Goal: Transaction & Acquisition: Book appointment/travel/reservation

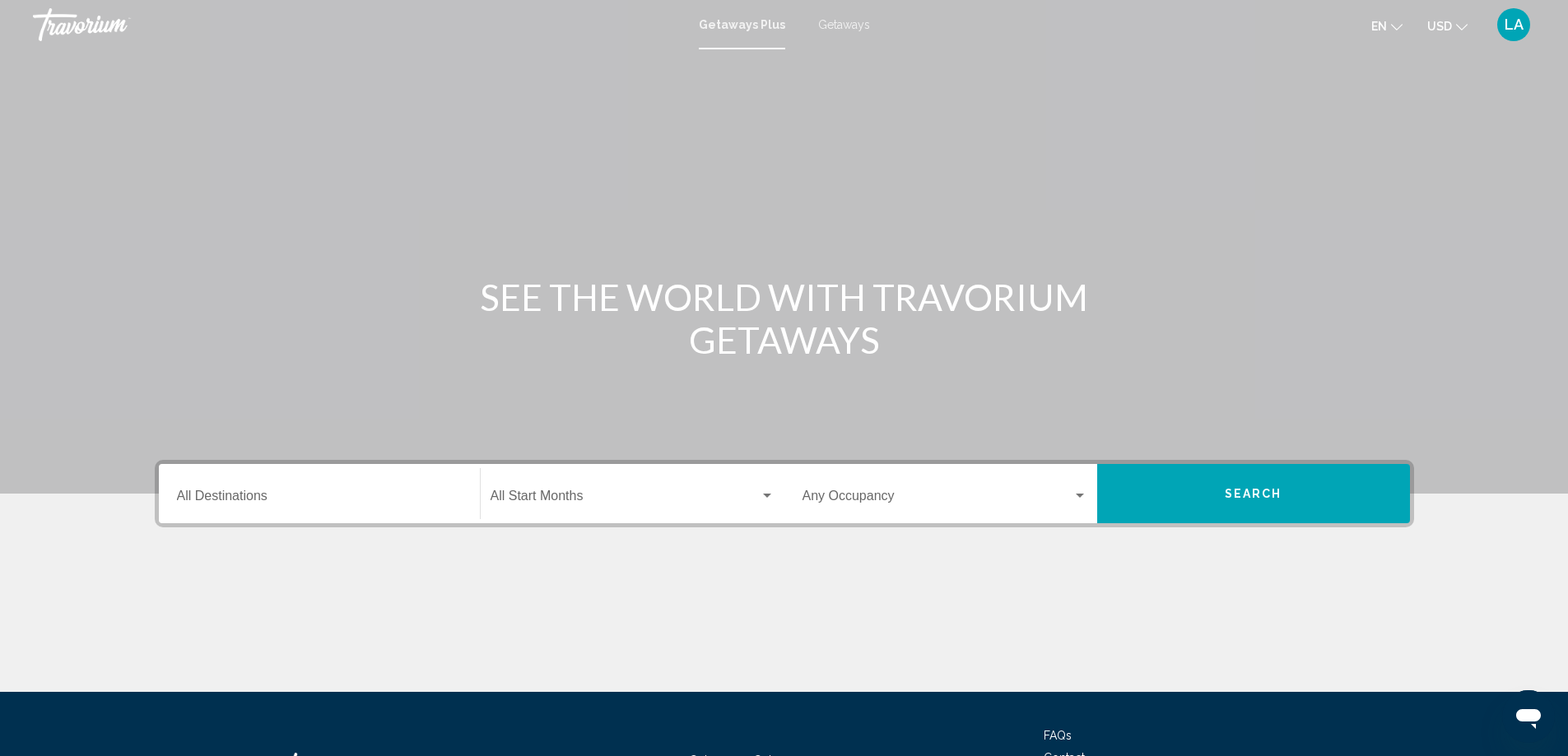
click at [845, 27] on span "Getaways" at bounding box center [844, 25] width 52 height 13
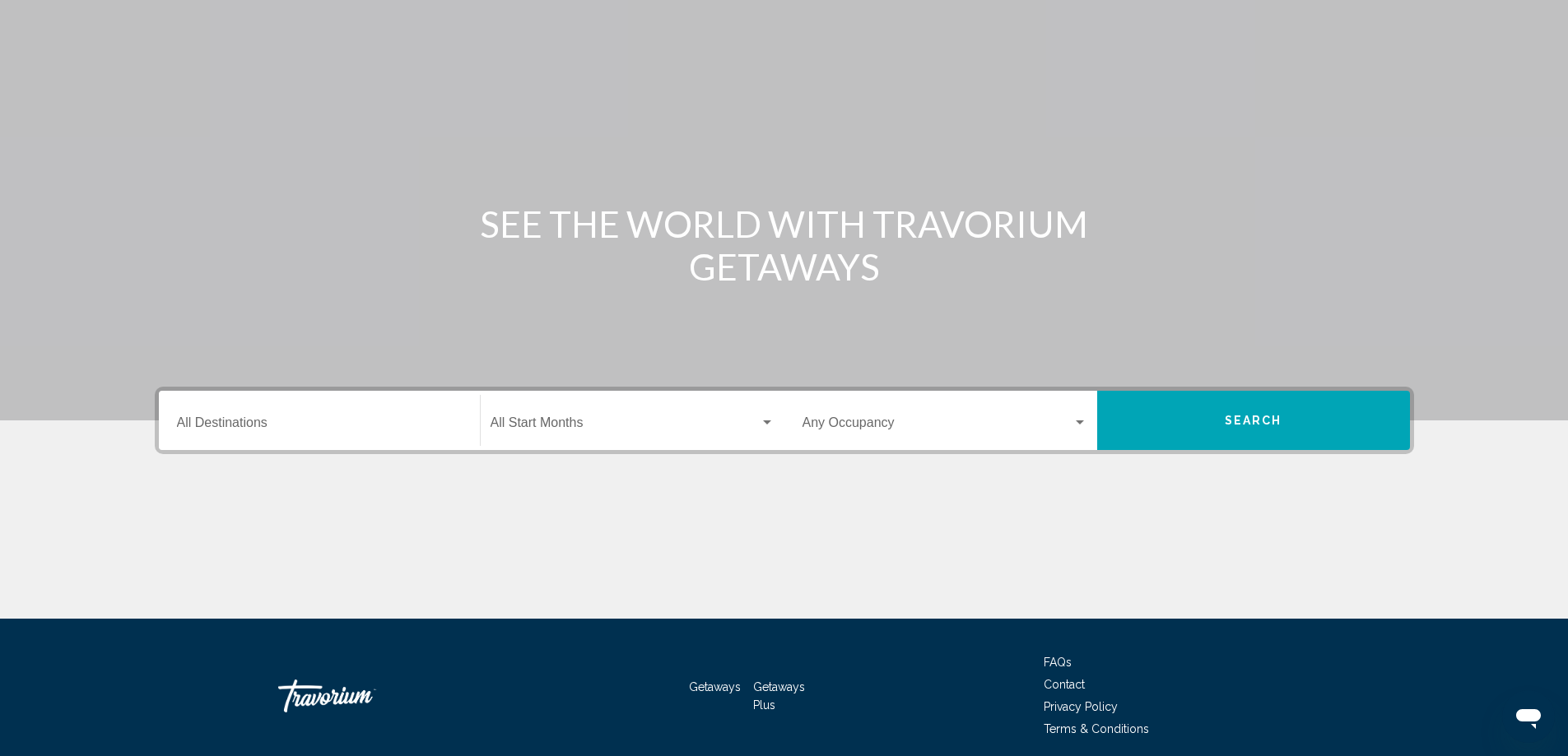
scroll to position [137, 0]
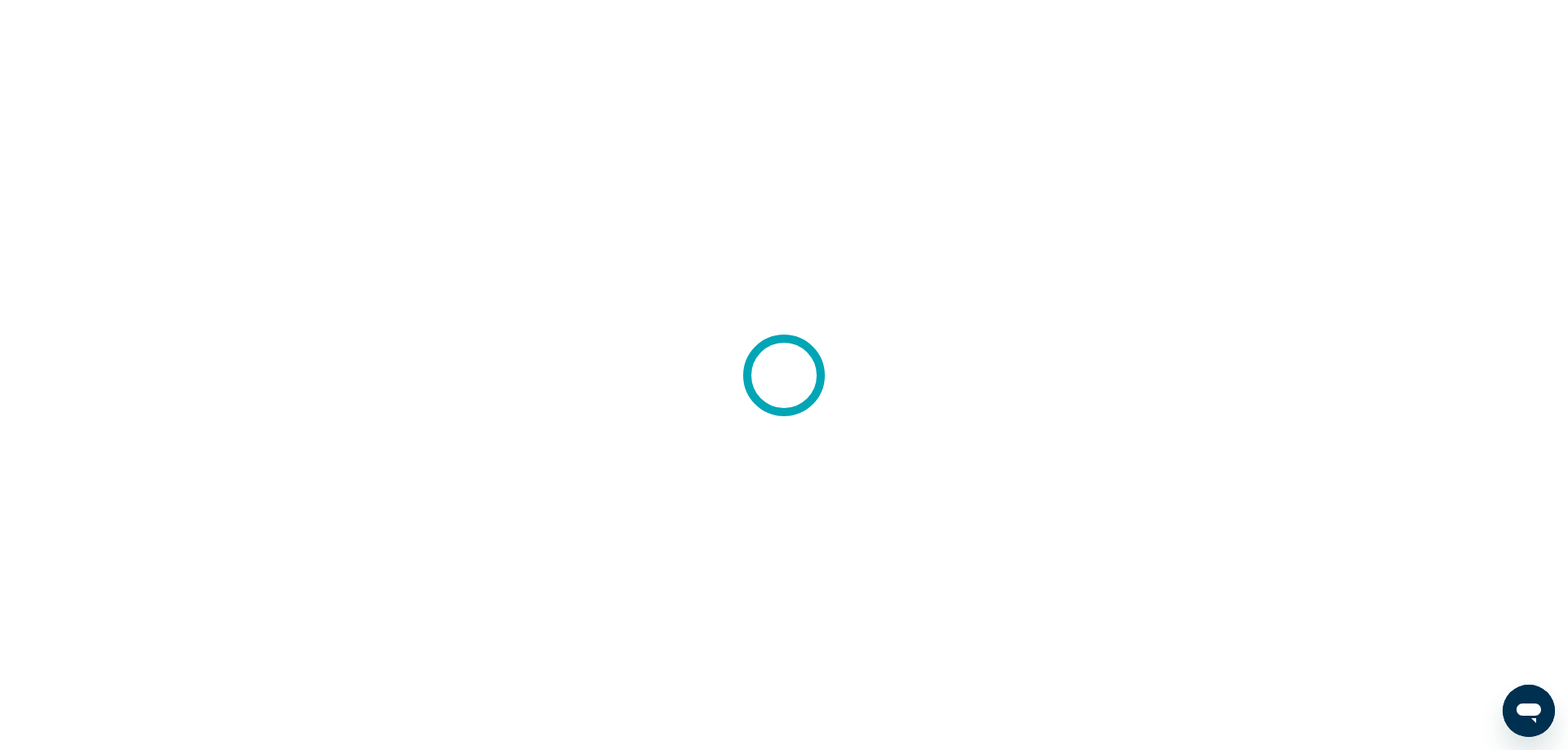
click at [135, 248] on div at bounding box center [784, 375] width 1568 height 750
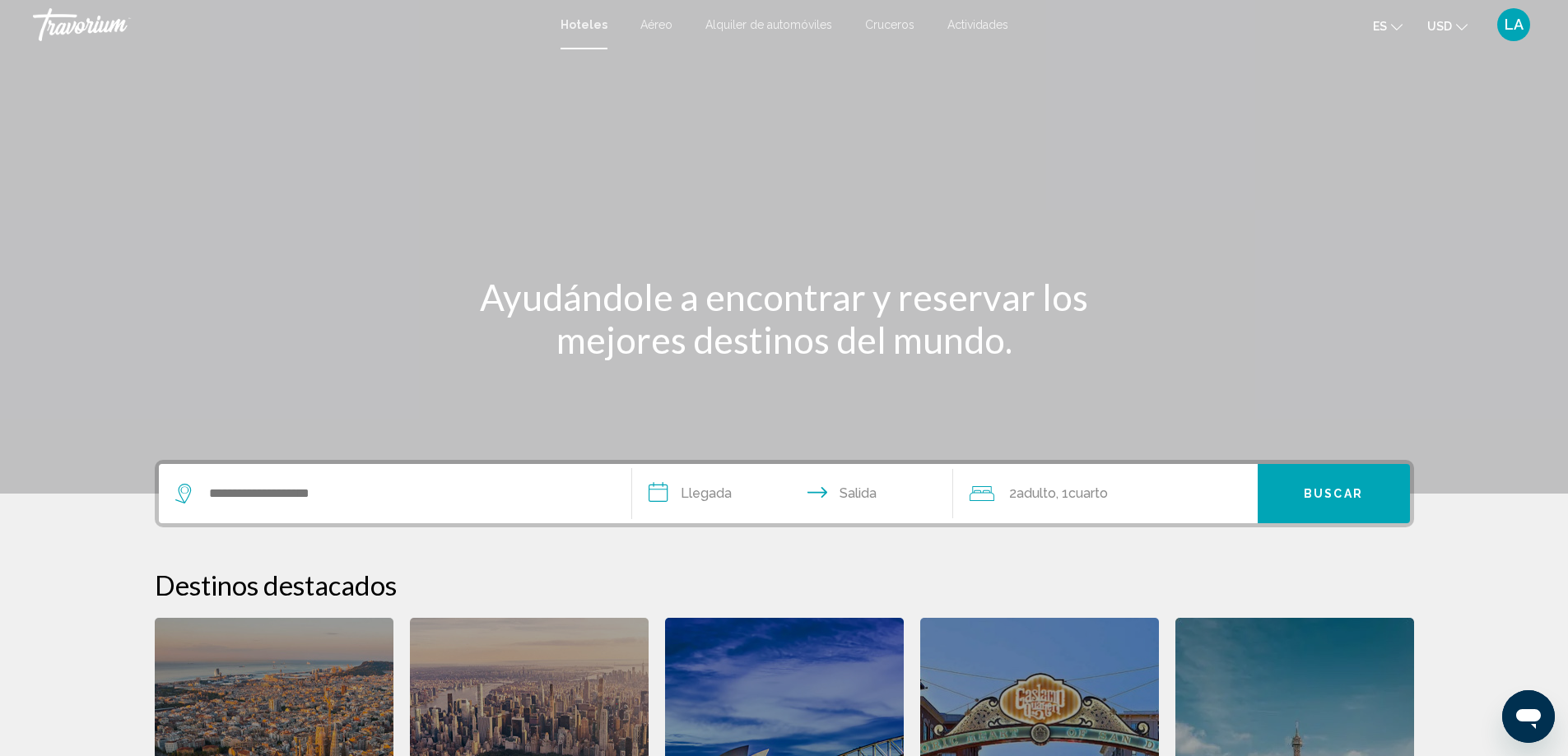
click at [785, 20] on span "Alquiler de automóviles" at bounding box center [769, 25] width 127 height 13
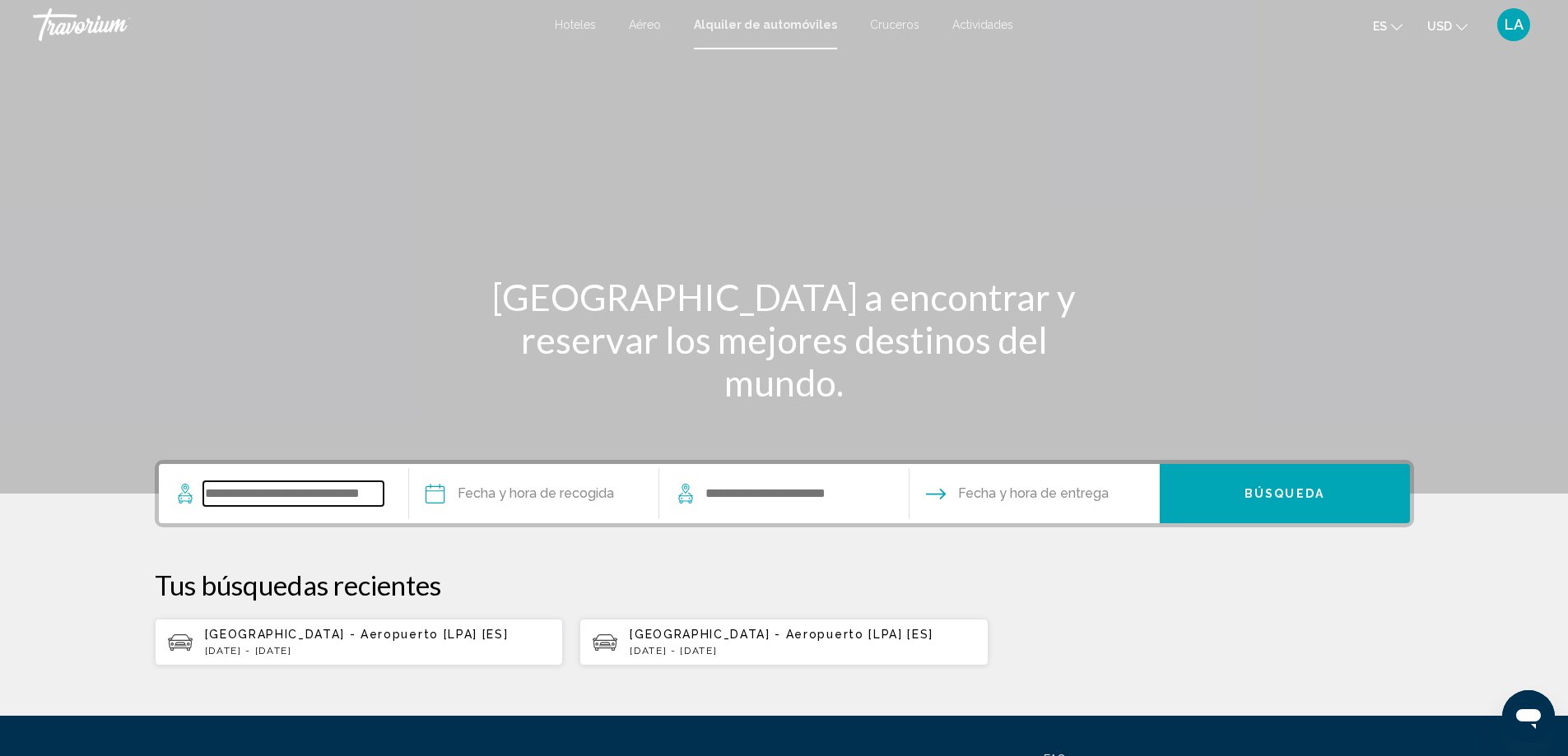
click at [282, 498] on input "Search widget" at bounding box center [293, 494] width 181 height 25
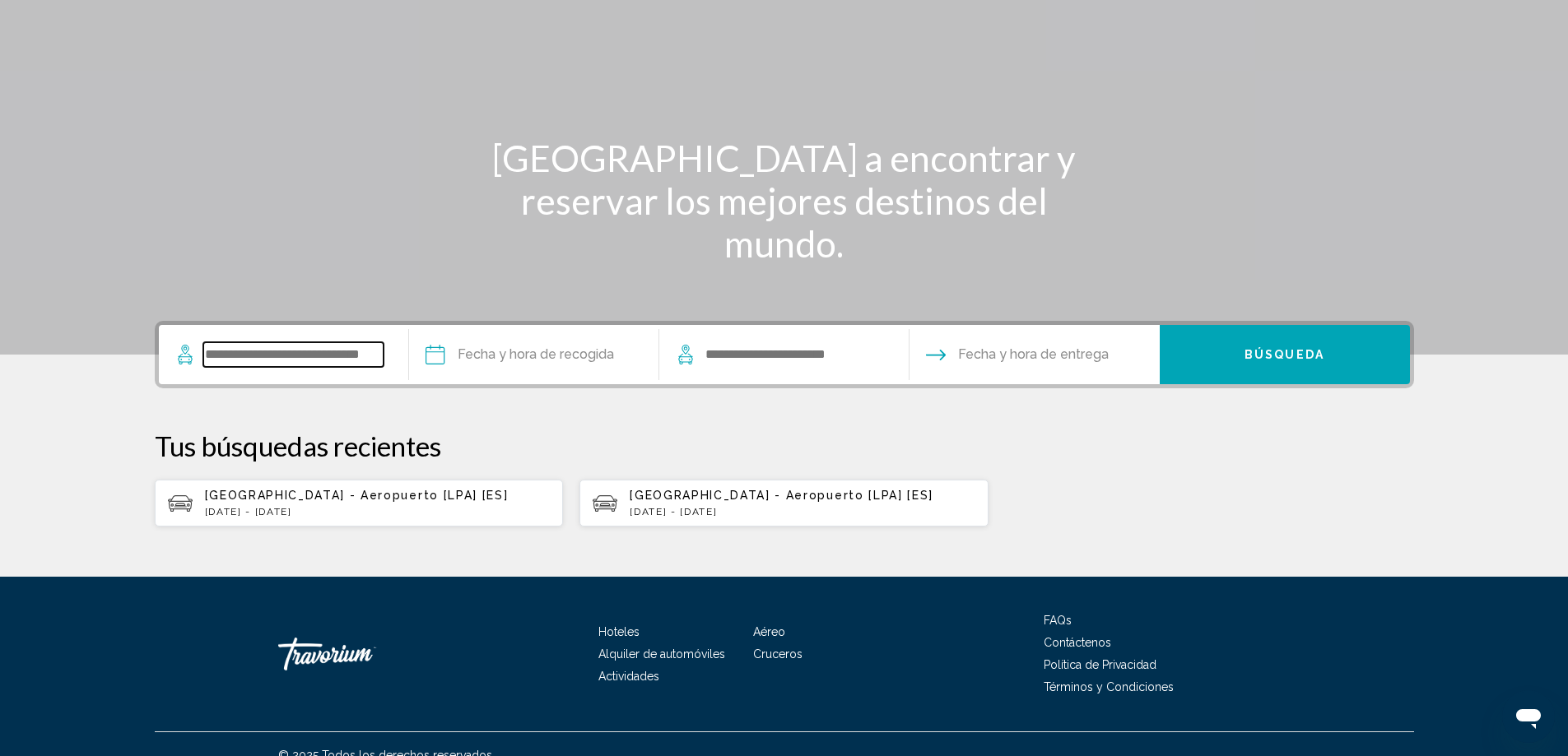
scroll to position [161, 0]
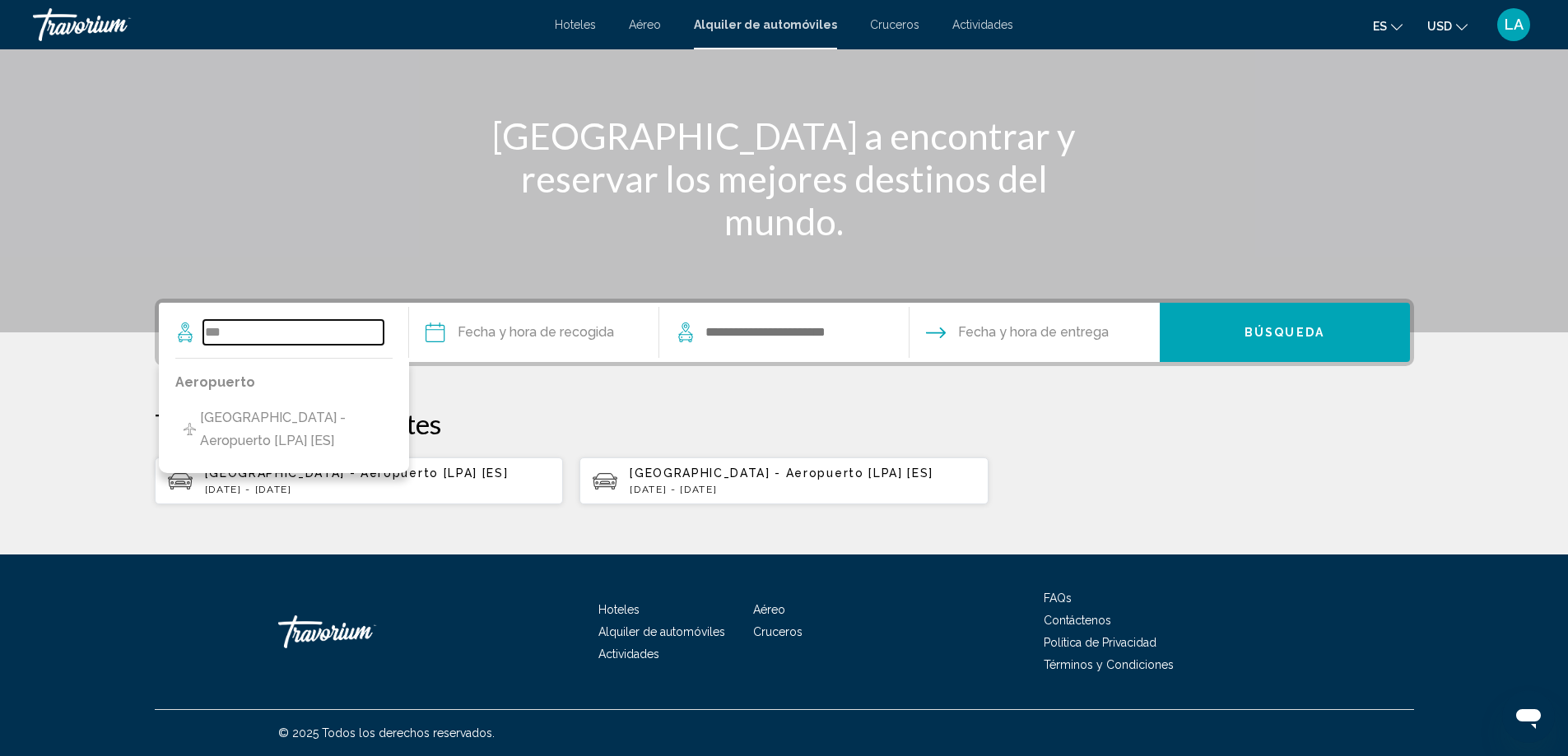
type input "***"
click at [405, 510] on div "[GEOGRAPHIC_DATA] a encontrar y reservar los mejores destinos del mundo. *** Ae…" at bounding box center [784, 221] width 1568 height 667
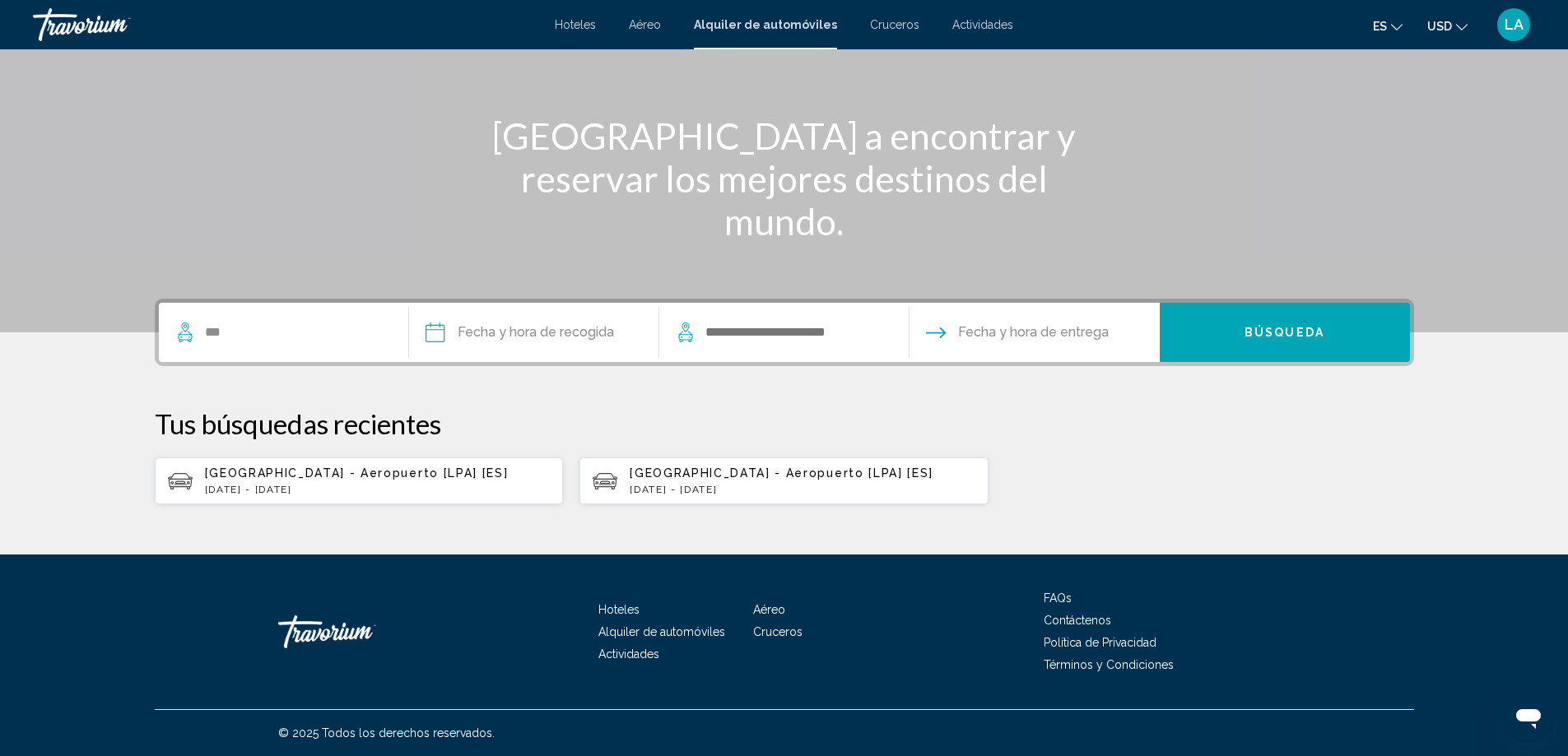
click at [267, 474] on span "[GEOGRAPHIC_DATA] - Aeropuerto [LPA] [ES]" at bounding box center [356, 473] width 303 height 13
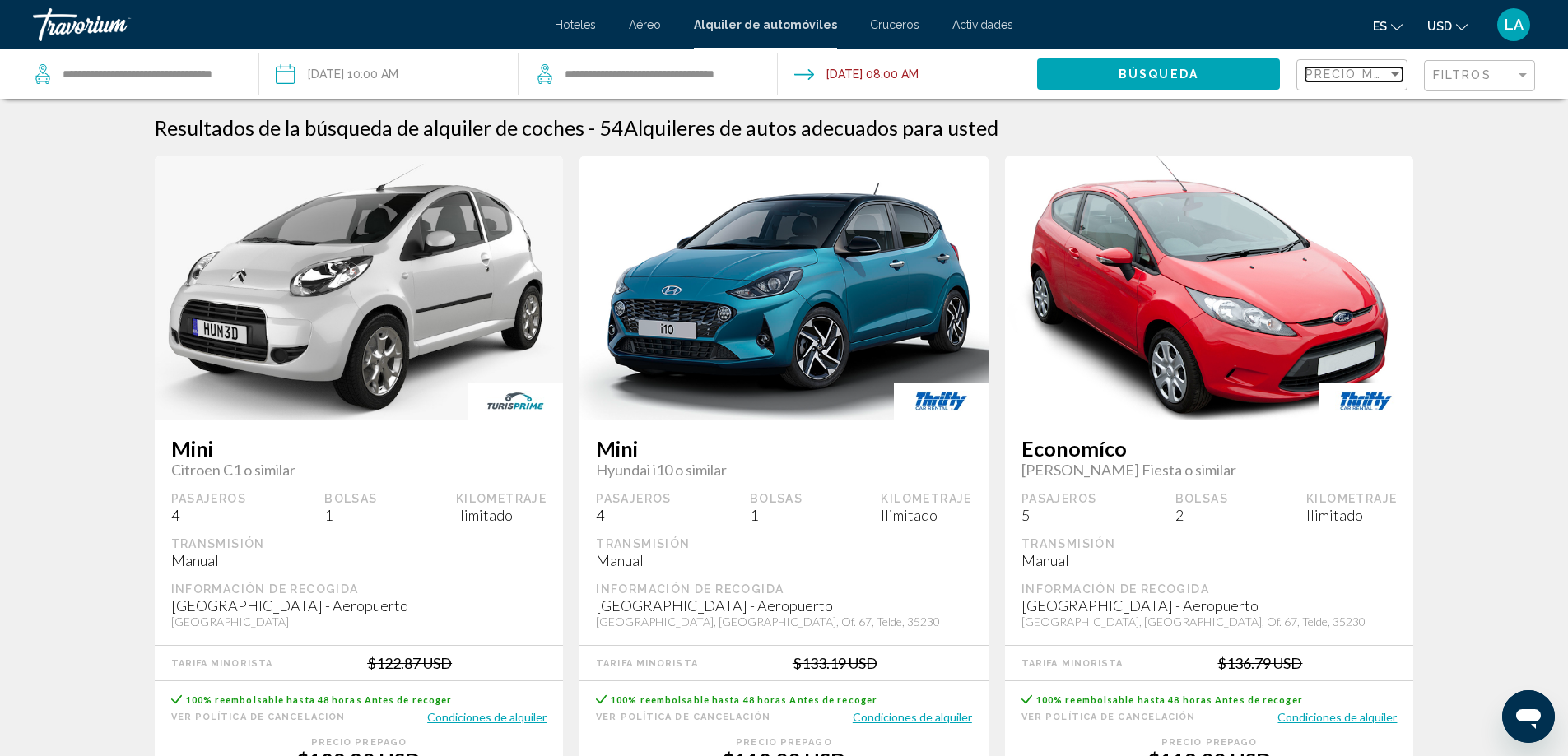
click at [1380, 81] on span "Precio más bajo" at bounding box center [1370, 74] width 129 height 13
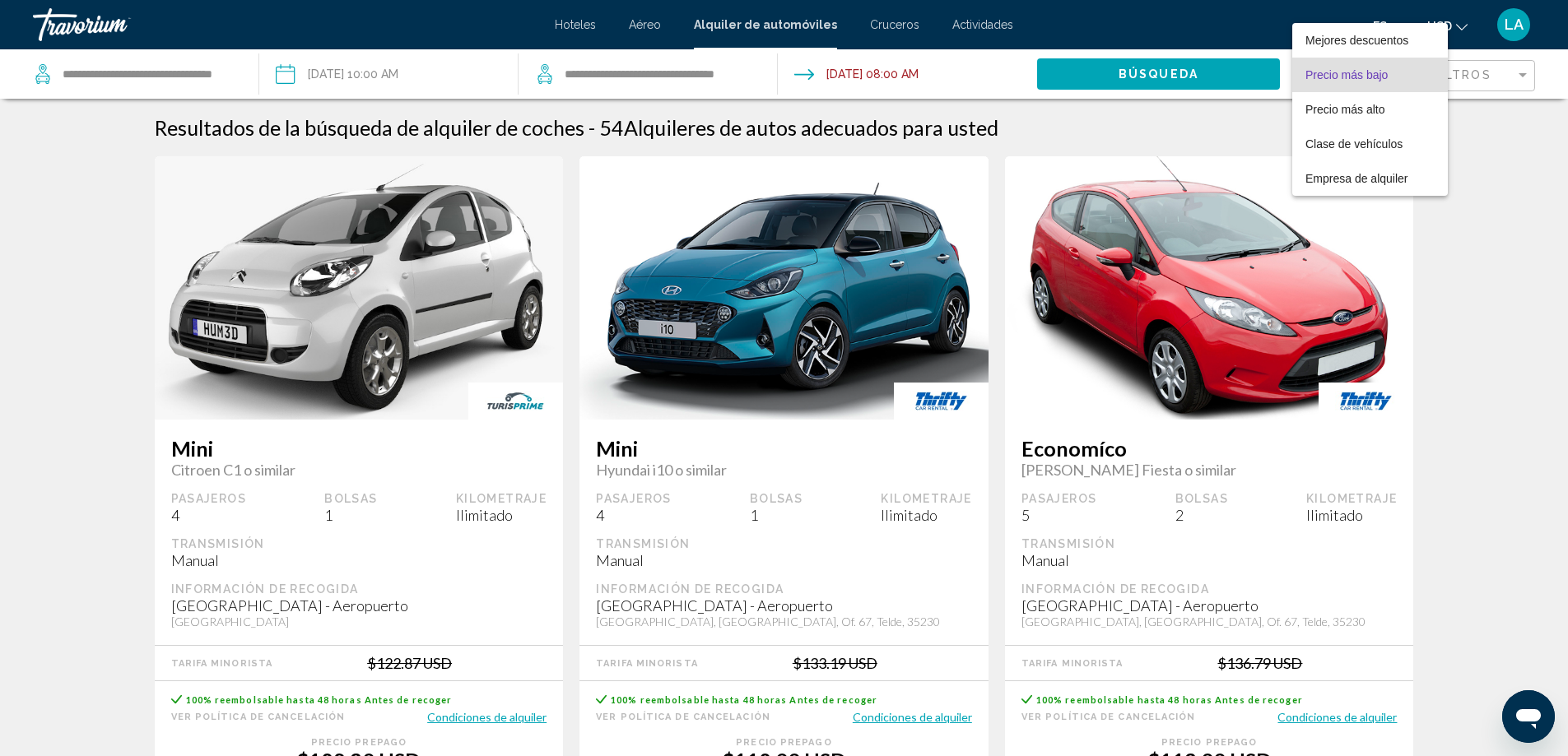
click at [1371, 81] on span "Precio más bajo" at bounding box center [1370, 74] width 130 height 34
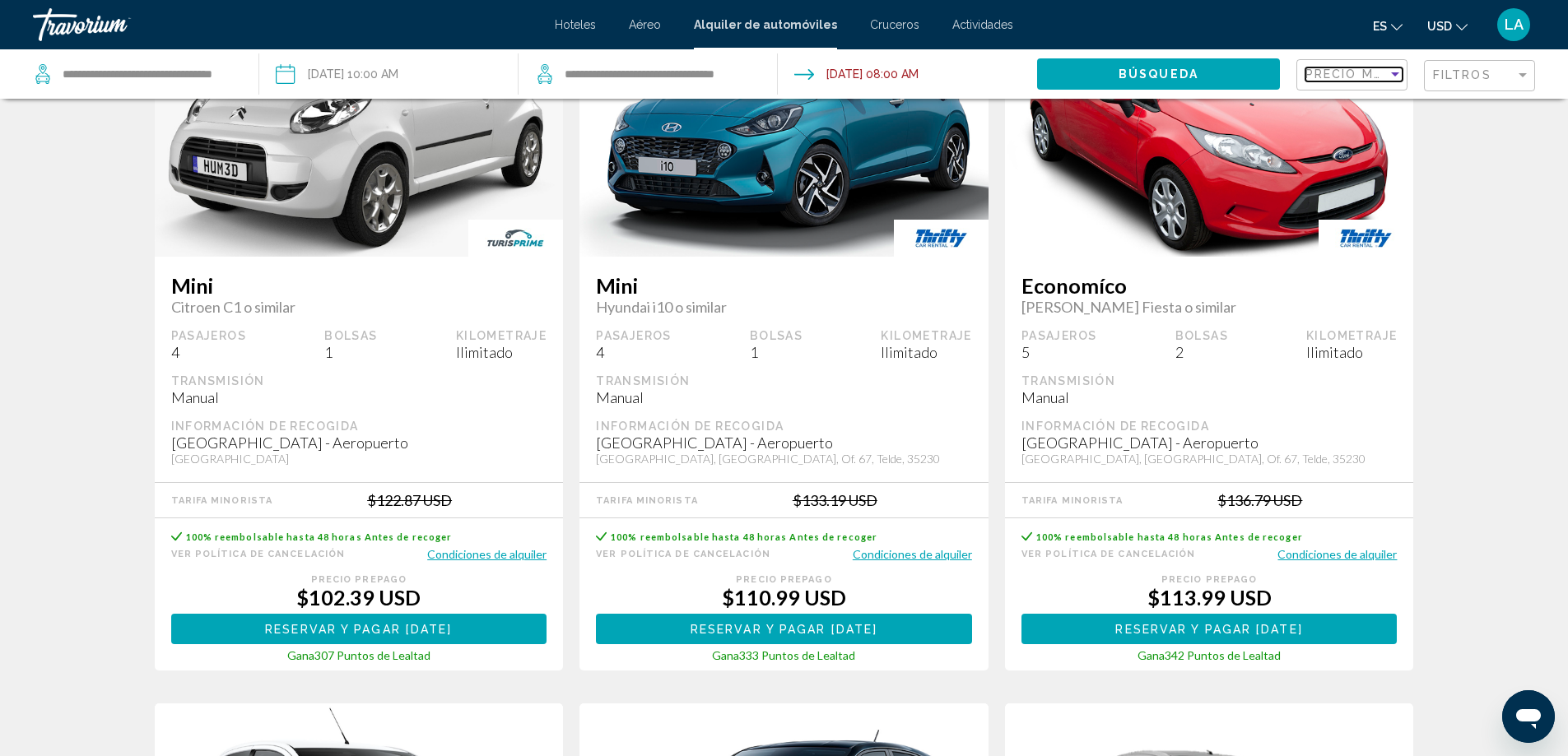
scroll to position [165, 0]
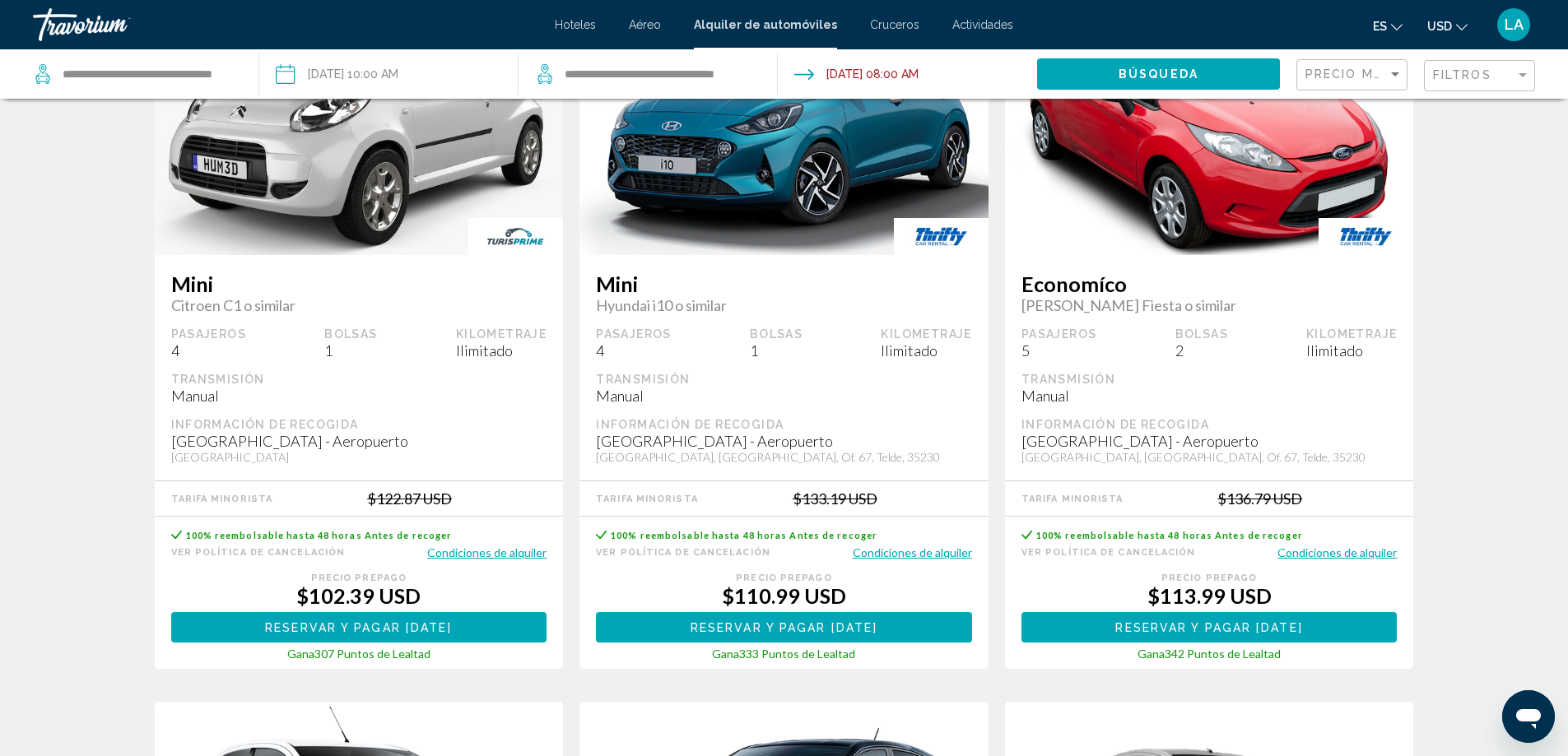
drag, startPoint x: 484, startPoint y: 552, endPoint x: 444, endPoint y: 550, distance: 40.0
click at [444, 550] on button "Condiciones de alquiler" at bounding box center [486, 552] width 120 height 16
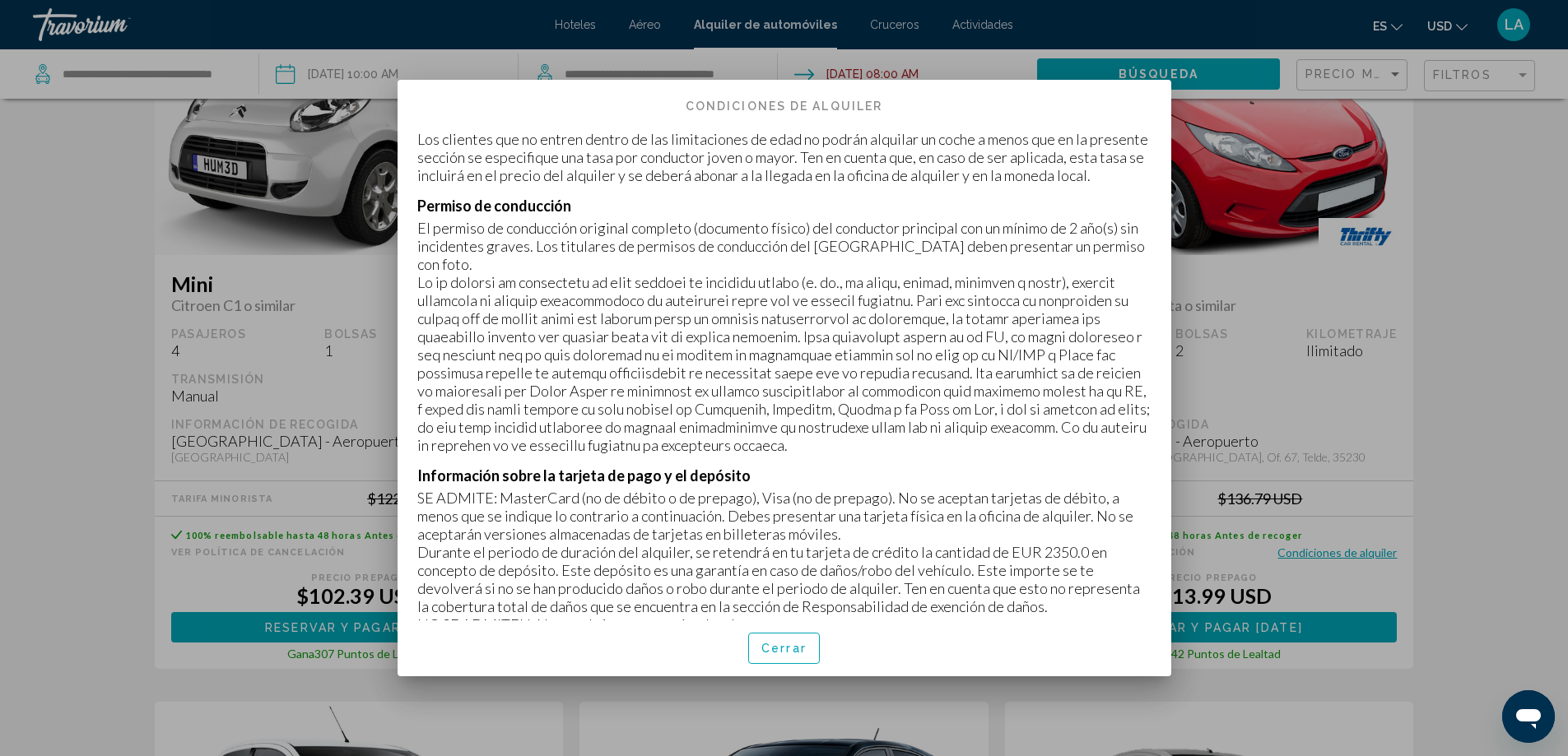
scroll to position [246, 0]
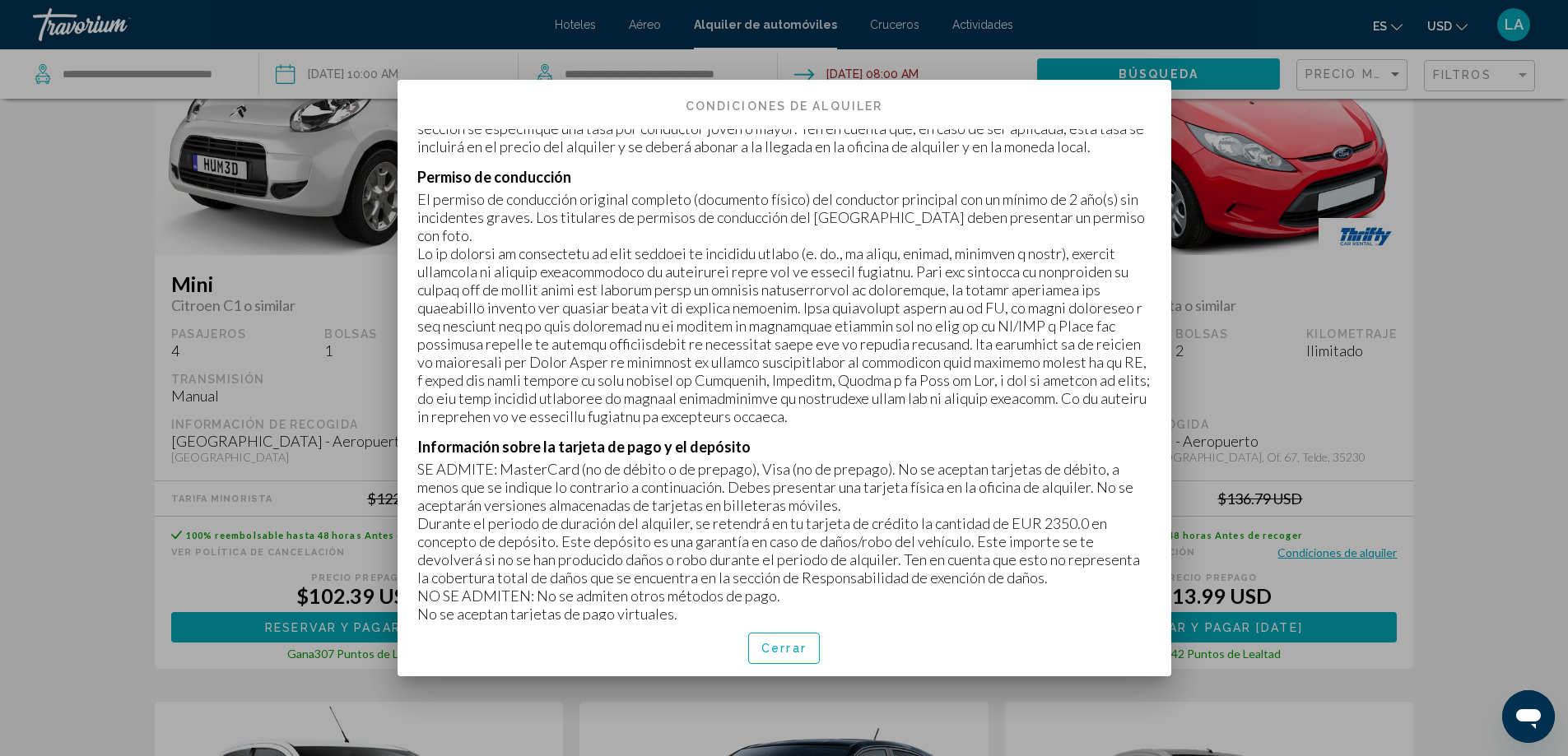
drag, startPoint x: 493, startPoint y: 486, endPoint x: 963, endPoint y: 560, distance: 475.8
click at [963, 560] on div "Información sobre la tarjeta de pago y el depósito SE ADMITE: MasterCard (no de…" at bounding box center [784, 621] width 734 height 366
click at [935, 561] on p "Durante el periodo de duración del alquiler, se retendrá en tu tarjeta de crédi…" at bounding box center [784, 550] width 734 height 73
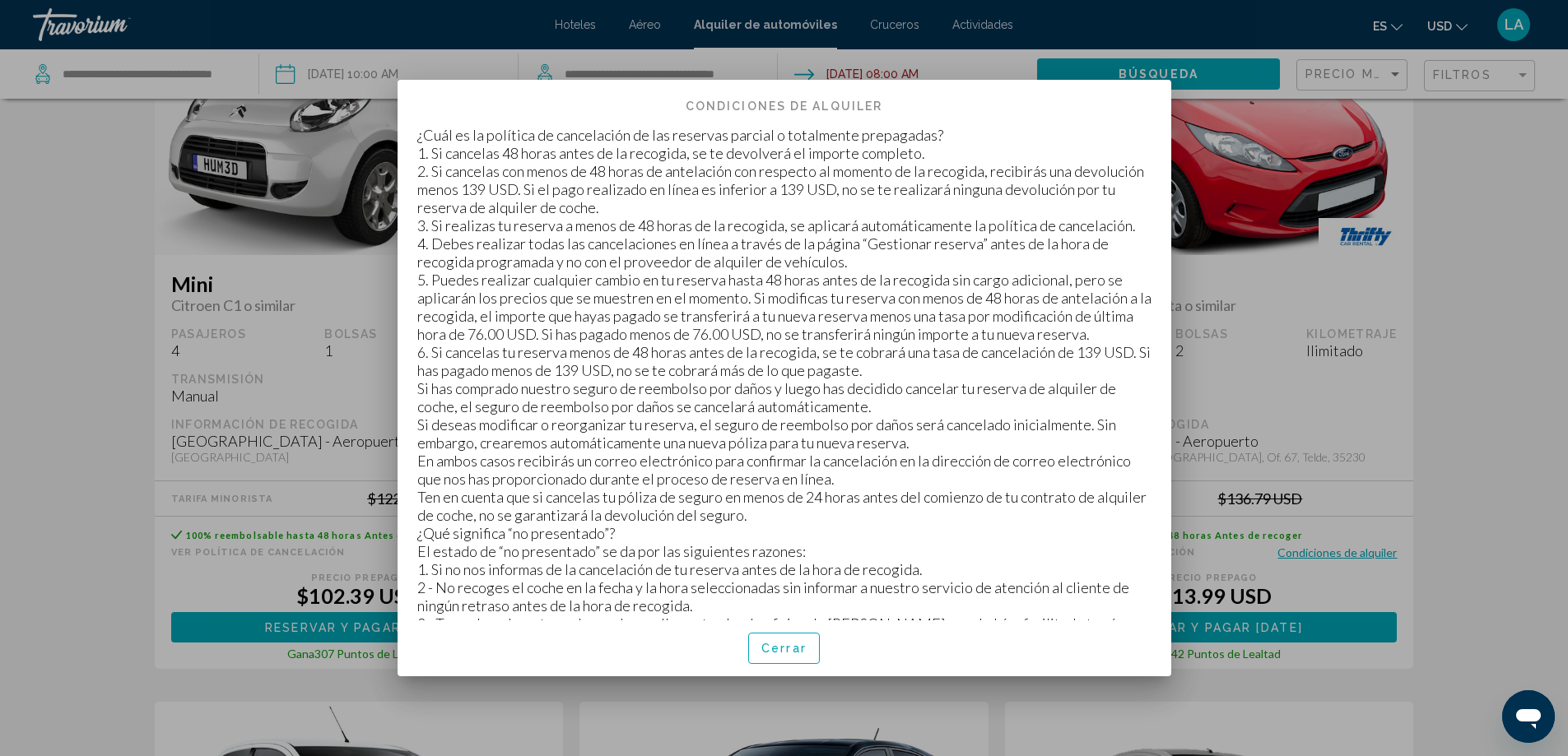
scroll to position [2591, 0]
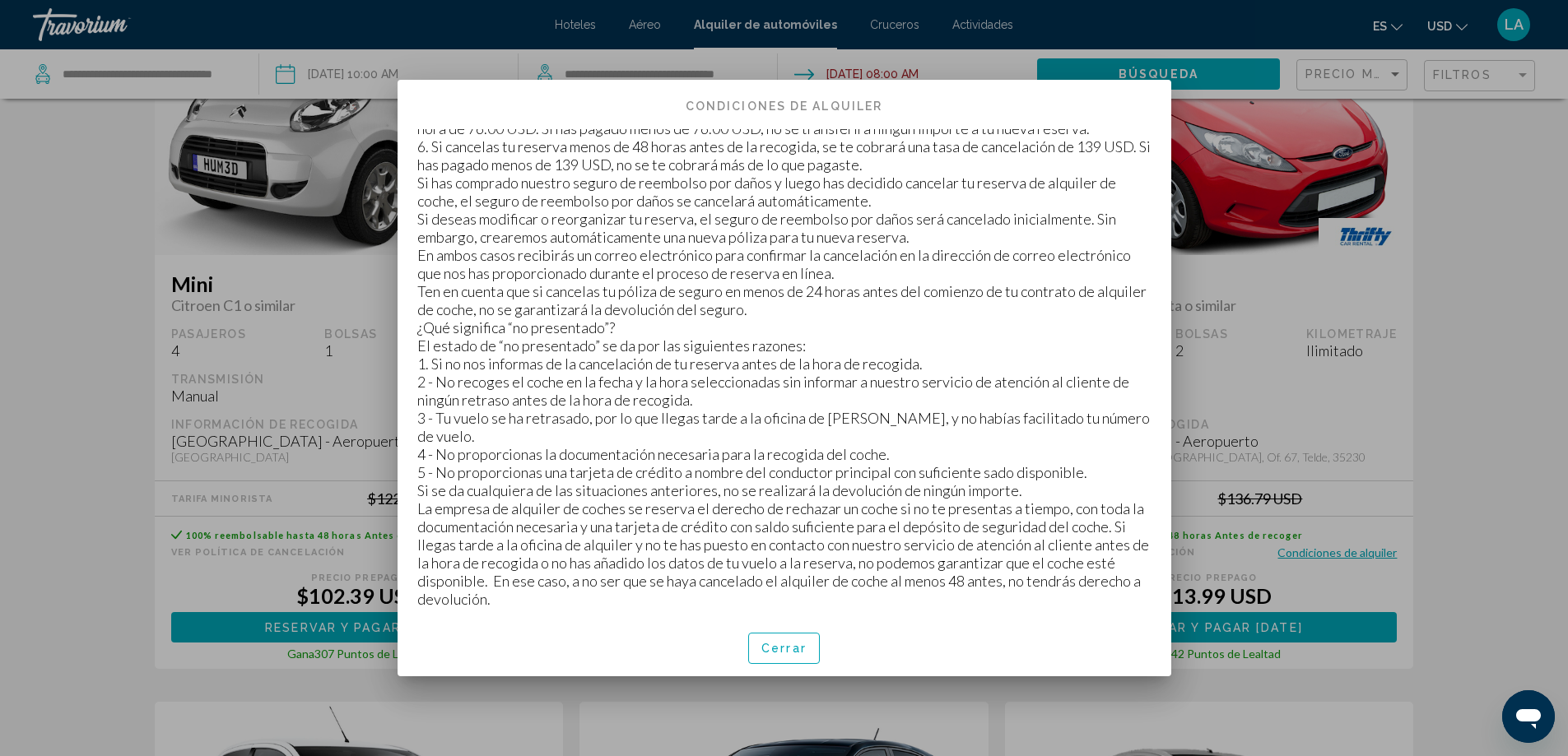
click at [801, 647] on span "Cerrar" at bounding box center [784, 649] width 45 height 13
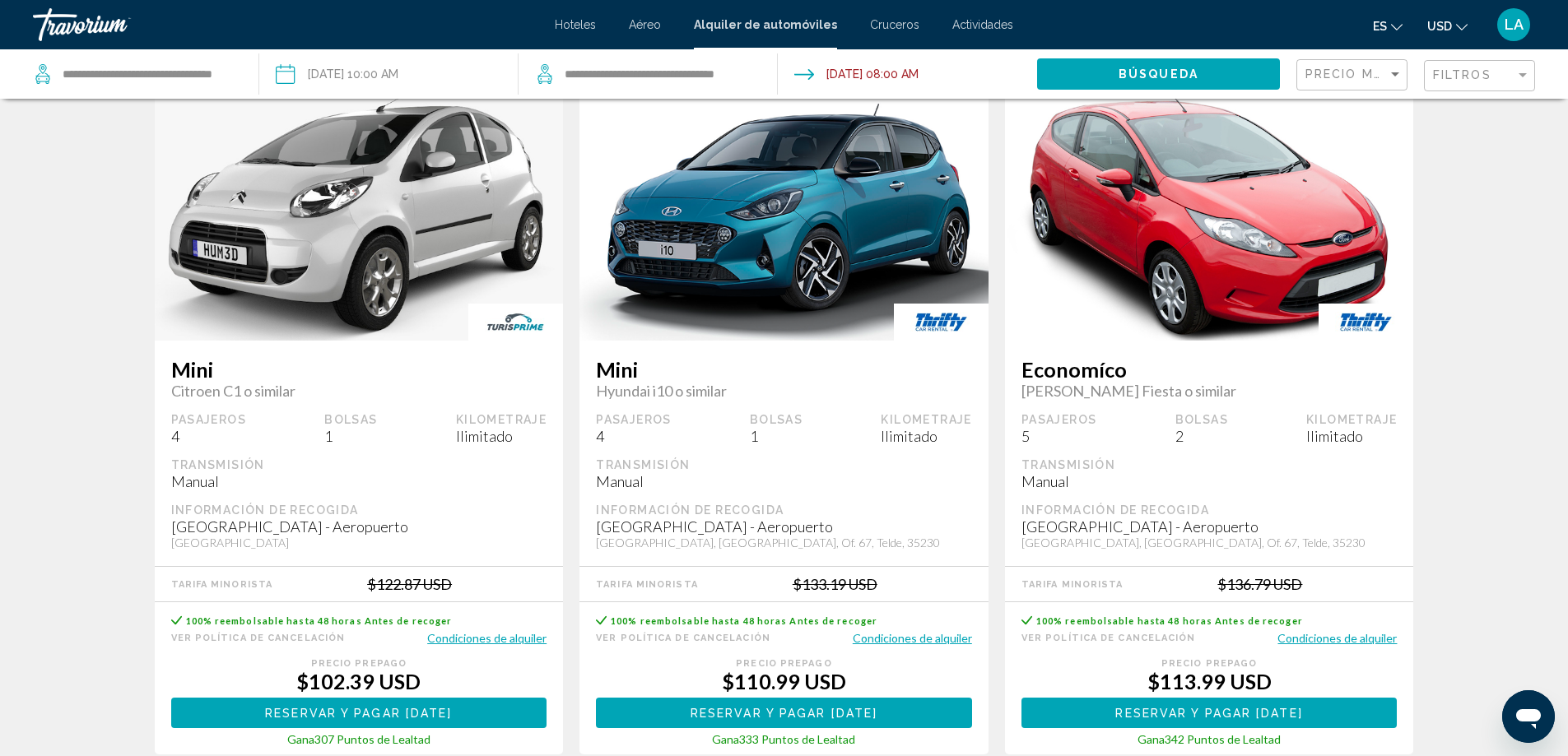
scroll to position [165, 0]
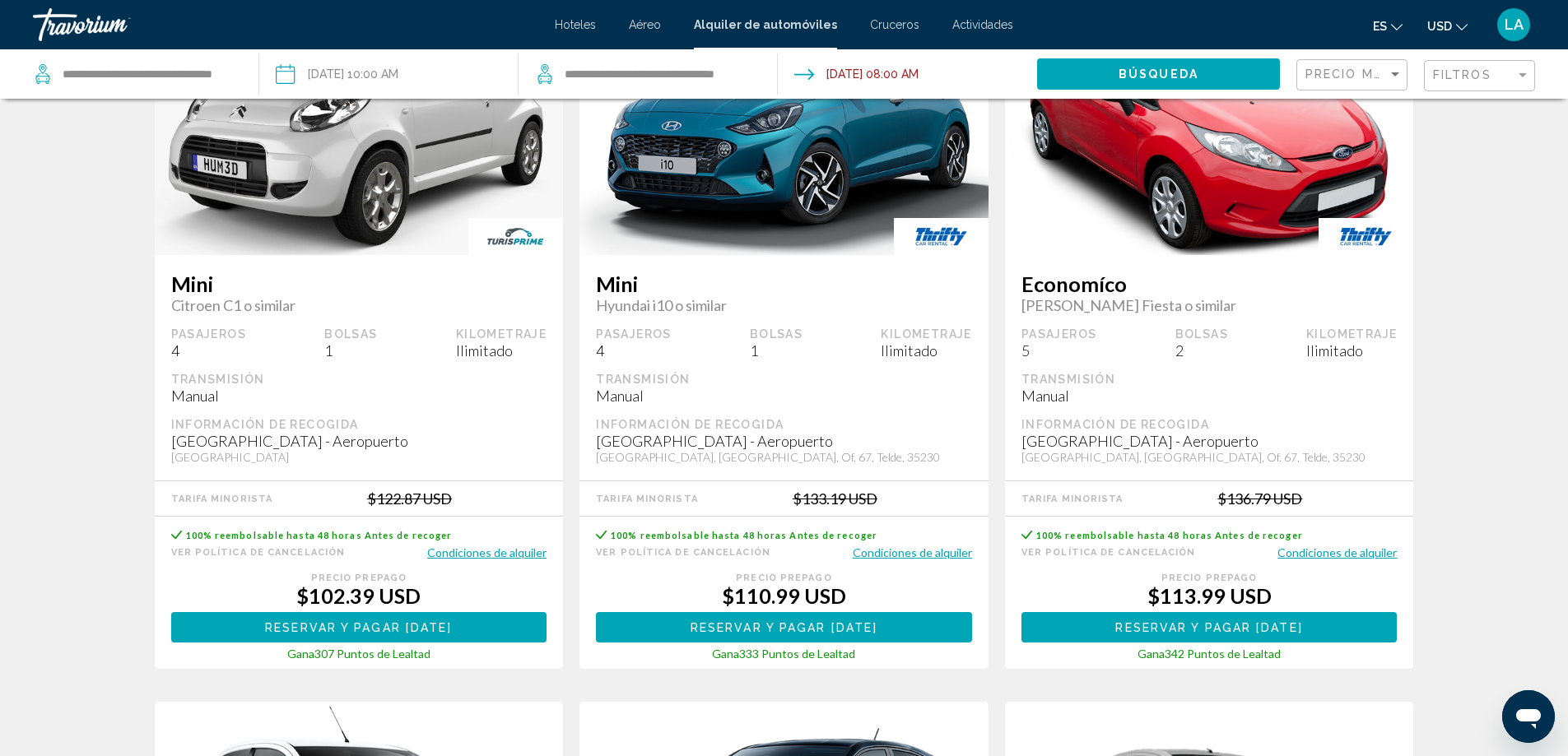
drag, startPoint x: 297, startPoint y: 599, endPoint x: 109, endPoint y: 424, distance: 256.8
click at [428, 596] on div "$102.39 USD" at bounding box center [359, 596] width 376 height 25
drag, startPoint x: 301, startPoint y: 590, endPoint x: 419, endPoint y: 589, distance: 118.0
click at [419, 589] on div "$102.39 USD" at bounding box center [359, 596] width 376 height 25
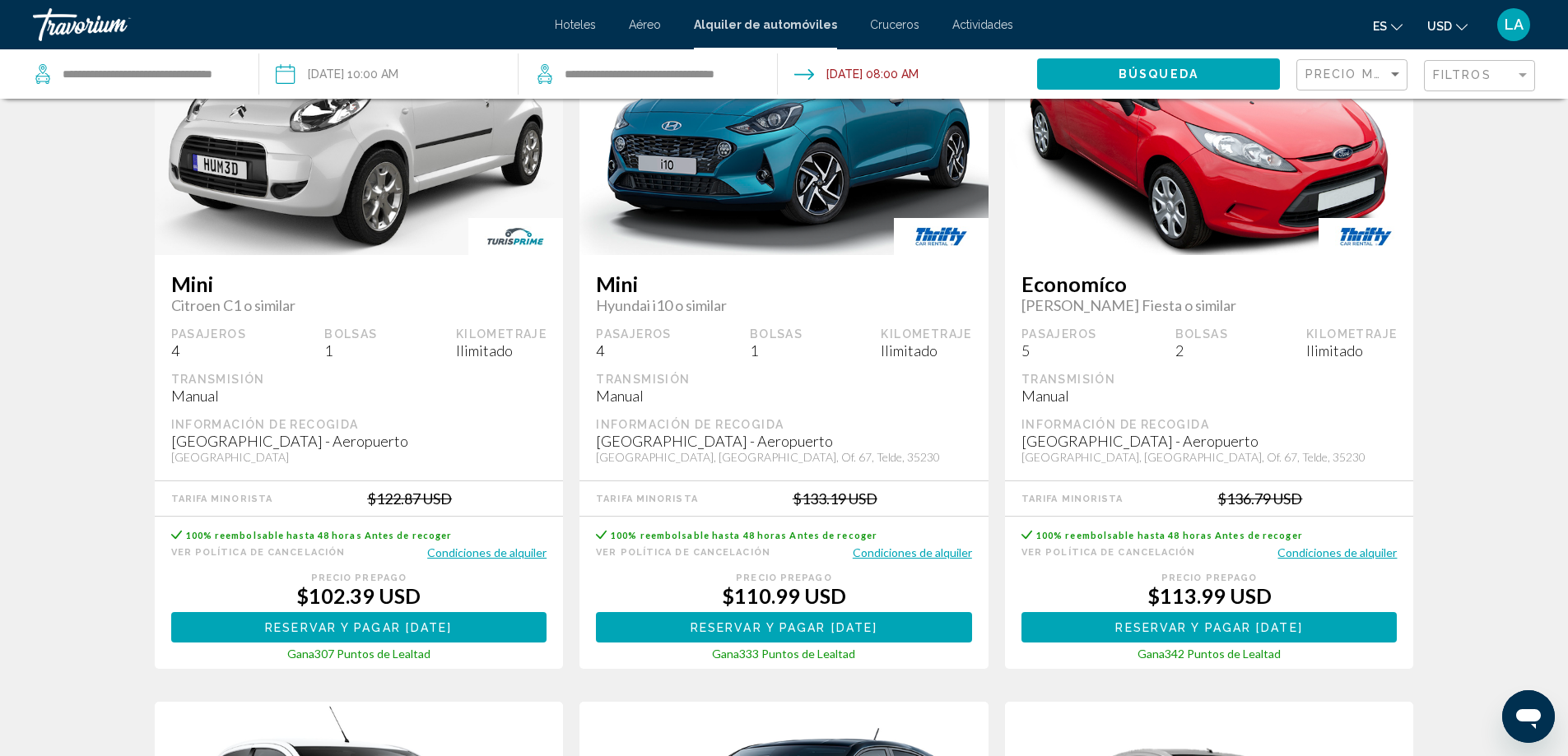
click at [440, 589] on div "$102.39 USD" at bounding box center [359, 596] width 376 height 25
click at [465, 554] on button "Condiciones de alquiler" at bounding box center [486, 552] width 120 height 16
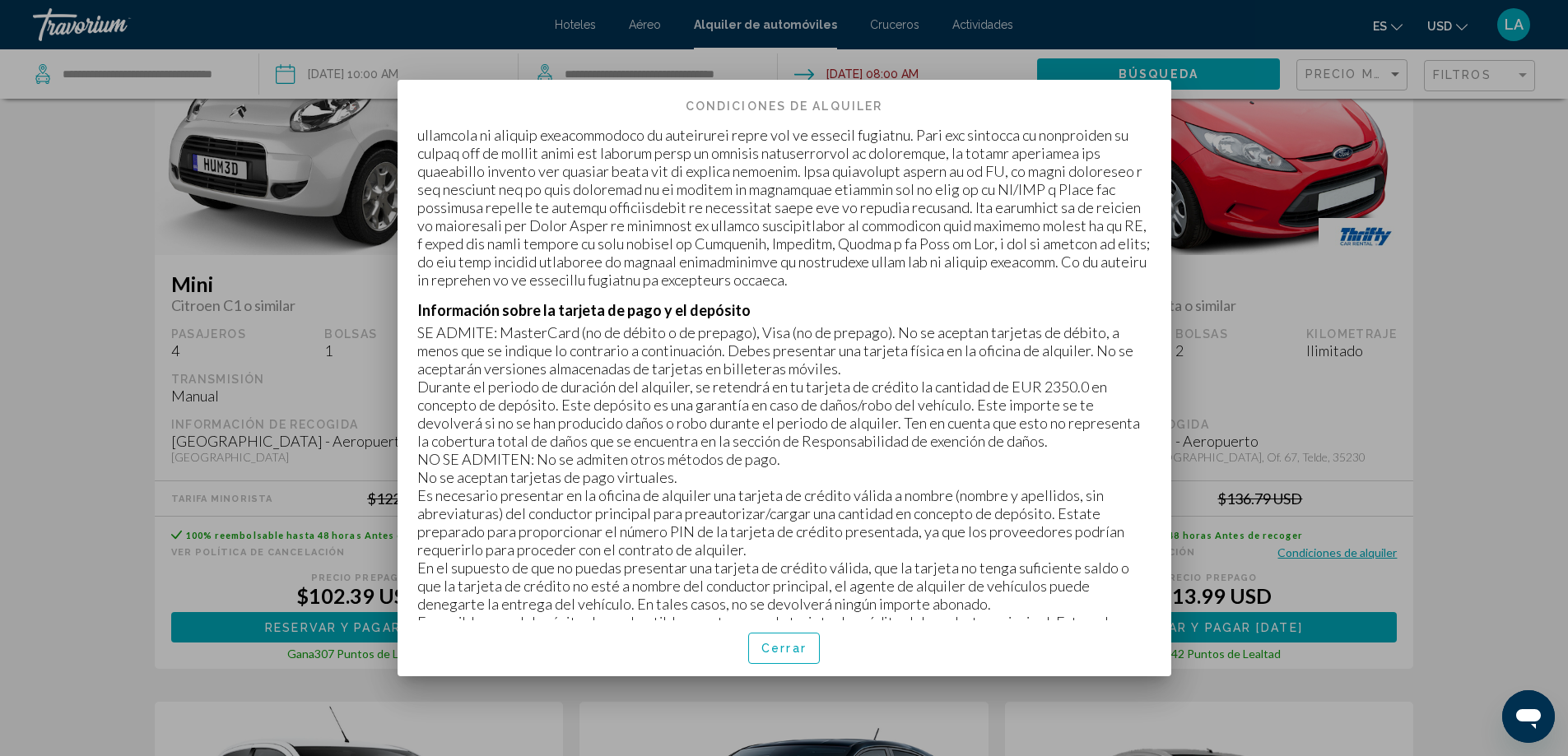
scroll to position [411, 0]
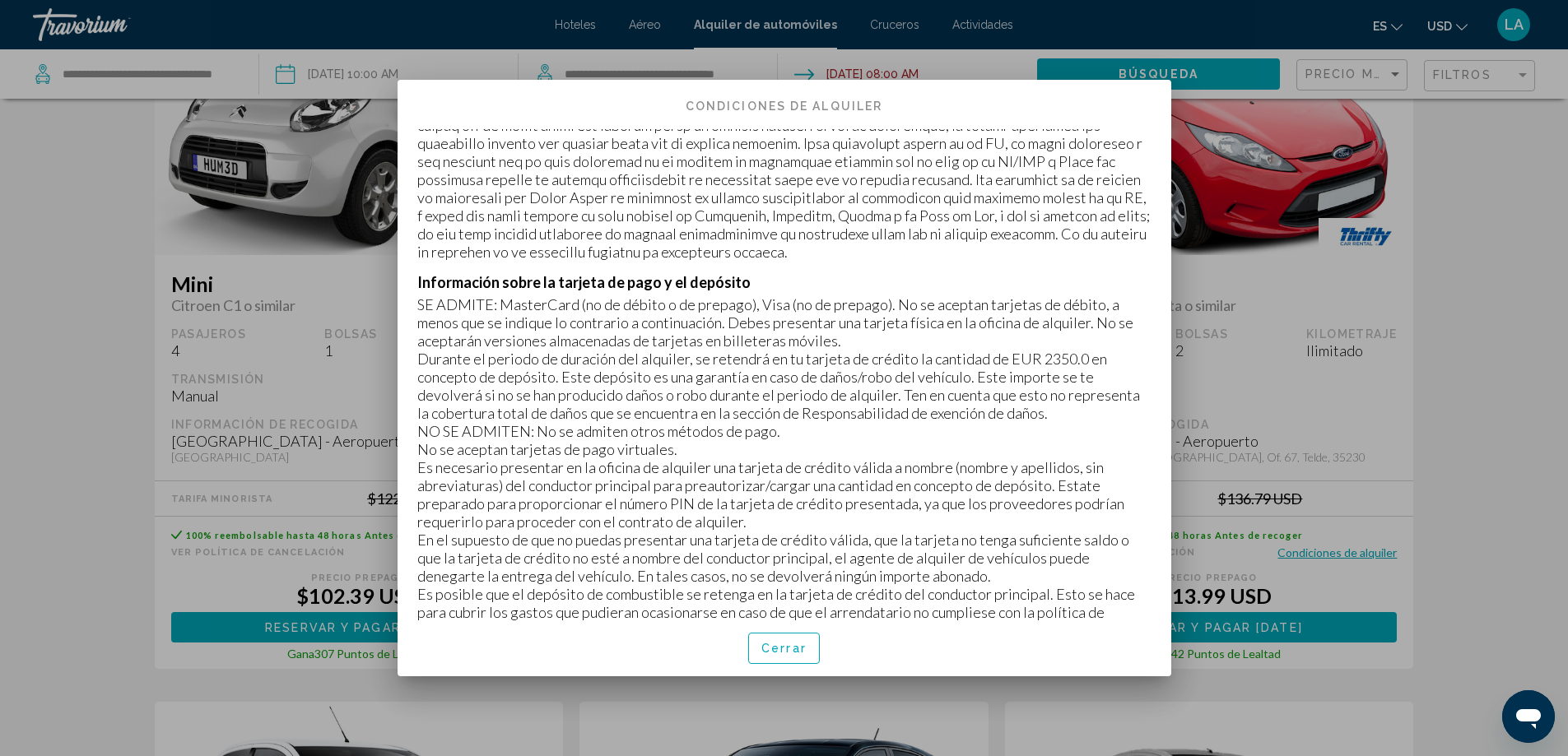
drag, startPoint x: 998, startPoint y: 381, endPoint x: 1117, endPoint y: 381, distance: 119.0
click at [1122, 381] on p "Durante el periodo de duración del alquiler, se retendrá en tu tarjeta de crédi…" at bounding box center [784, 386] width 734 height 73
click at [1052, 396] on p "Durante el periodo de duración del alquiler, se retendrá en tu tarjeta de crédi…" at bounding box center [784, 386] width 734 height 73
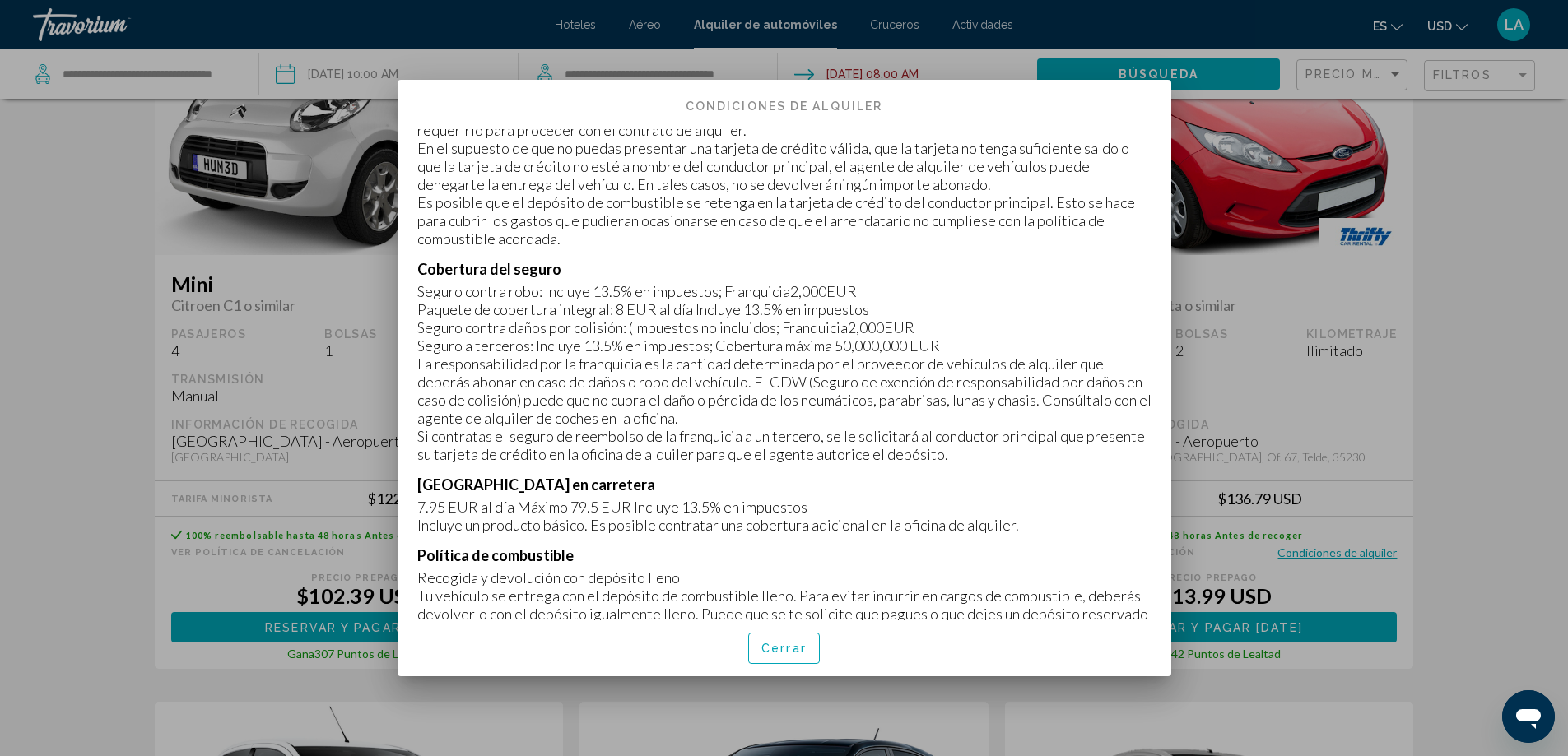
scroll to position [905, 0]
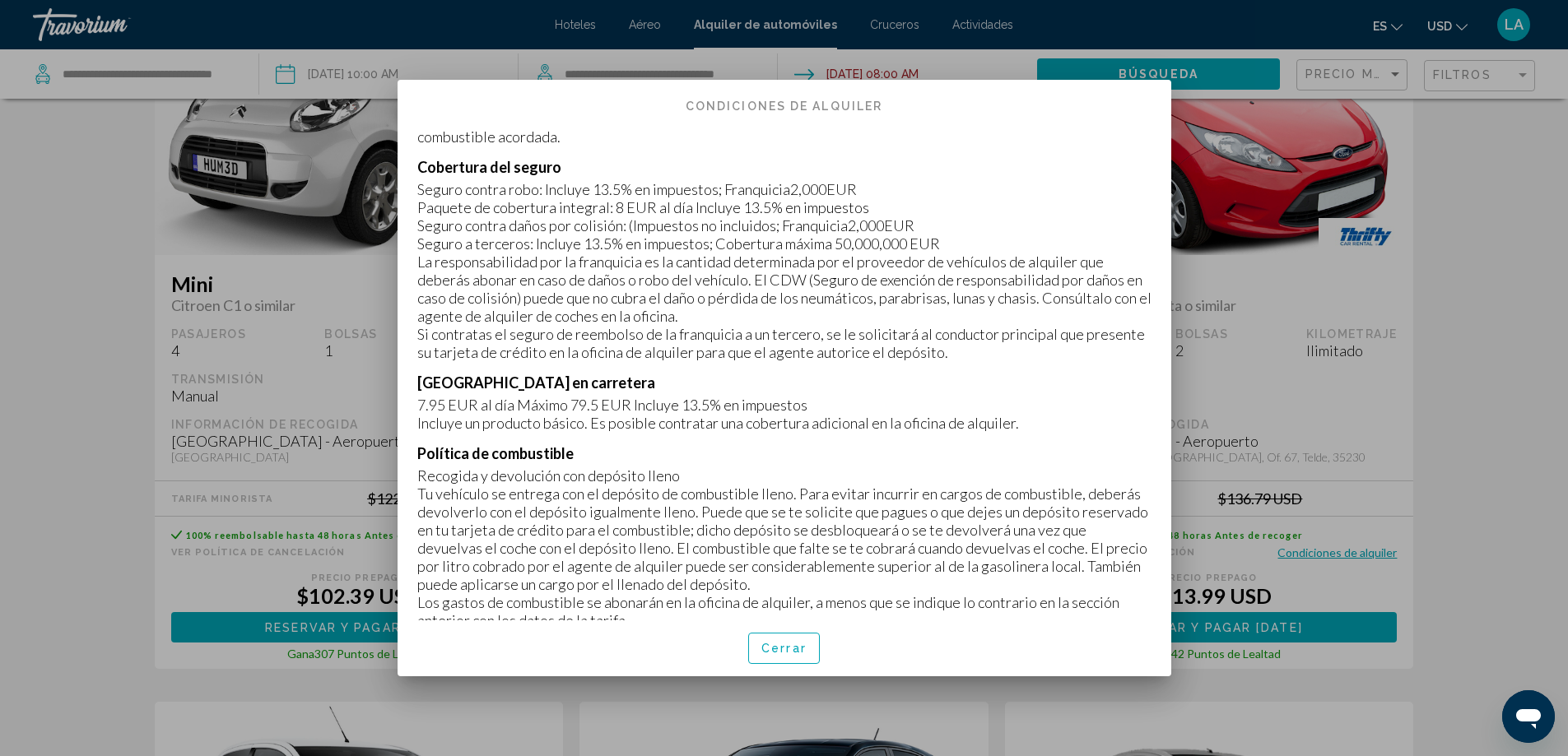
drag, startPoint x: 720, startPoint y: 208, endPoint x: 897, endPoint y: 211, distance: 177.0
click at [897, 198] on p "Seguro contra robo: Incluye 13.5% en impuestos; Franquicia2,000EUR" at bounding box center [784, 190] width 734 height 18
click at [903, 325] on p "La responsabilidad por la franquicia es la cantidad determinada por el proveedo…" at bounding box center [784, 288] width 734 height 73
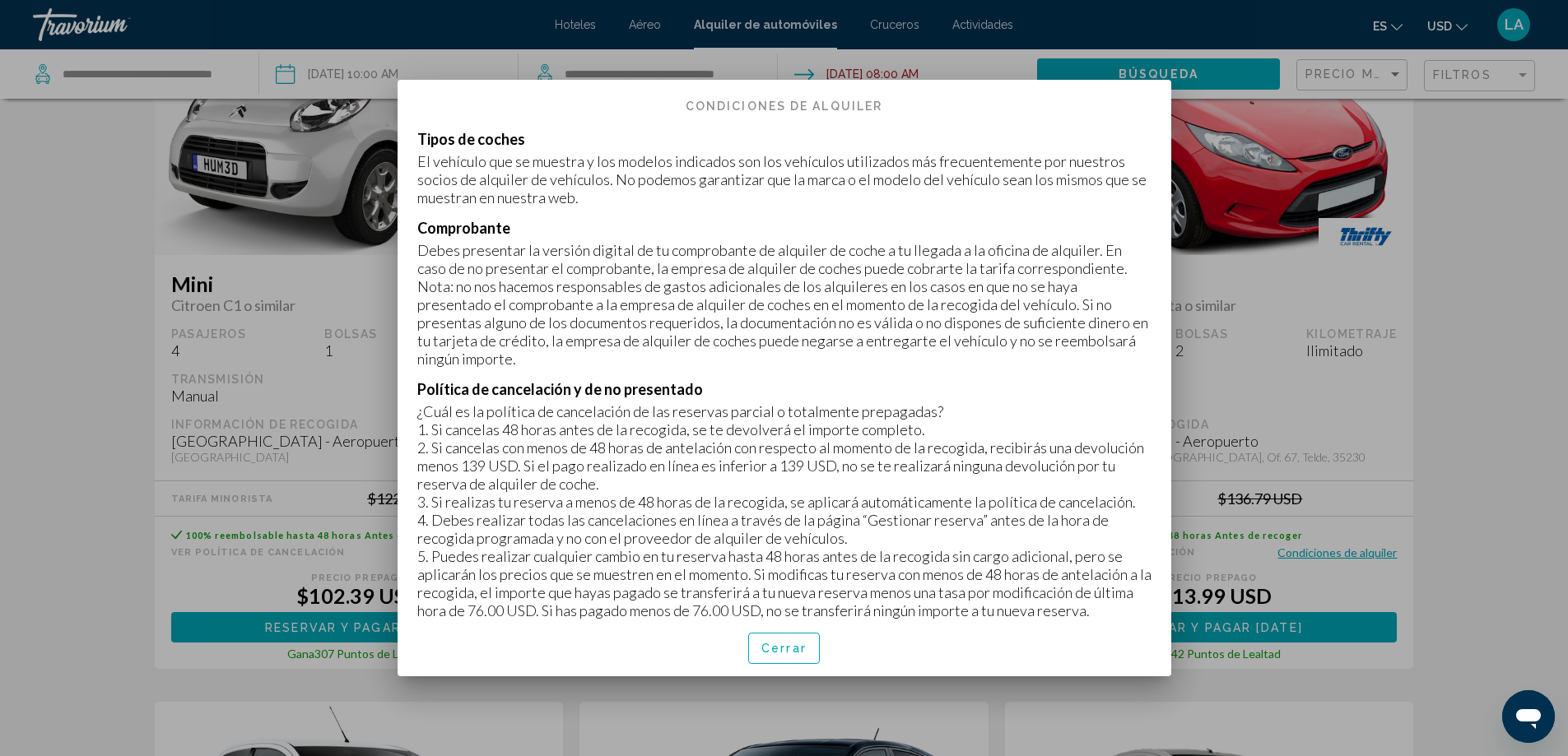
scroll to position [2386, 0]
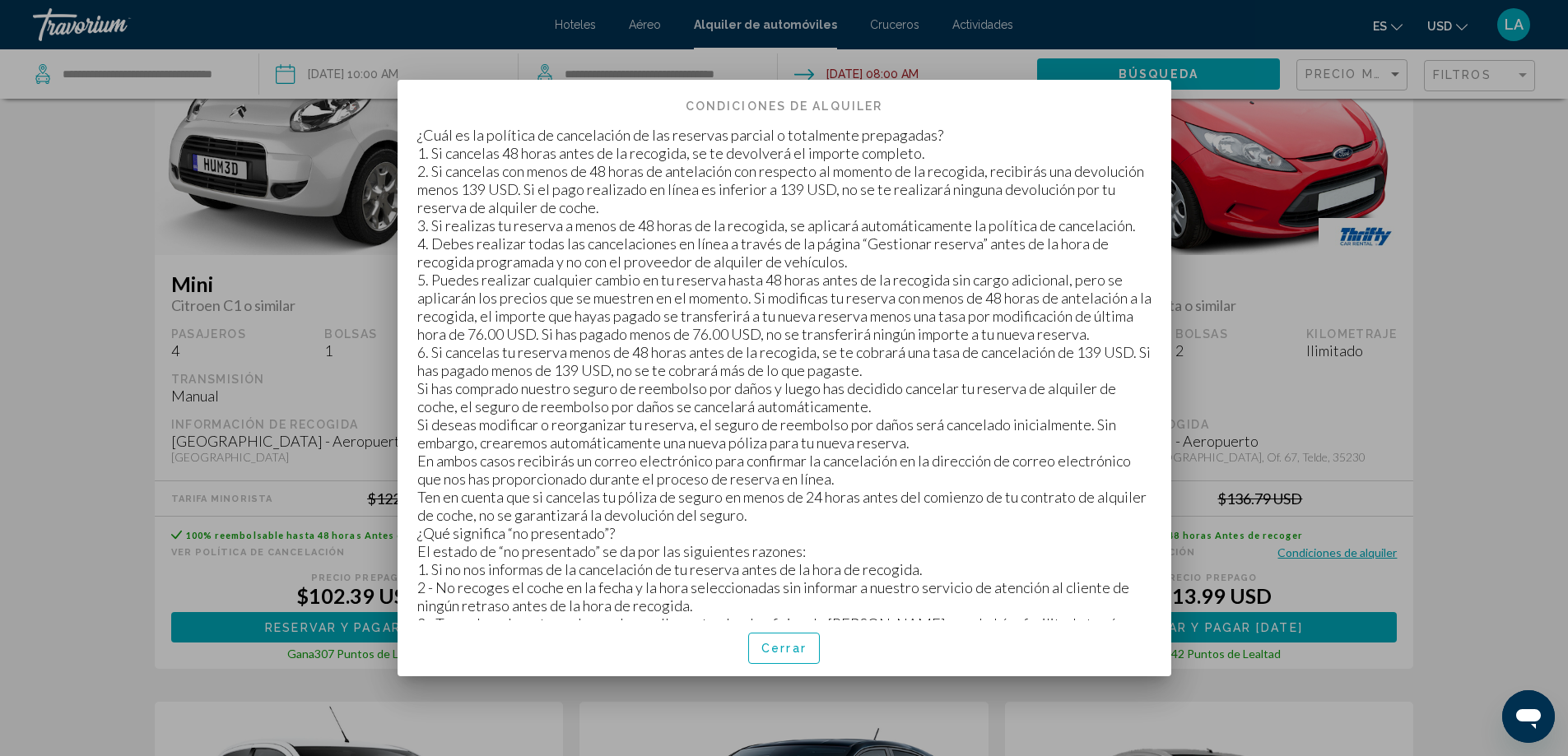
click at [771, 655] on span "Cerrar" at bounding box center [784, 649] width 45 height 13
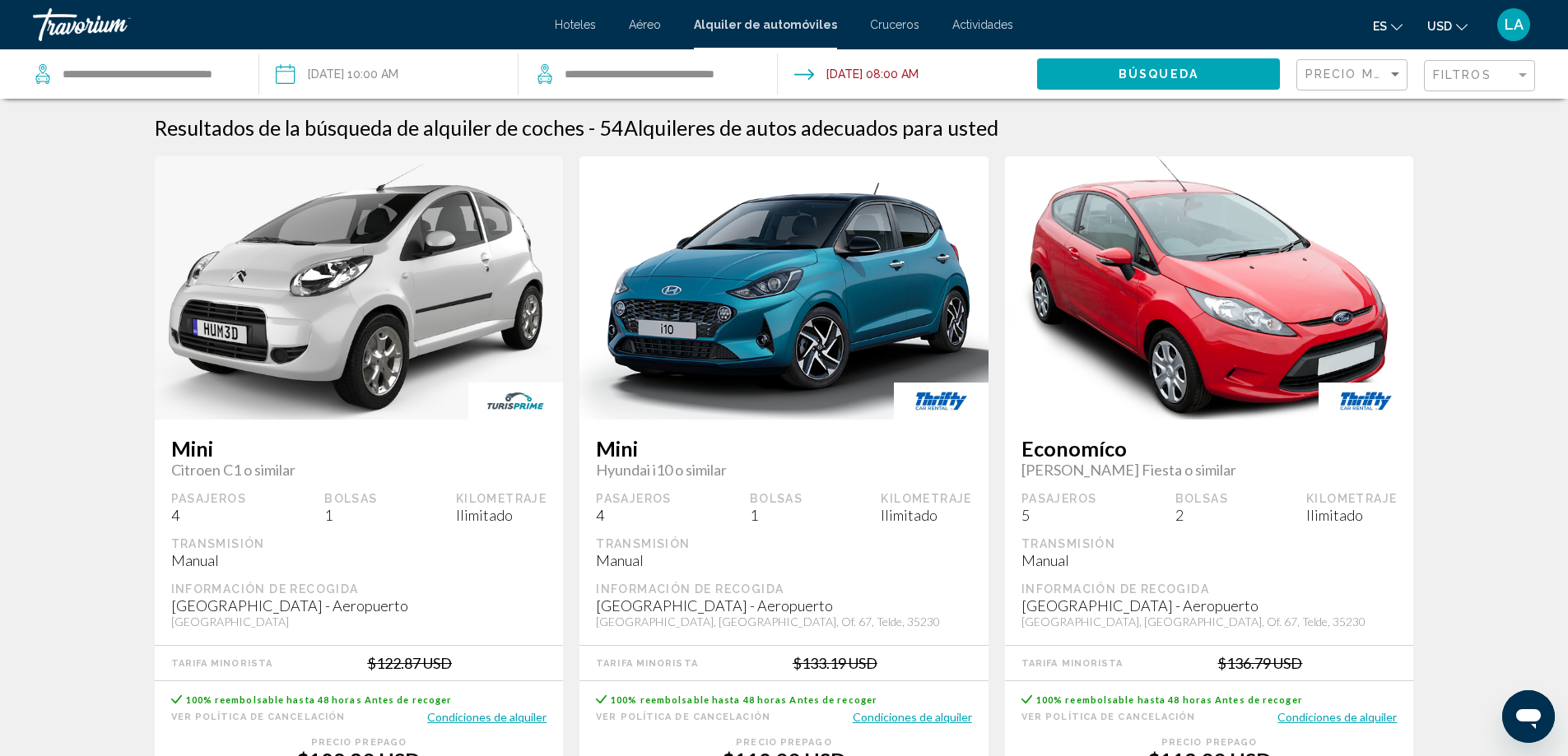
scroll to position [165, 0]
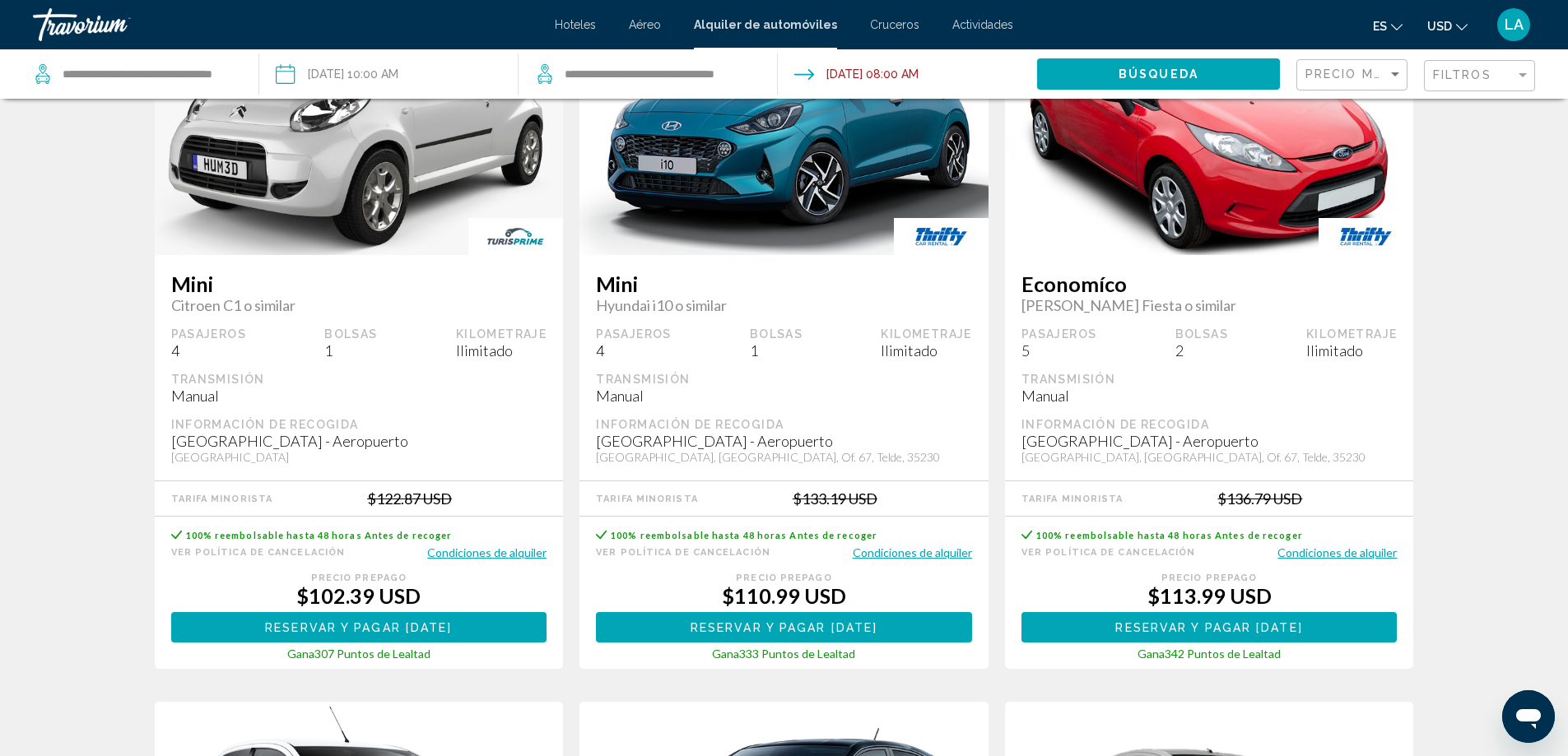
click at [914, 549] on button "Condiciones de alquiler" at bounding box center [912, 552] width 120 height 16
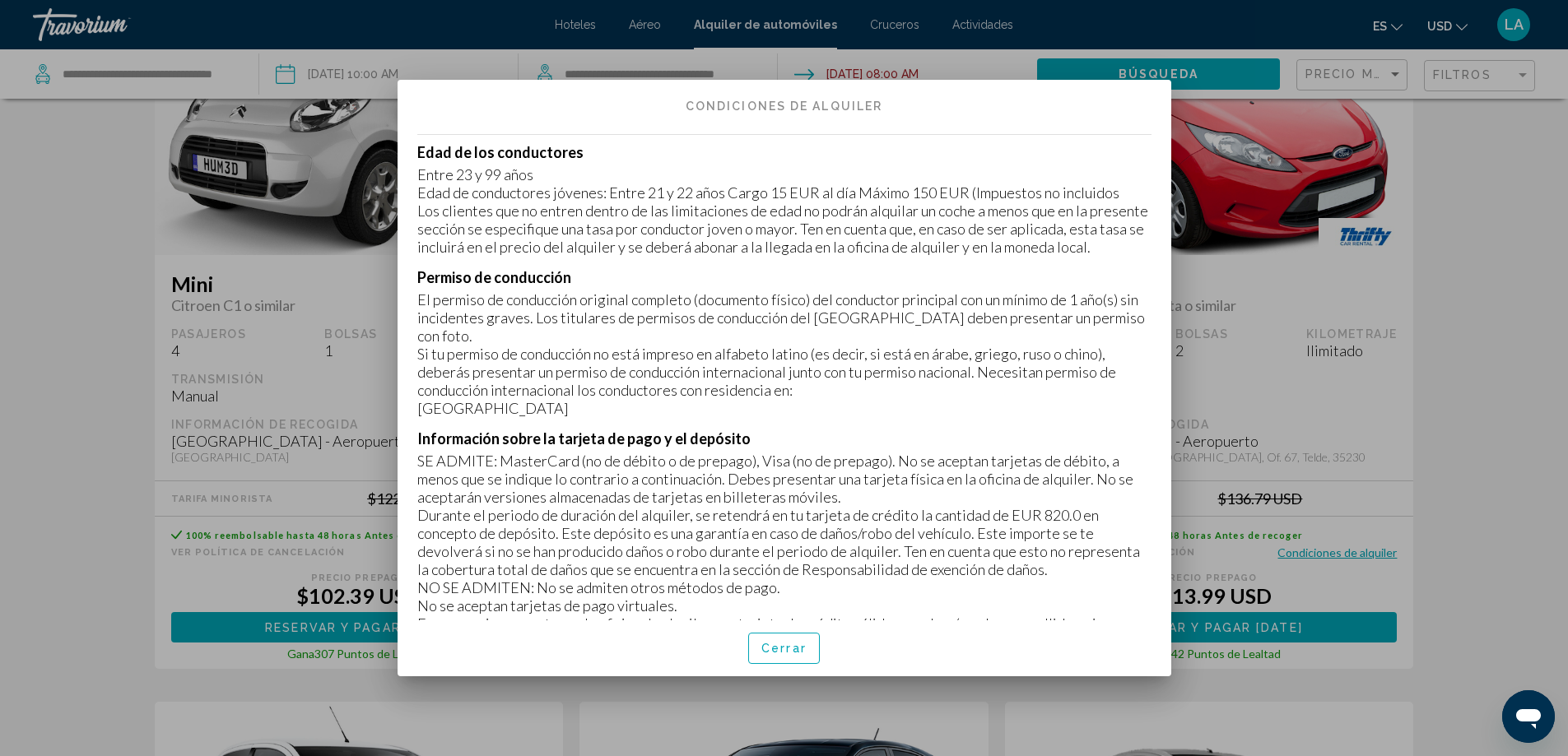
scroll to position [246, 0]
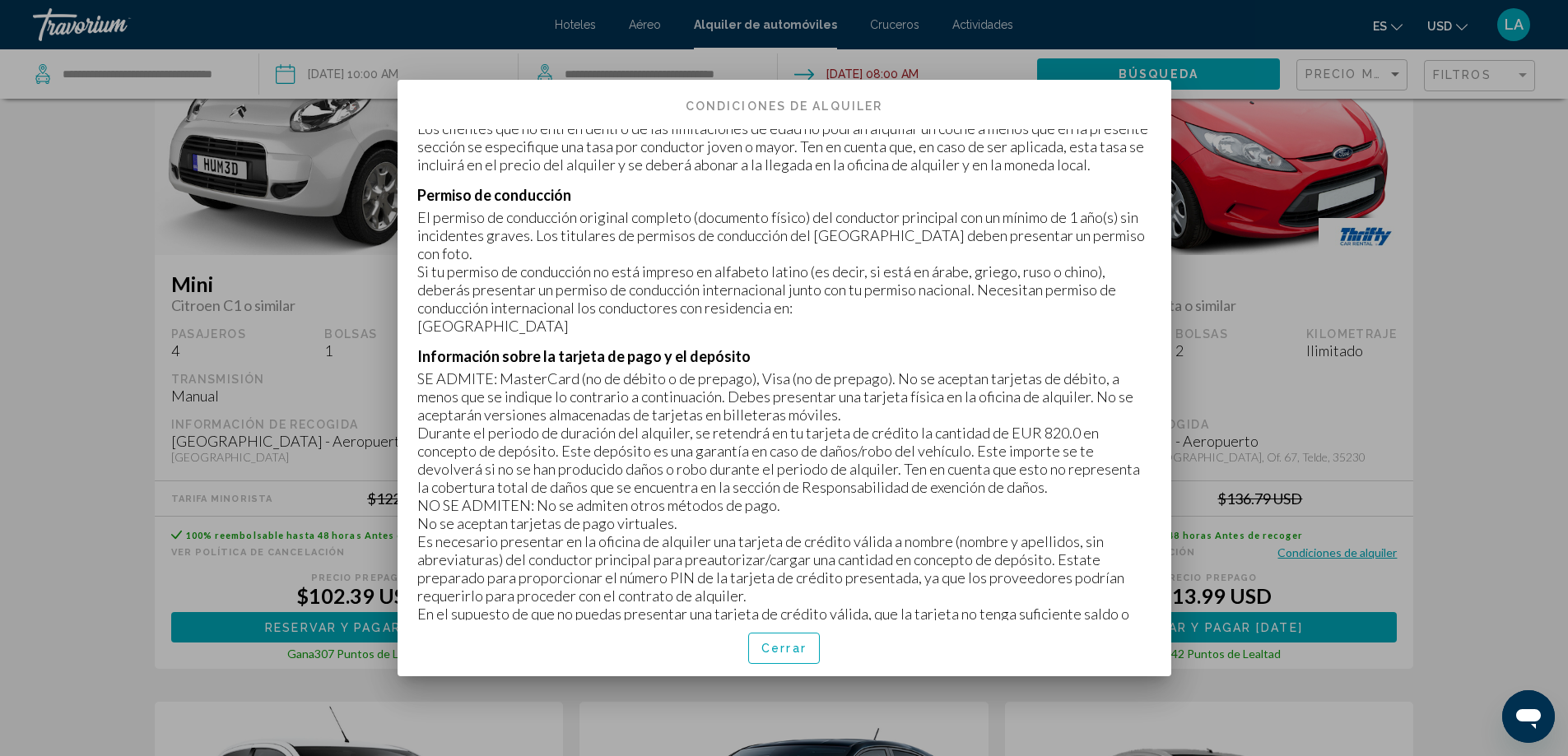
drag, startPoint x: 1002, startPoint y: 450, endPoint x: 1097, endPoint y: 450, distance: 95.0
click at [1097, 450] on p "Durante el periodo de duración del alquiler, se retendrá en tu tarjeta de crédi…" at bounding box center [784, 459] width 734 height 73
drag, startPoint x: 1068, startPoint y: 464, endPoint x: 1021, endPoint y: 457, distance: 47.5
click at [1061, 464] on p "Durante el periodo de duración del alquiler, se retendrá en tu tarjeta de crédi…" at bounding box center [784, 459] width 734 height 73
drag, startPoint x: 998, startPoint y: 449, endPoint x: 1087, endPoint y: 449, distance: 89.0
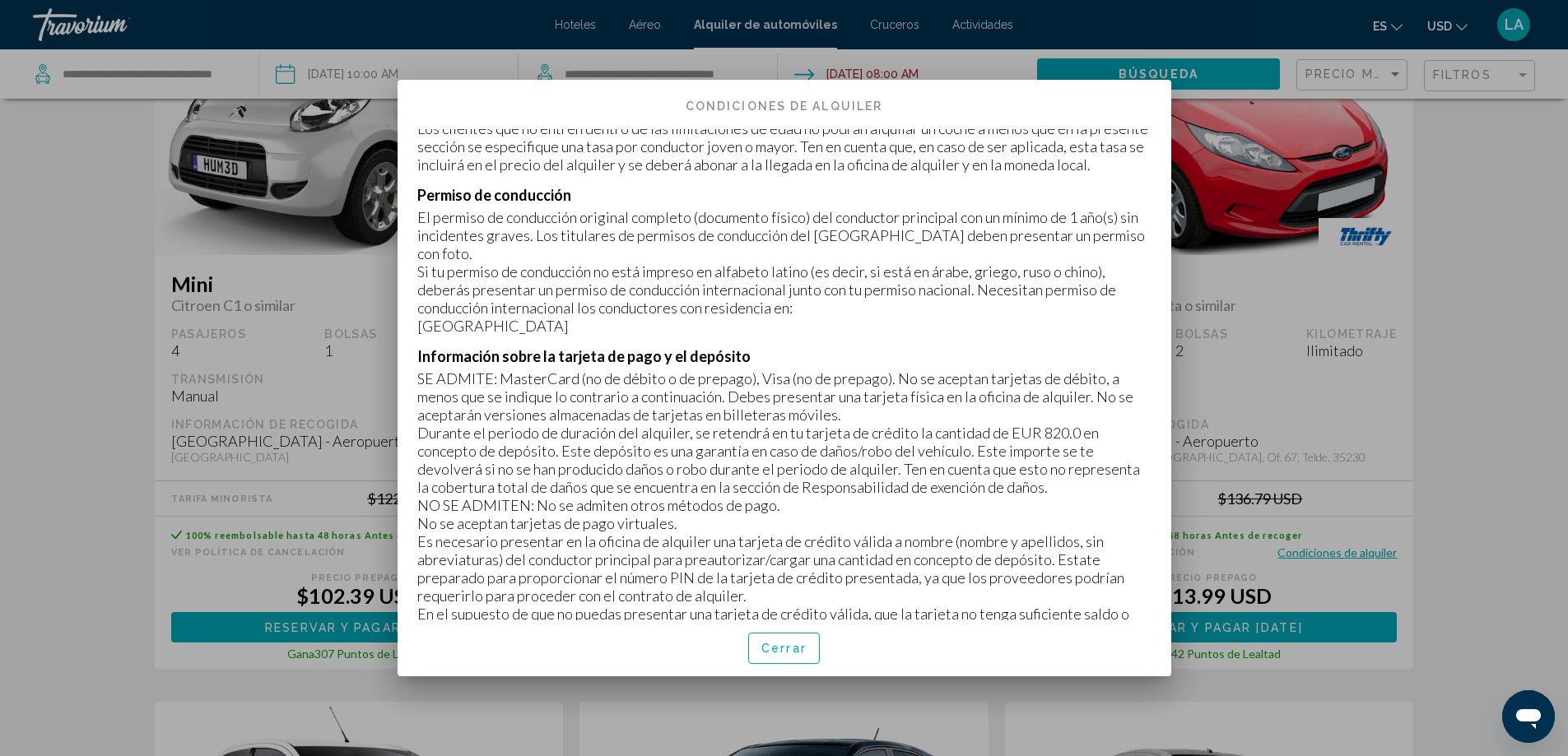
click at [1087, 449] on p "Durante el periodo de duración del alquiler, se retendrá en tu tarjeta de crédi…" at bounding box center [784, 459] width 734 height 73
click at [990, 491] on p "Durante el periodo de duración del alquiler, se retendrá en tu tarjeta de crédi…" at bounding box center [784, 459] width 734 height 73
drag, startPoint x: 998, startPoint y: 453, endPoint x: 1088, endPoint y: 453, distance: 90.0
click at [1088, 453] on p "Durante el periodo de duración del alquiler, se retendrá en tu tarjeta de crédi…" at bounding box center [784, 459] width 734 height 73
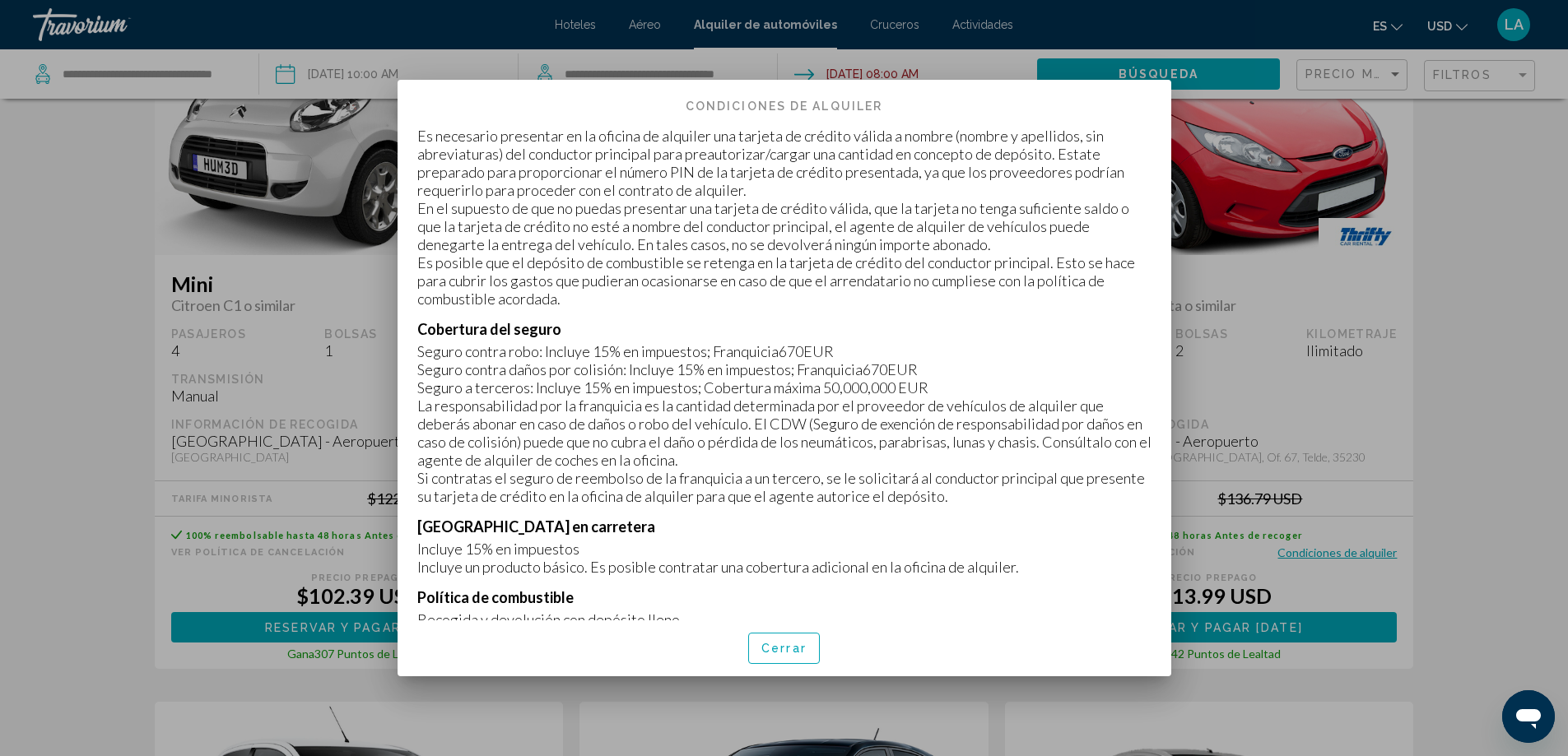
scroll to position [658, 0]
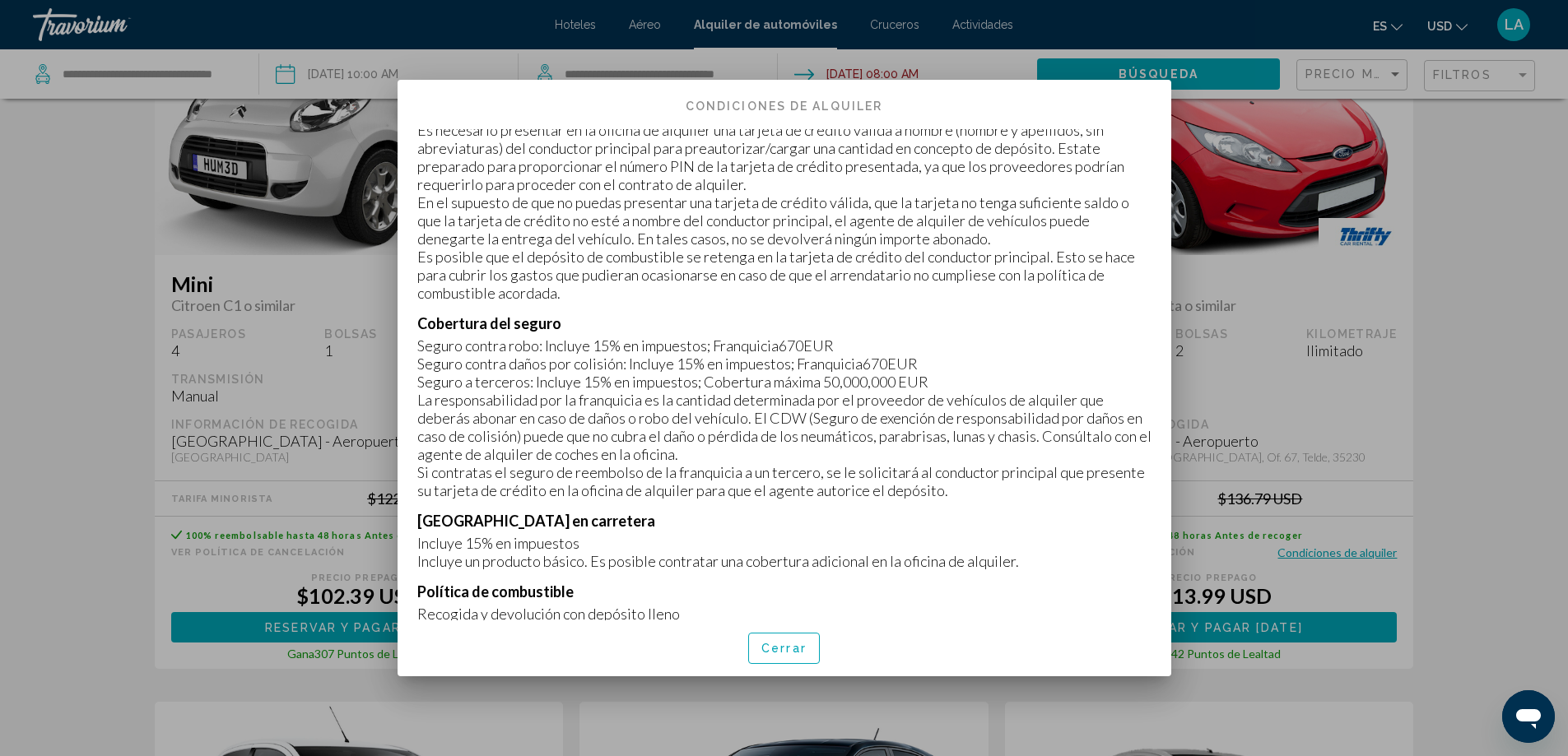
drag, startPoint x: 416, startPoint y: 363, endPoint x: 861, endPoint y: 374, distance: 445.1
click at [867, 383] on div "Cobertura del seguro Seguro contra robo: Incluye 15% en impuestos; Franquicia67…" at bounding box center [784, 407] width 734 height 185
click at [855, 354] on p "Seguro contra robo: Incluye 15% en impuestos; Franquicia670EUR" at bounding box center [784, 346] width 734 height 18
drag, startPoint x: 715, startPoint y: 362, endPoint x: 866, endPoint y: 362, distance: 151.0
click at [866, 354] on p "Seguro contra robo: Incluye 15% en impuestos; Franquicia670EUR" at bounding box center [784, 346] width 734 height 18
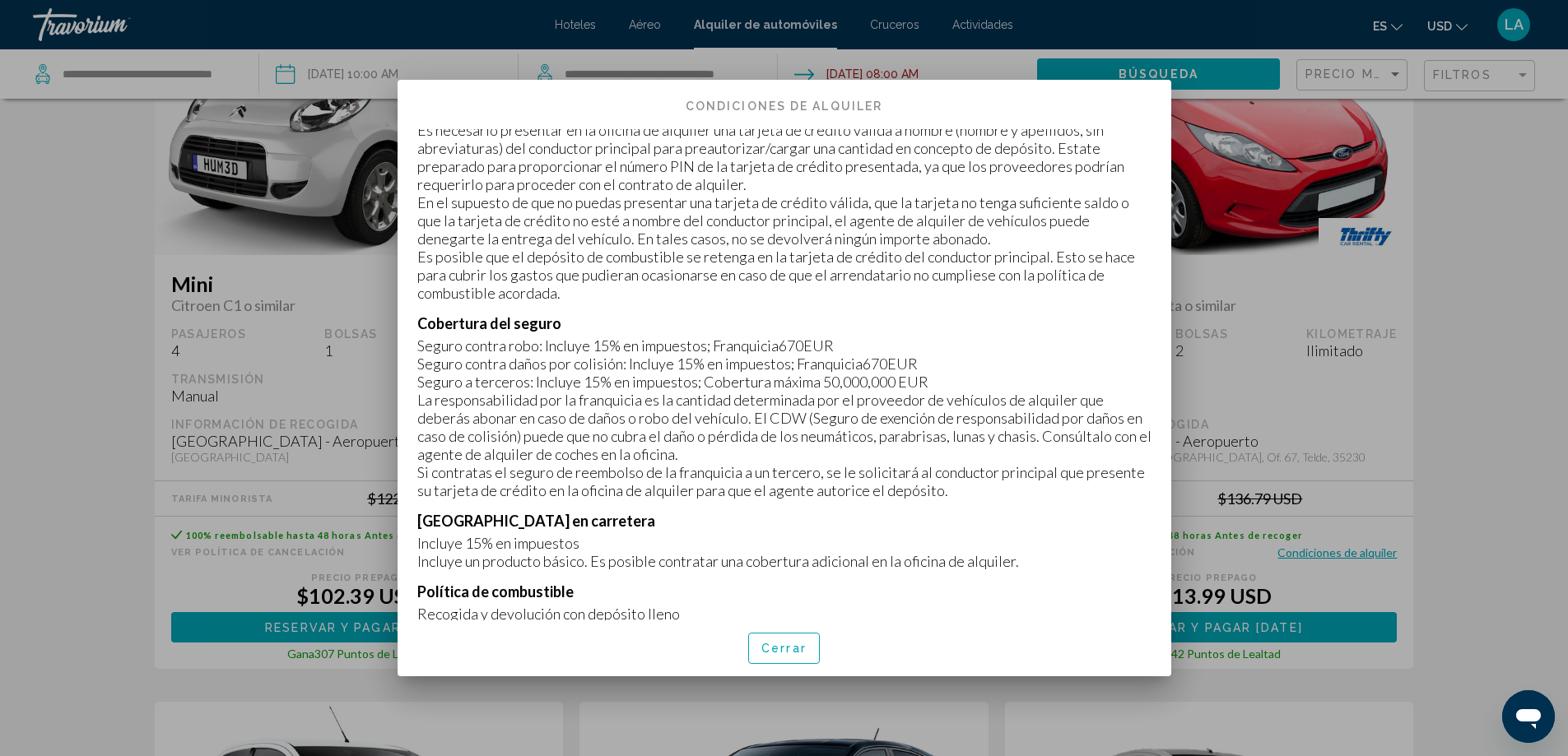
drag, startPoint x: 824, startPoint y: 385, endPoint x: 937, endPoint y: 394, distance: 113.4
click at [945, 401] on div "Cobertura del seguro Seguro contra robo: Incluye 15% en impuestos; Franquicia67…" at bounding box center [784, 407] width 734 height 185
drag, startPoint x: 937, startPoint y: 394, endPoint x: 924, endPoint y: 386, distance: 15.3
click at [937, 391] on p "Seguro a terceros: Incluye 15% en impuestos; Cobertura máxima 50,000,000 EUR" at bounding box center [784, 382] width 734 height 18
click at [919, 373] on p "Seguro contra daños por colisión: Incluye 15% en impuestos; Franquicia670EUR" at bounding box center [784, 363] width 734 height 18
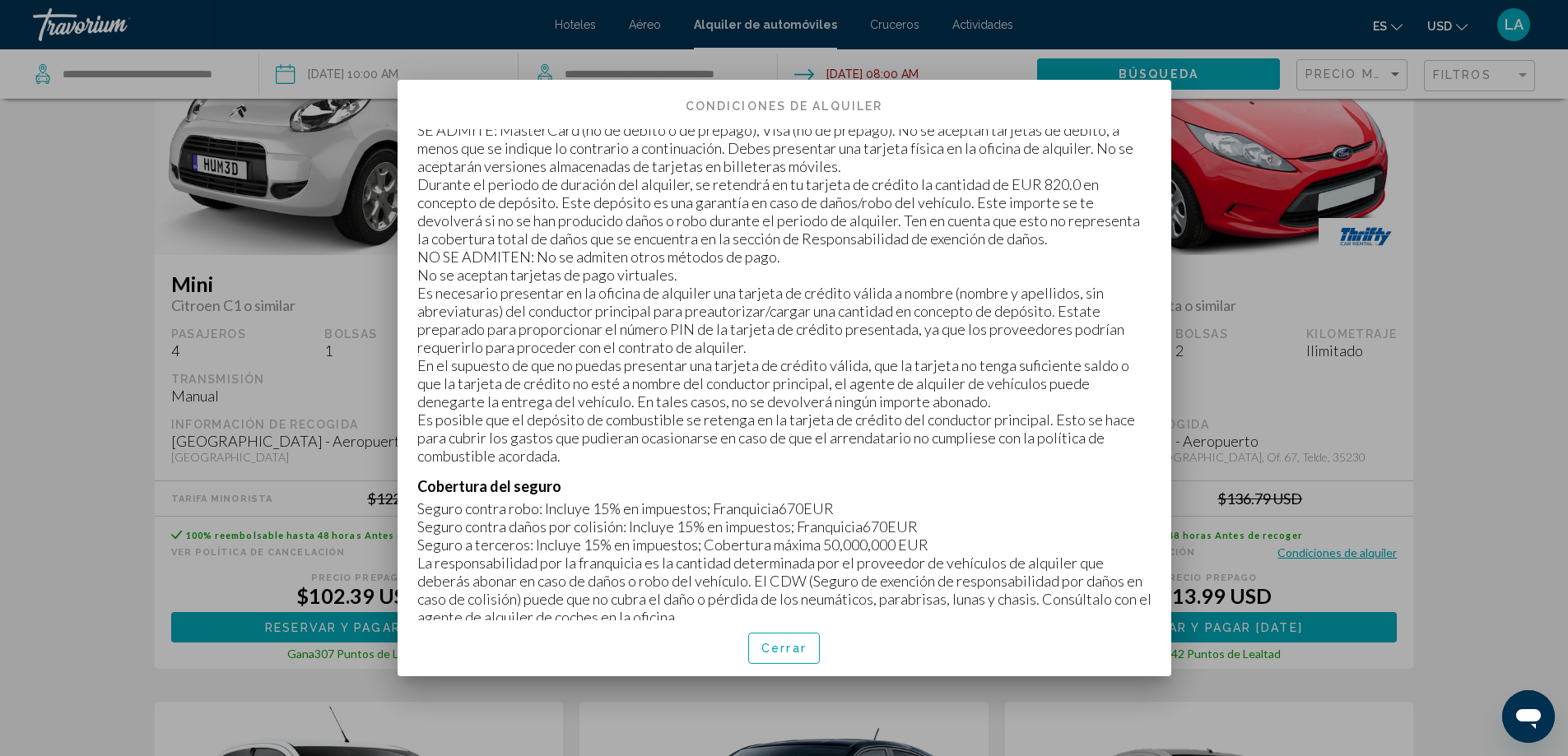
scroll to position [494, 0]
drag, startPoint x: 1032, startPoint y: 212, endPoint x: 1050, endPoint y: 209, distance: 18.2
click at [1050, 209] on p "Durante el periodo de duración del alquiler, se retendrá en tu tarjeta de crédi…" at bounding box center [784, 213] width 734 height 73
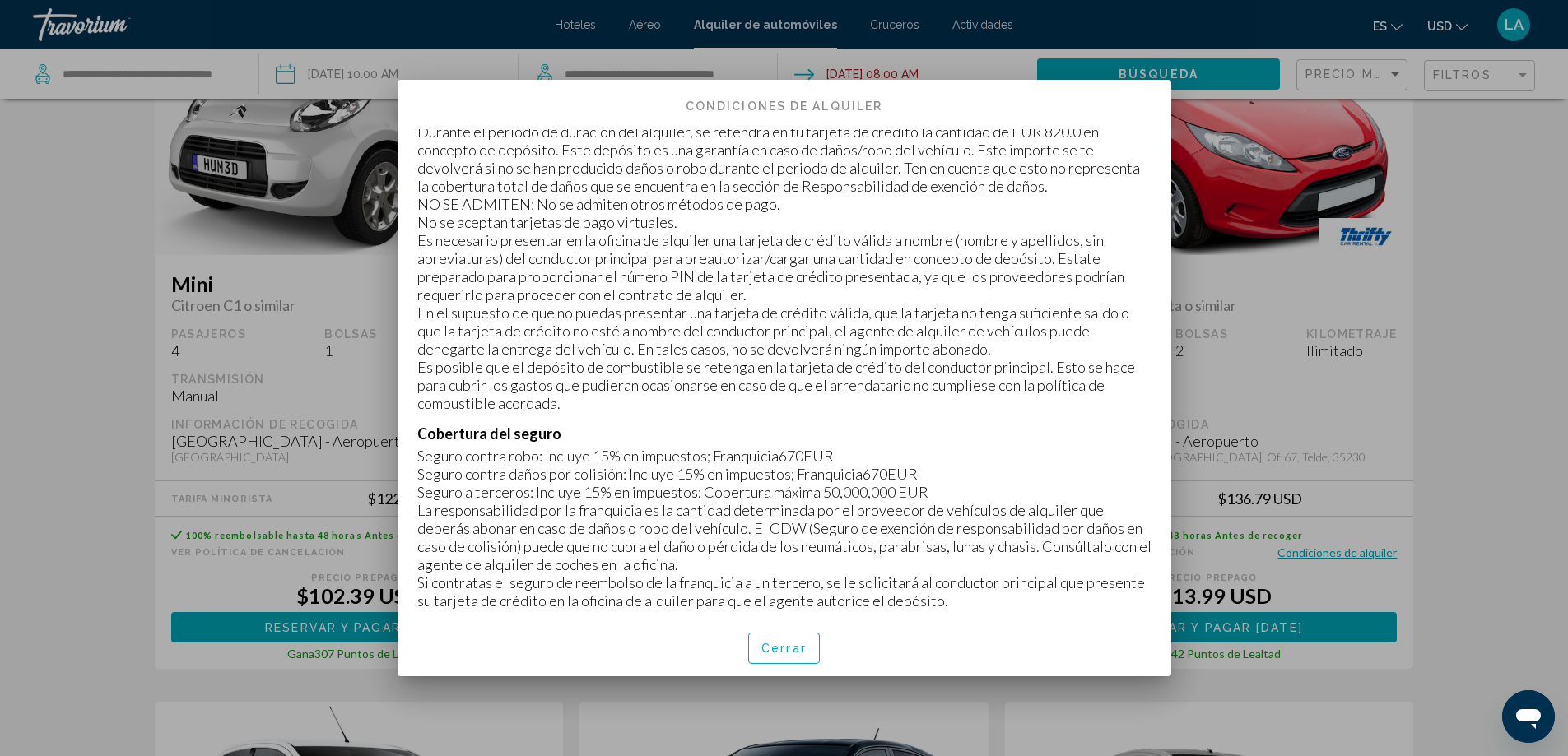
scroll to position [576, 0]
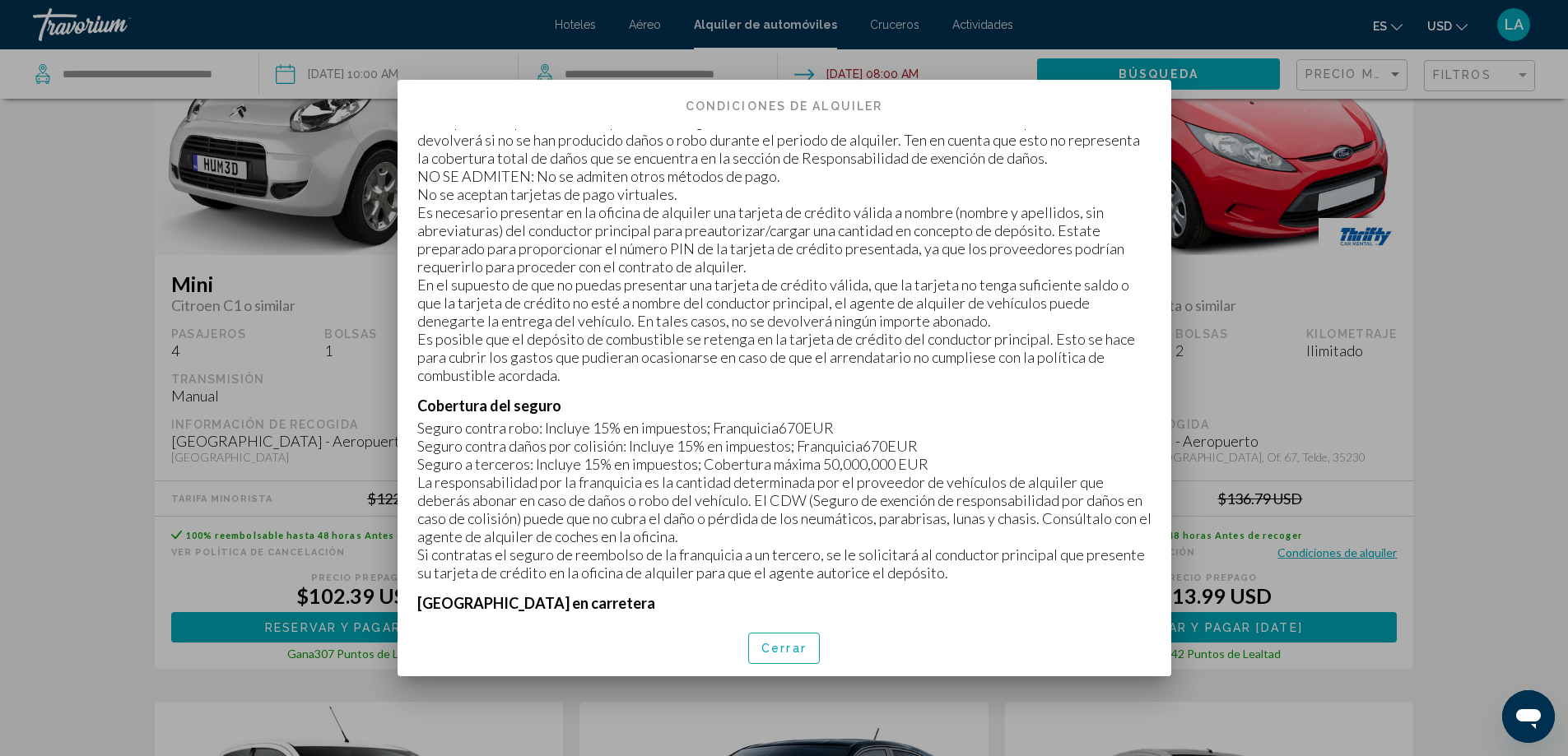
drag, startPoint x: 868, startPoint y: 462, endPoint x: 912, endPoint y: 463, distance: 44.0
click at [912, 455] on p "Seguro contra daños por colisión: Incluye 15% en impuestos; Franquicia670EUR" at bounding box center [784, 446] width 734 height 18
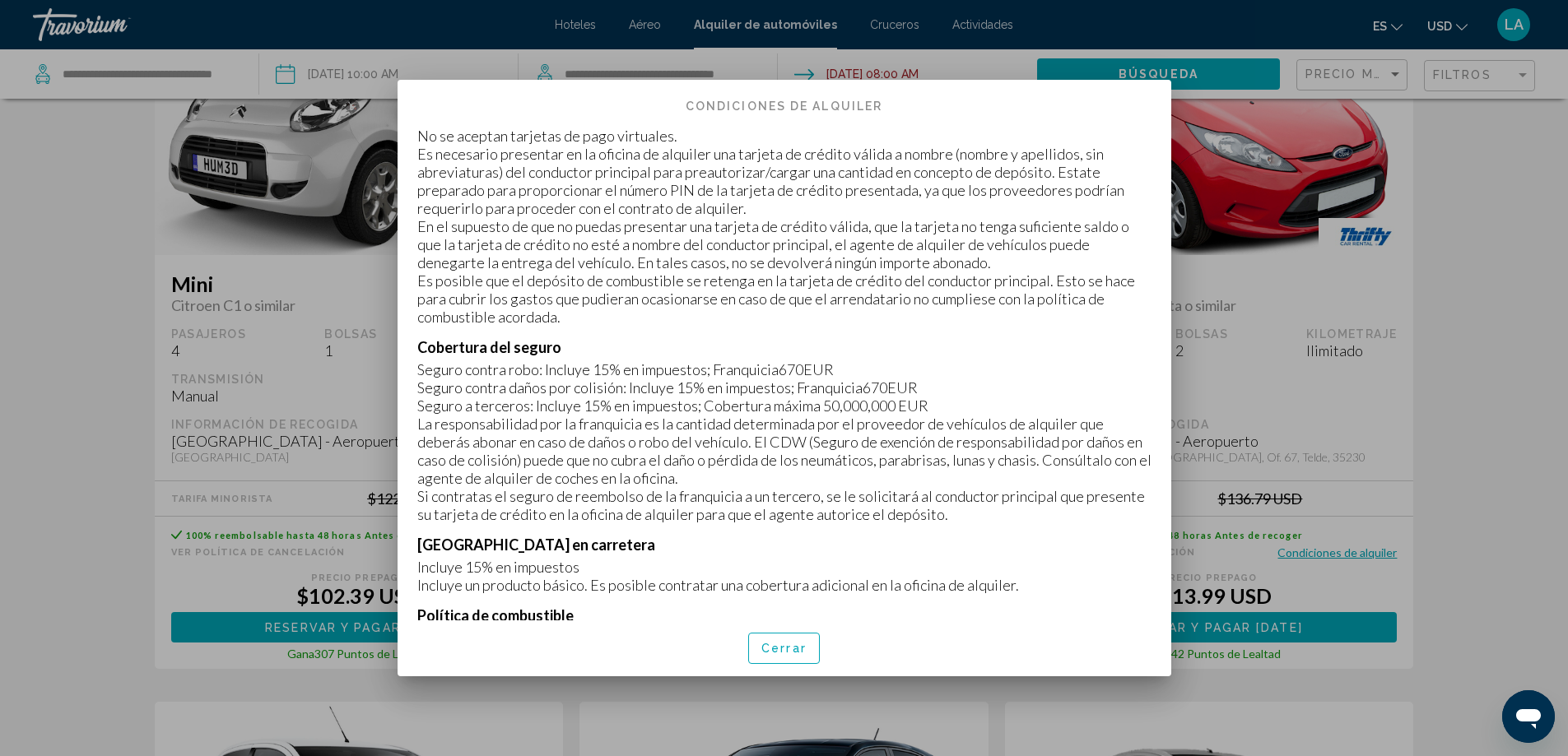
scroll to position [658, 0]
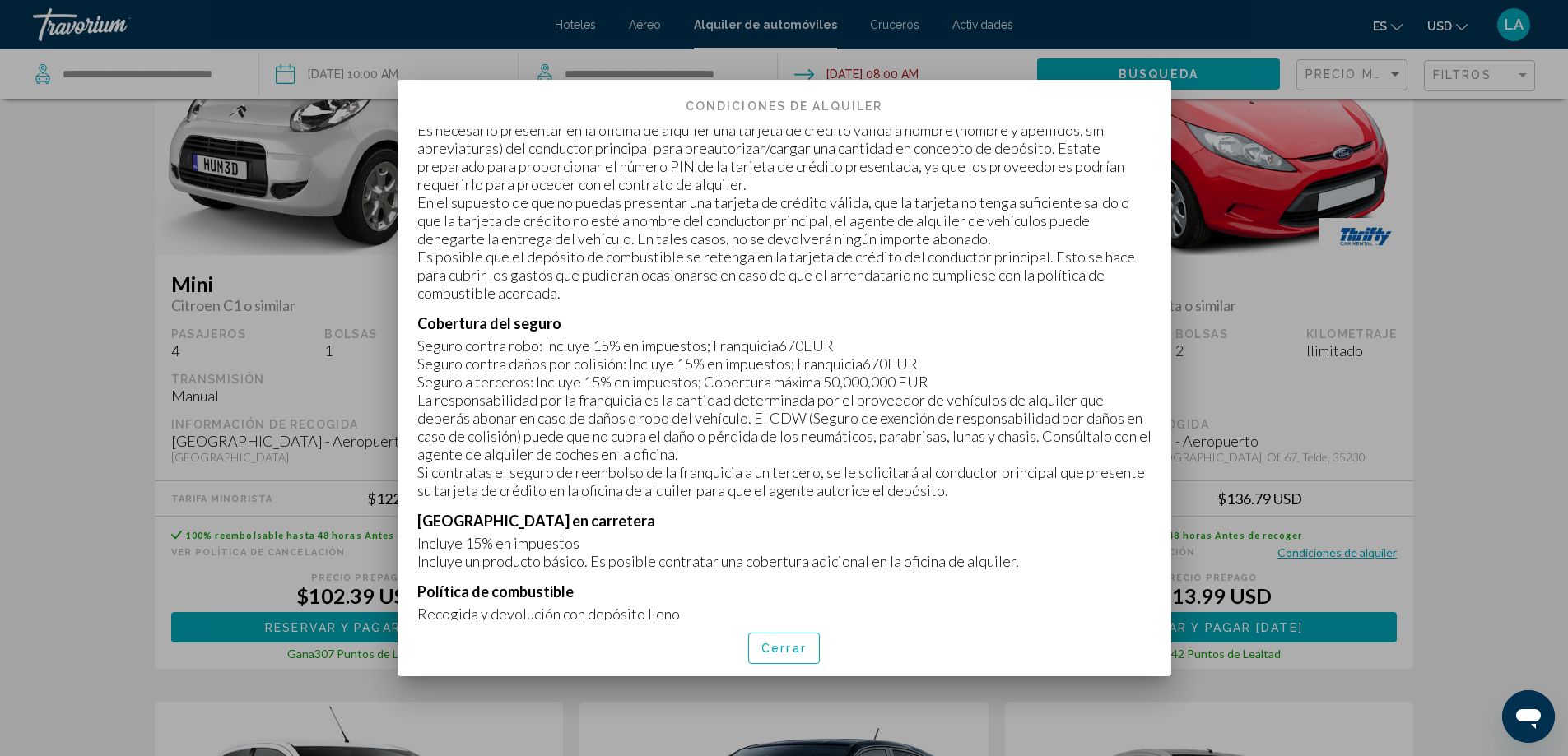
drag, startPoint x: 775, startPoint y: 435, endPoint x: 813, endPoint y: 437, distance: 38.1
click at [813, 437] on p "La responsabilidad por la franquicia es la cantidad determinada por el proveedo…" at bounding box center [784, 427] width 734 height 73
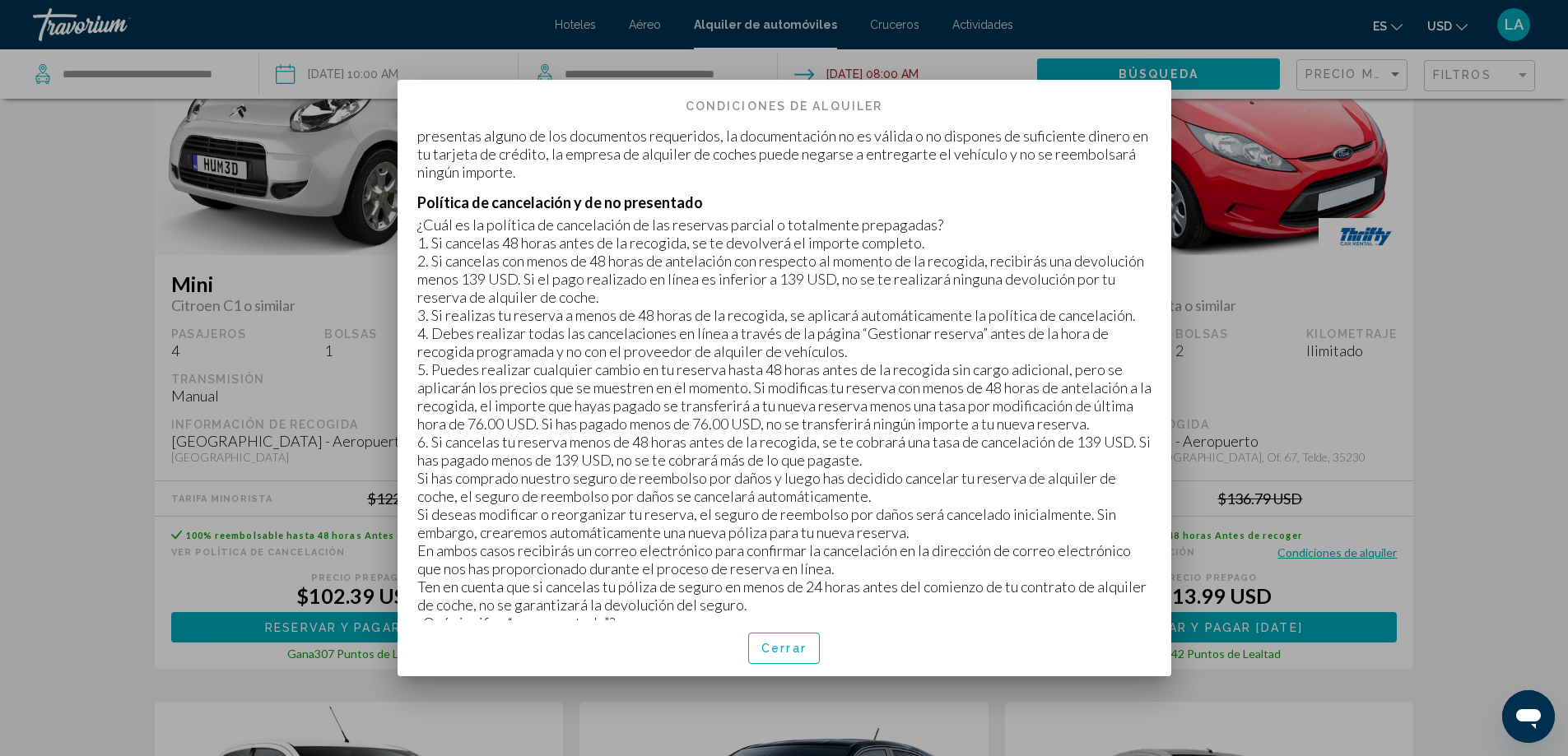
scroll to position [2464, 0]
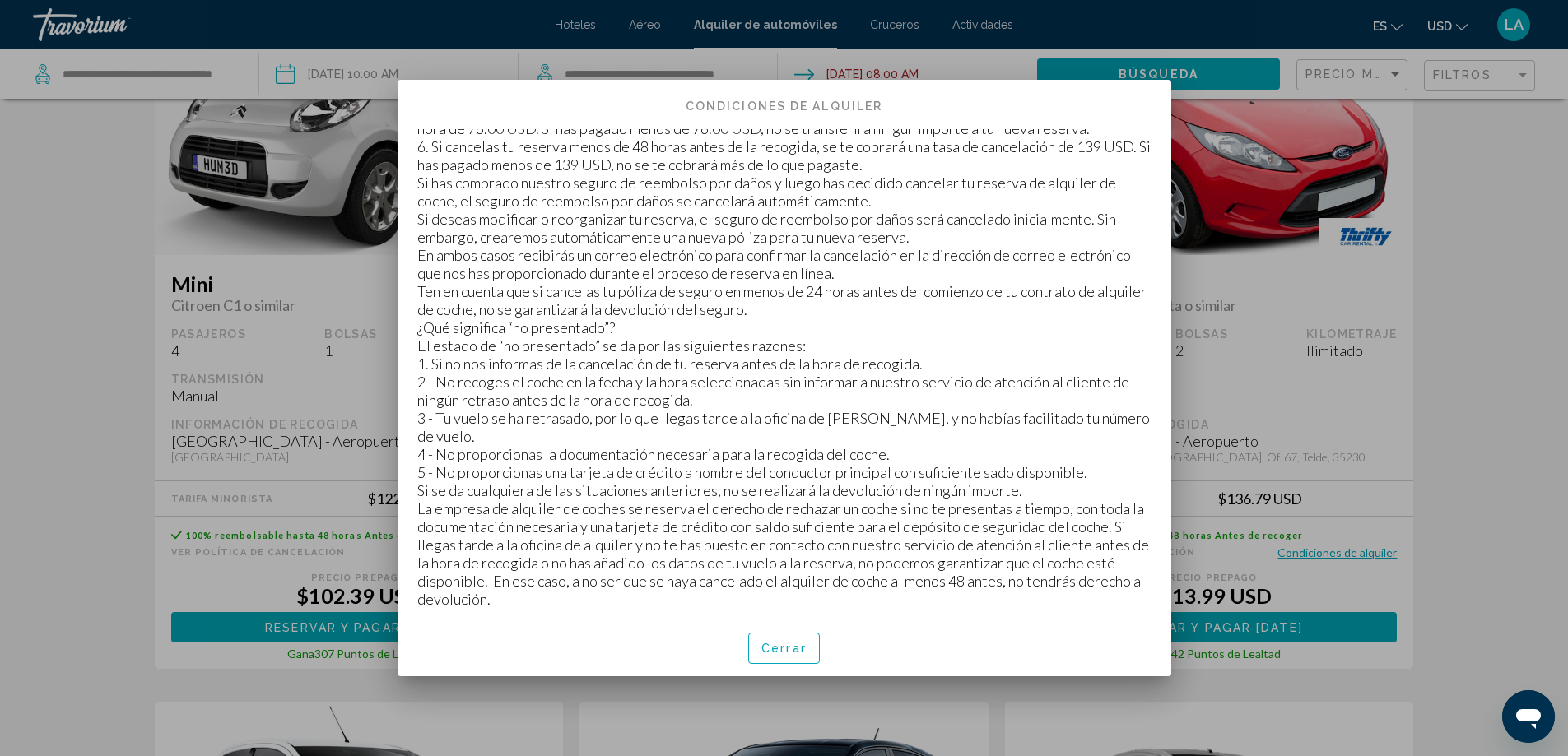
click at [1493, 372] on div at bounding box center [784, 378] width 1568 height 756
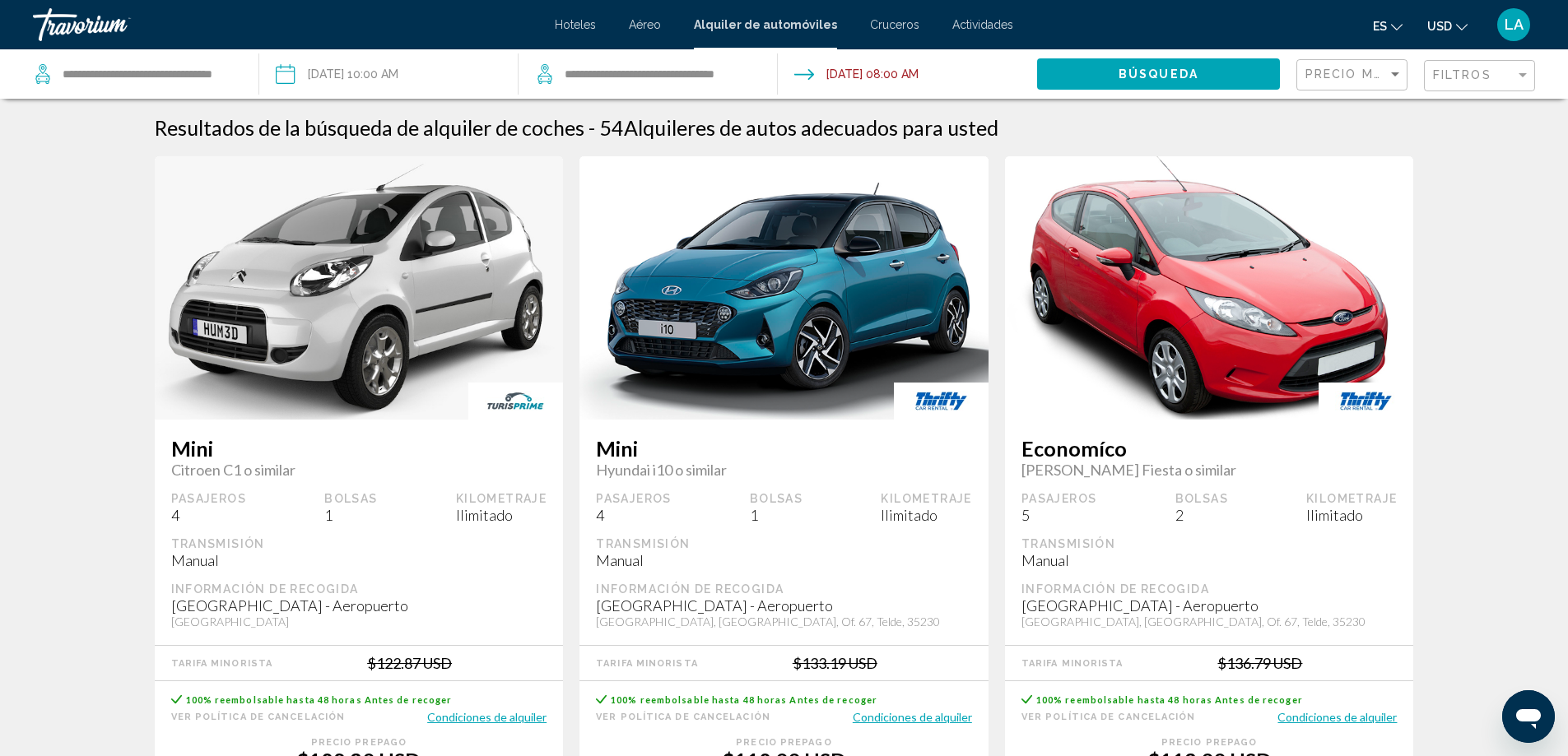
scroll to position [165, 0]
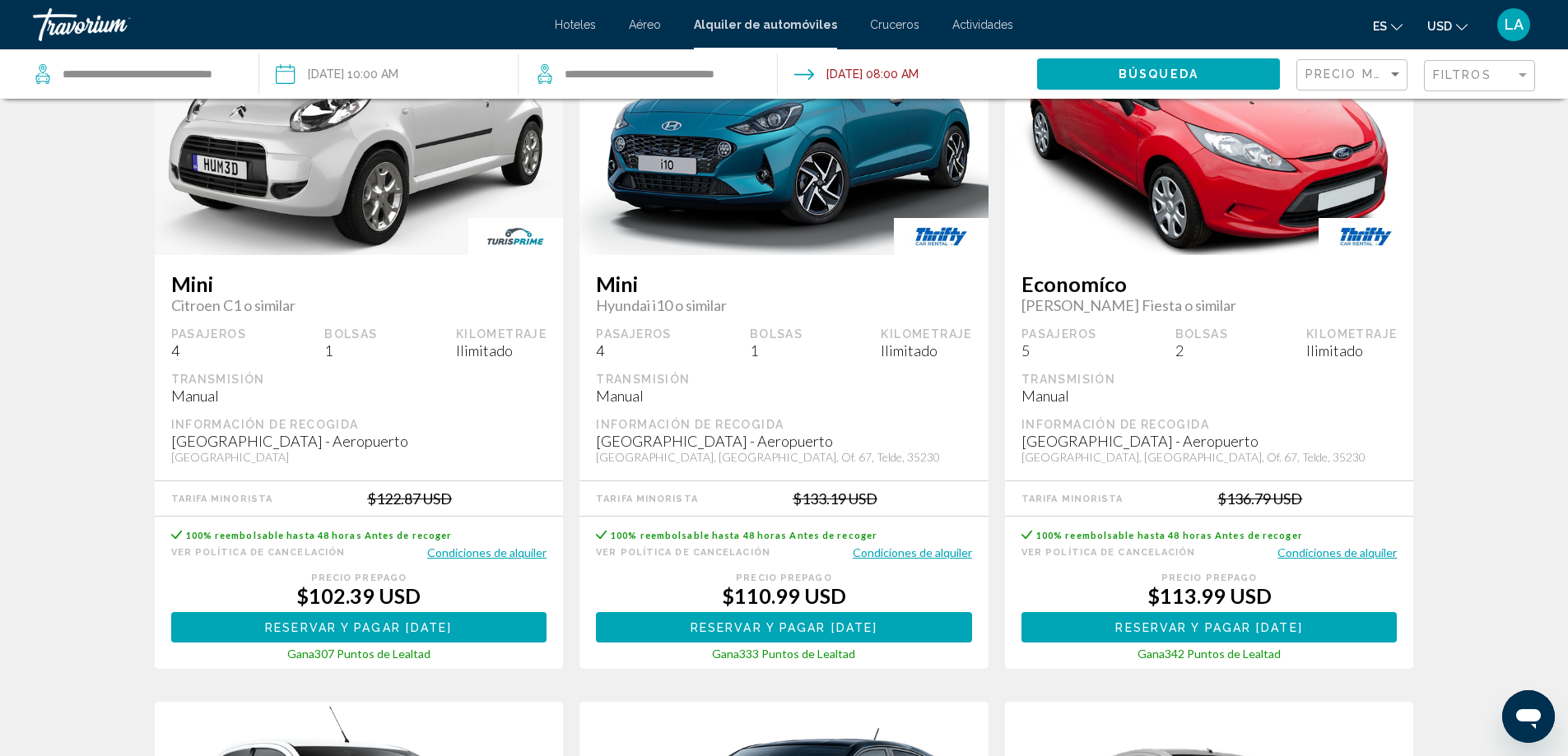
click at [1356, 553] on button "Condiciones de alquiler" at bounding box center [1336, 552] width 120 height 16
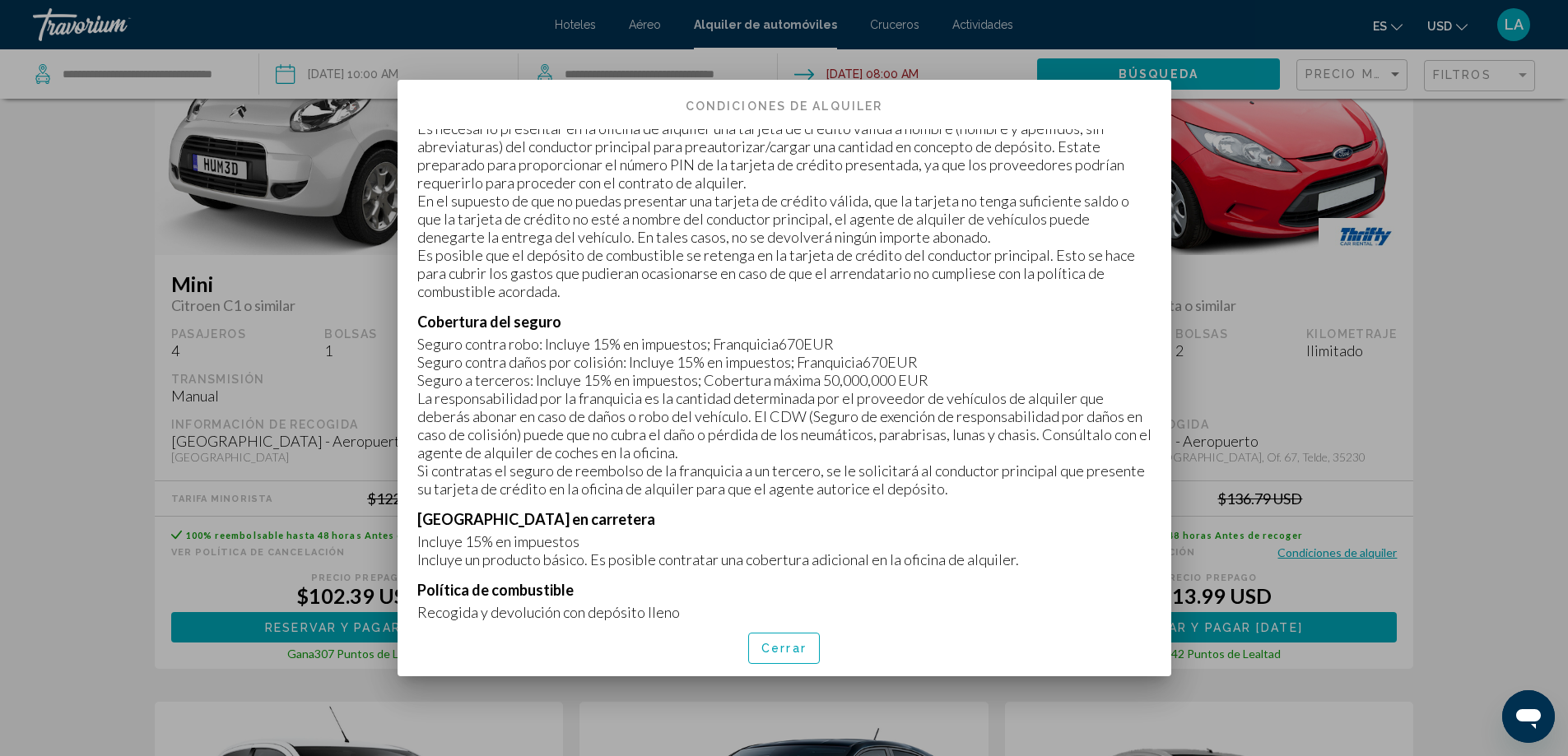
scroll to position [658, 0]
click at [789, 640] on button "Cerrar" at bounding box center [784, 647] width 72 height 30
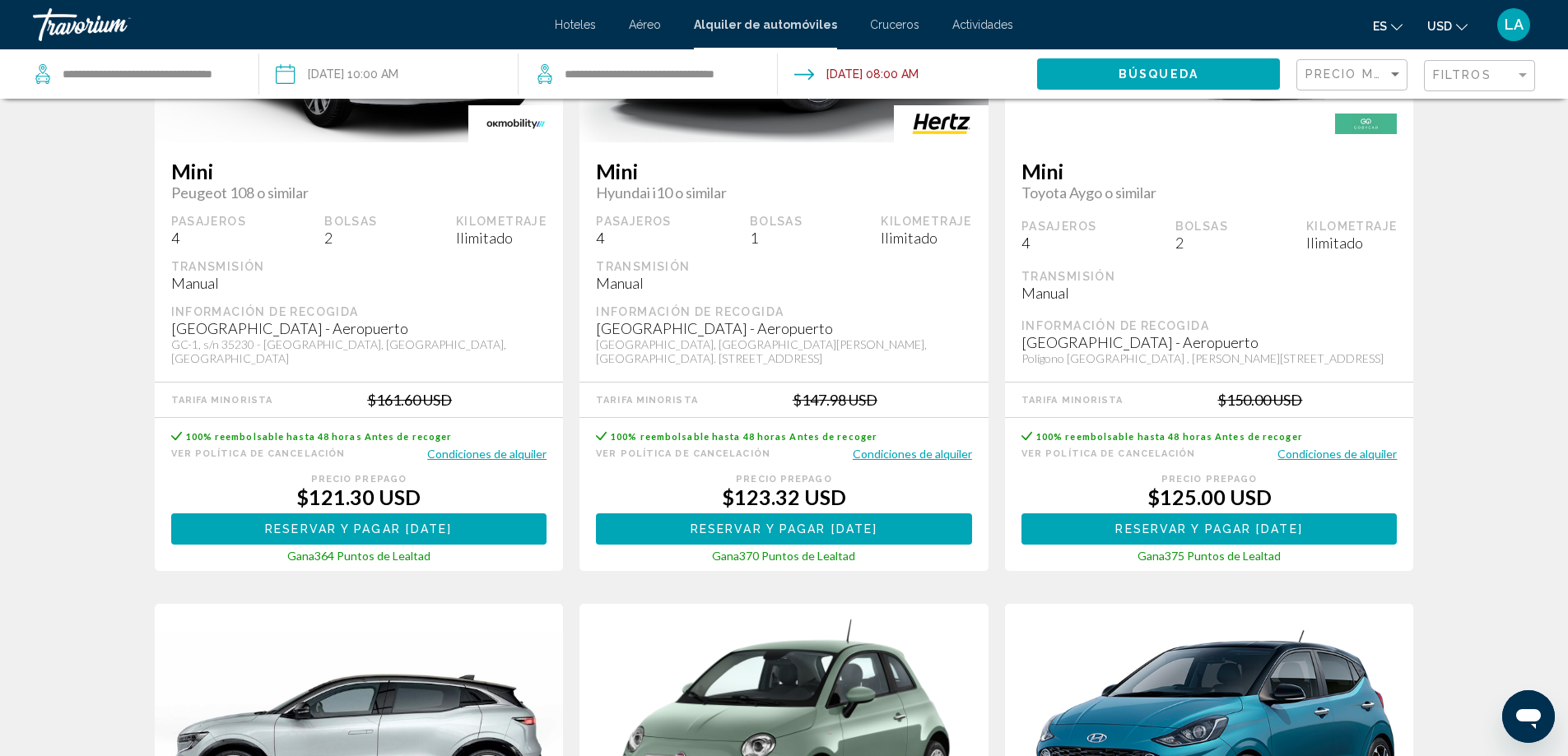
scroll to position [905, 0]
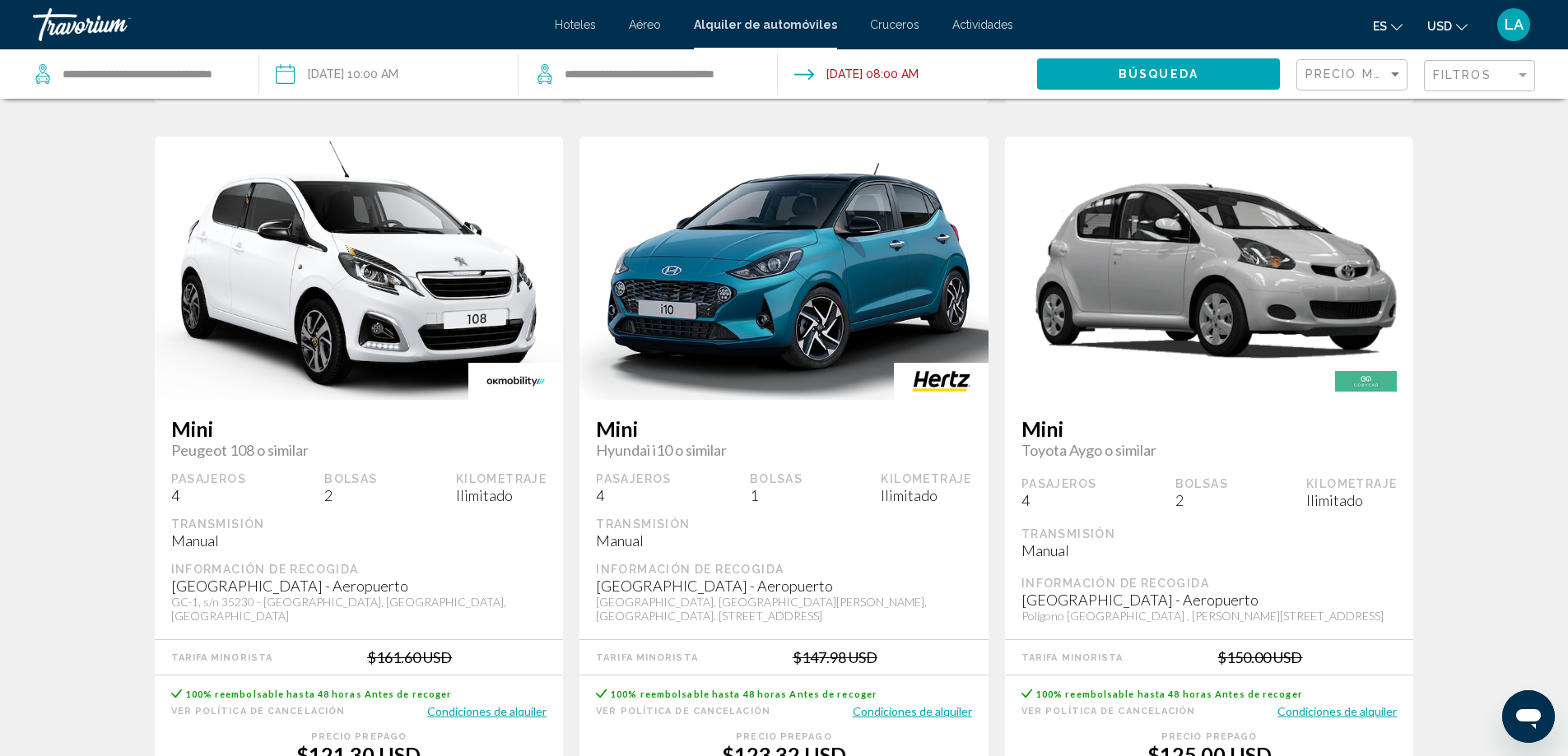
scroll to position [905, 0]
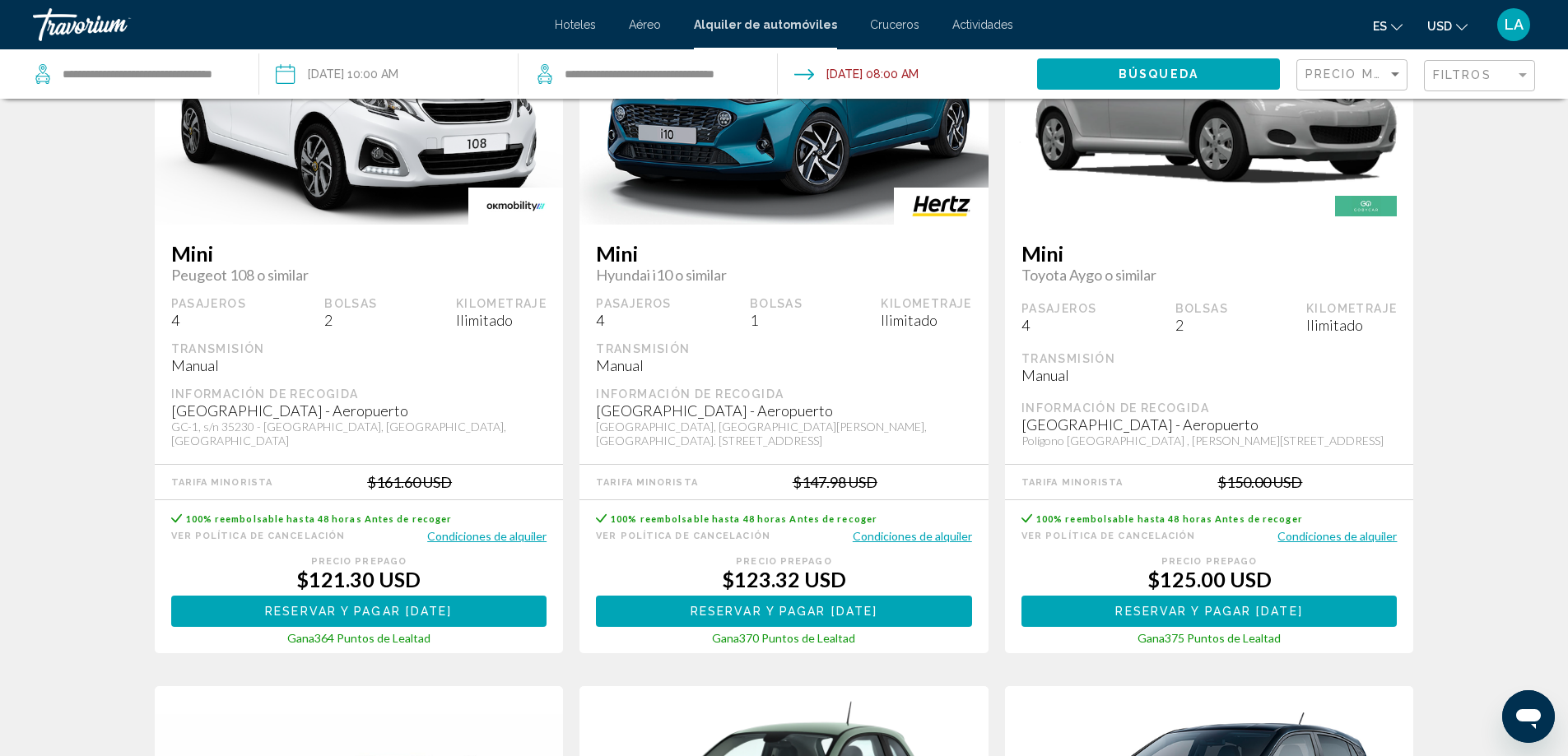
click at [498, 530] on button "Condiciones de alquiler" at bounding box center [486, 535] width 120 height 16
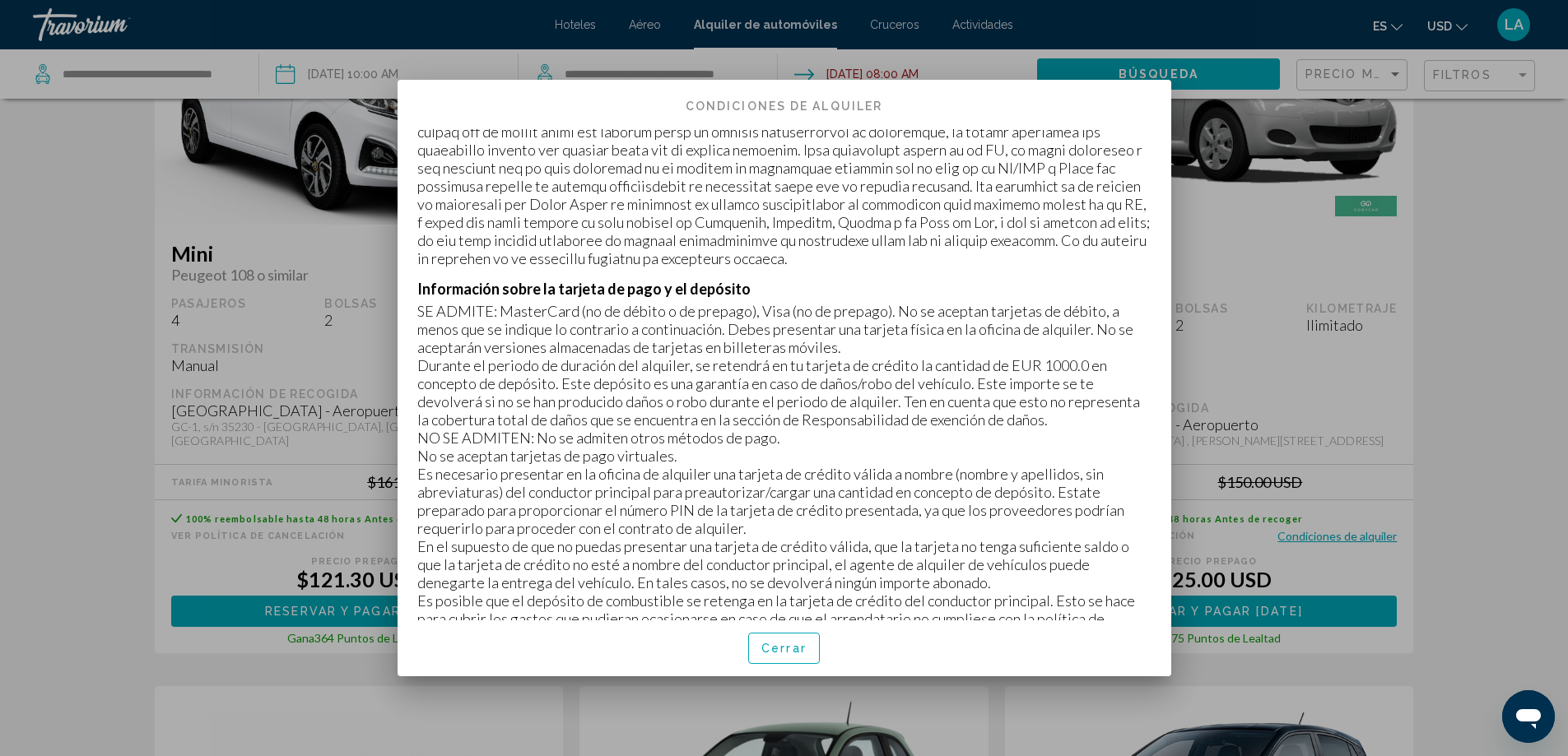
scroll to position [411, 0]
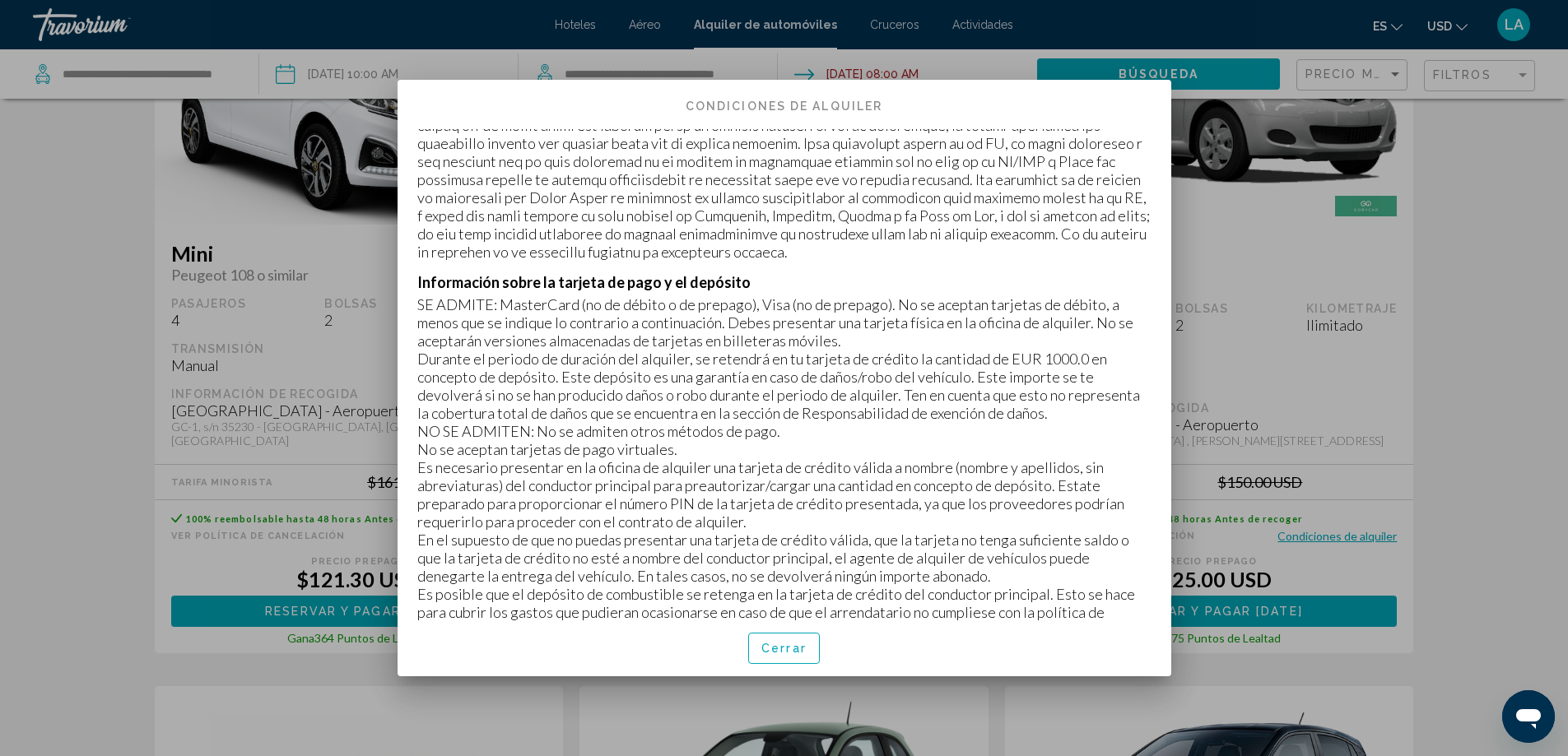
drag, startPoint x: 985, startPoint y: 371, endPoint x: 1092, endPoint y: 376, distance: 107.1
click at [1092, 376] on p "Durante el periodo de duración del alquiler, se retendrá en tu tarjeta de crédi…" at bounding box center [784, 386] width 734 height 73
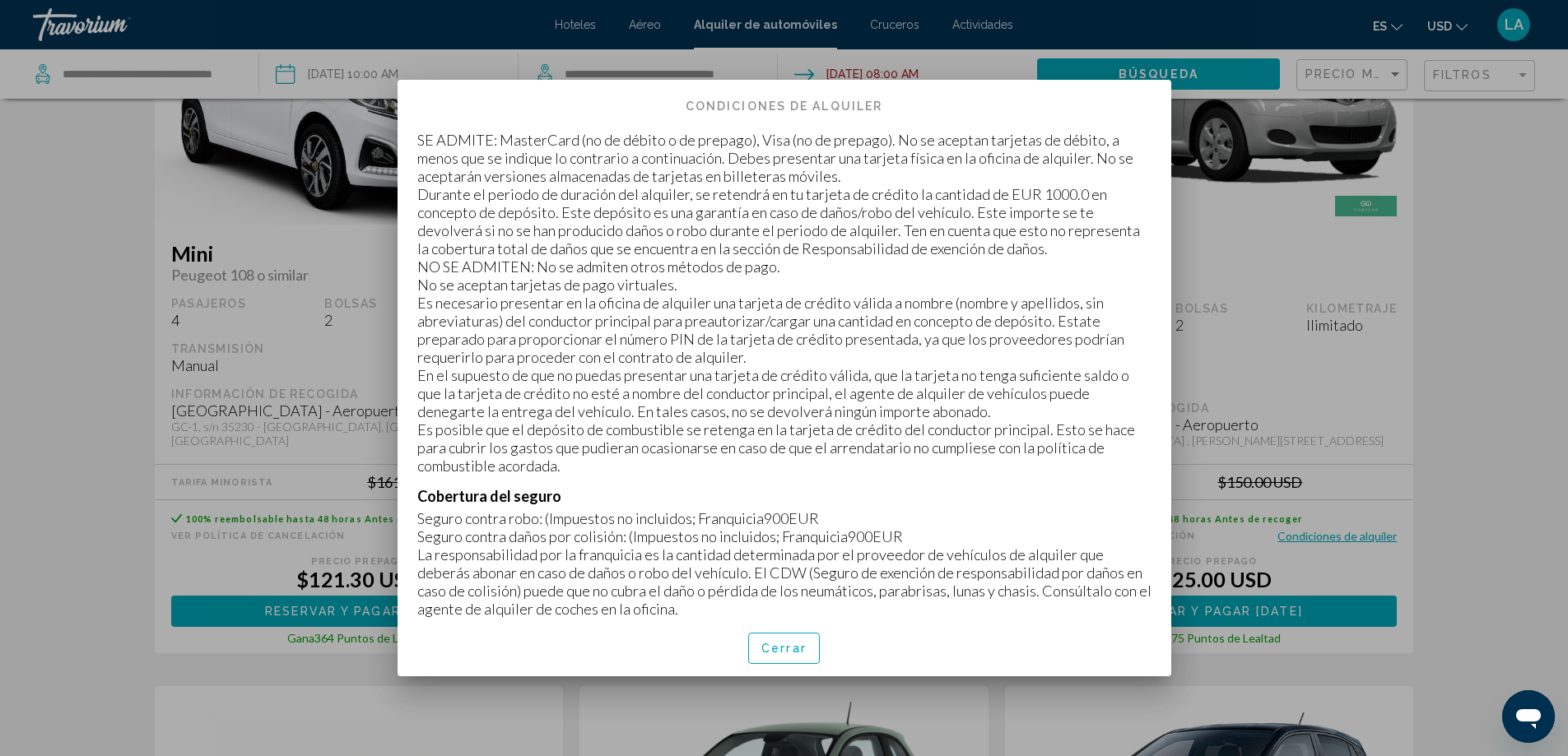
scroll to position [823, 0]
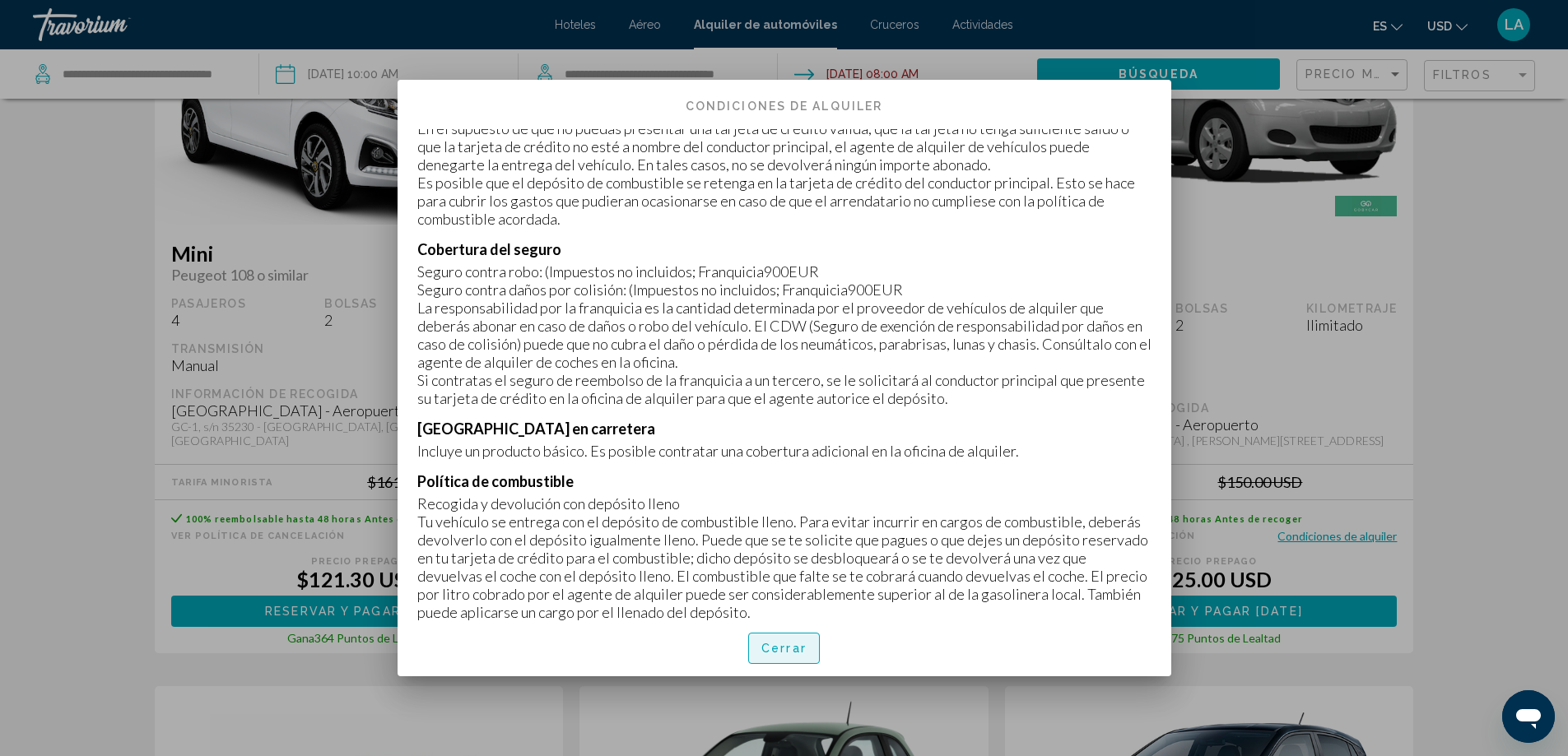
drag, startPoint x: 801, startPoint y: 652, endPoint x: 802, endPoint y: 631, distance: 21.0
click at [800, 652] on span "Cerrar" at bounding box center [784, 649] width 45 height 13
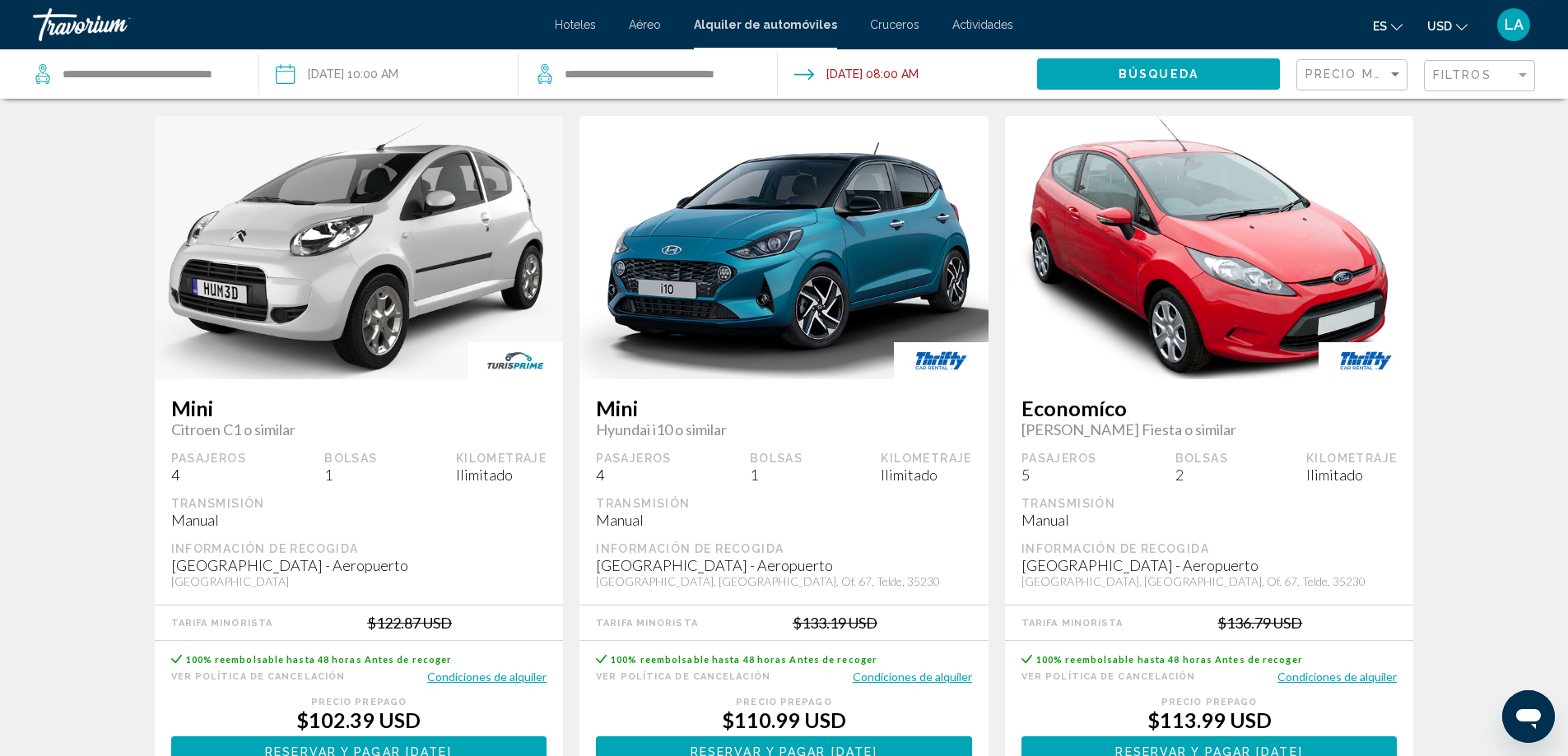
scroll to position [0, 0]
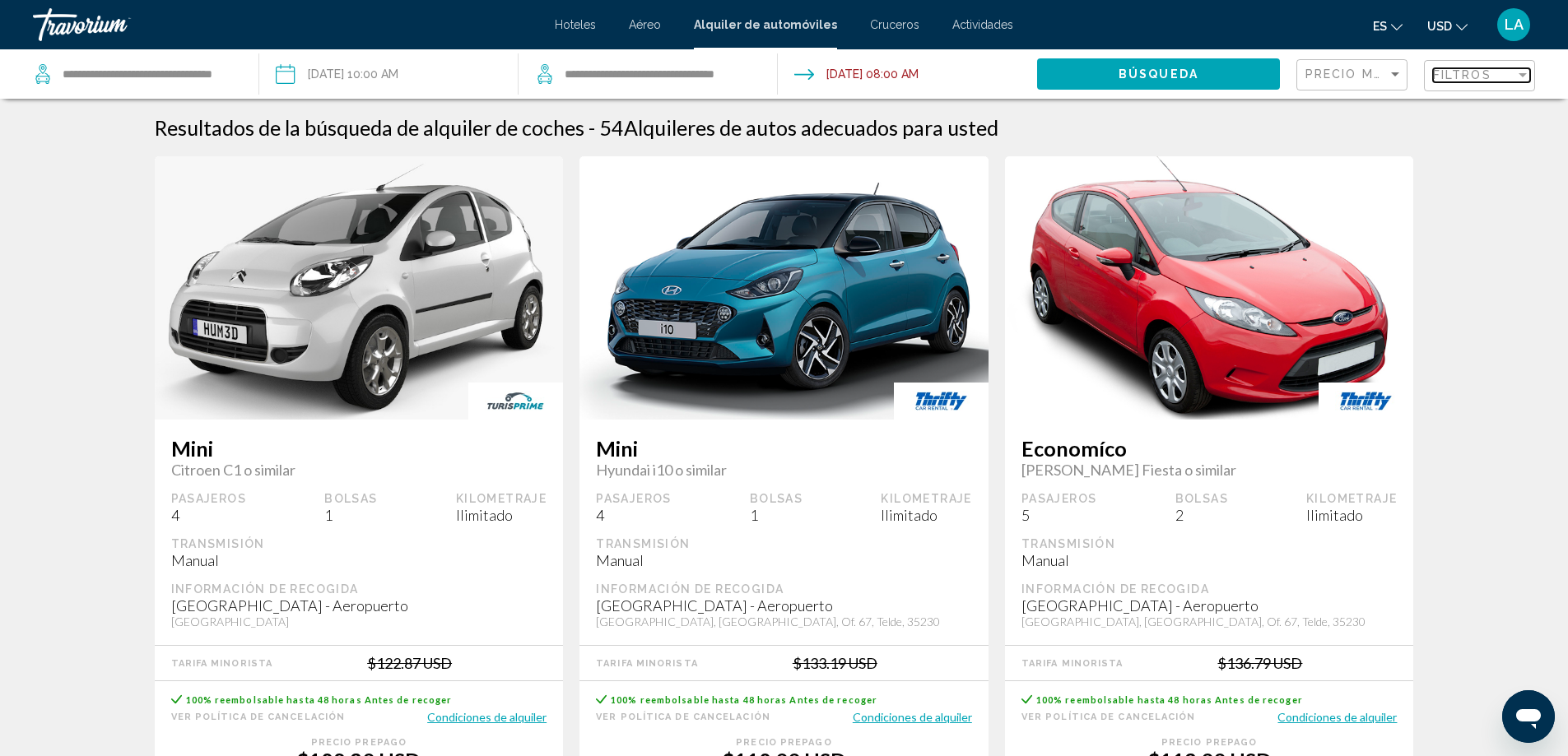
click at [1457, 74] on span "Filtros" at bounding box center [1462, 75] width 59 height 13
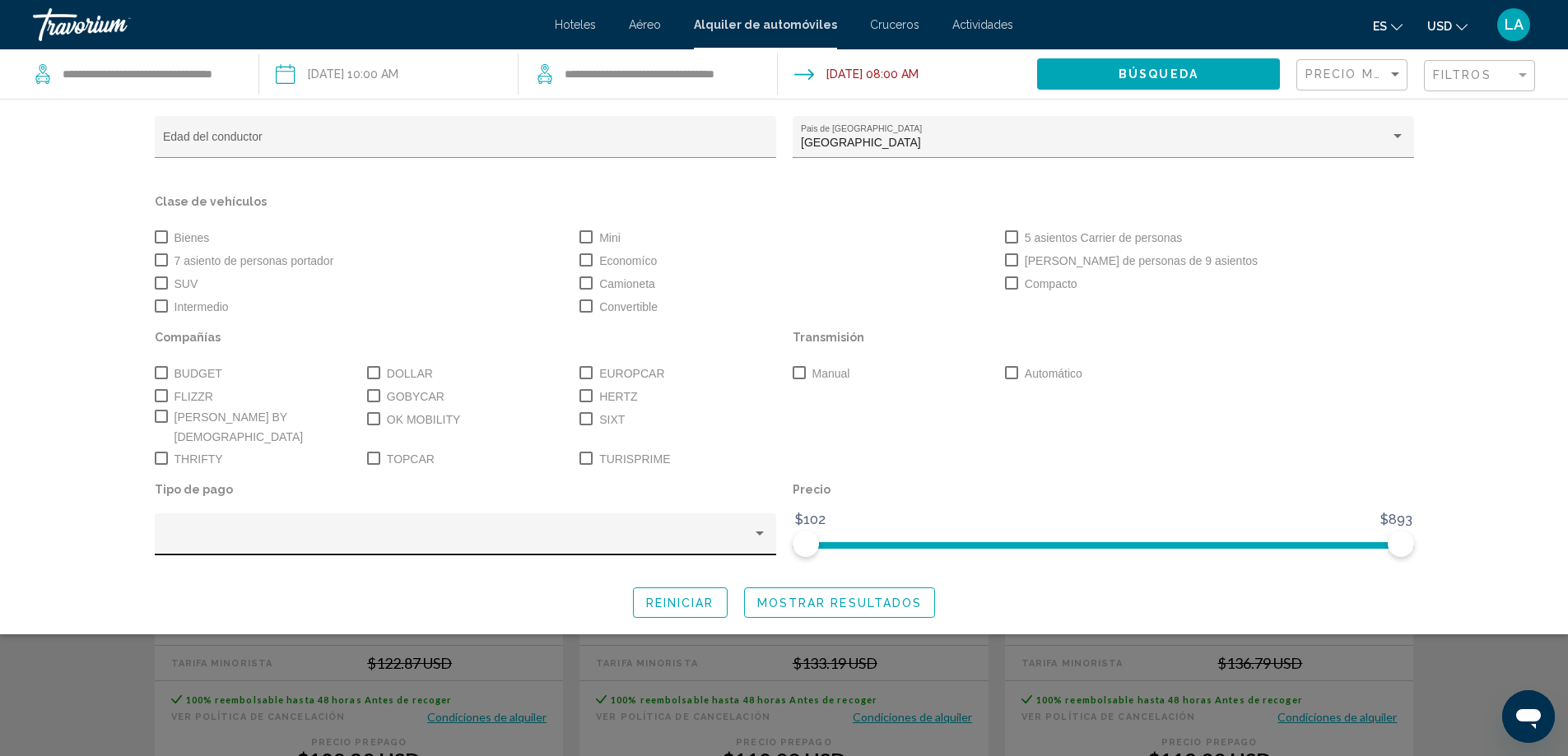
click at [720, 534] on div "Search widget" at bounding box center [457, 540] width 589 height 13
click at [1438, 379] on div at bounding box center [784, 378] width 1568 height 756
click at [1475, 662] on div "Search widget" at bounding box center [784, 497] width 1568 height 517
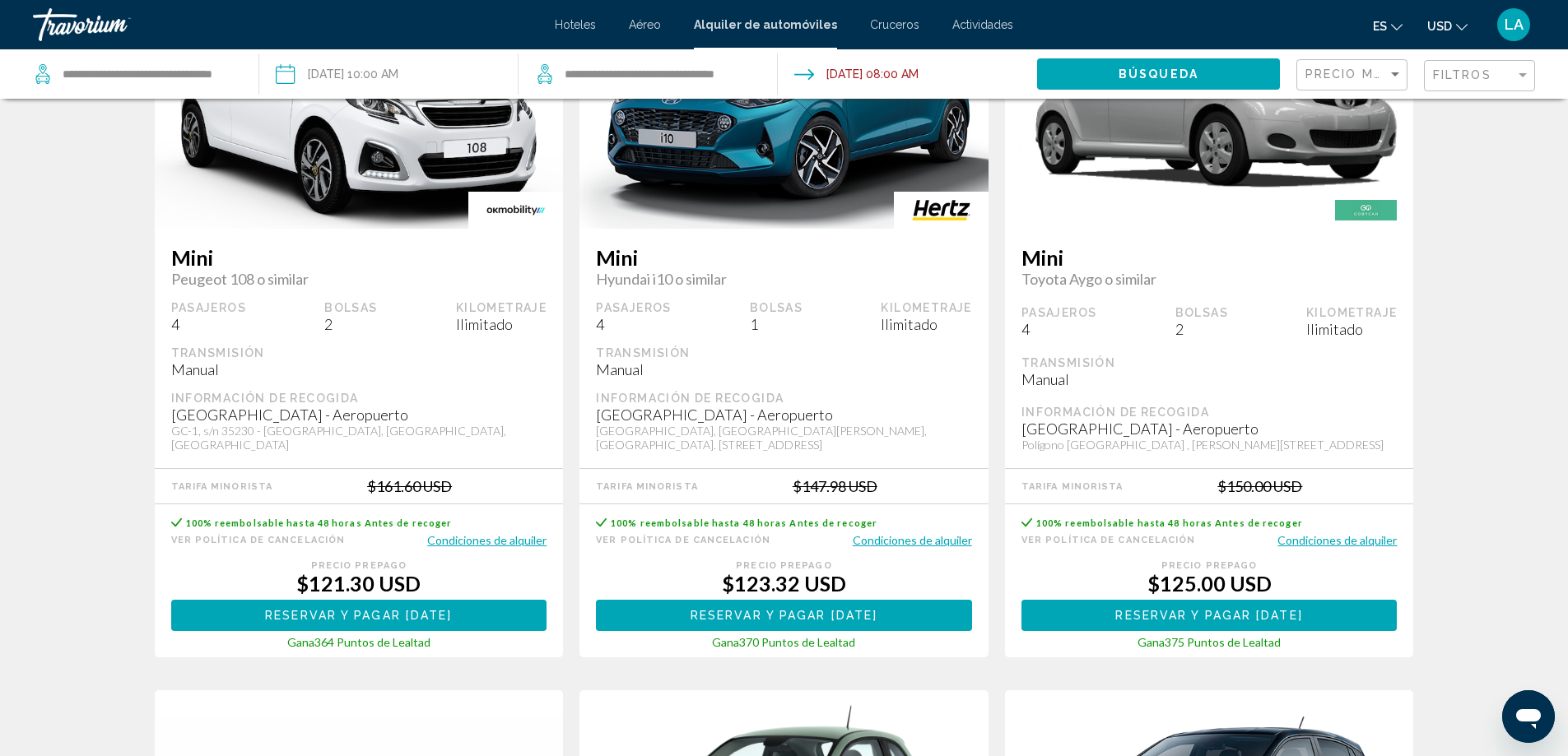
scroll to position [987, 0]
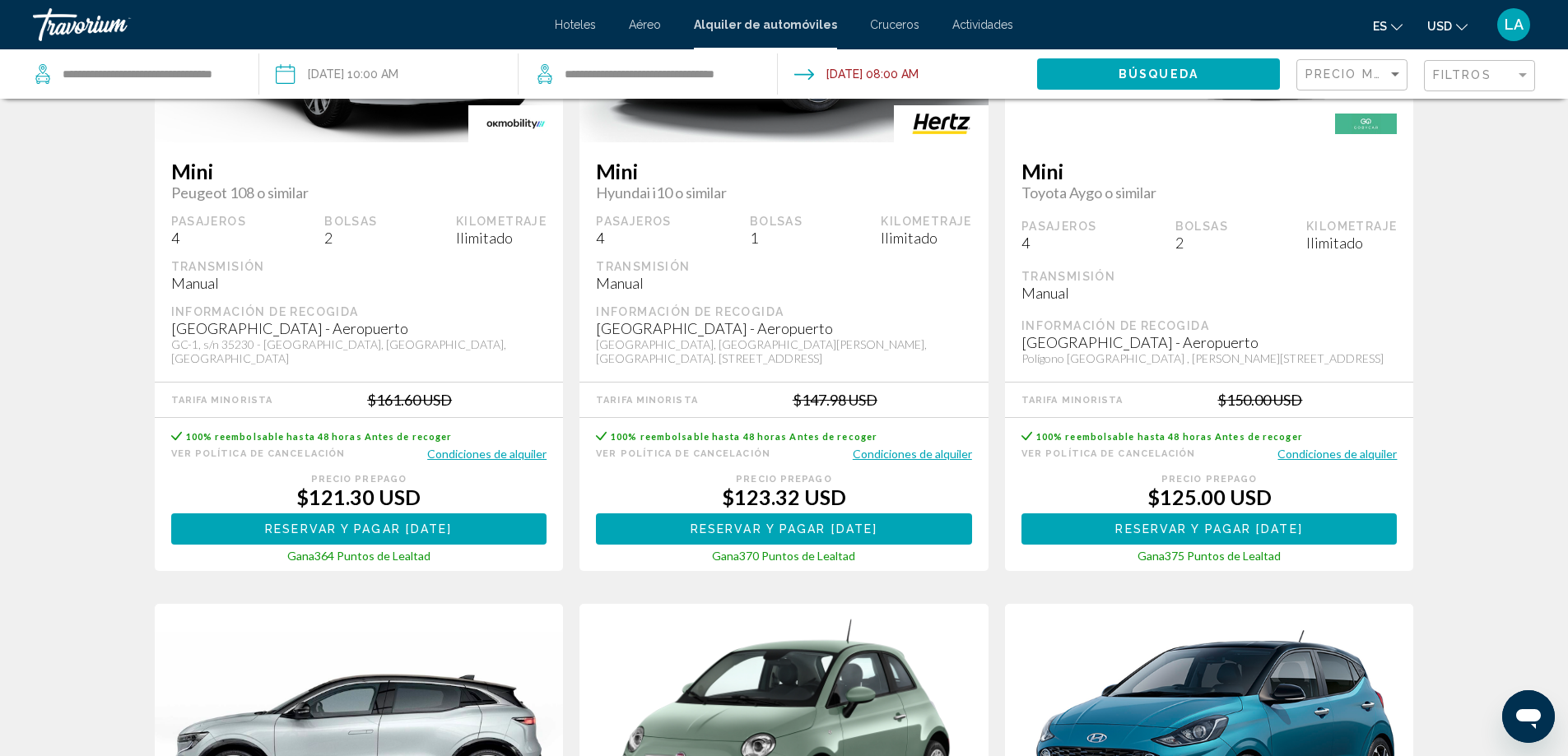
click at [955, 458] on button "Condiciones de alquiler" at bounding box center [912, 454] width 120 height 16
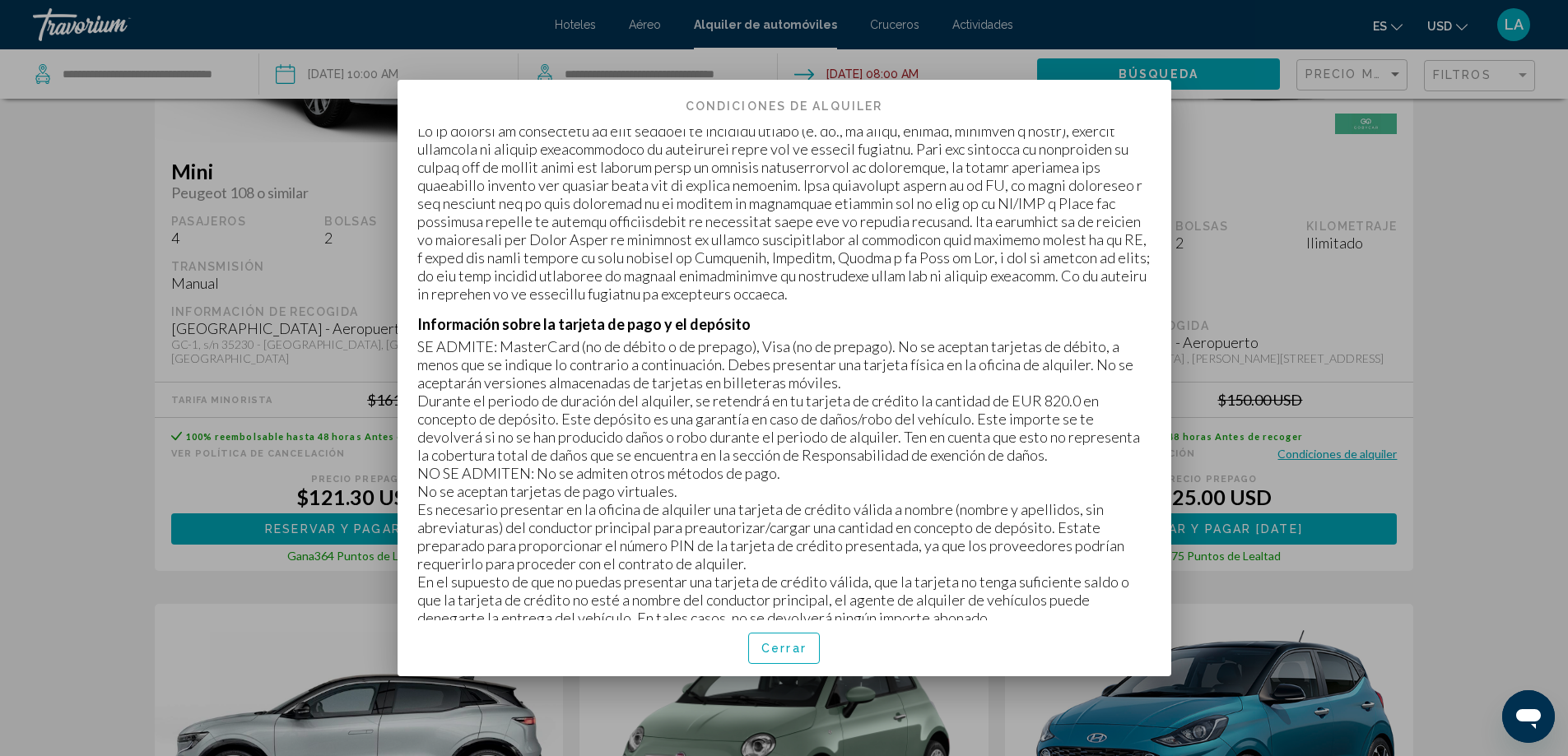
scroll to position [411, 0]
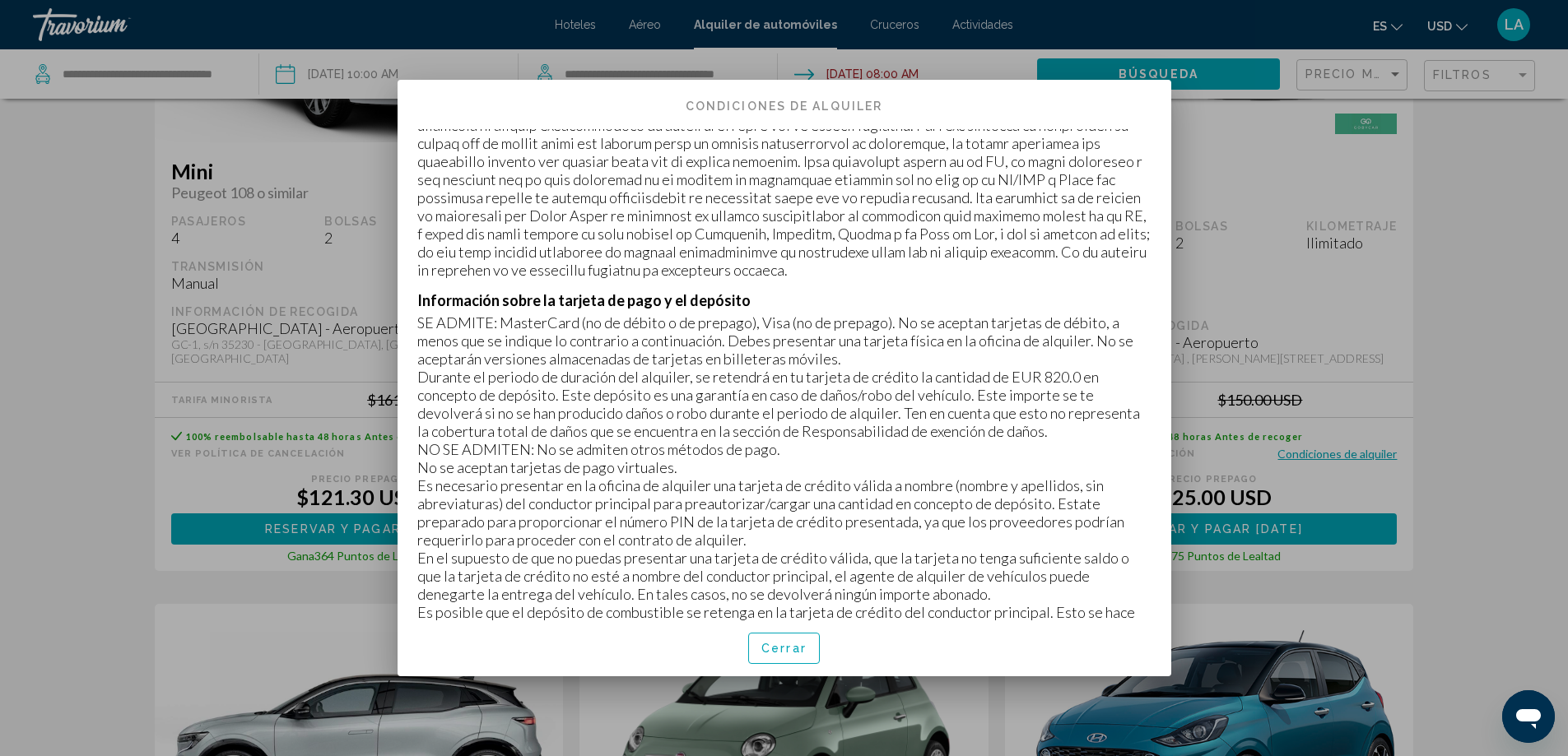
click at [1340, 419] on div at bounding box center [784, 378] width 1568 height 756
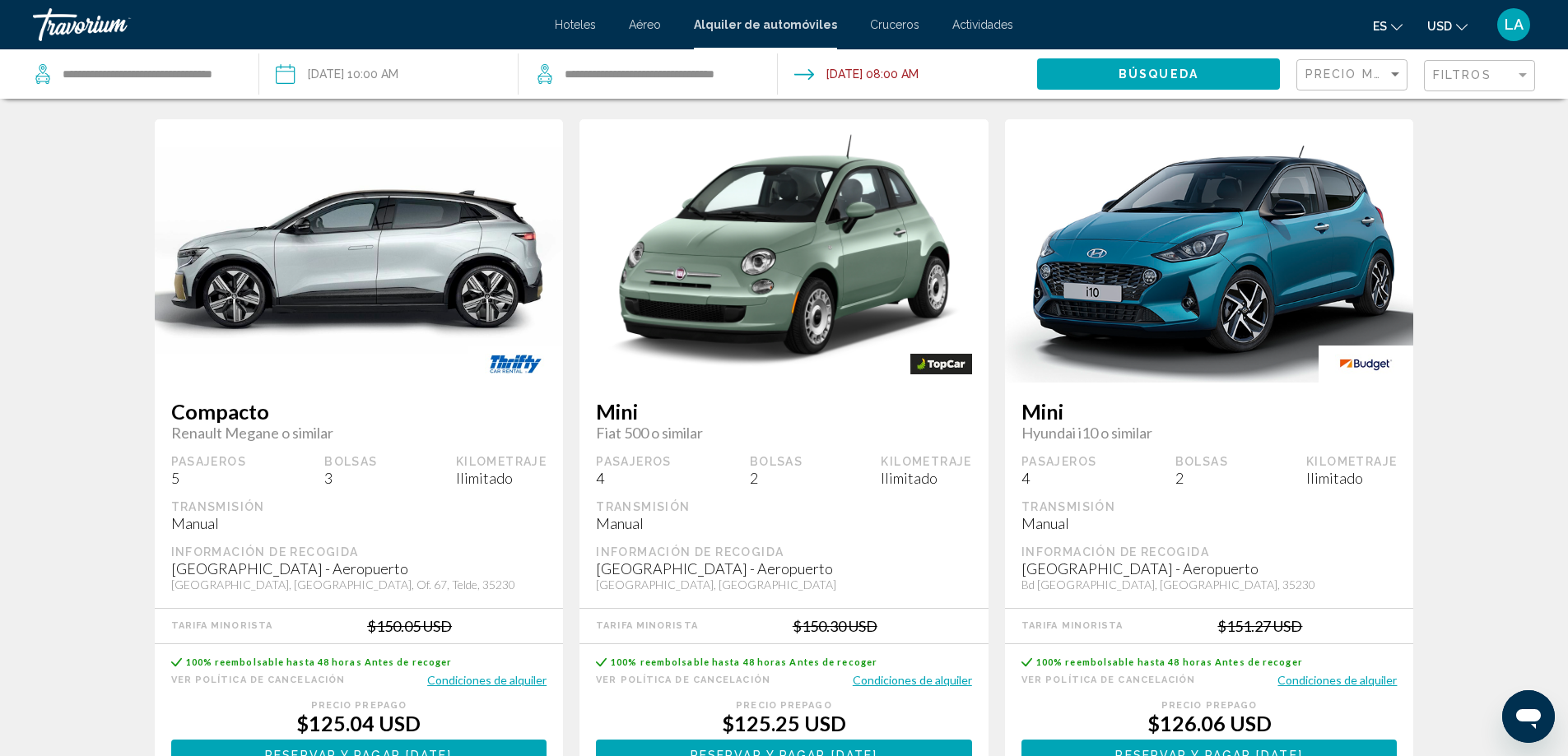
scroll to position [1563, 0]
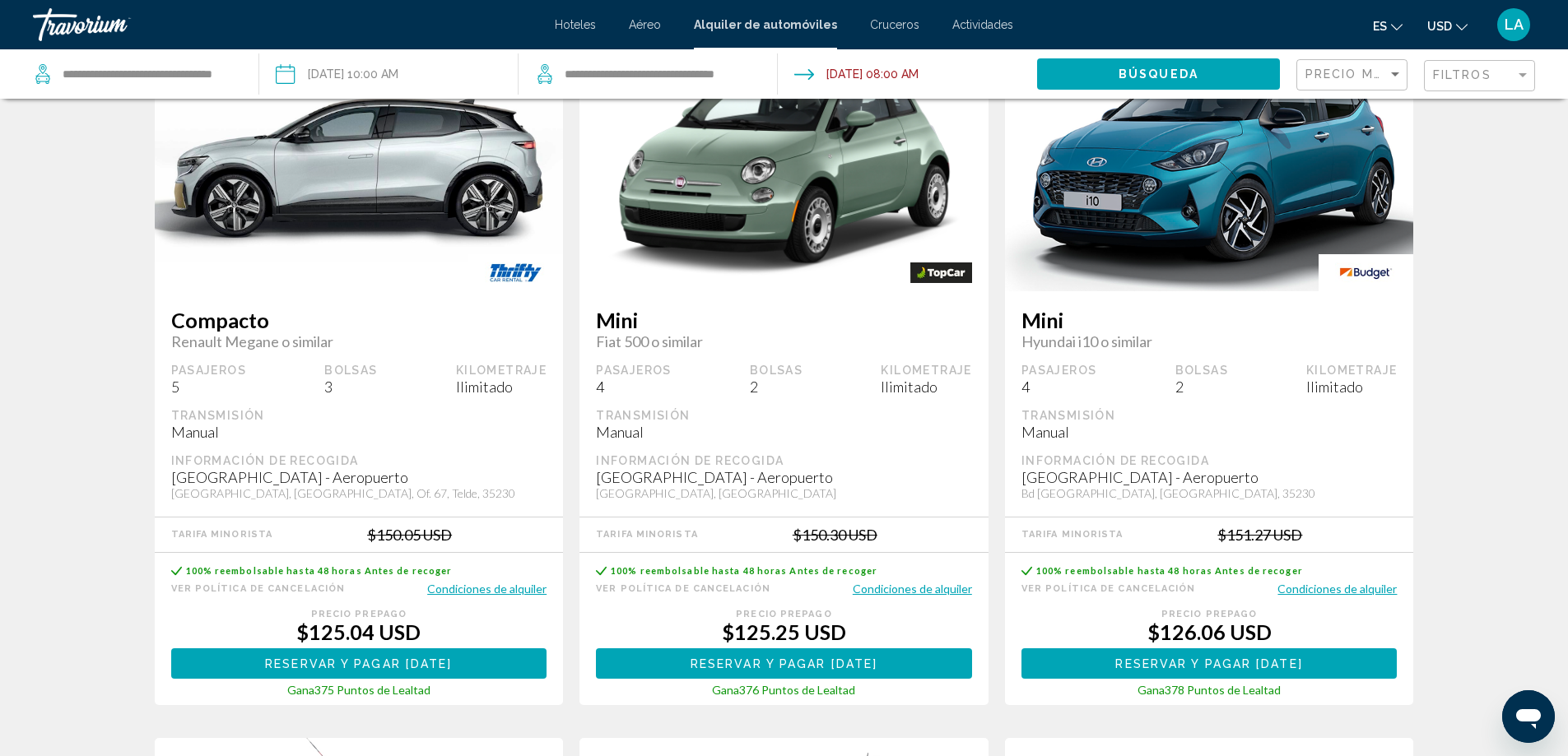
click at [911, 591] on button "Condiciones de alquiler" at bounding box center [912, 588] width 120 height 16
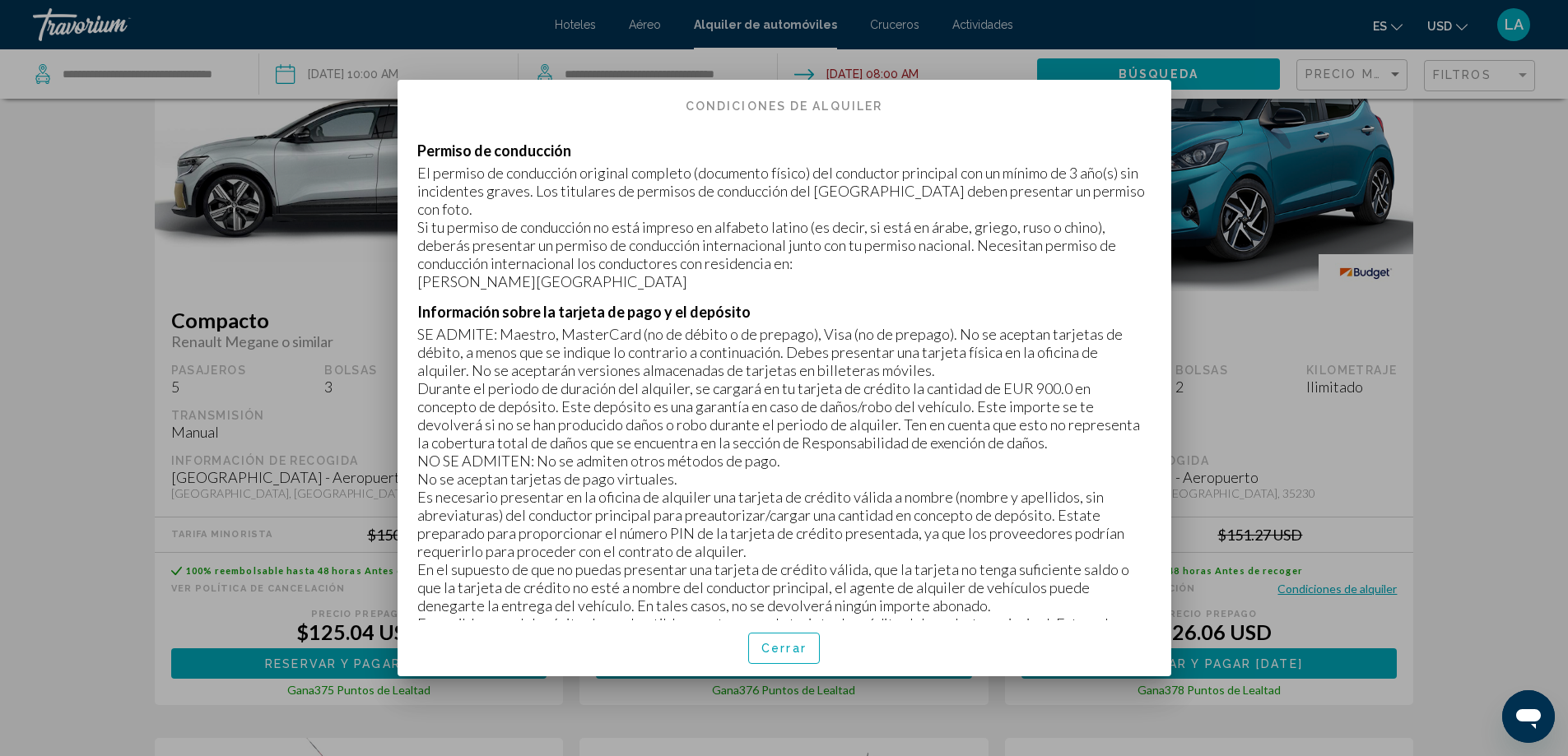
scroll to position [329, 0]
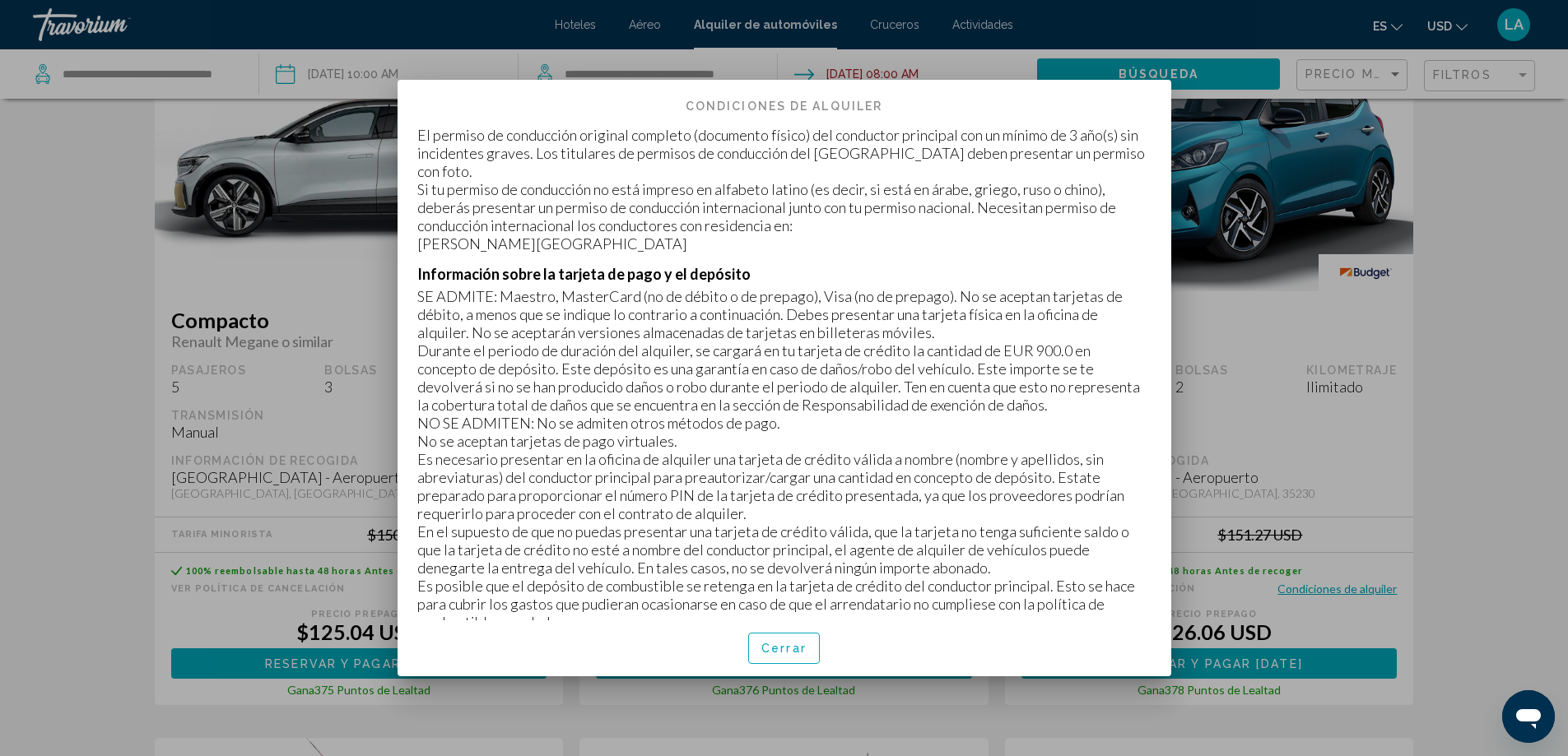
click at [1400, 454] on div at bounding box center [784, 378] width 1568 height 756
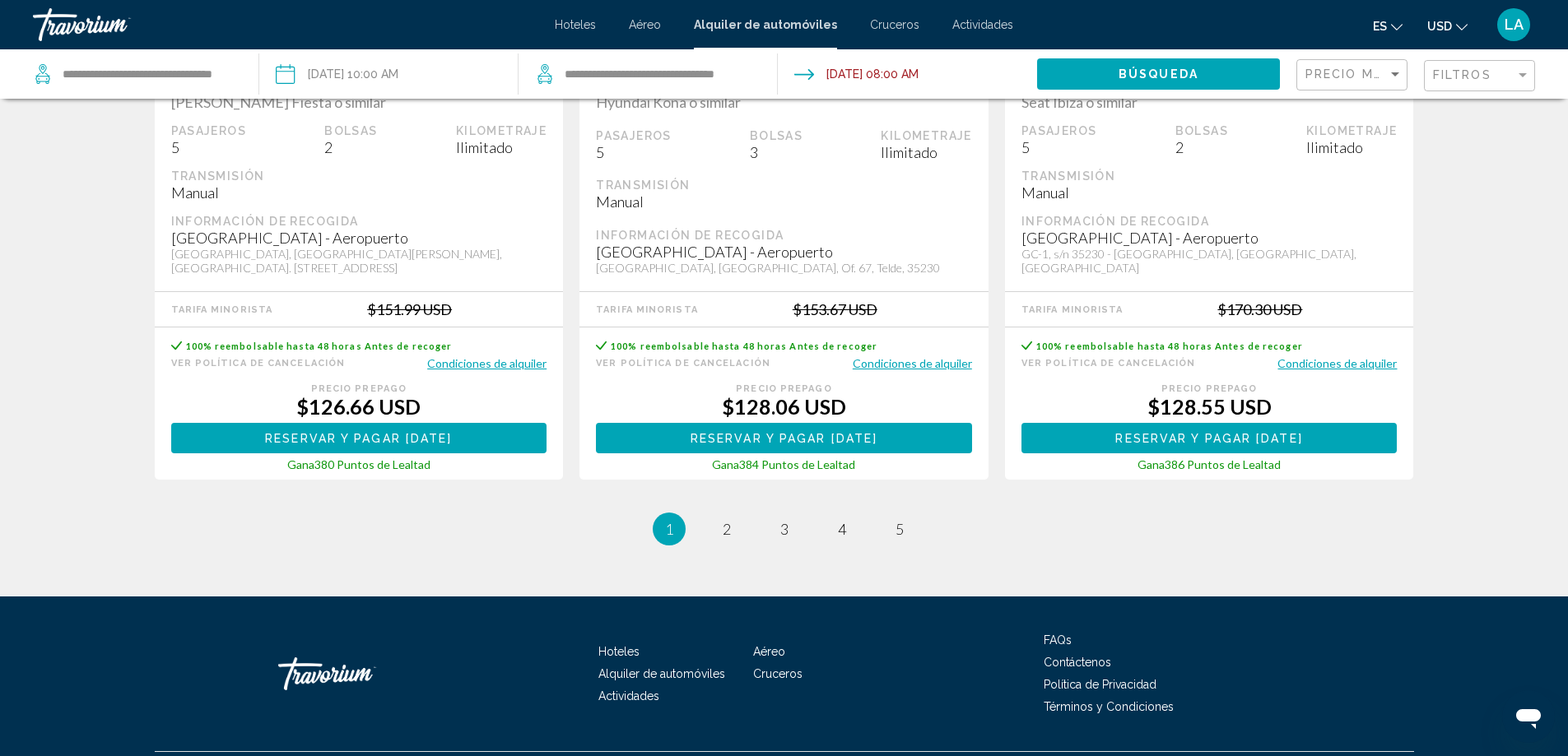
scroll to position [2555, 0]
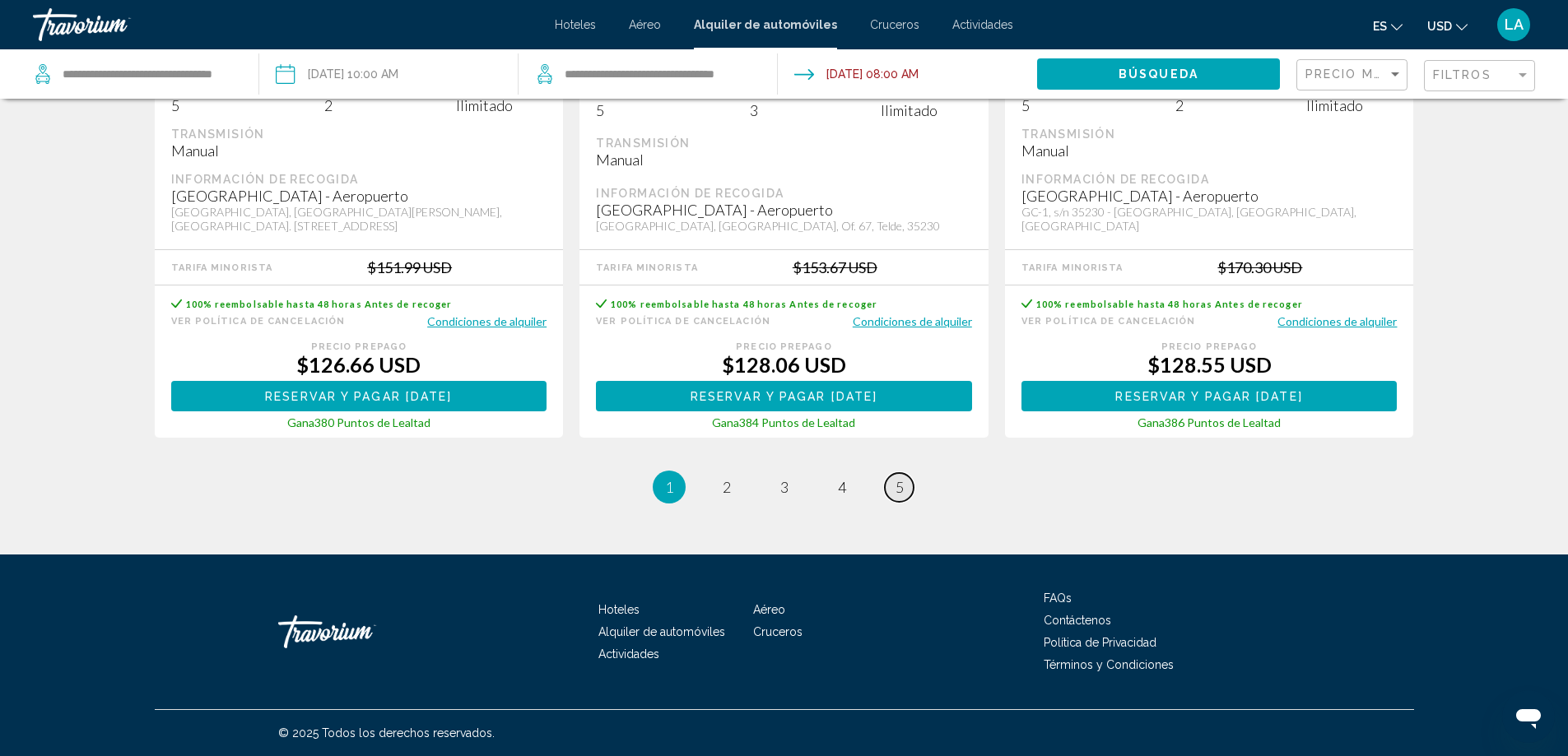
click at [902, 489] on span "5" at bounding box center [899, 487] width 8 height 18
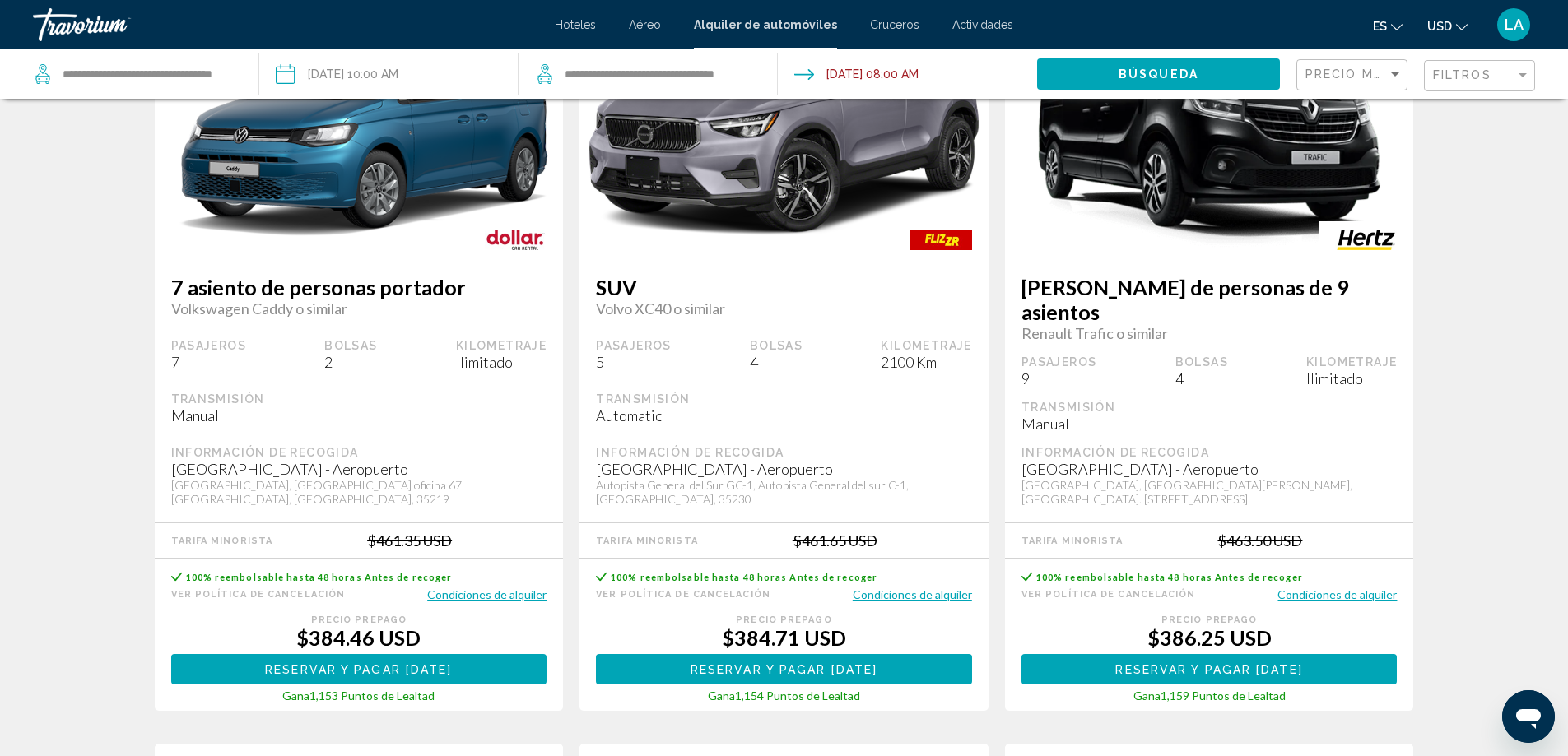
scroll to position [246, 0]
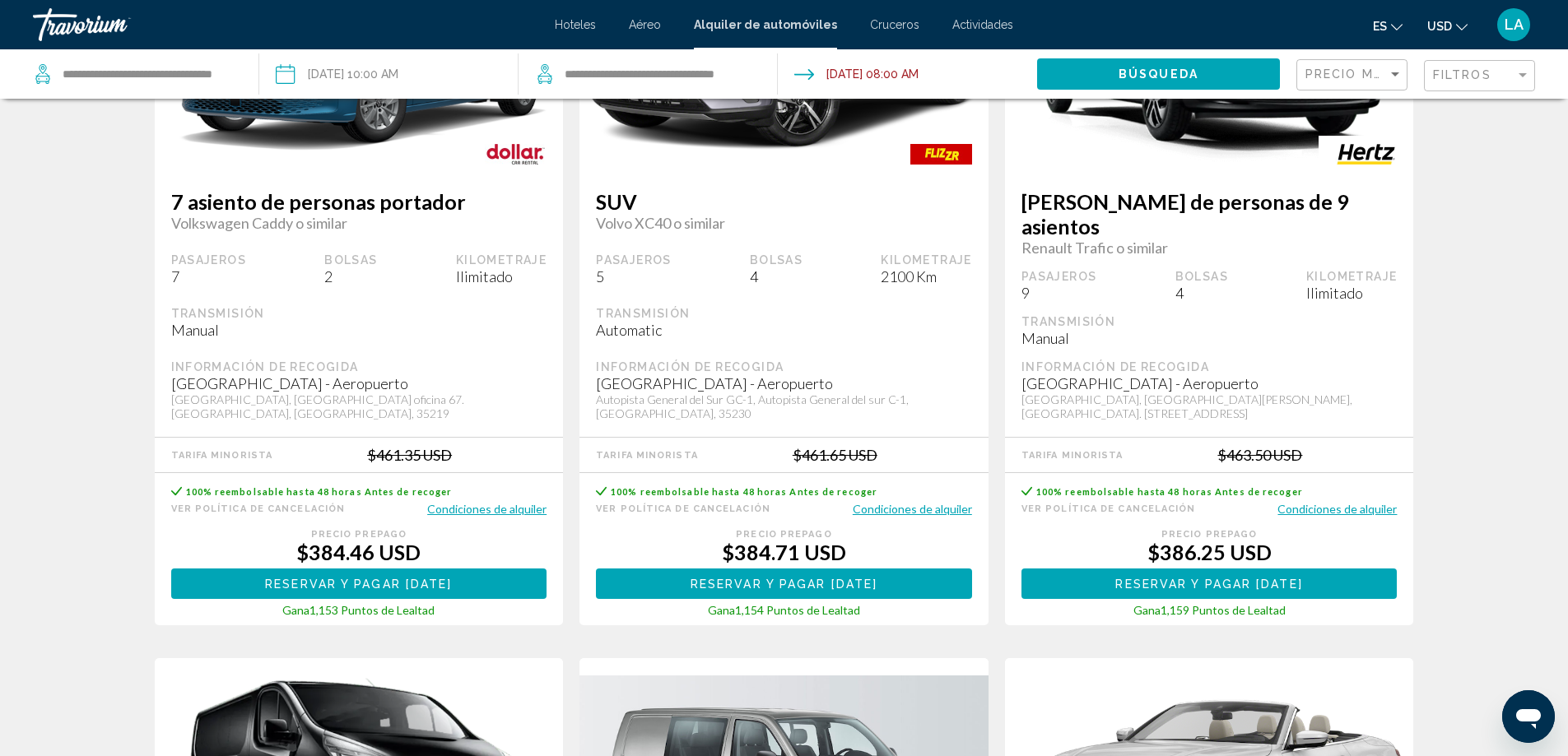
click at [883, 501] on button "Condiciones de alquiler" at bounding box center [912, 509] width 120 height 16
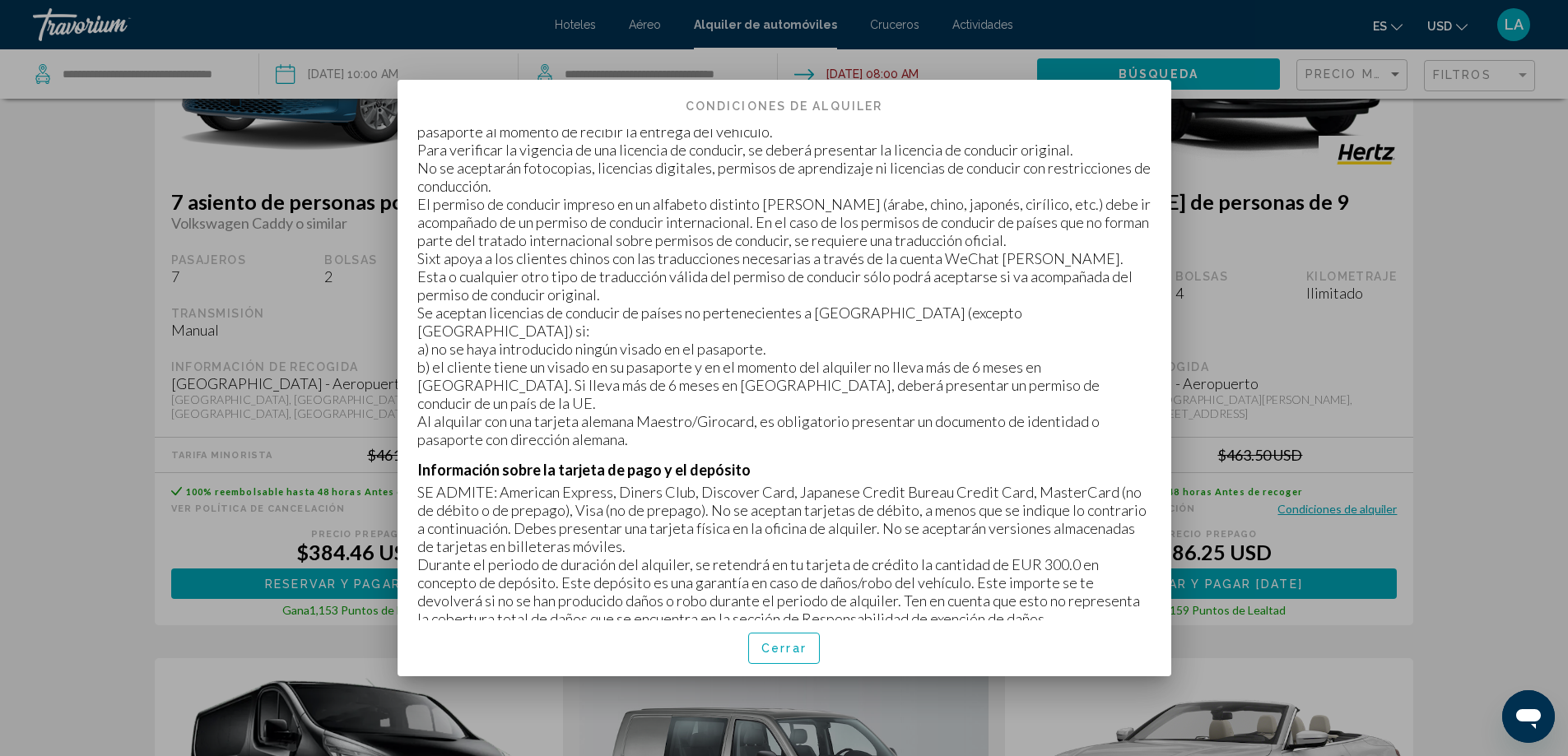
scroll to position [576, 0]
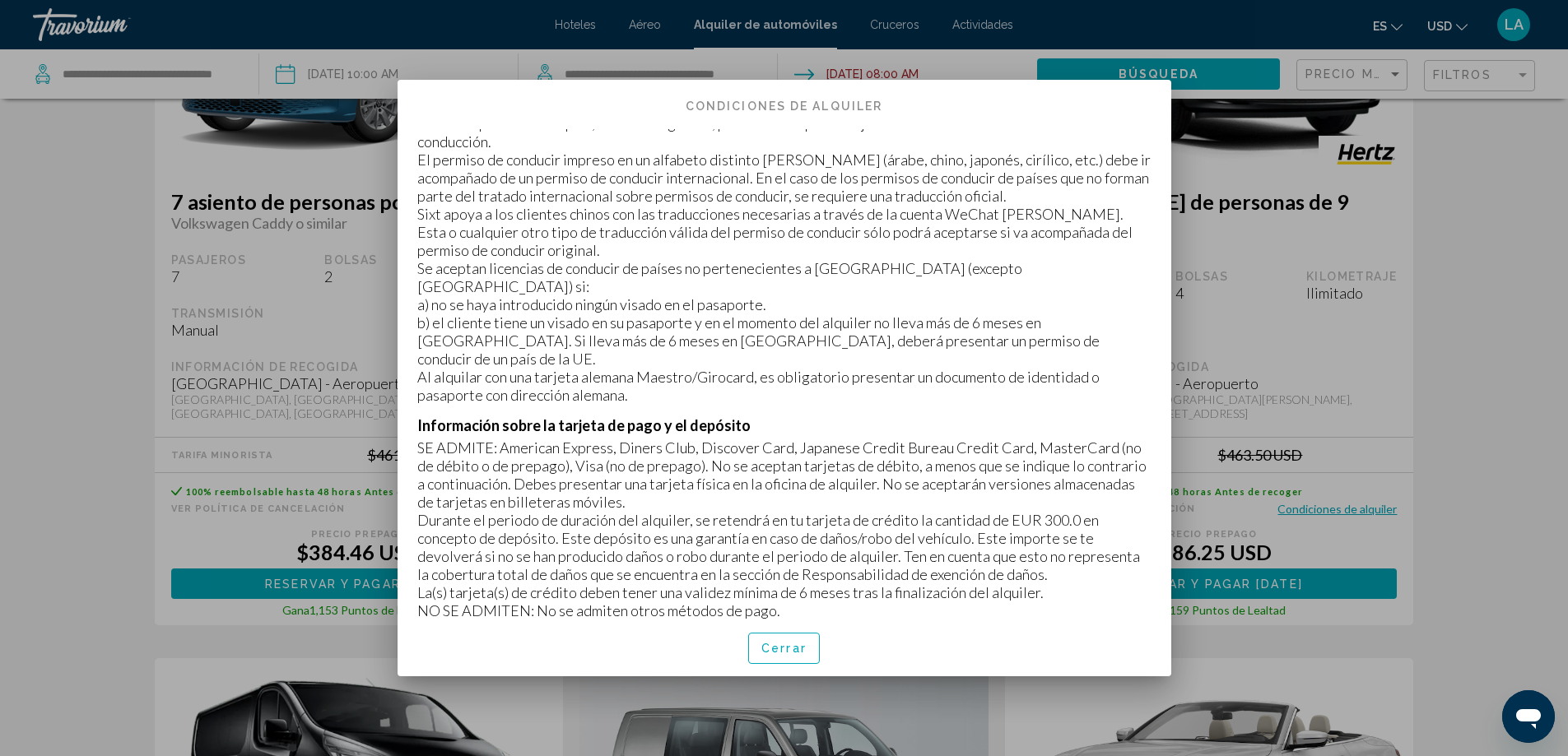
click at [1341, 394] on div at bounding box center [784, 378] width 1568 height 756
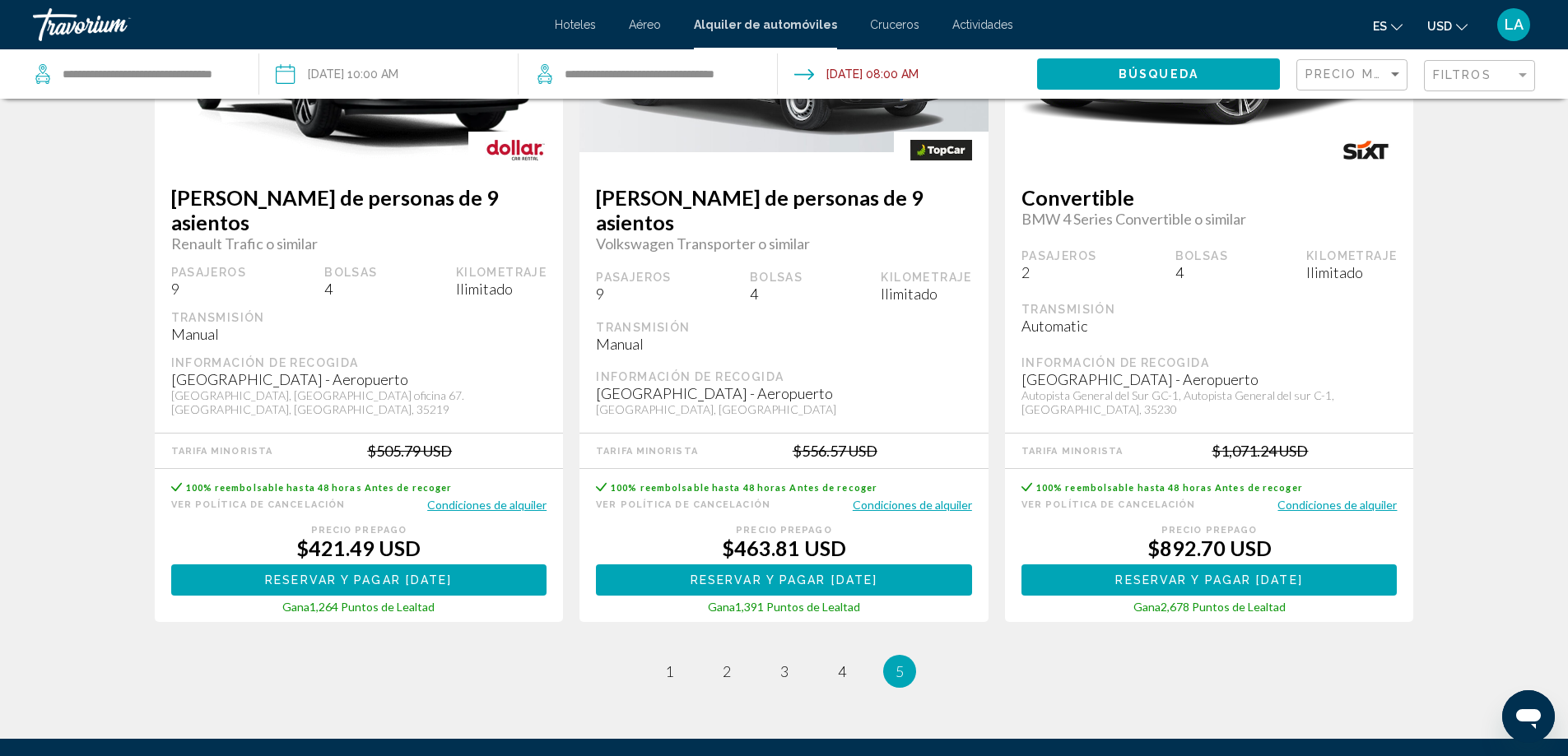
scroll to position [1134, 0]
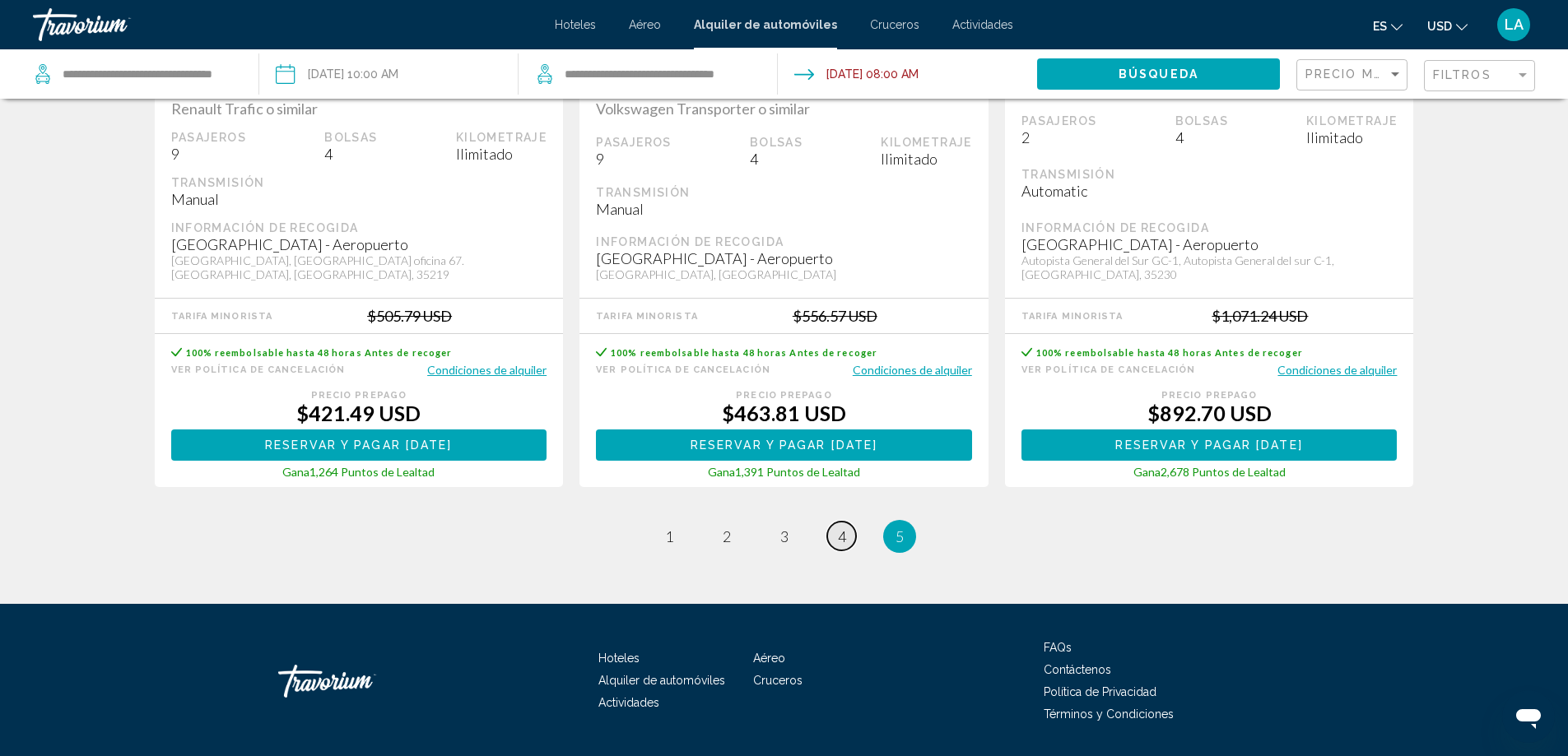
click at [842, 527] on span "4" at bounding box center [842, 536] width 8 height 18
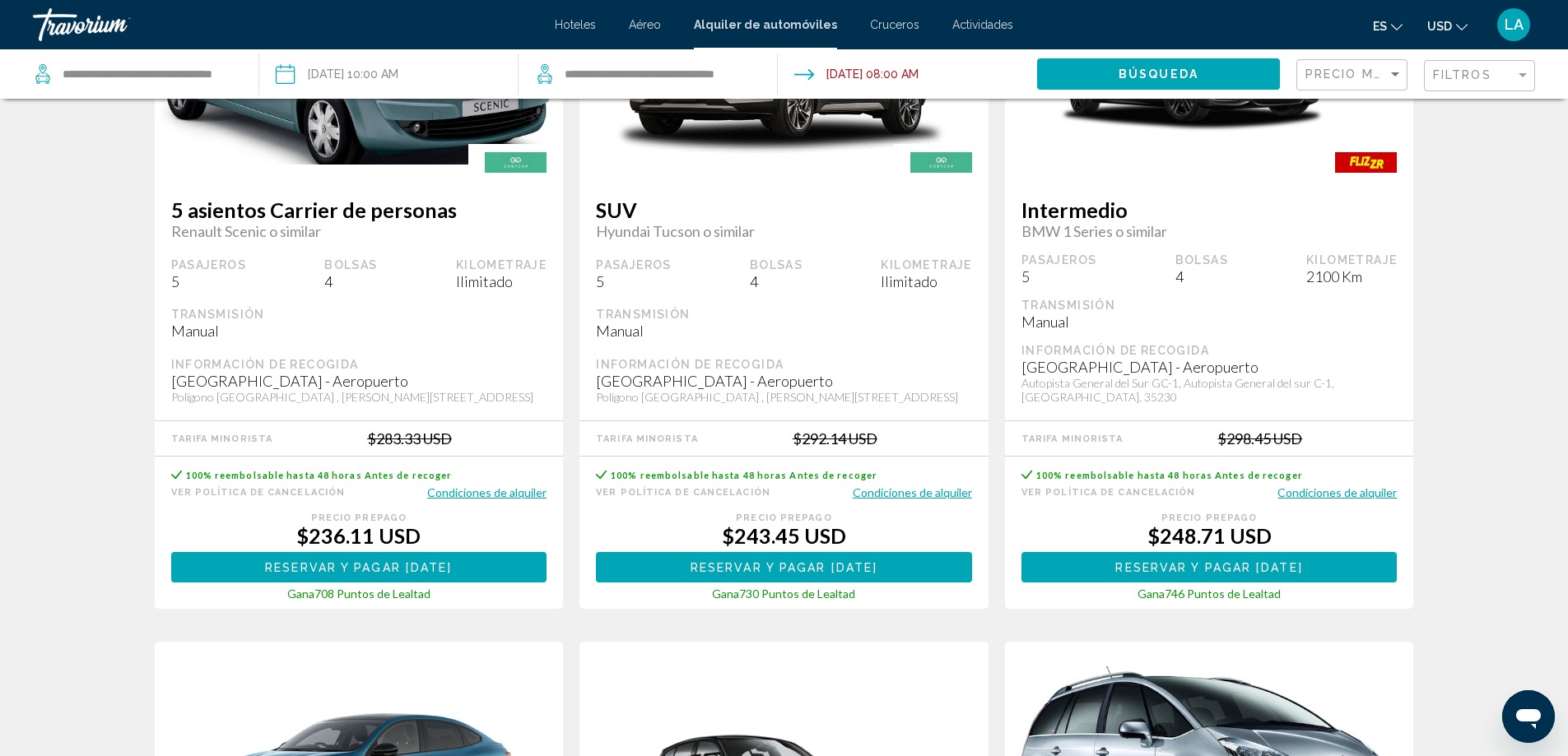
scroll to position [246, 0]
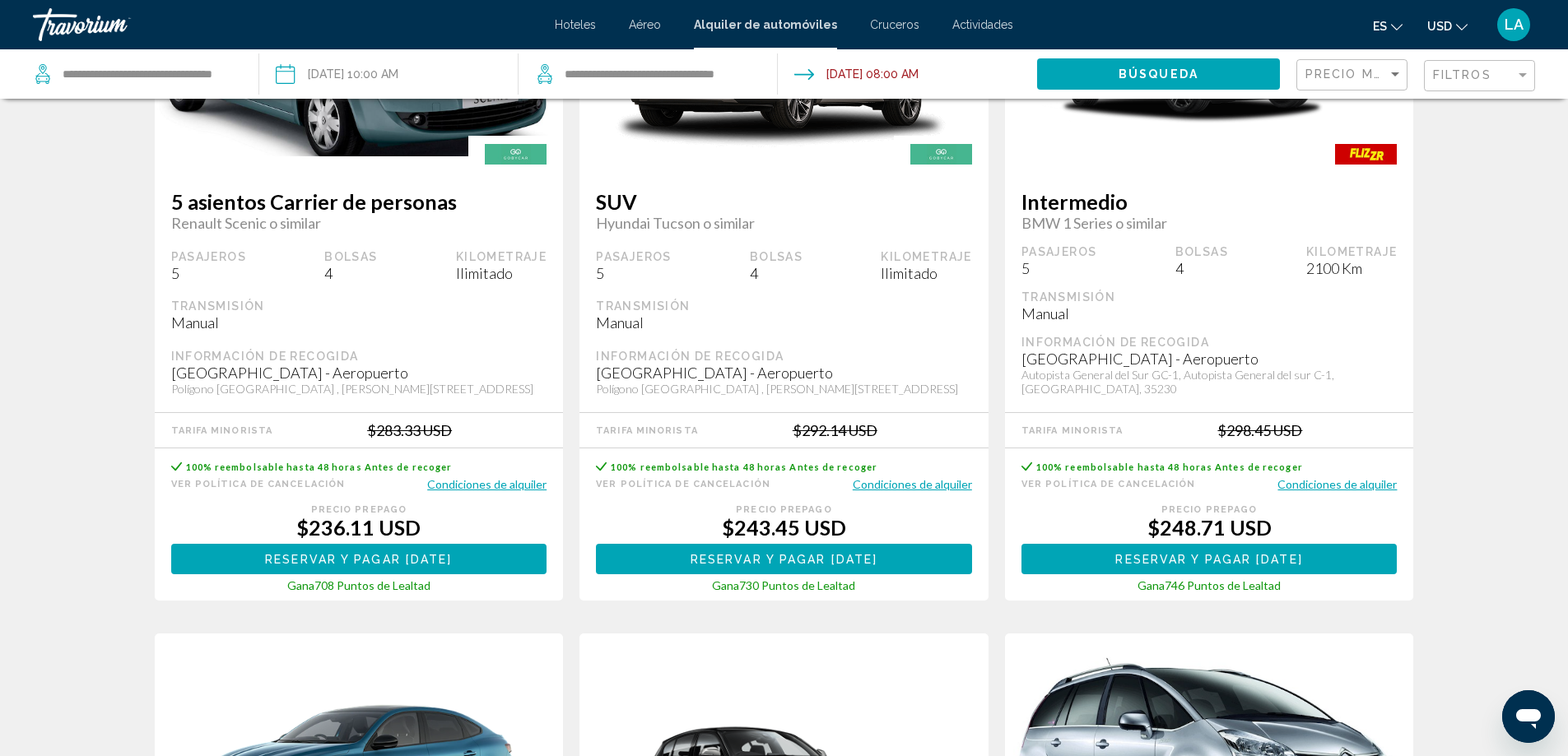
click at [893, 488] on button "Condiciones de alquiler" at bounding box center [912, 484] width 120 height 16
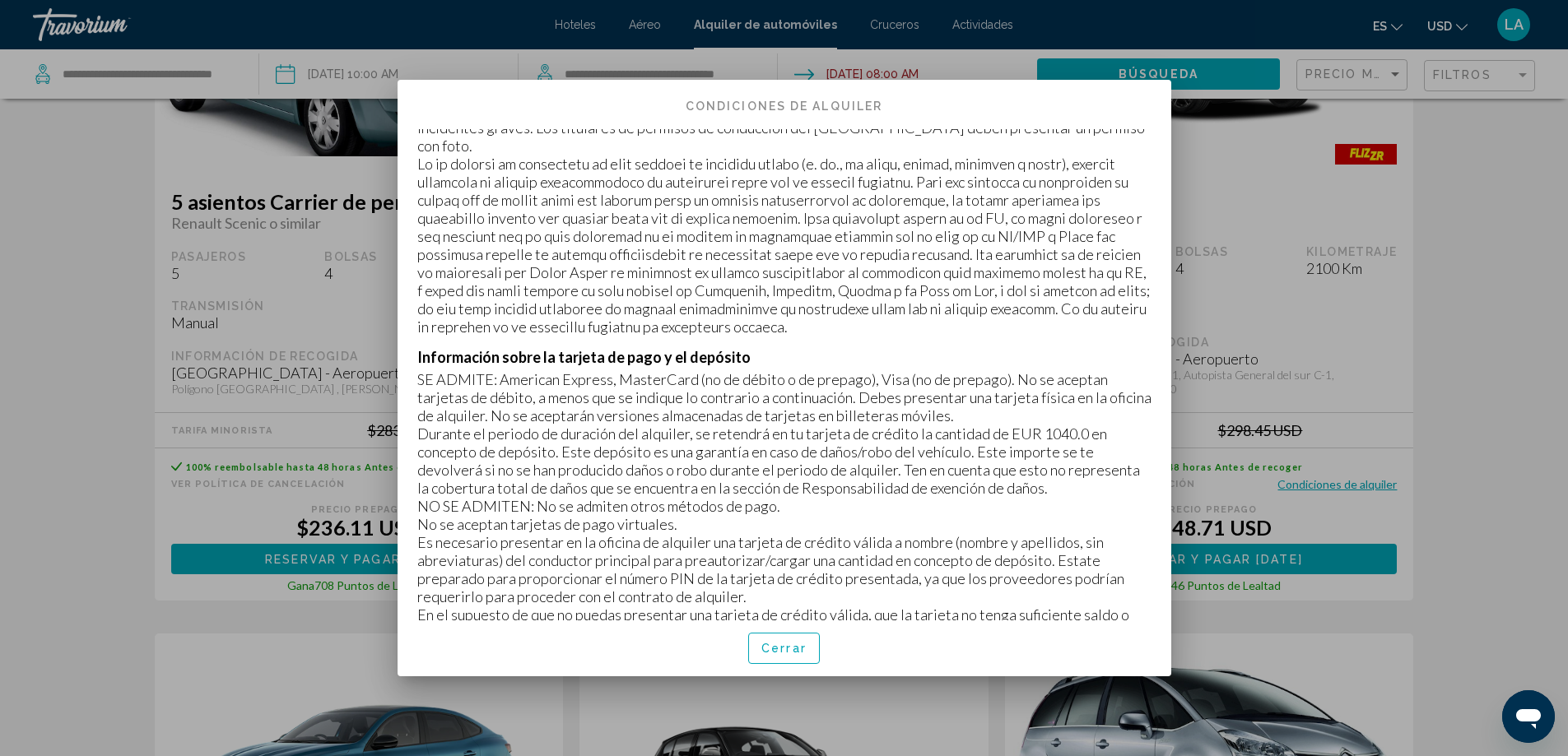
scroll to position [329, 0]
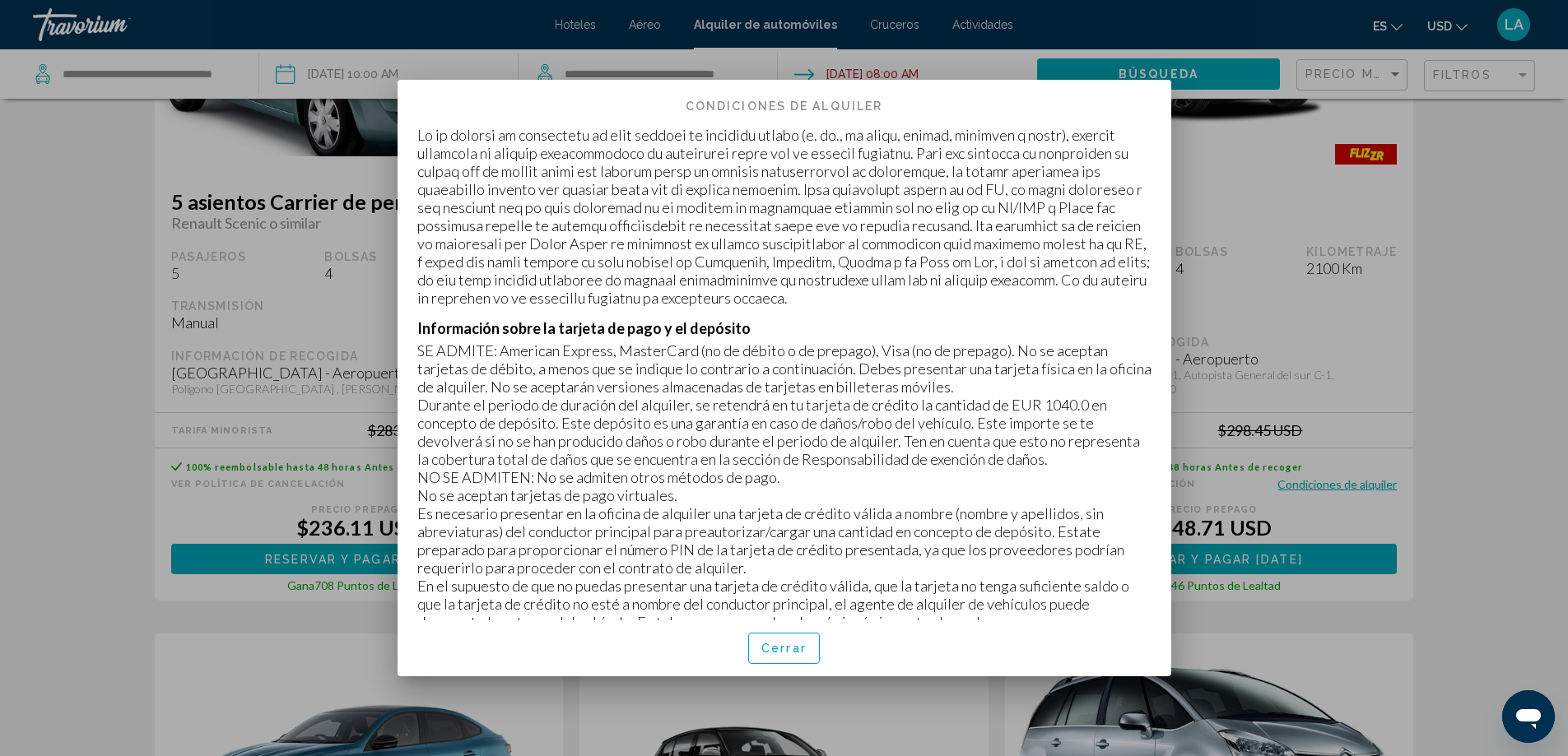
click at [1550, 474] on div at bounding box center [784, 378] width 1568 height 756
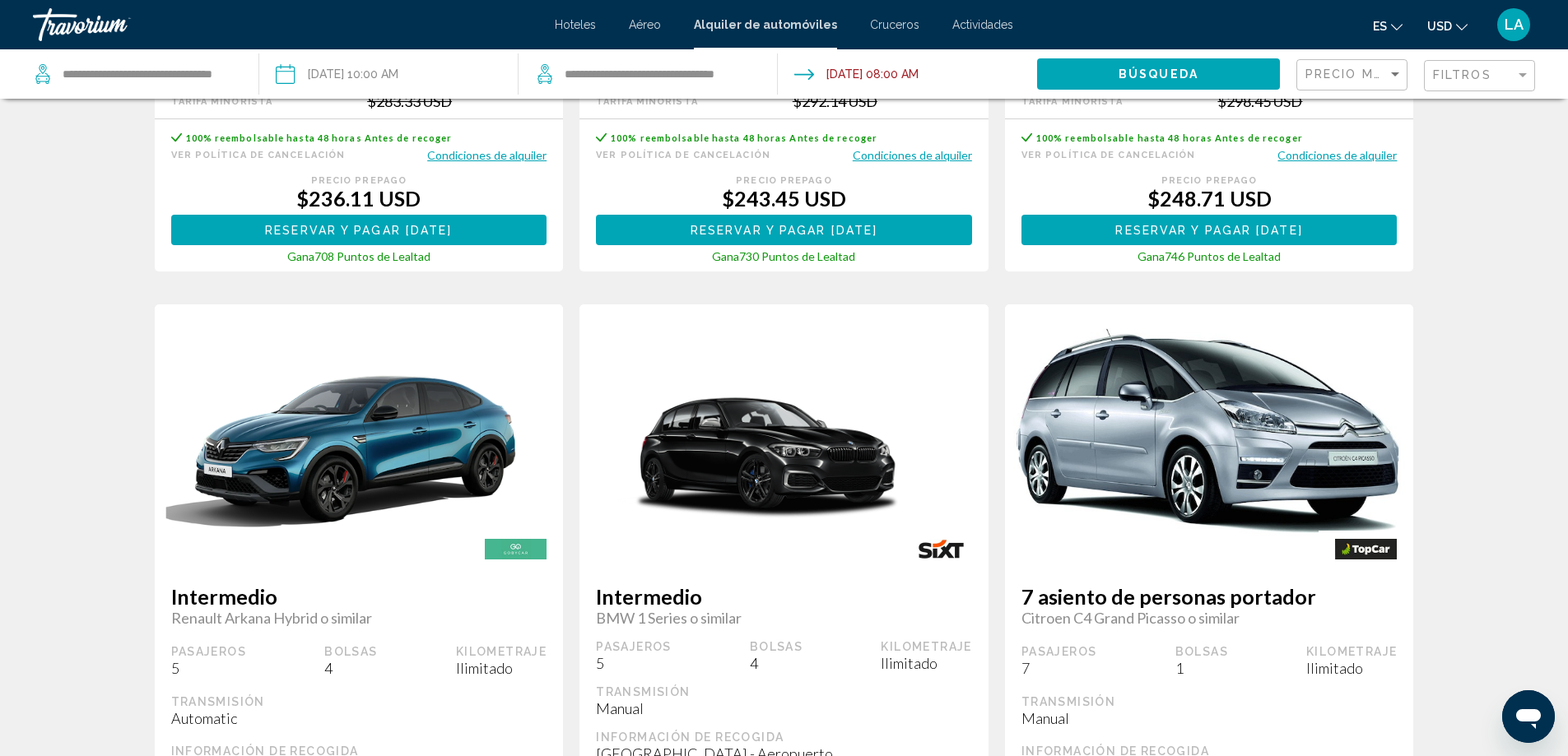
scroll to position [905, 0]
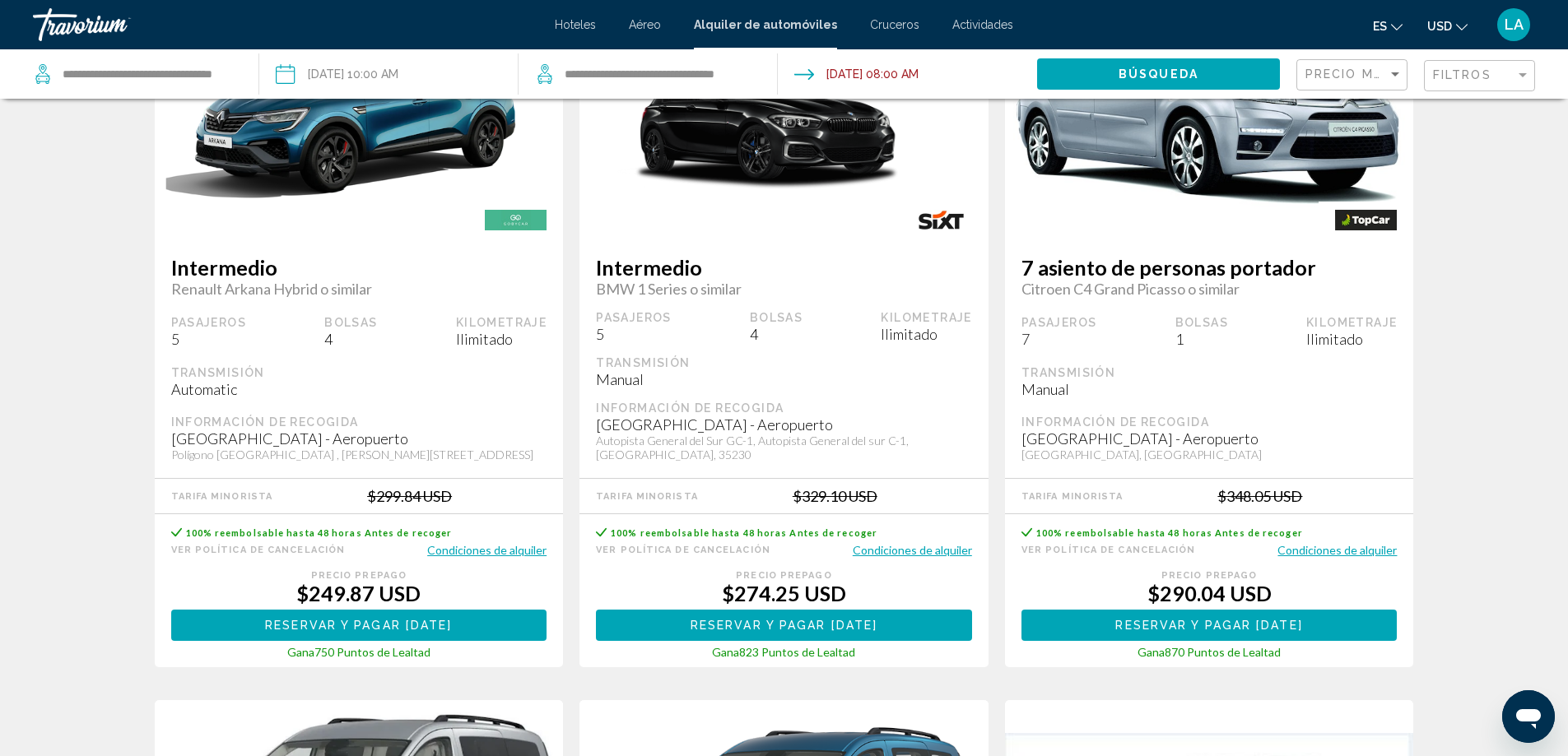
click at [933, 543] on button "Condiciones de alquiler" at bounding box center [912, 550] width 120 height 16
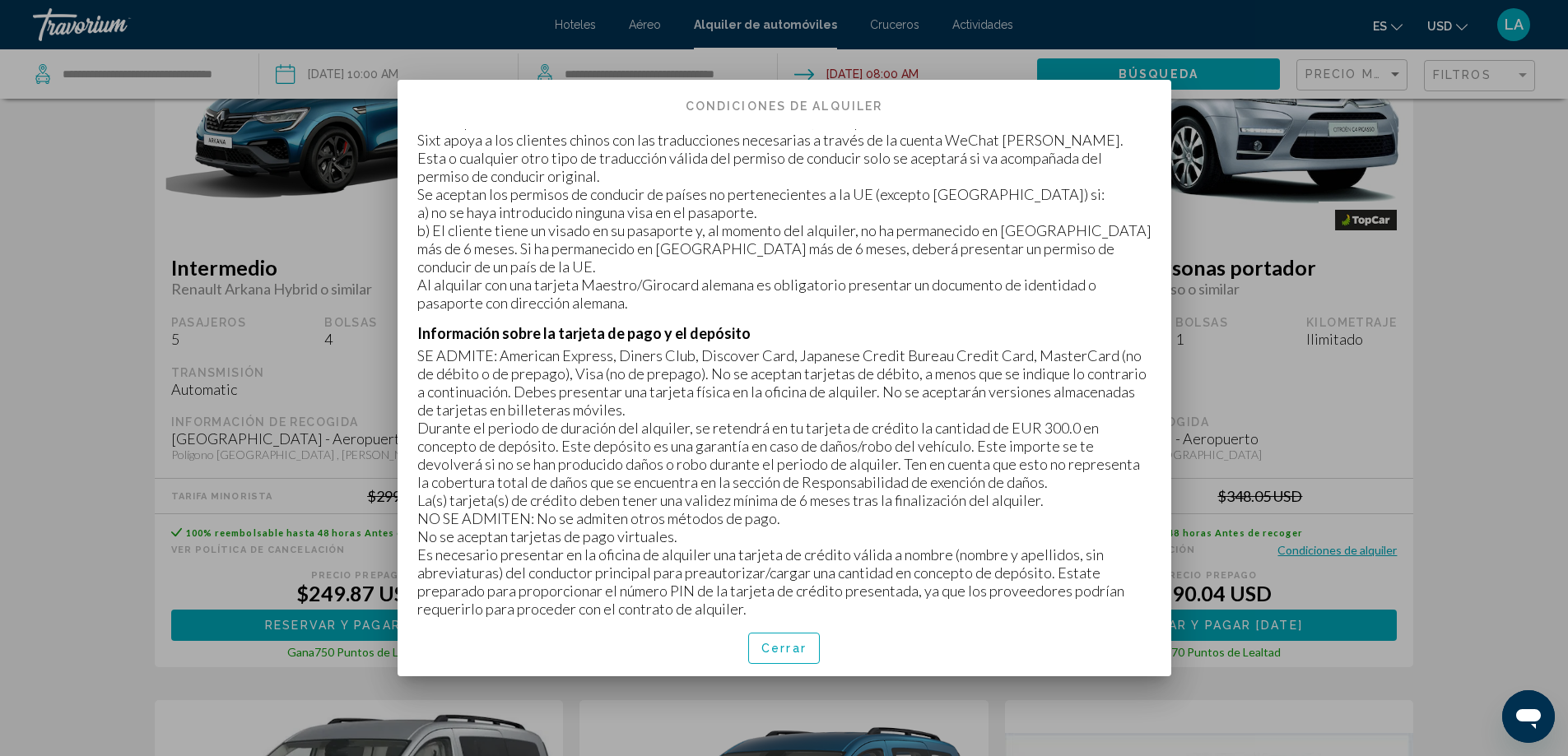
scroll to position [658, 0]
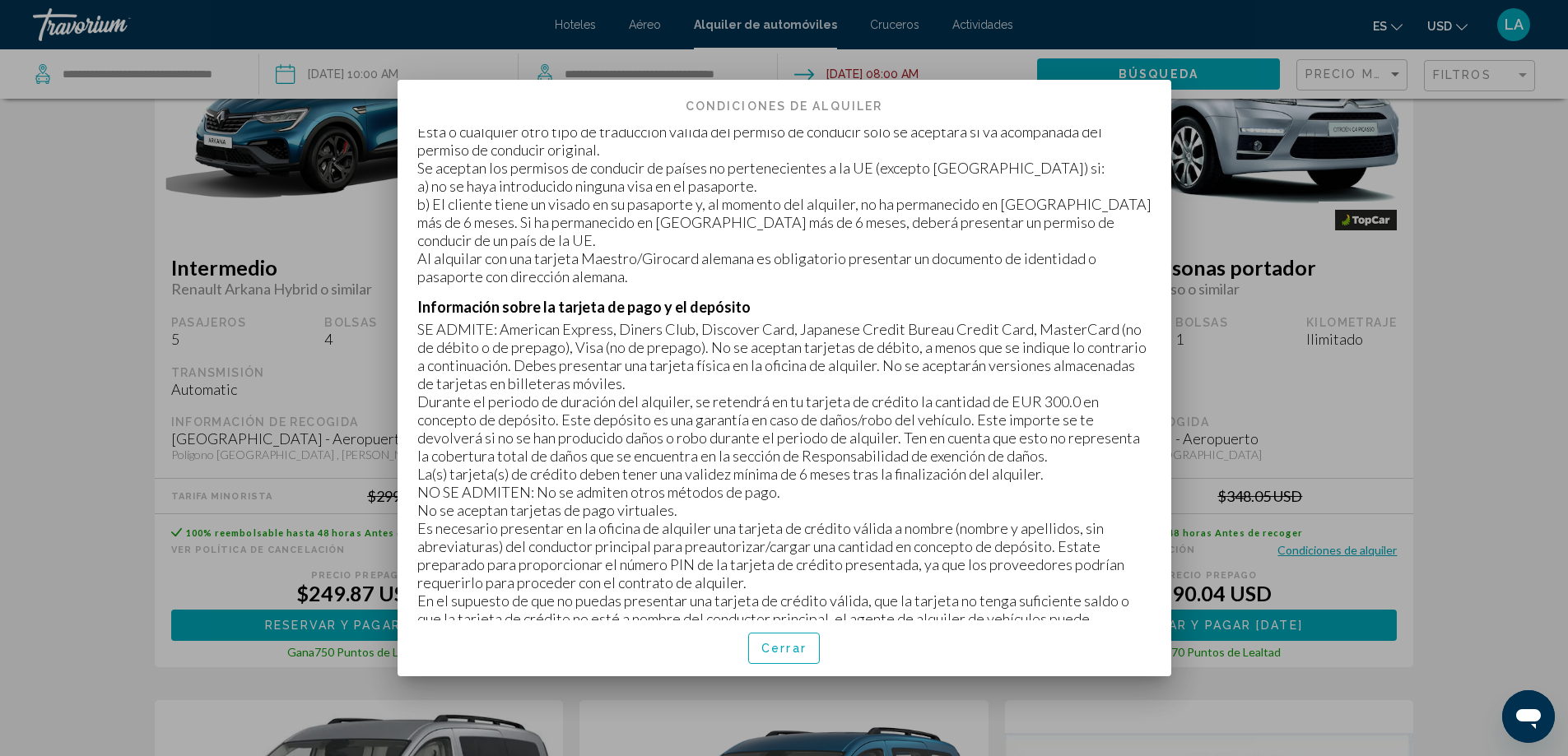
click at [1453, 488] on div at bounding box center [784, 378] width 1568 height 756
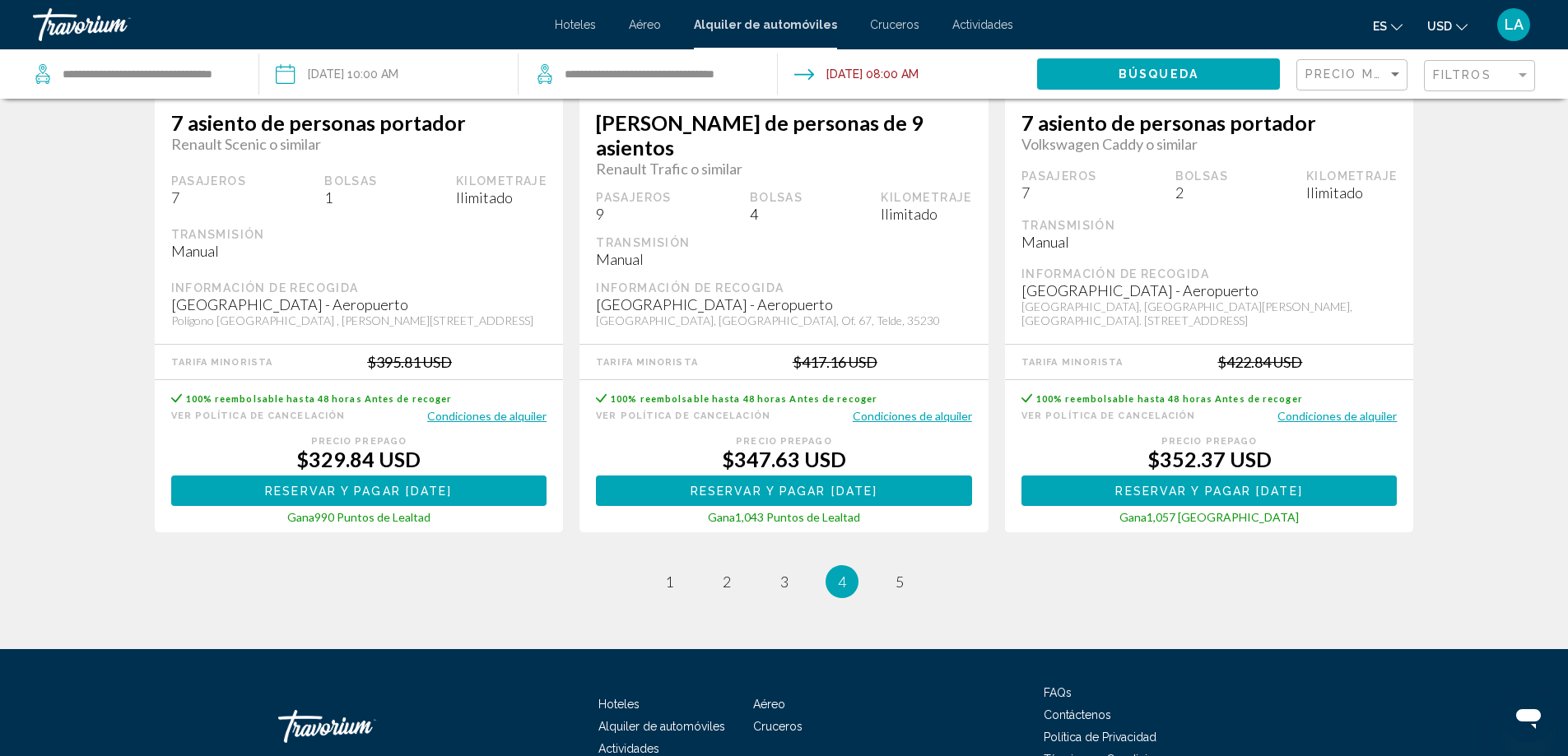
scroll to position [2582, 0]
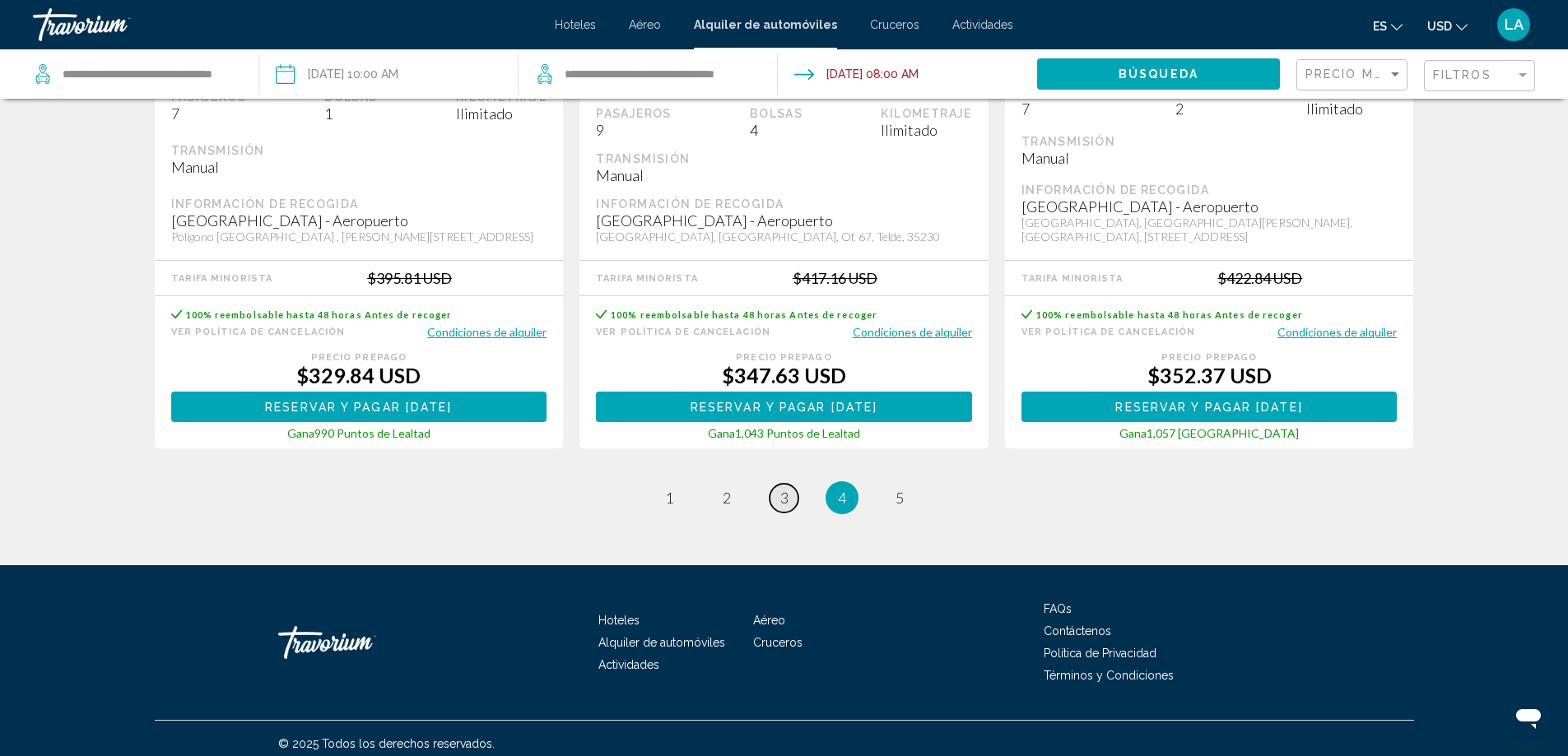
click at [790, 500] on link "page 3" at bounding box center [784, 498] width 28 height 28
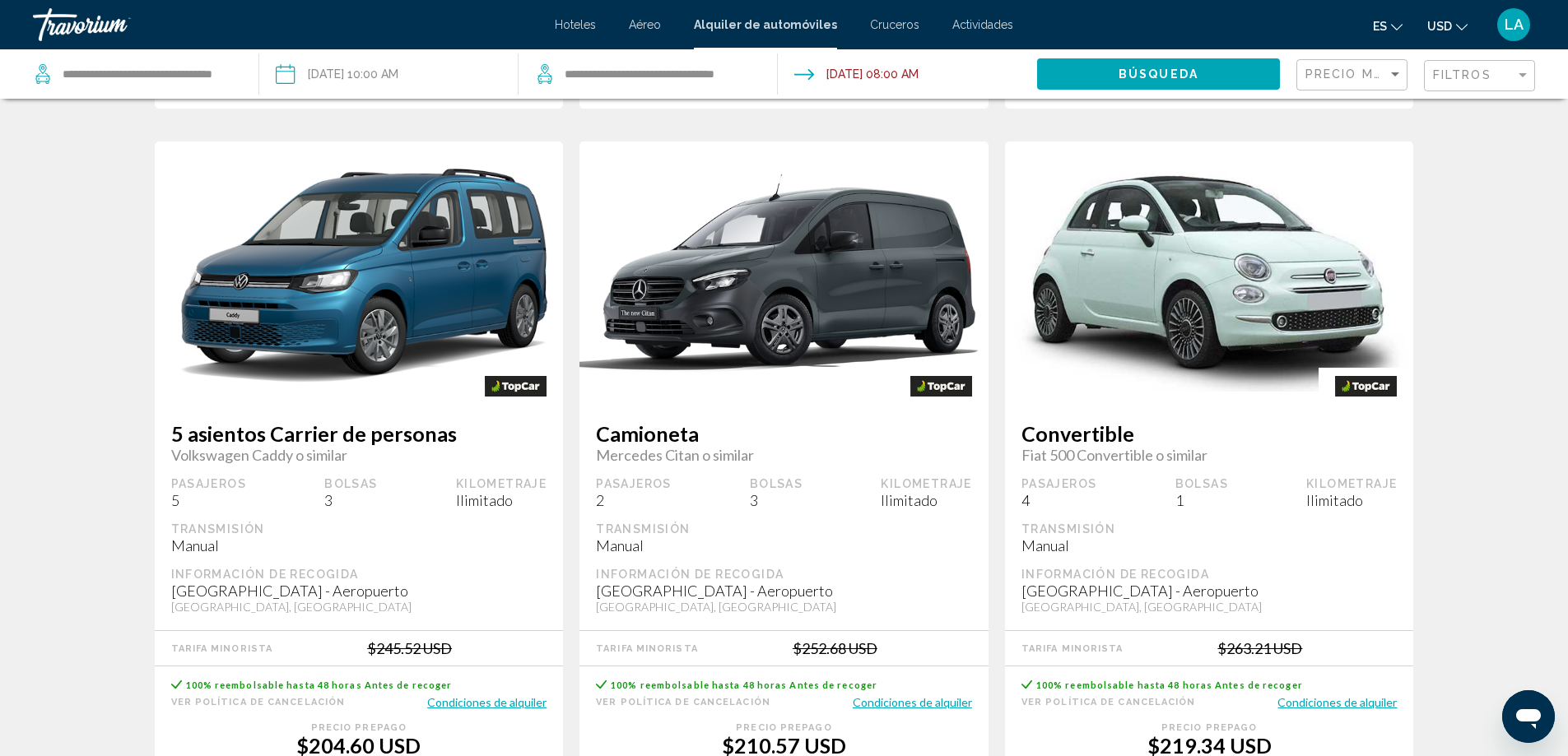
click at [790, 490] on div "Ahorrar NaN% Camioneta Mercedes Citan o similar Pasajeros 2 Bolsas 3 Kilometraj…" at bounding box center [783, 479] width 409 height 677
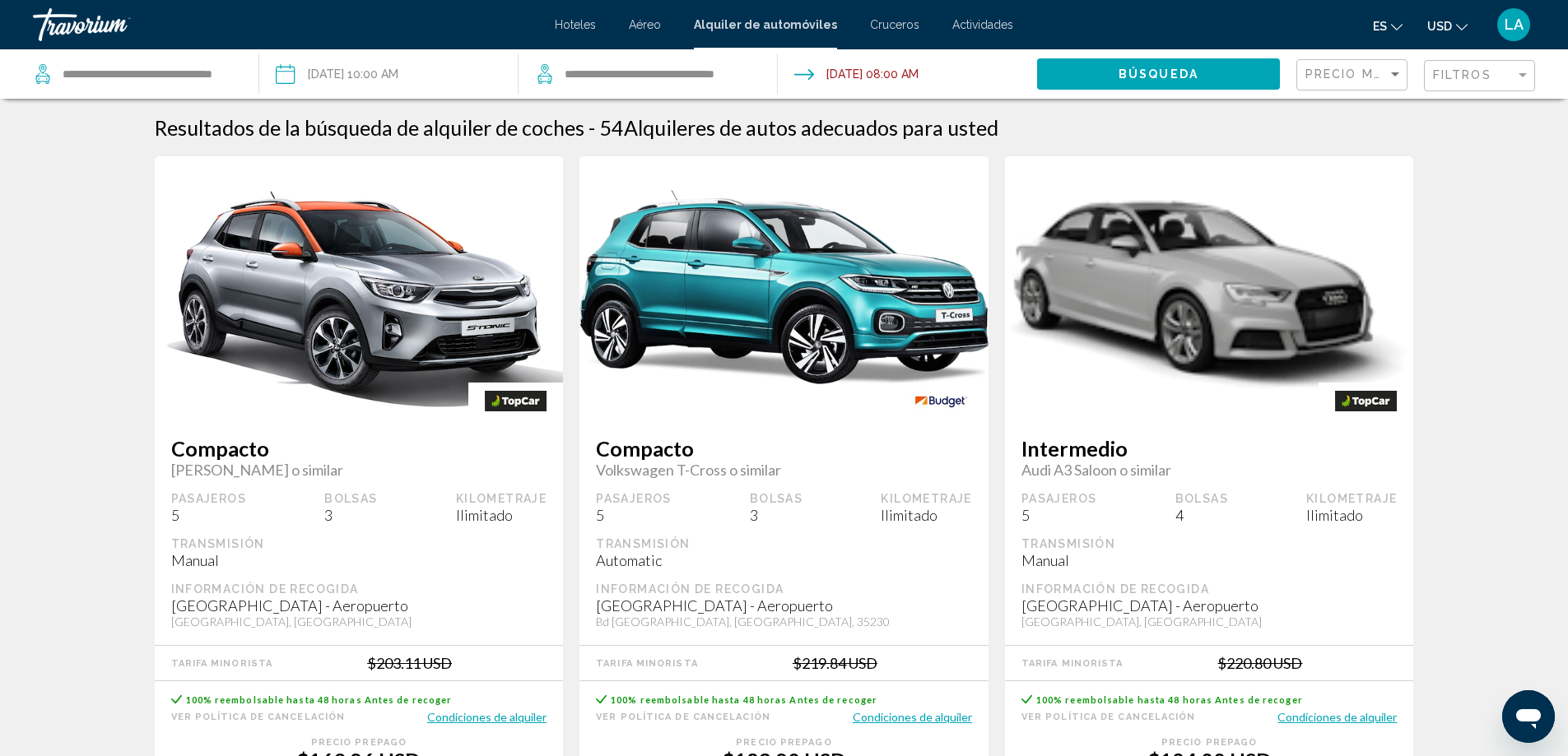
scroll to position [82, 0]
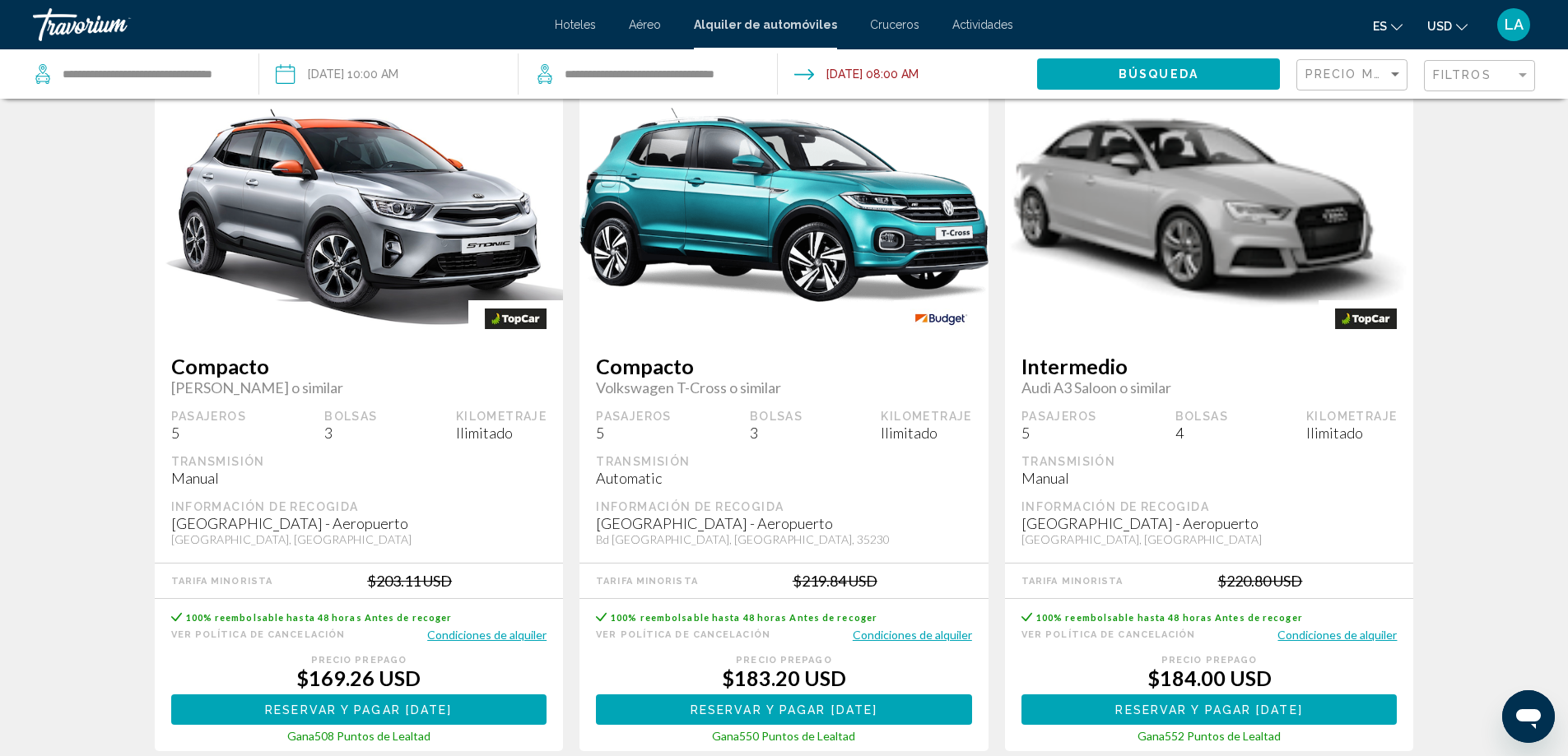
click at [916, 629] on button "Condiciones de alquiler" at bounding box center [912, 634] width 120 height 16
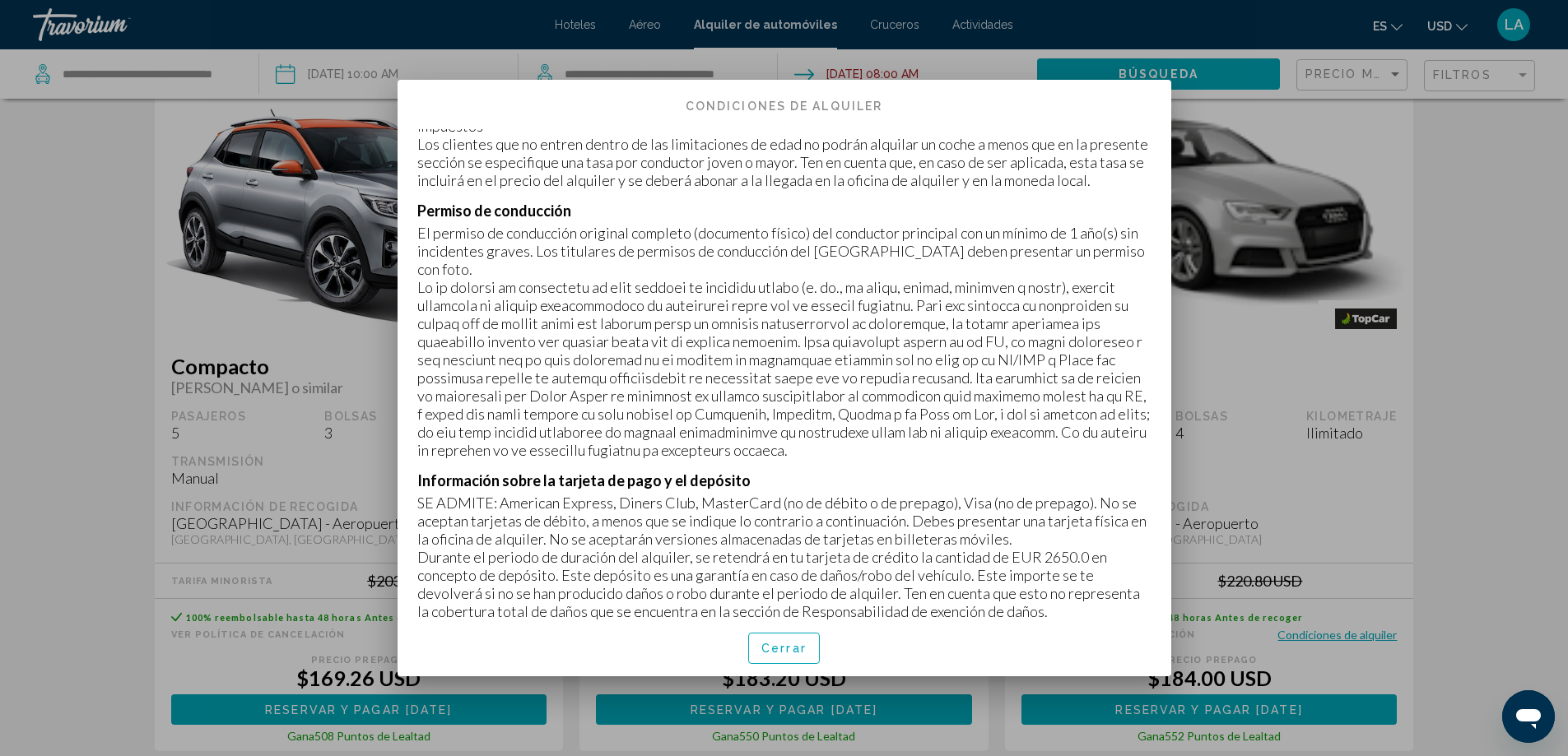
scroll to position [329, 0]
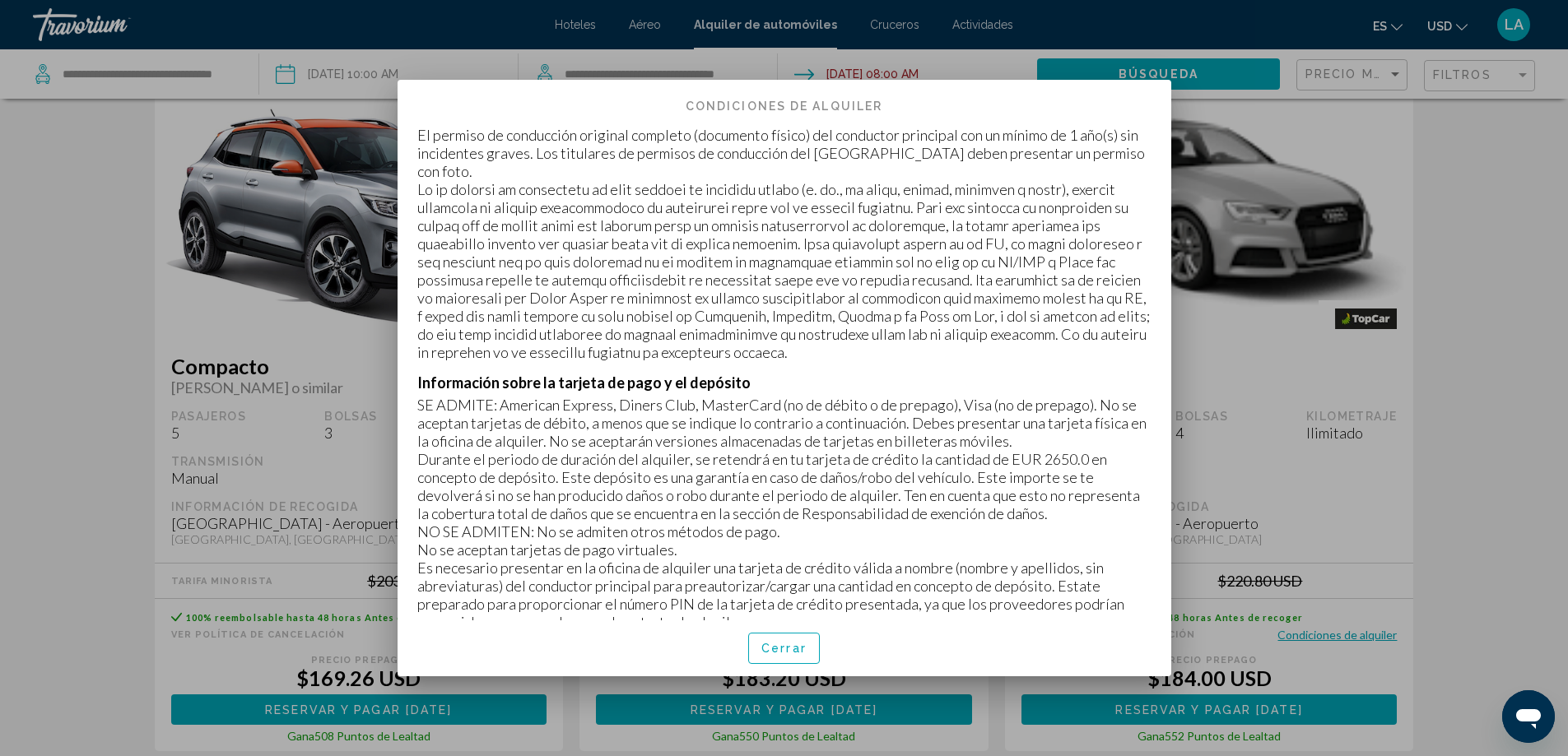
click at [1377, 500] on div at bounding box center [784, 378] width 1568 height 756
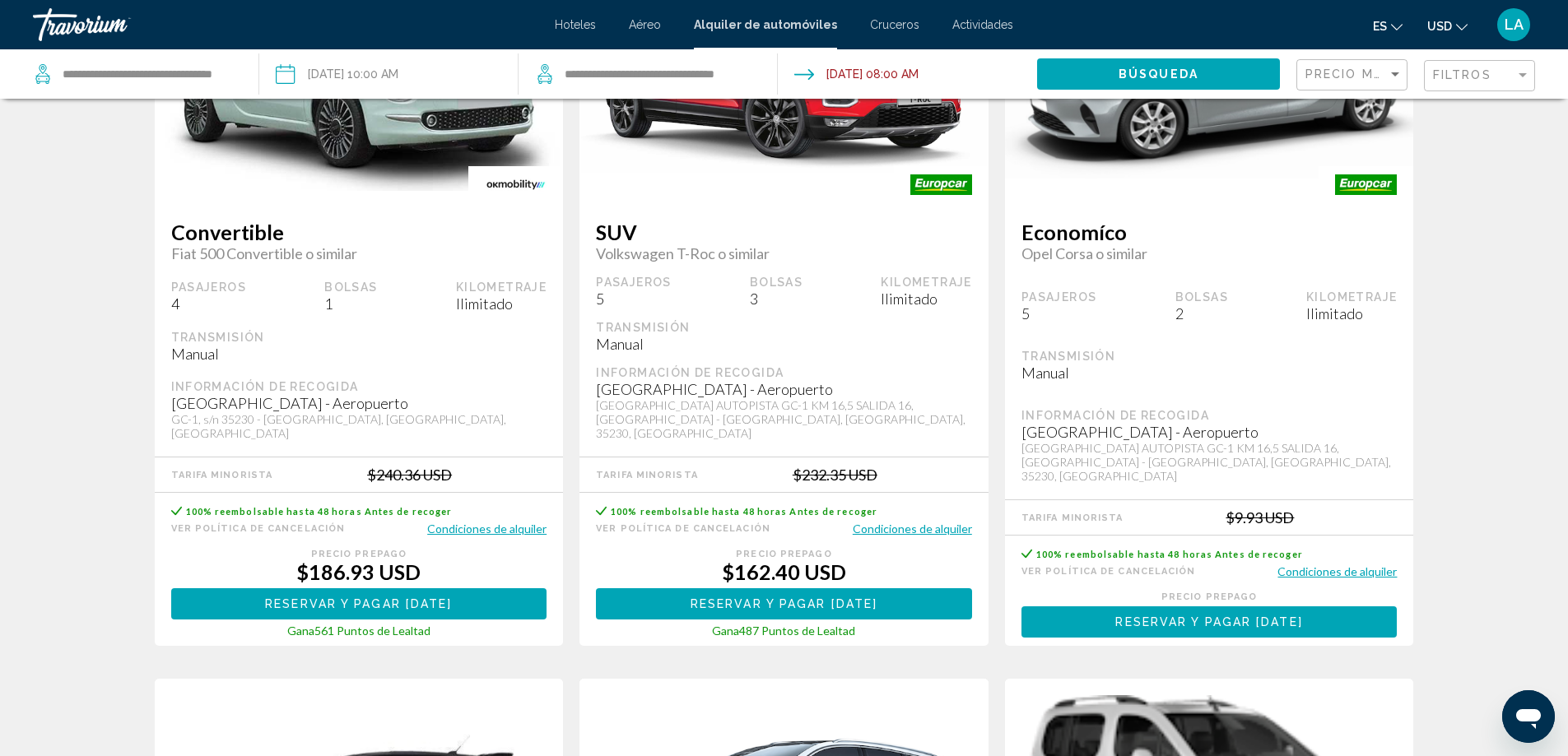
scroll to position [905, 0]
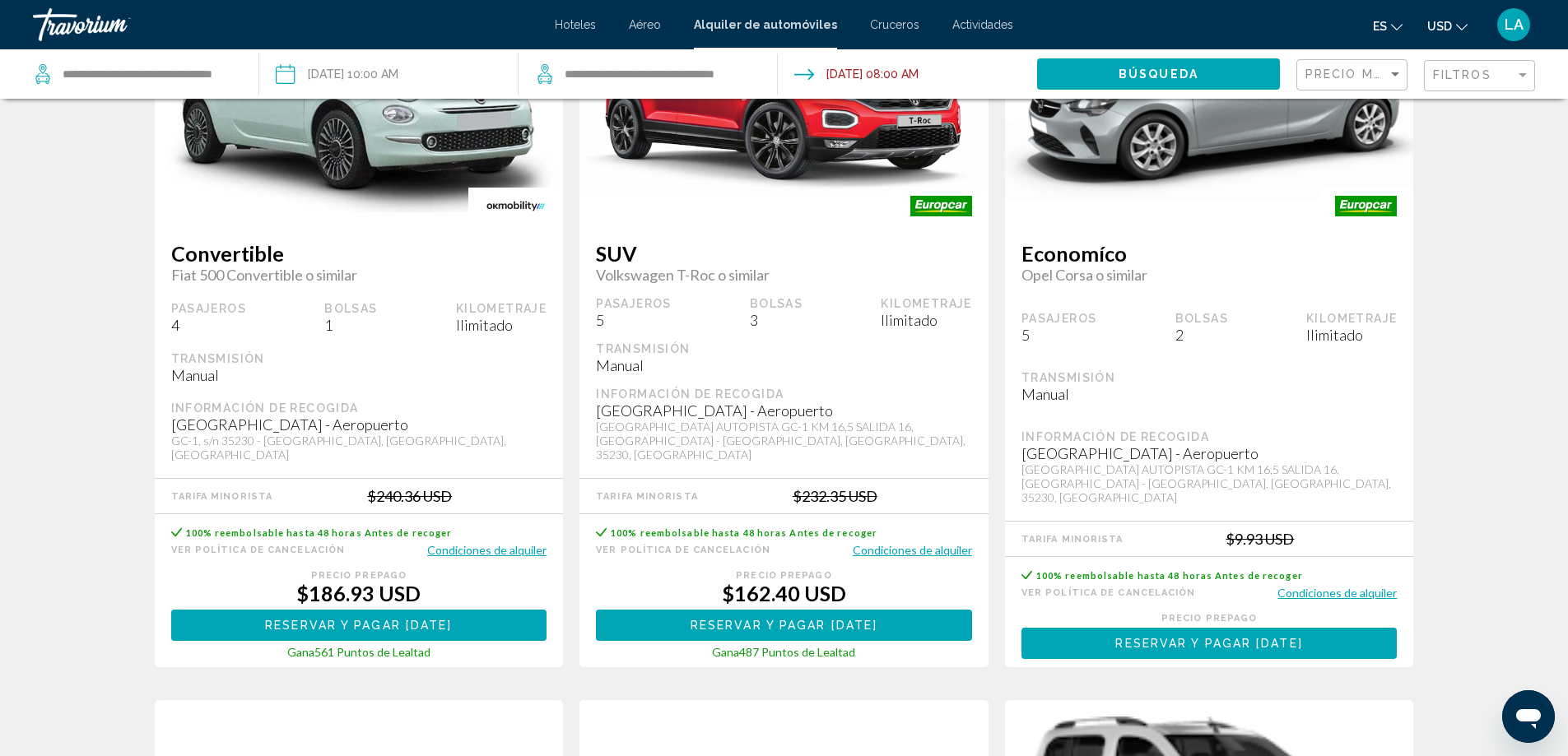
click at [905, 542] on button "Condiciones de alquiler" at bounding box center [912, 550] width 120 height 16
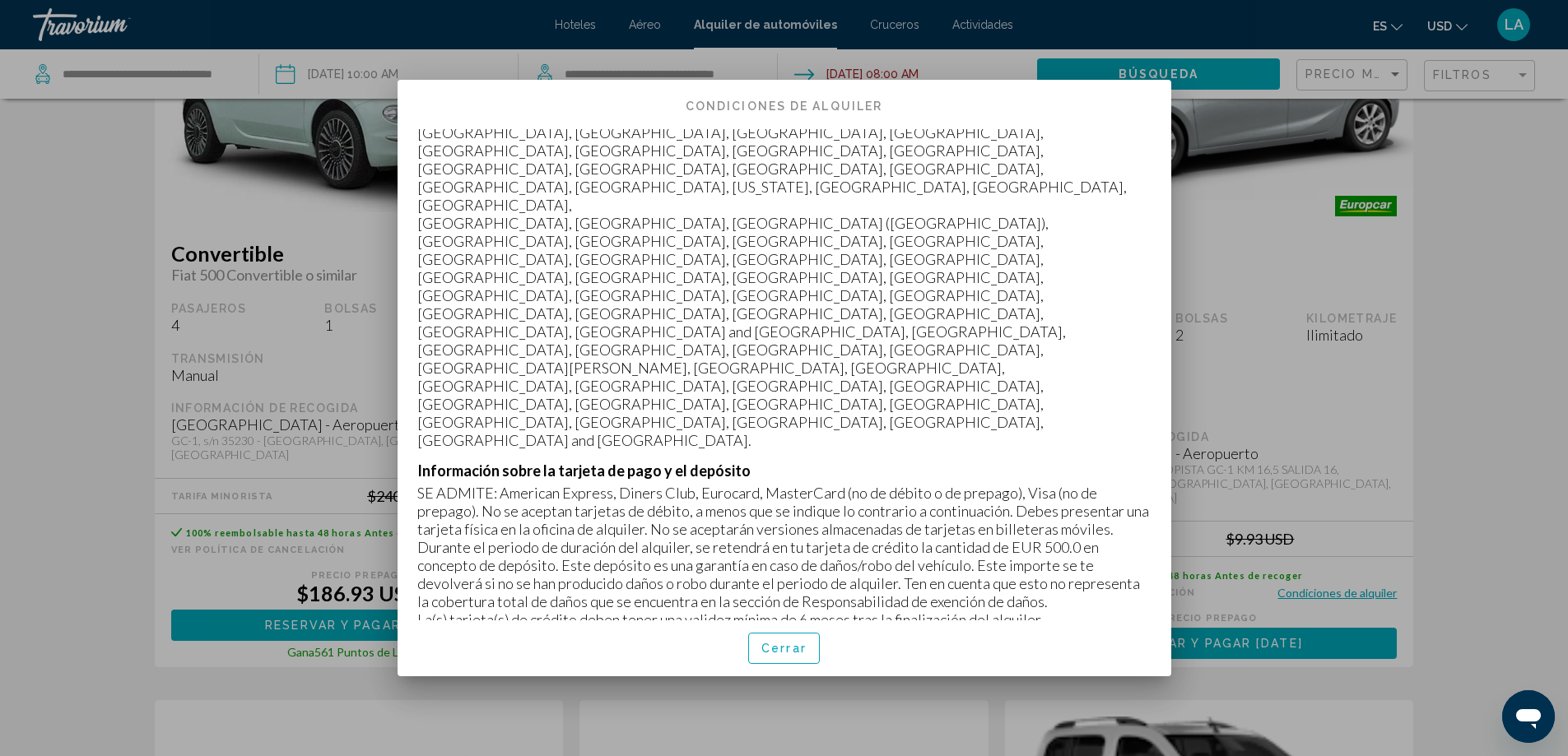
scroll to position [823, 0]
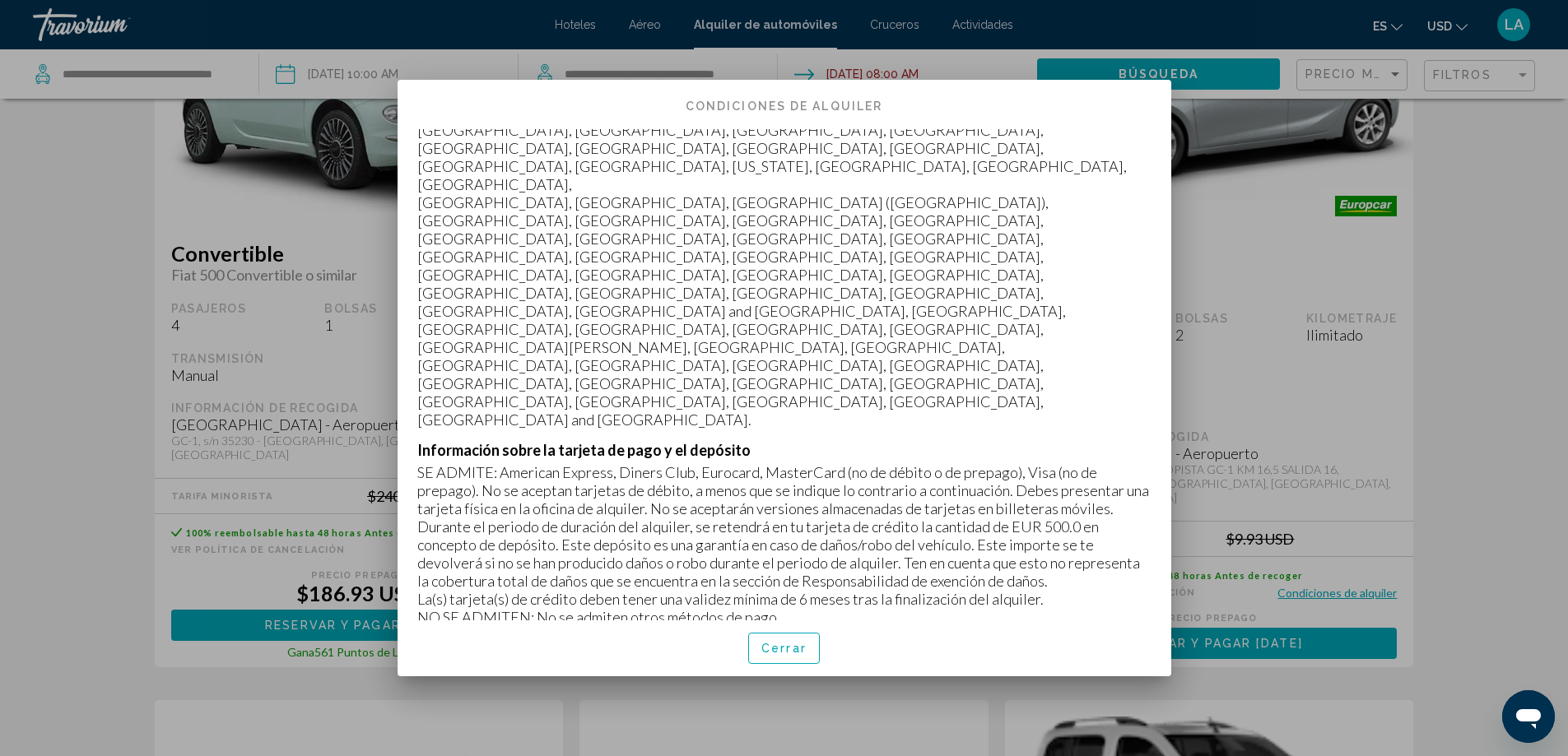
click at [1377, 461] on div at bounding box center [784, 378] width 1568 height 756
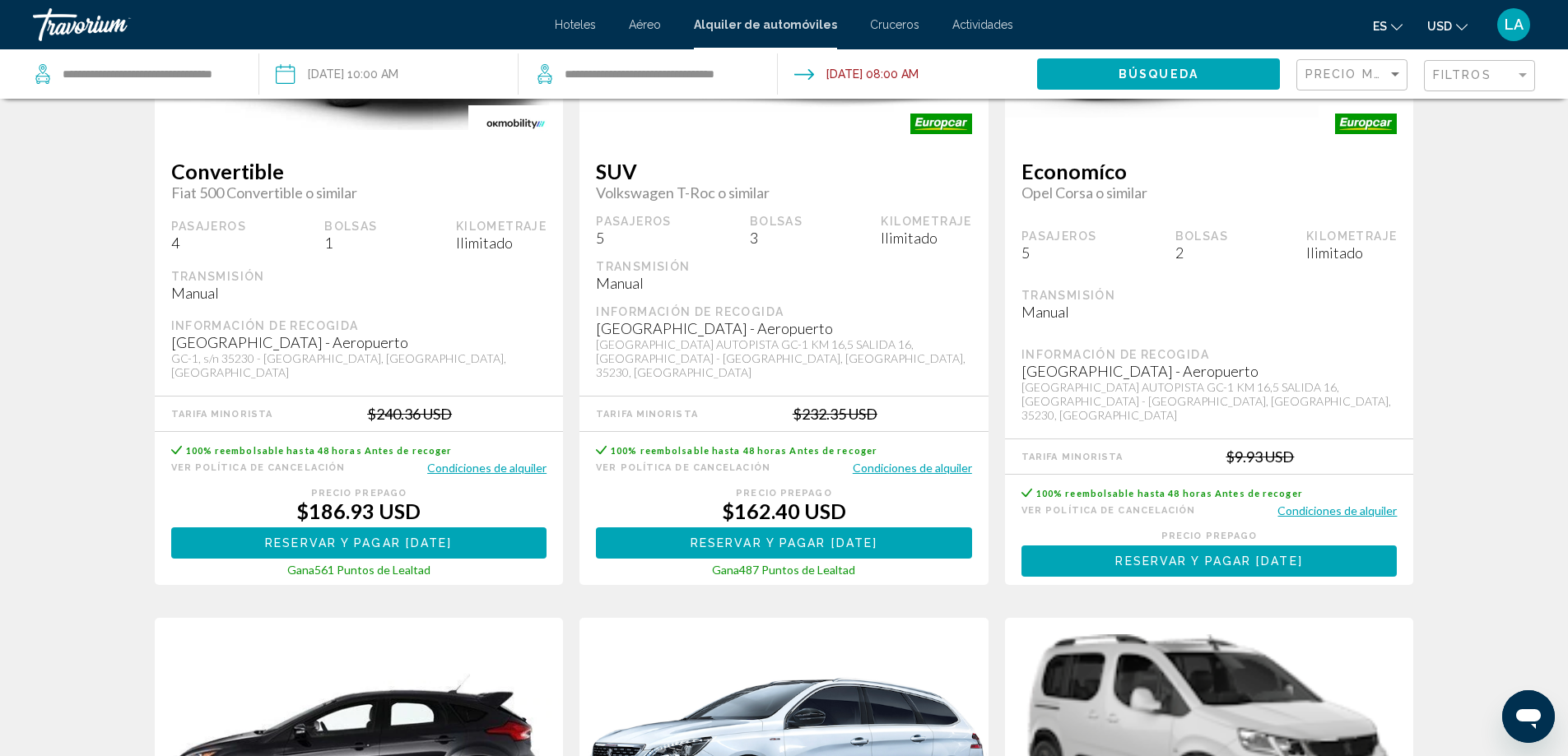
scroll to position [905, 0]
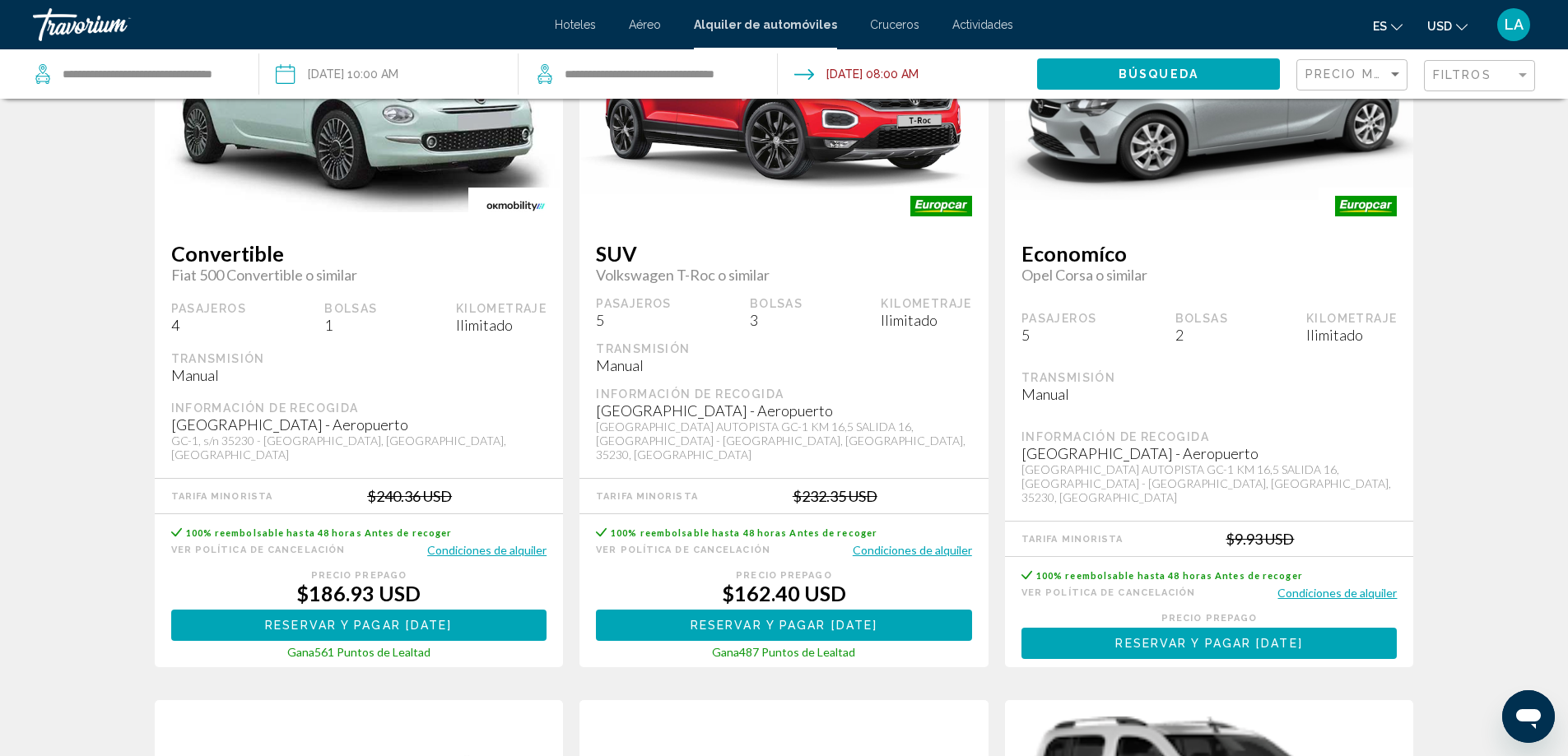
click at [1355, 585] on button "Condiciones de alquiler" at bounding box center [1336, 592] width 120 height 16
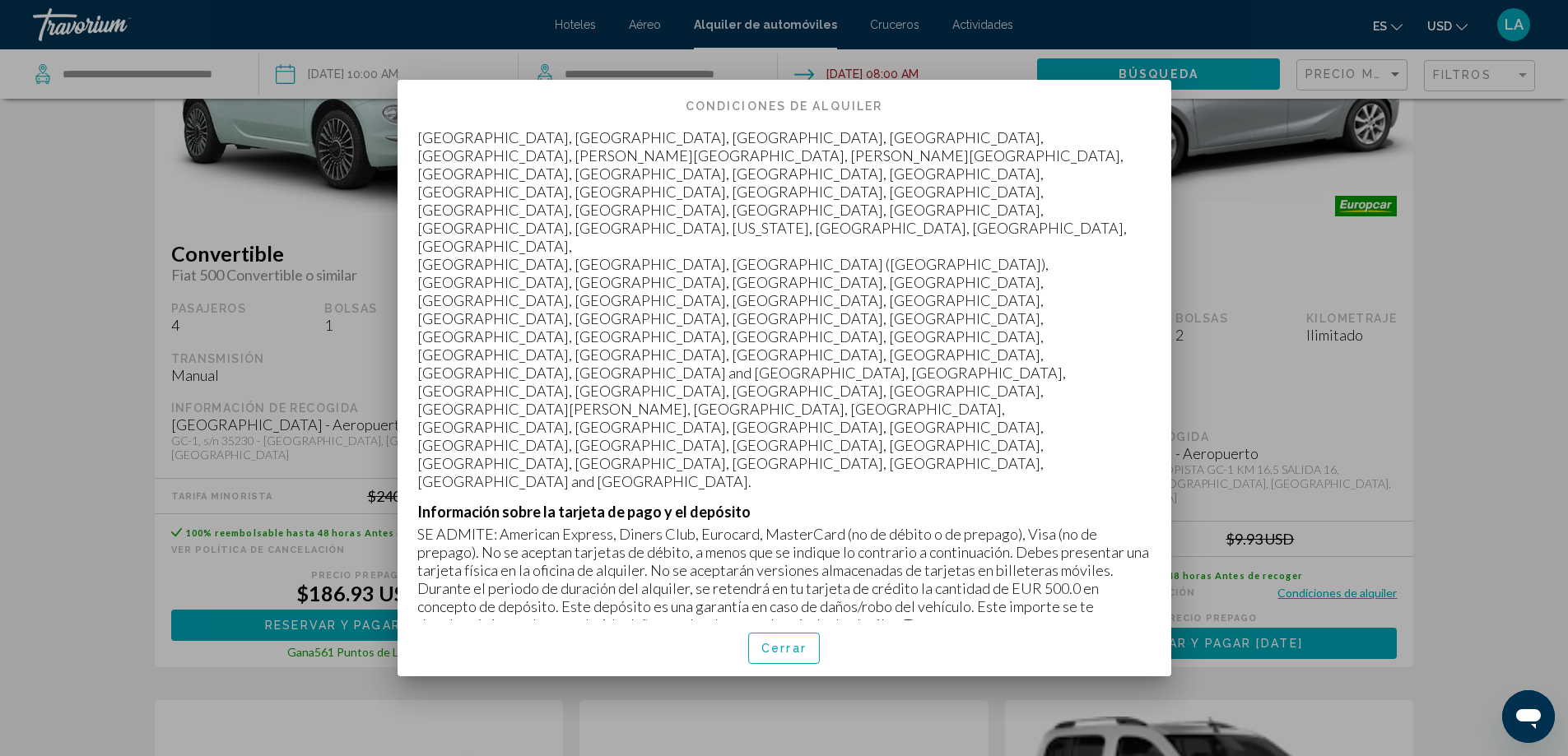
scroll to position [823, 0]
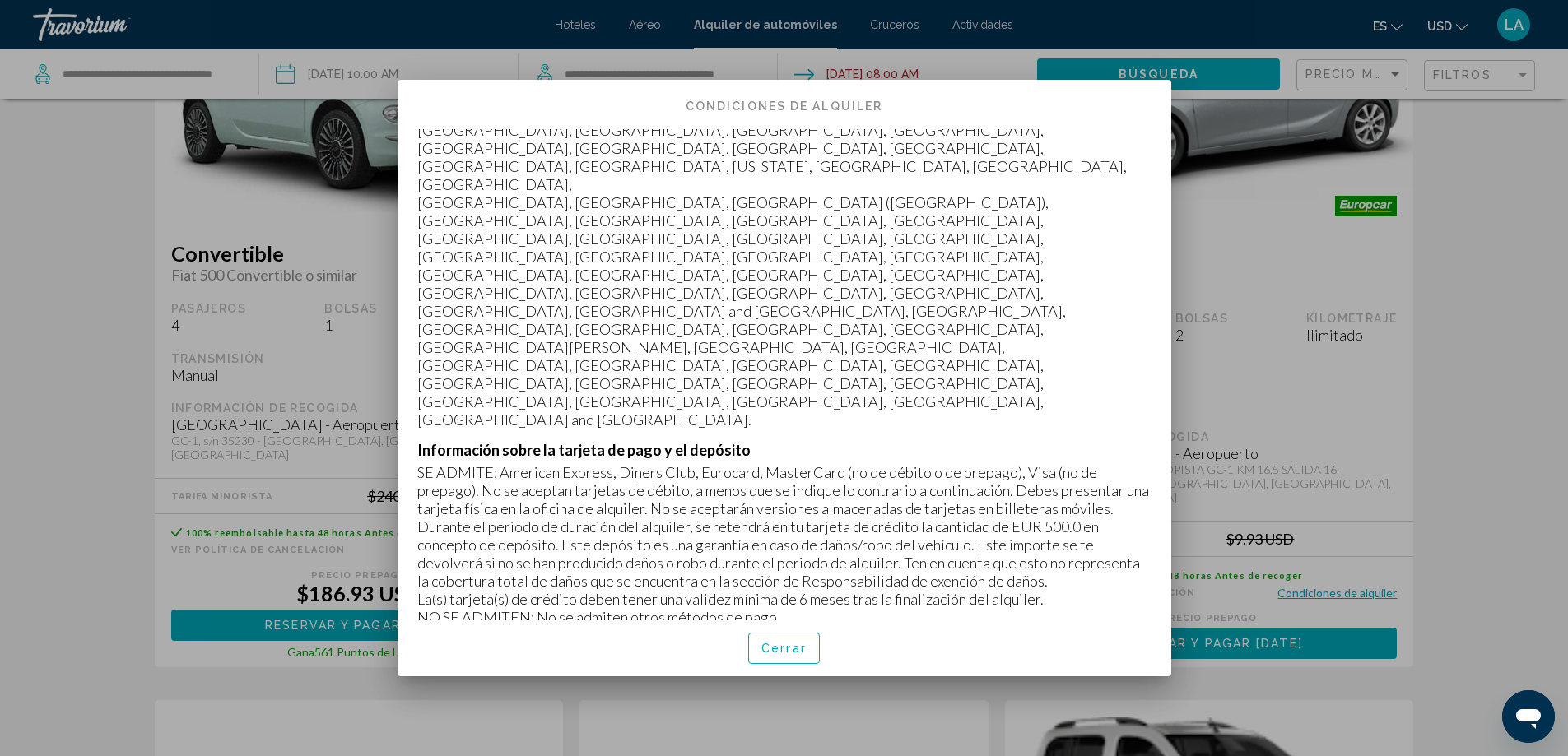
click at [1366, 453] on div at bounding box center [784, 378] width 1568 height 756
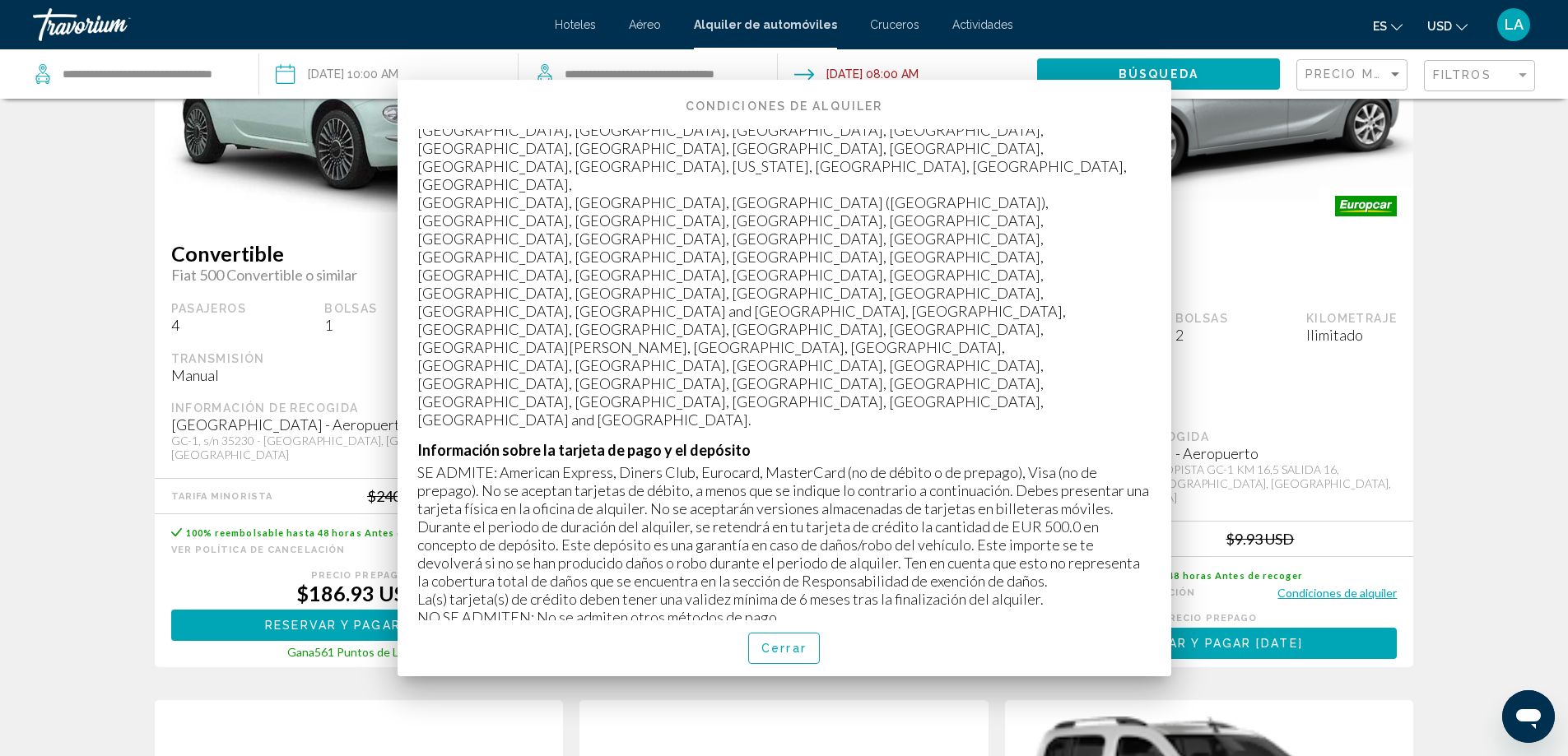
scroll to position [905, 0]
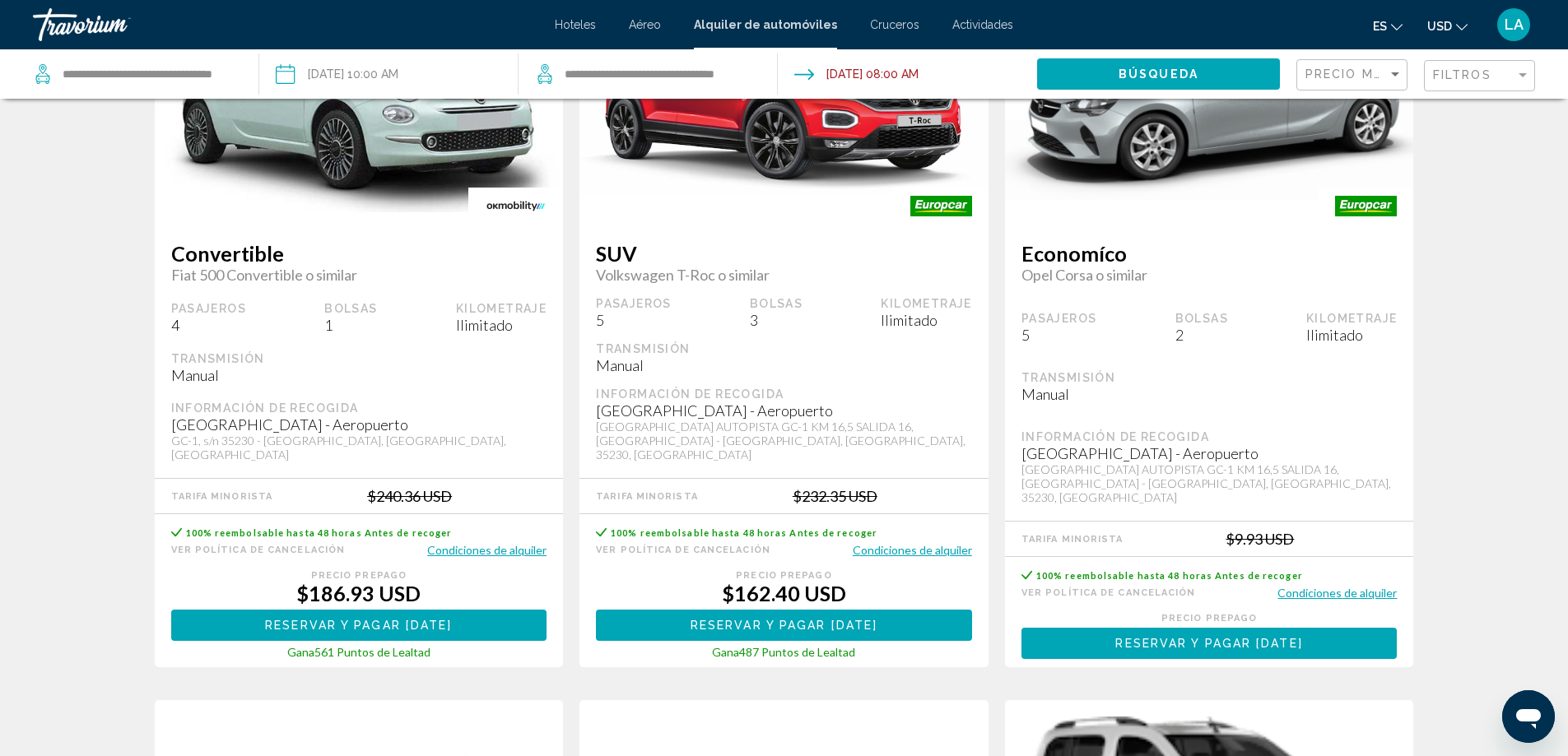
drag, startPoint x: 1186, startPoint y: 563, endPoint x: 1299, endPoint y: 561, distance: 113.0
click at [1299, 566] on div "100% reembolsable hasta 48 horas Antes de recoger" at bounding box center [1209, 576] width 376 height 20
drag, startPoint x: 1213, startPoint y: 604, endPoint x: 1245, endPoint y: 600, distance: 32.2
click at [1244, 613] on div "Precio prepago" at bounding box center [1209, 618] width 376 height 11
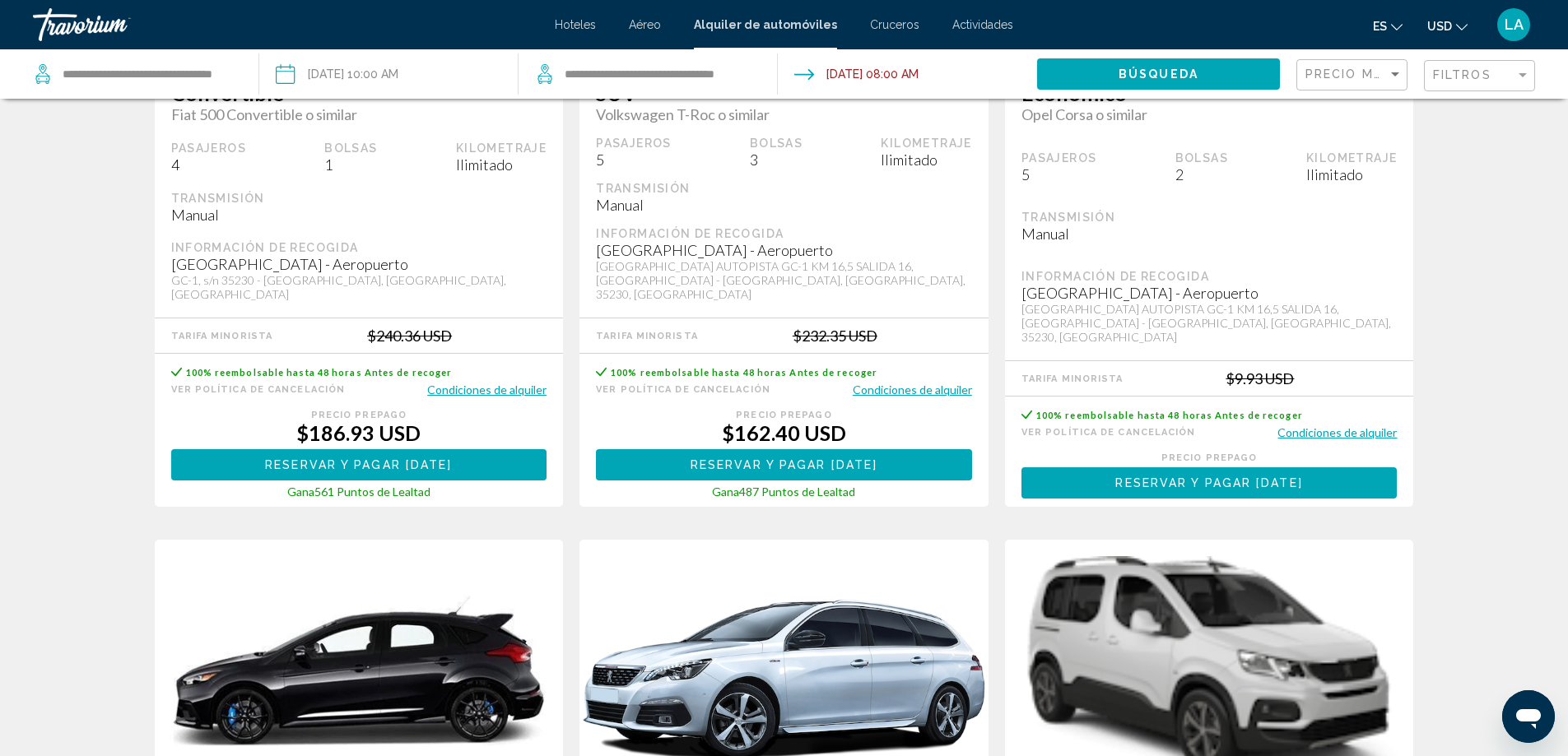
scroll to position [1069, 0]
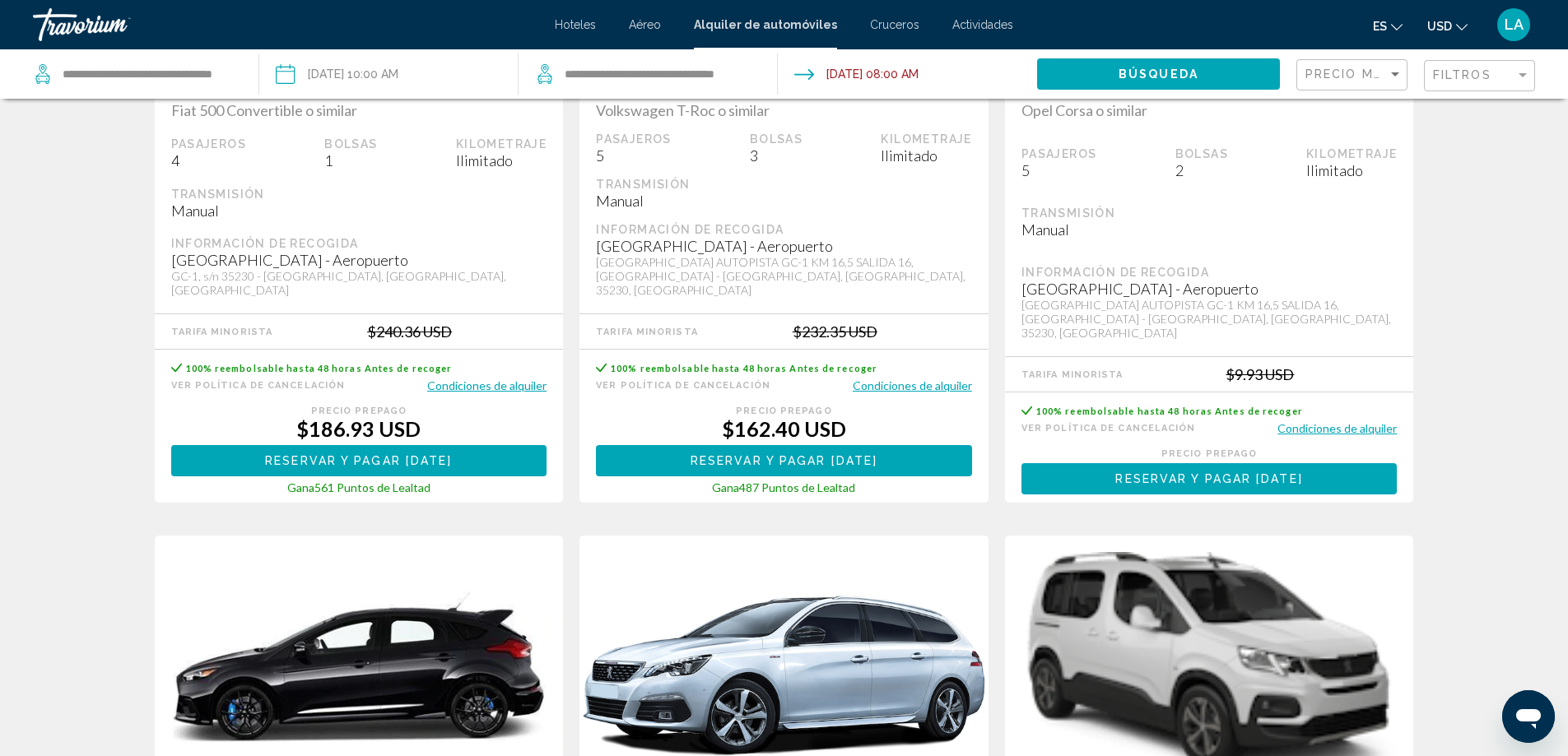
click at [1224, 428] on div "100% reembolsable hasta 48 horas Antes de recoger Ver Política de cancelación C…" at bounding box center [1209, 447] width 409 height 109
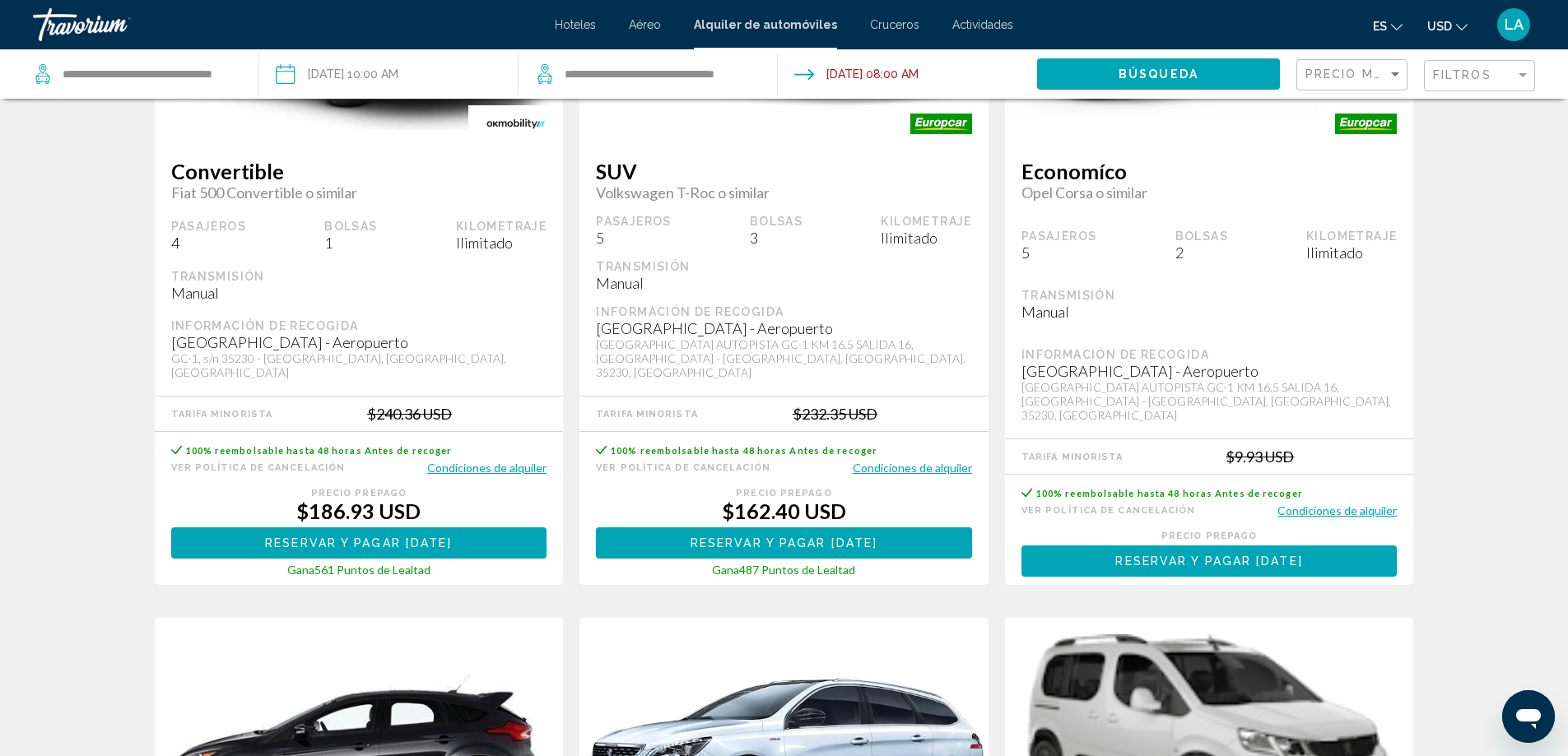
scroll to position [823, 0]
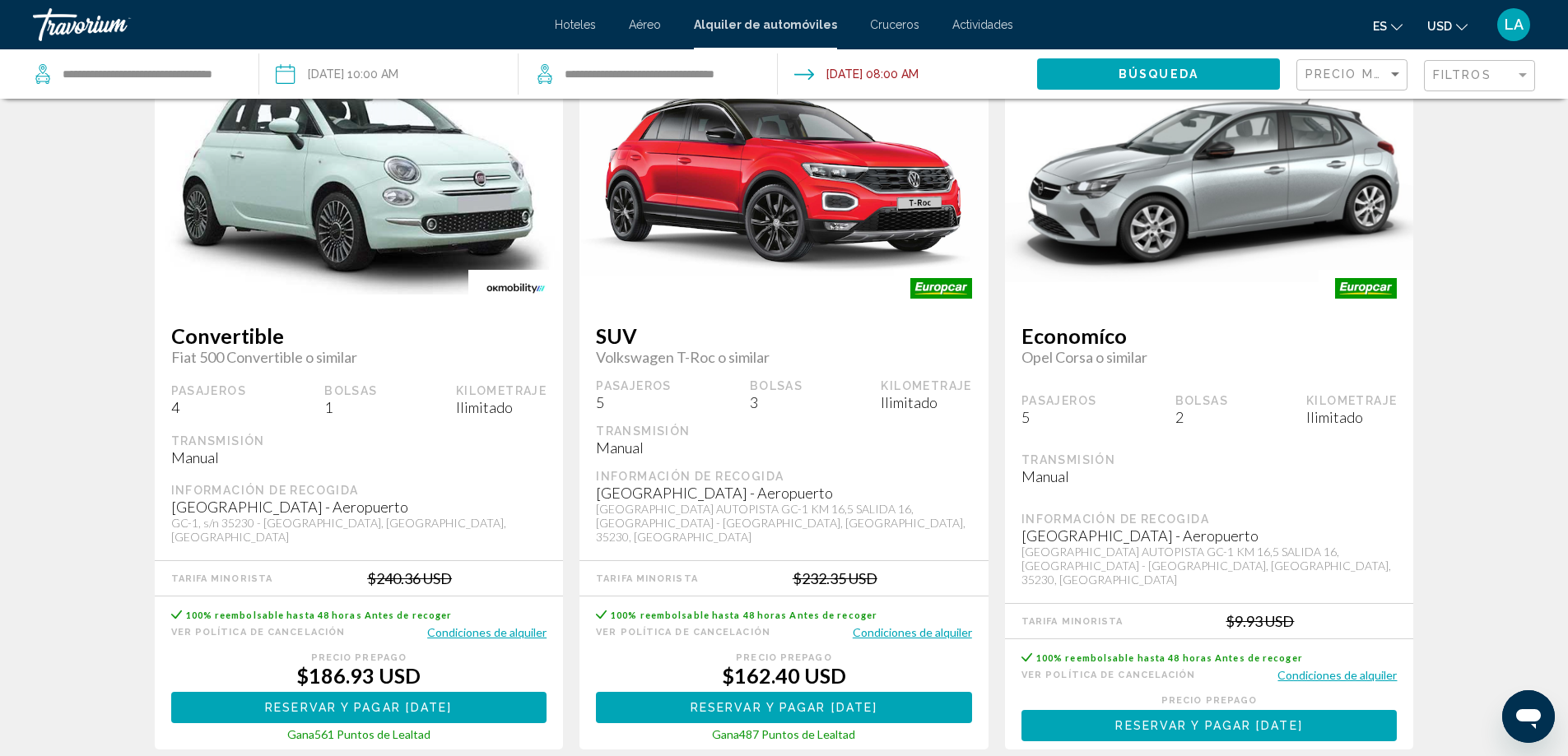
click at [1294, 667] on button "Condiciones de alquiler" at bounding box center [1336, 675] width 120 height 16
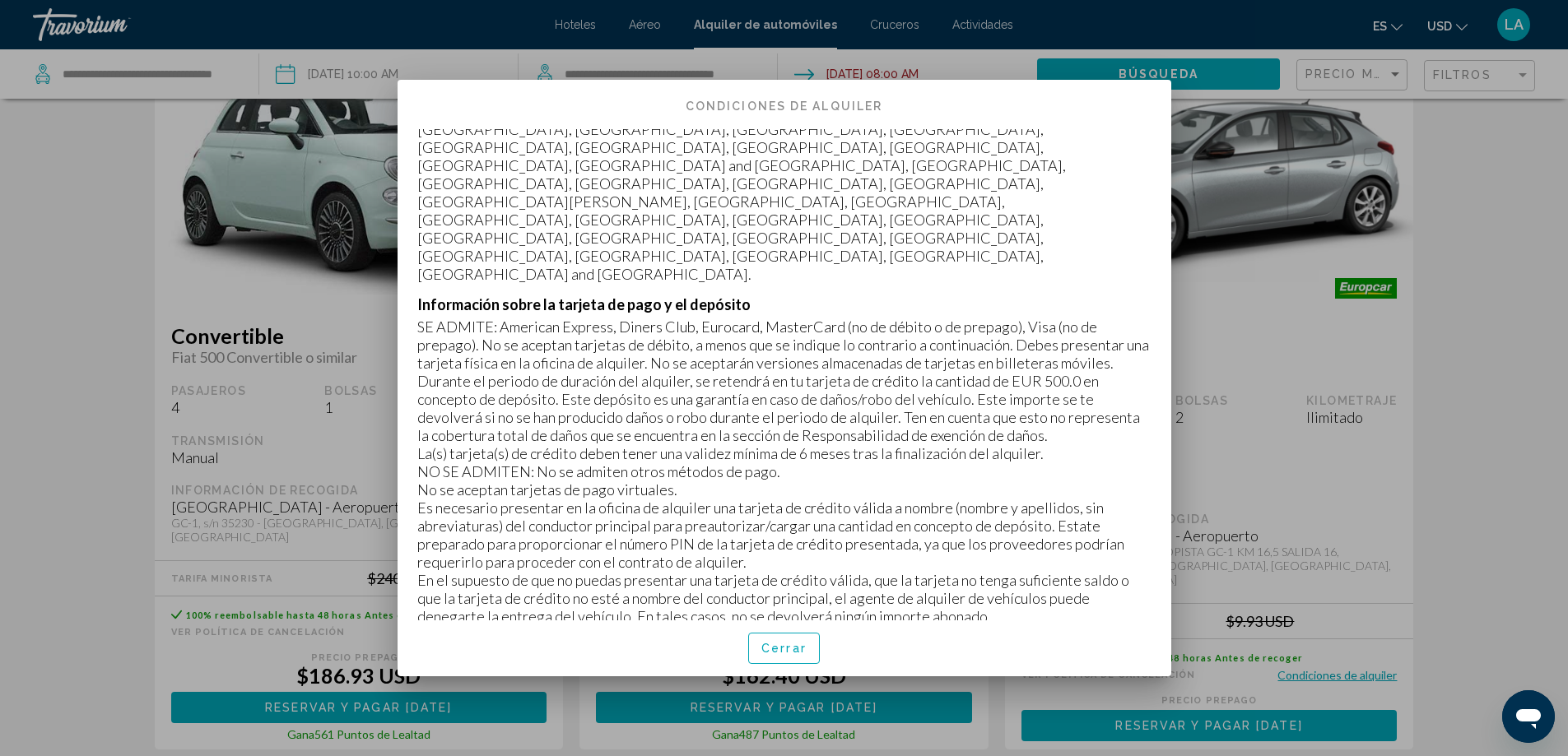
scroll to position [987, 0]
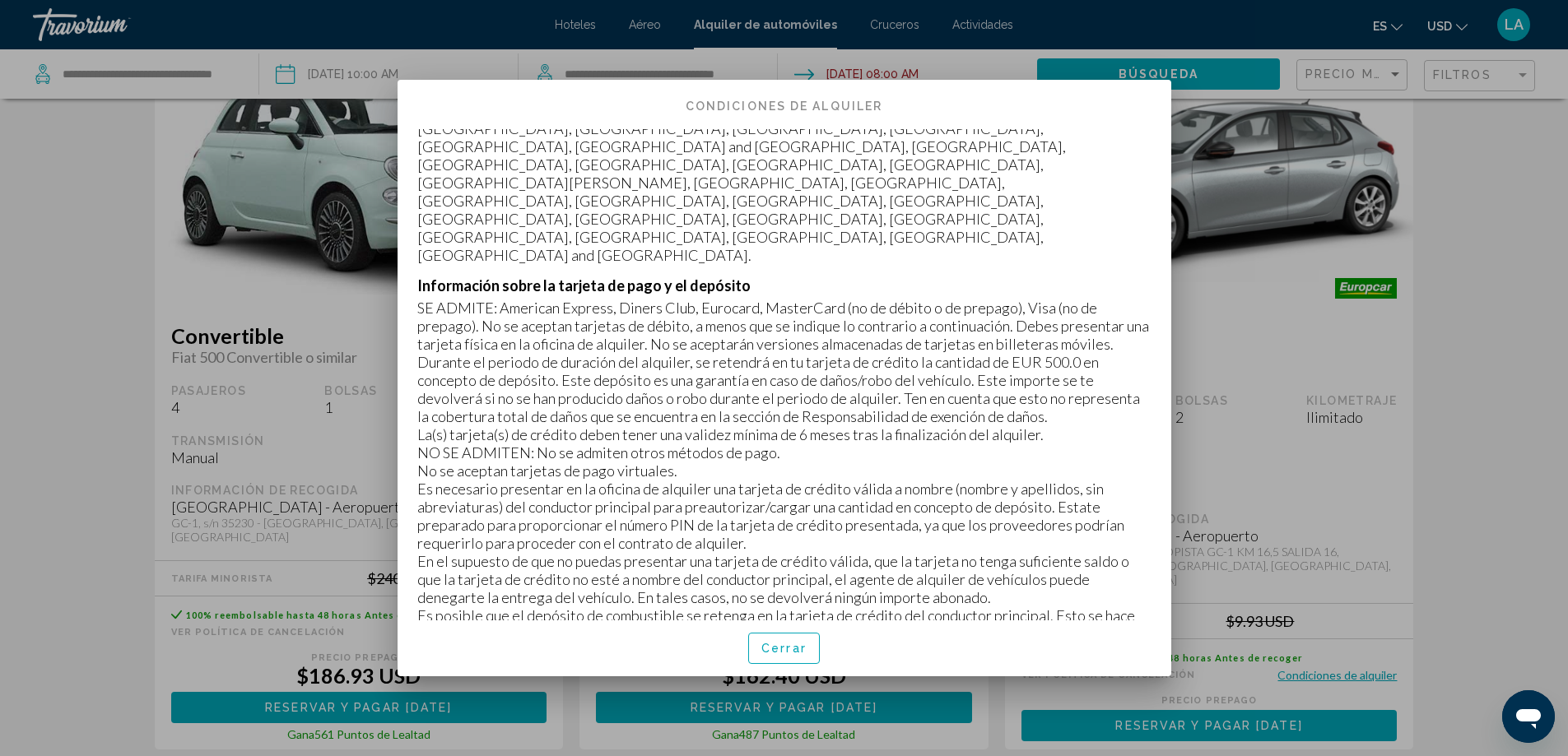
click at [1342, 487] on div at bounding box center [784, 378] width 1568 height 756
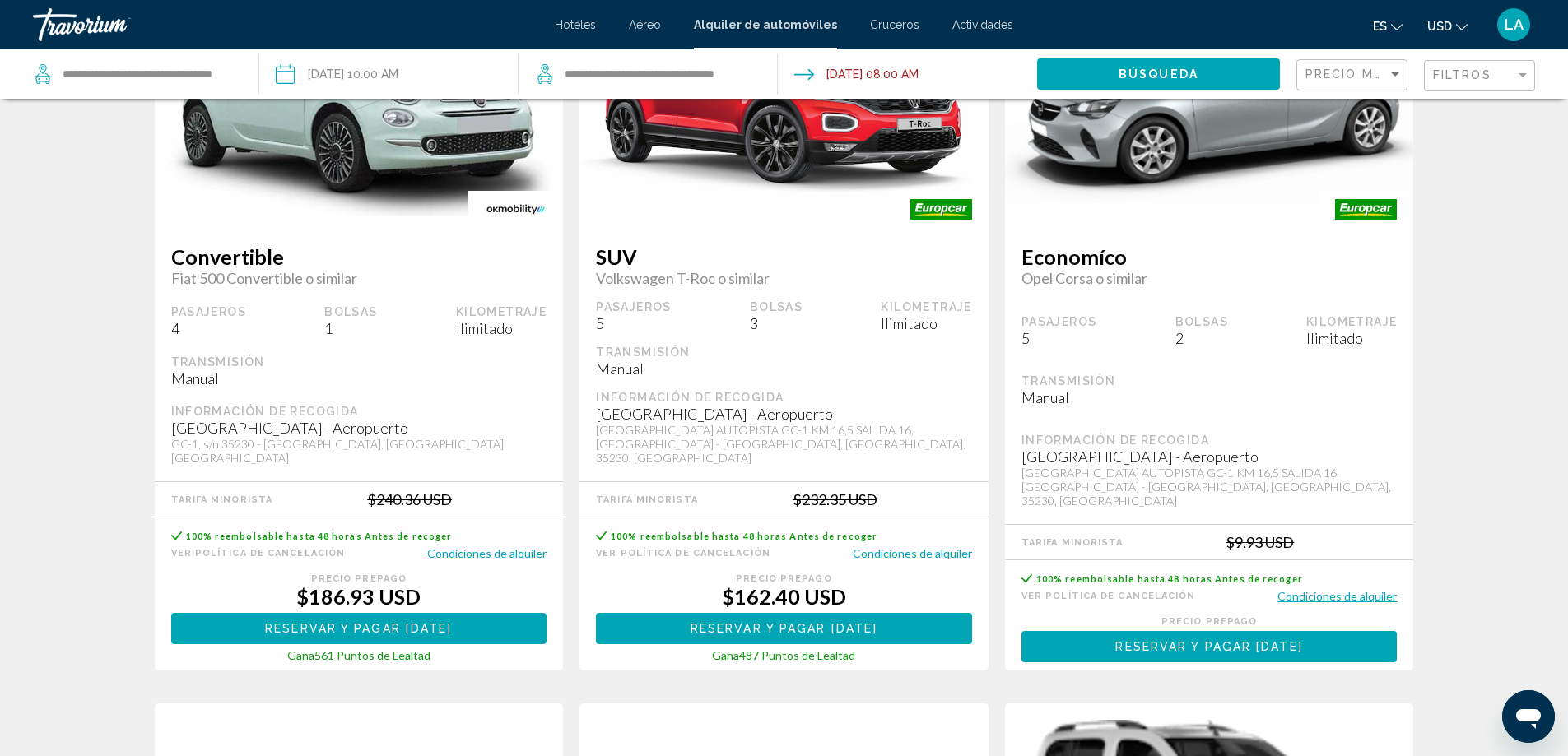
scroll to position [905, 0]
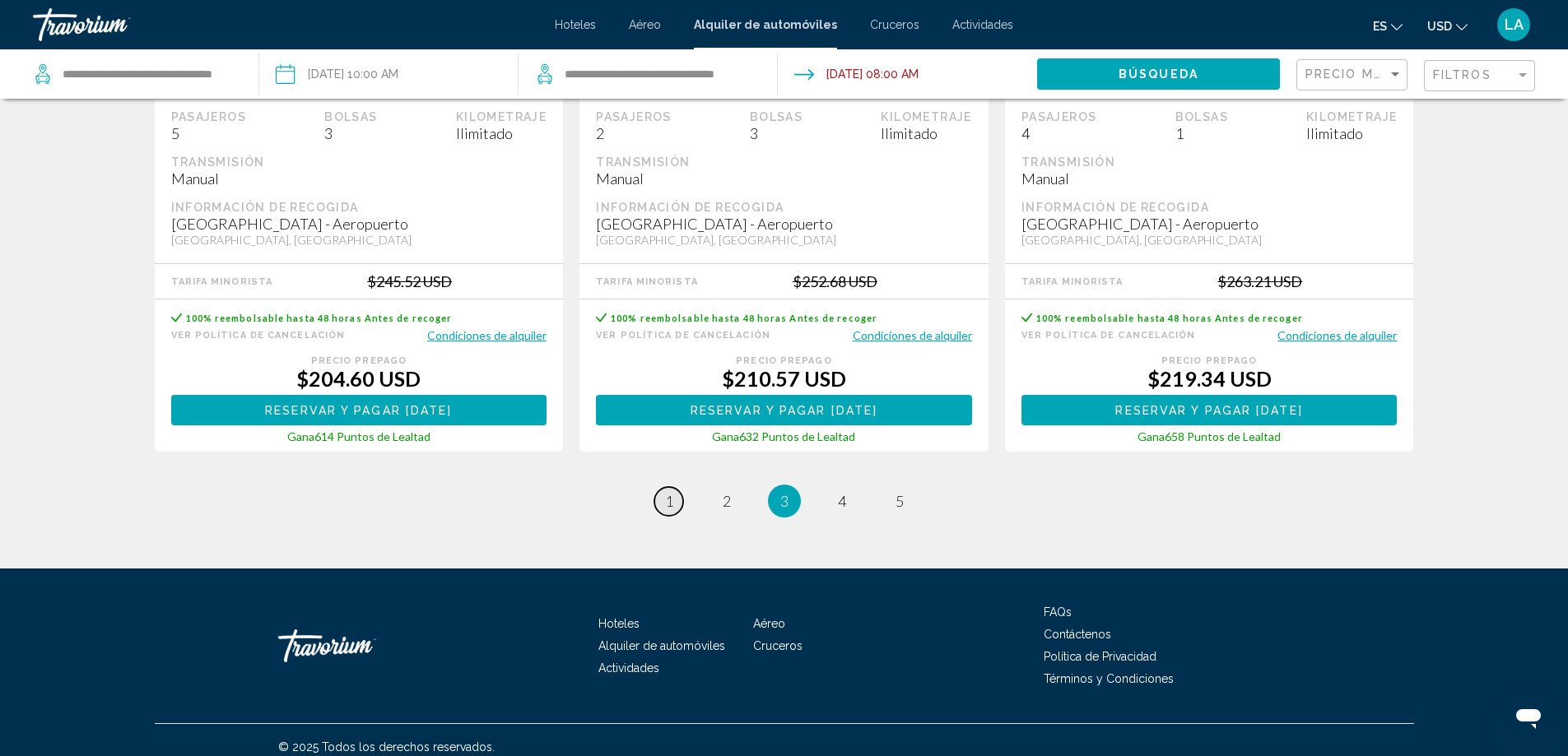
click at [669, 492] on span "1" at bounding box center [669, 501] width 8 height 18
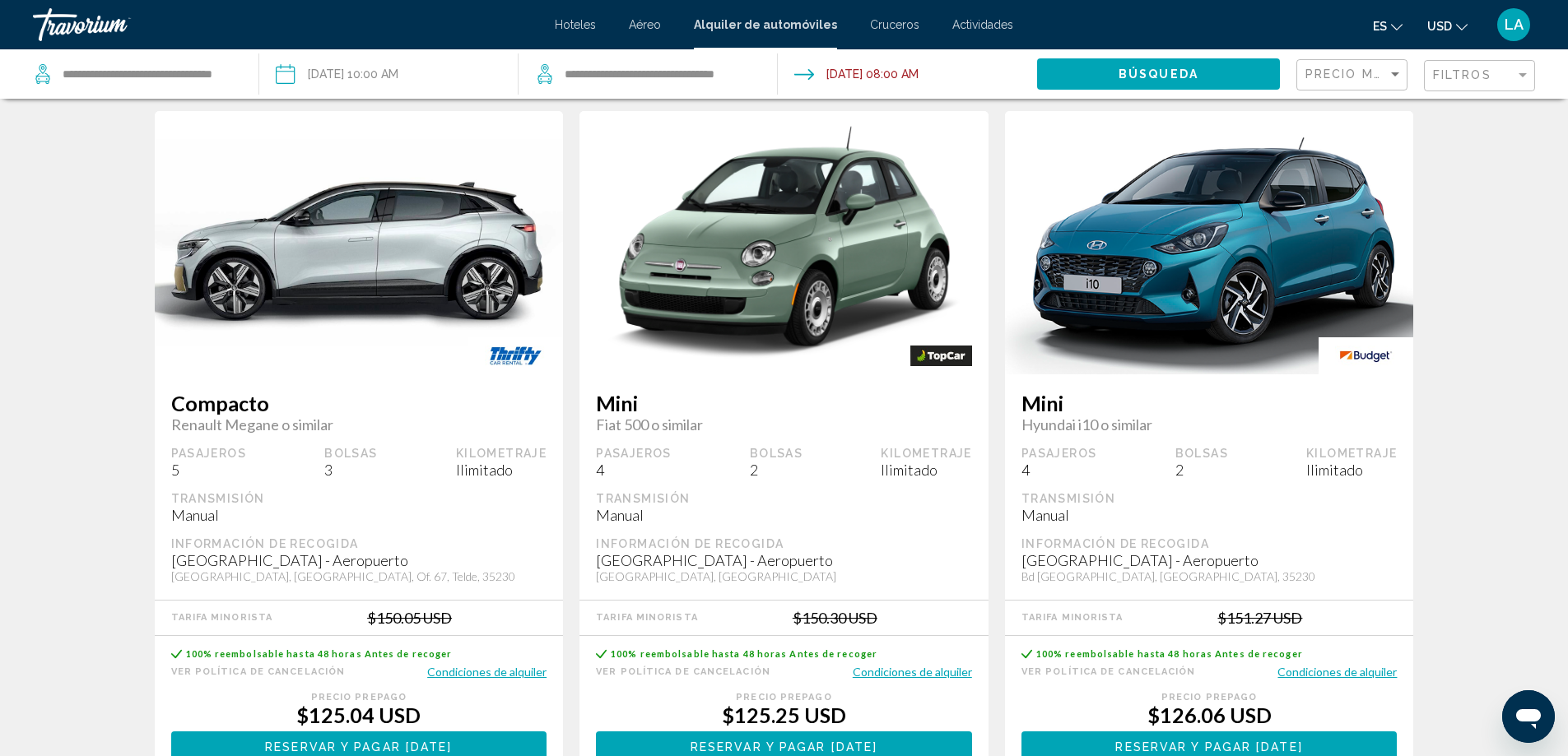
scroll to position [1481, 0]
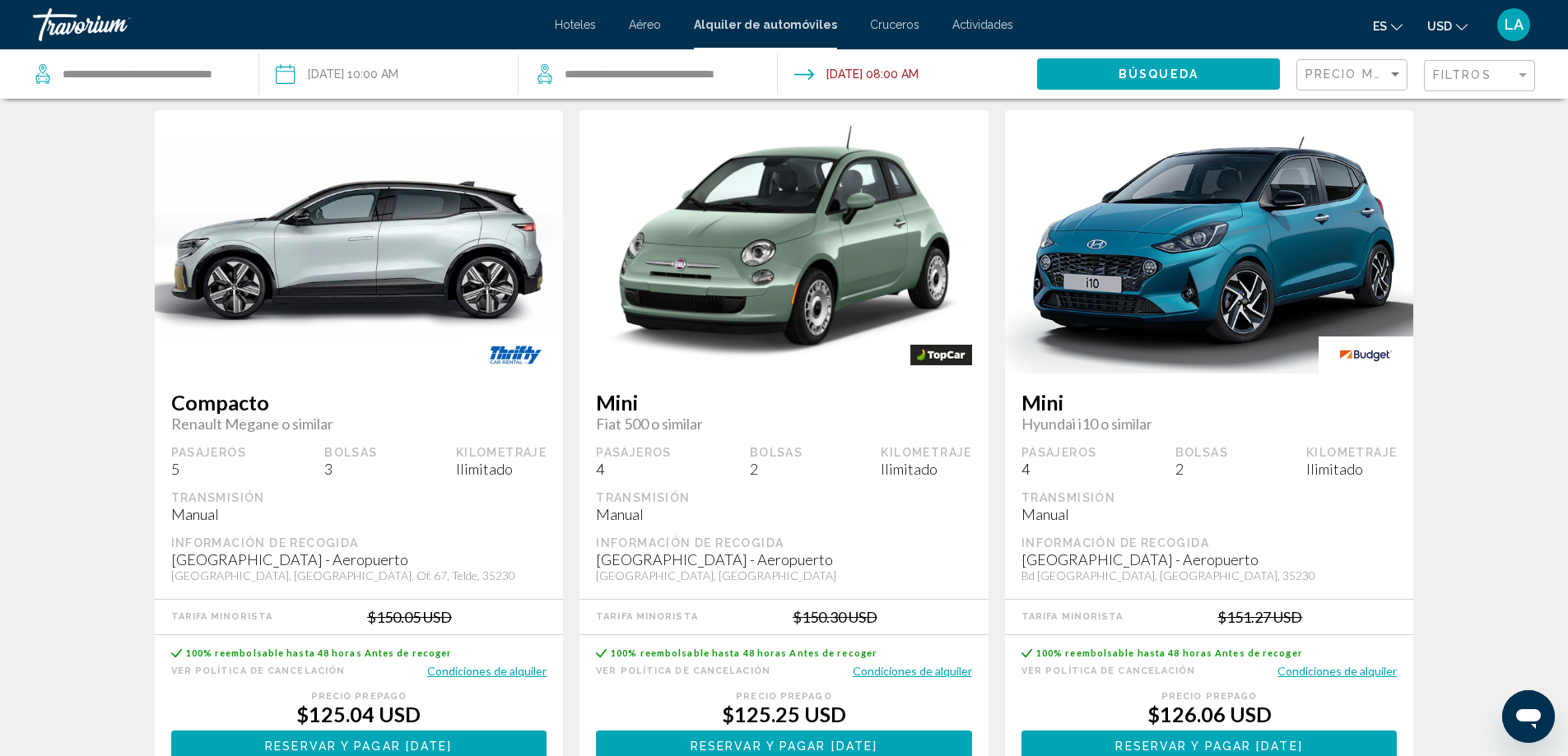
click at [522, 673] on button "Condiciones de alquiler" at bounding box center [486, 671] width 120 height 16
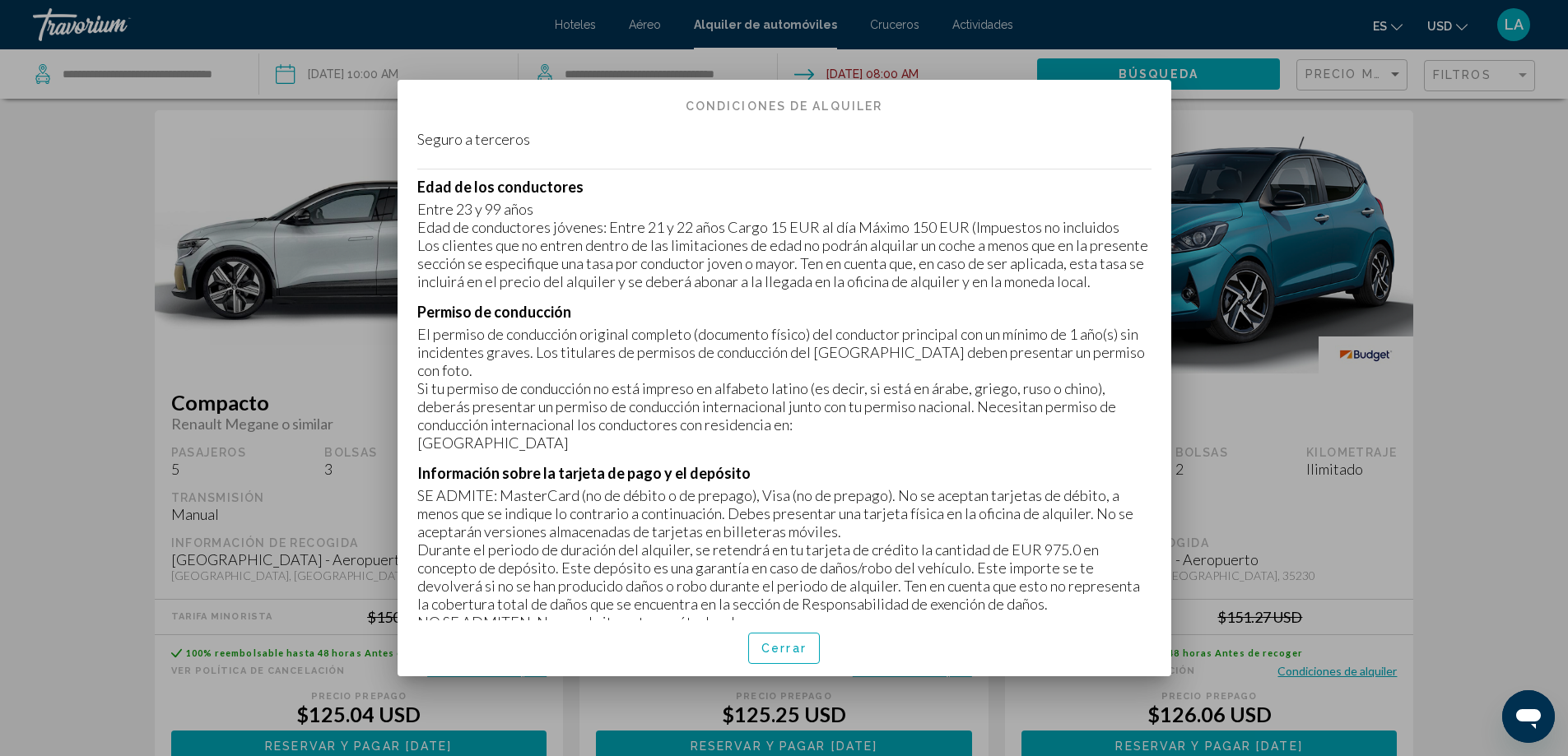
scroll to position [246, 0]
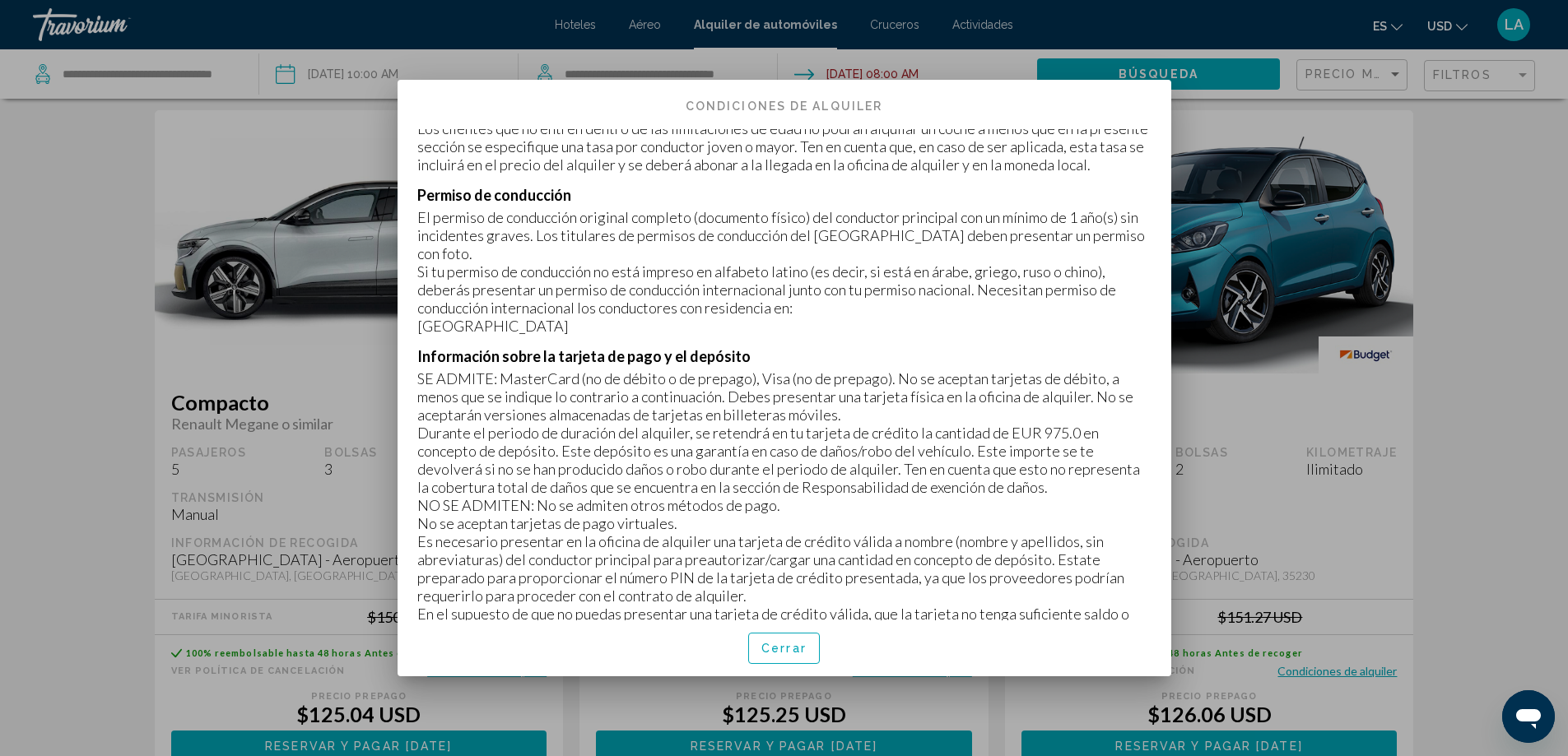
drag, startPoint x: 1030, startPoint y: 454, endPoint x: 1093, endPoint y: 453, distance: 63.0
click at [1093, 453] on p "Durante el periodo de duración del alquiler, se retendrá en tu tarjeta de crédi…" at bounding box center [784, 459] width 734 height 73
click at [794, 633] on button "Cerrar" at bounding box center [784, 647] width 72 height 30
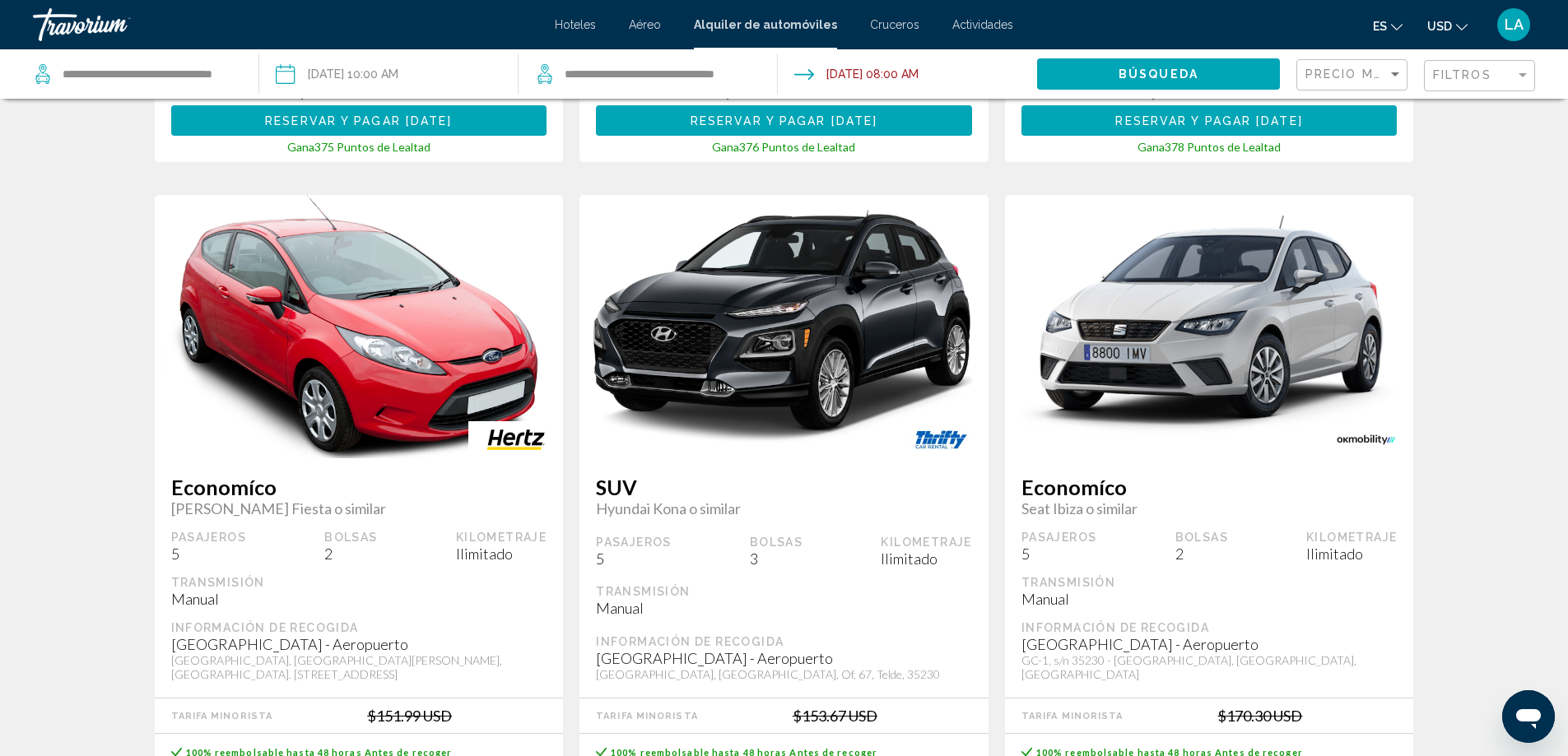
scroll to position [2139, 0]
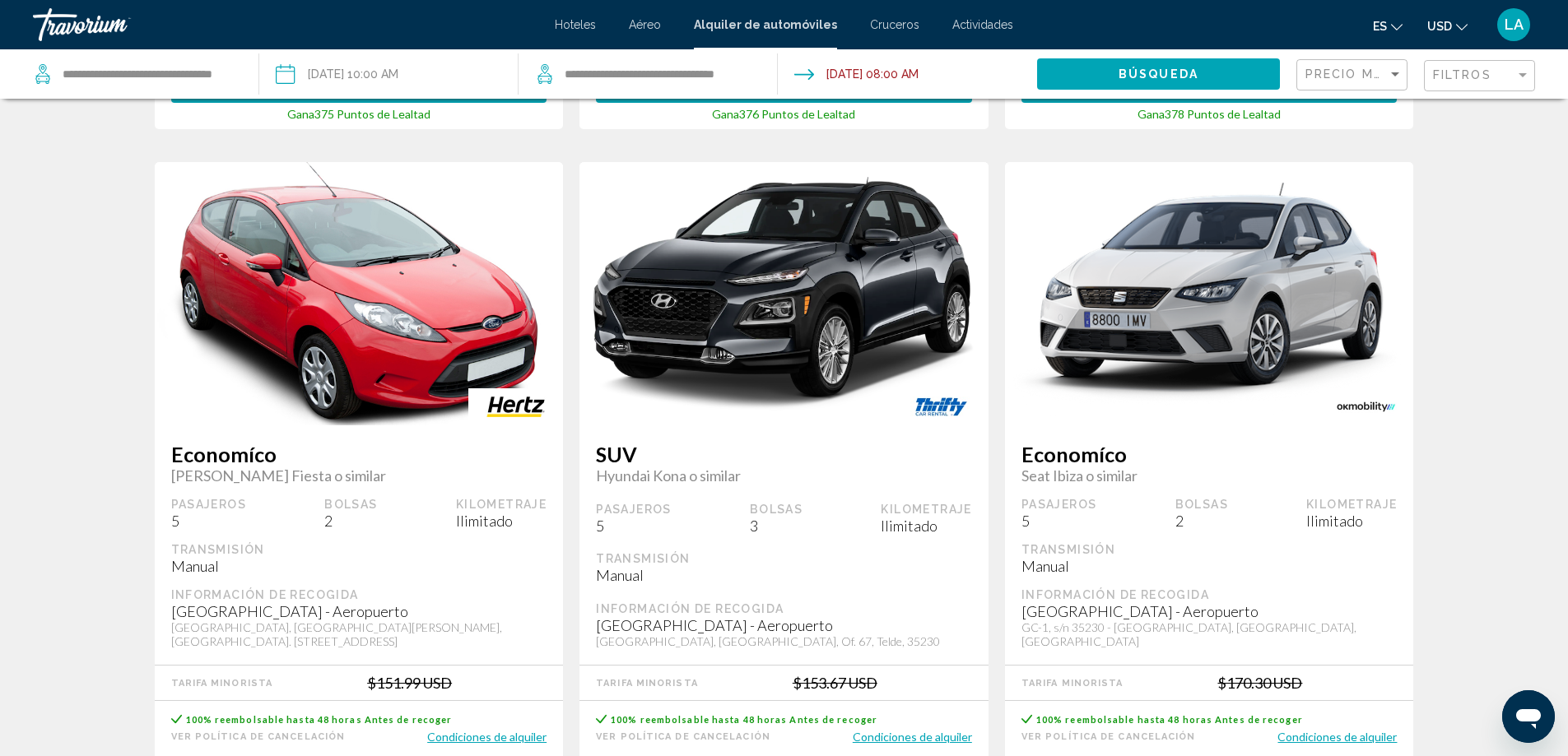
click at [328, 514] on div "2" at bounding box center [350, 521] width 53 height 18
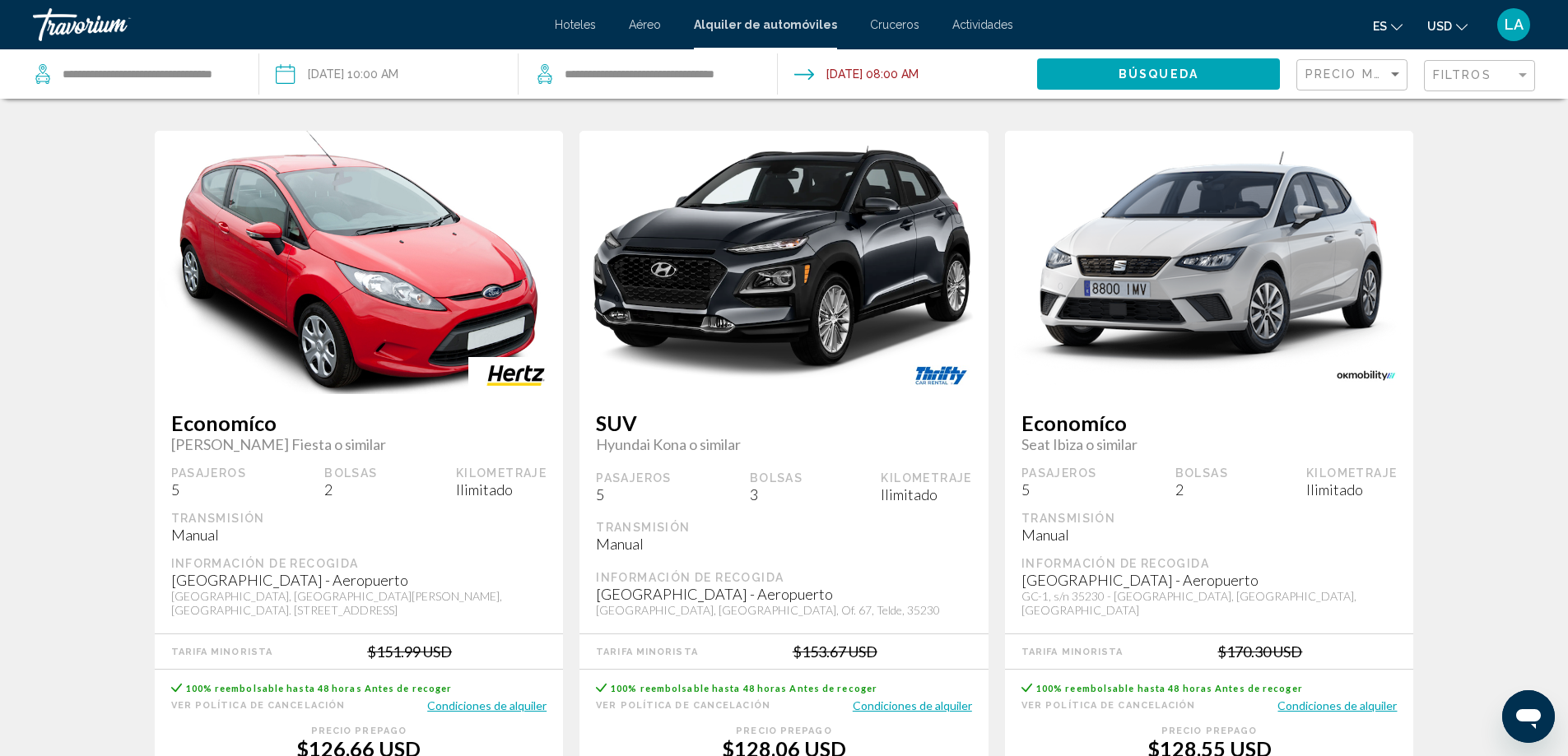
scroll to position [2221, 0]
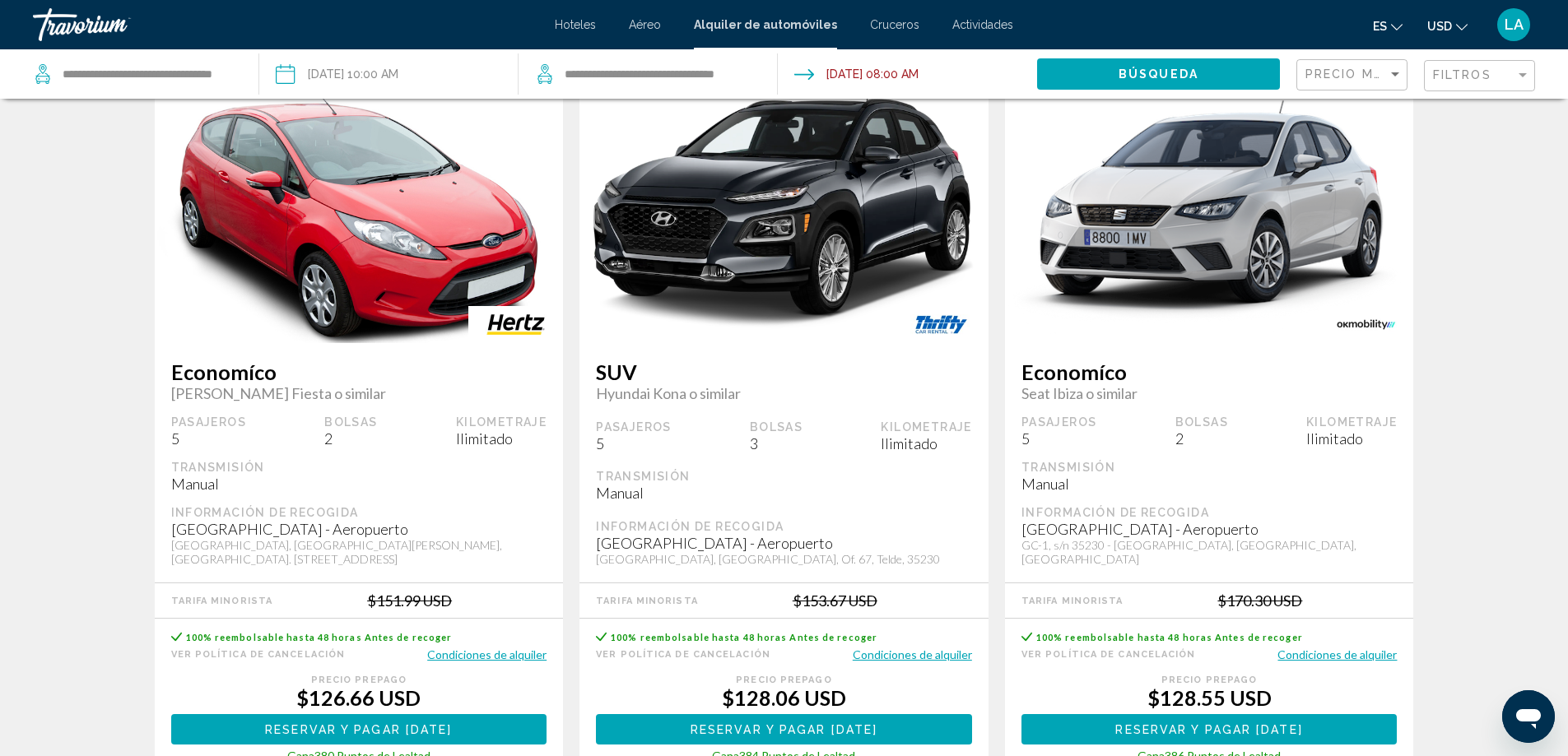
click at [919, 657] on button "Condiciones de alquiler" at bounding box center [912, 654] width 120 height 16
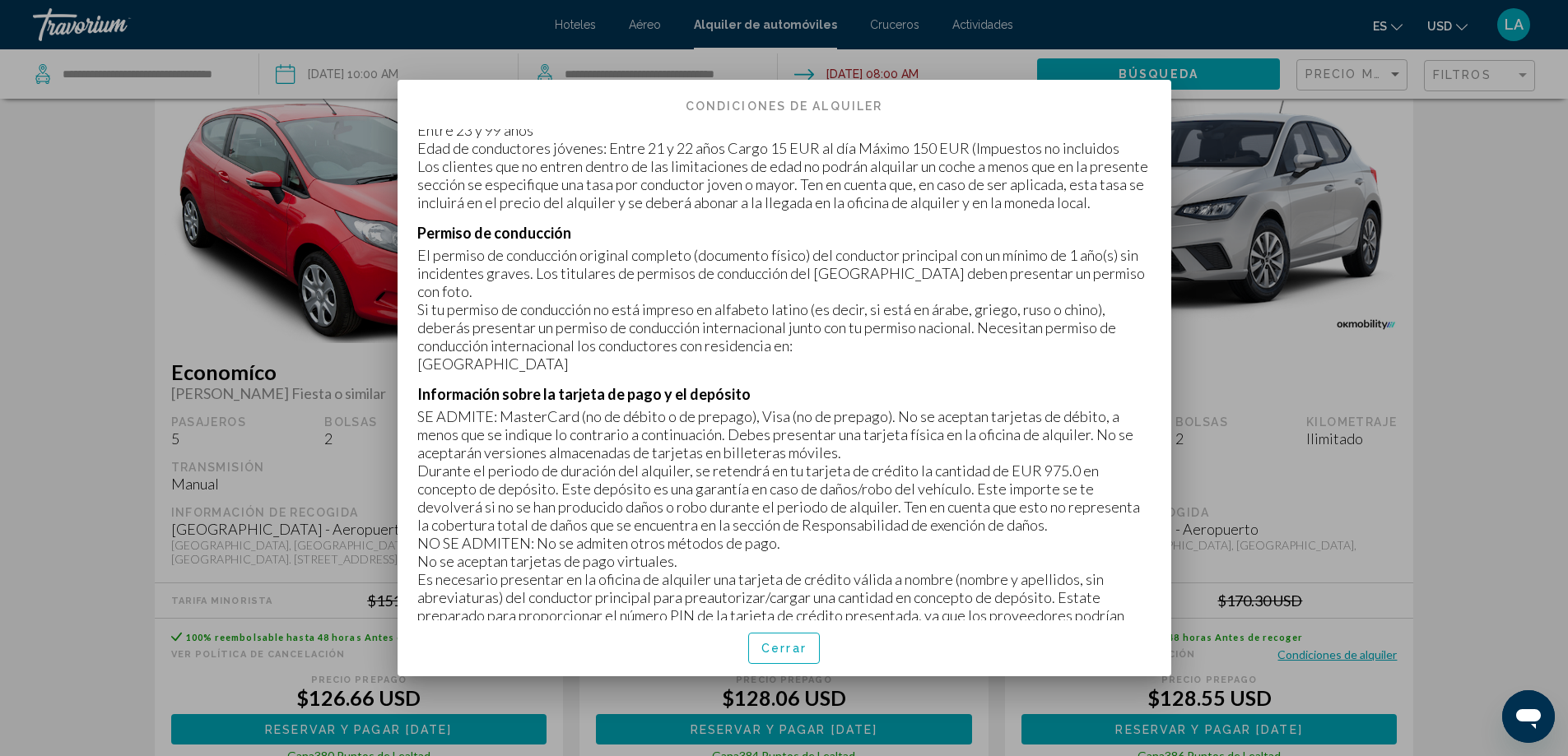
scroll to position [329, 0]
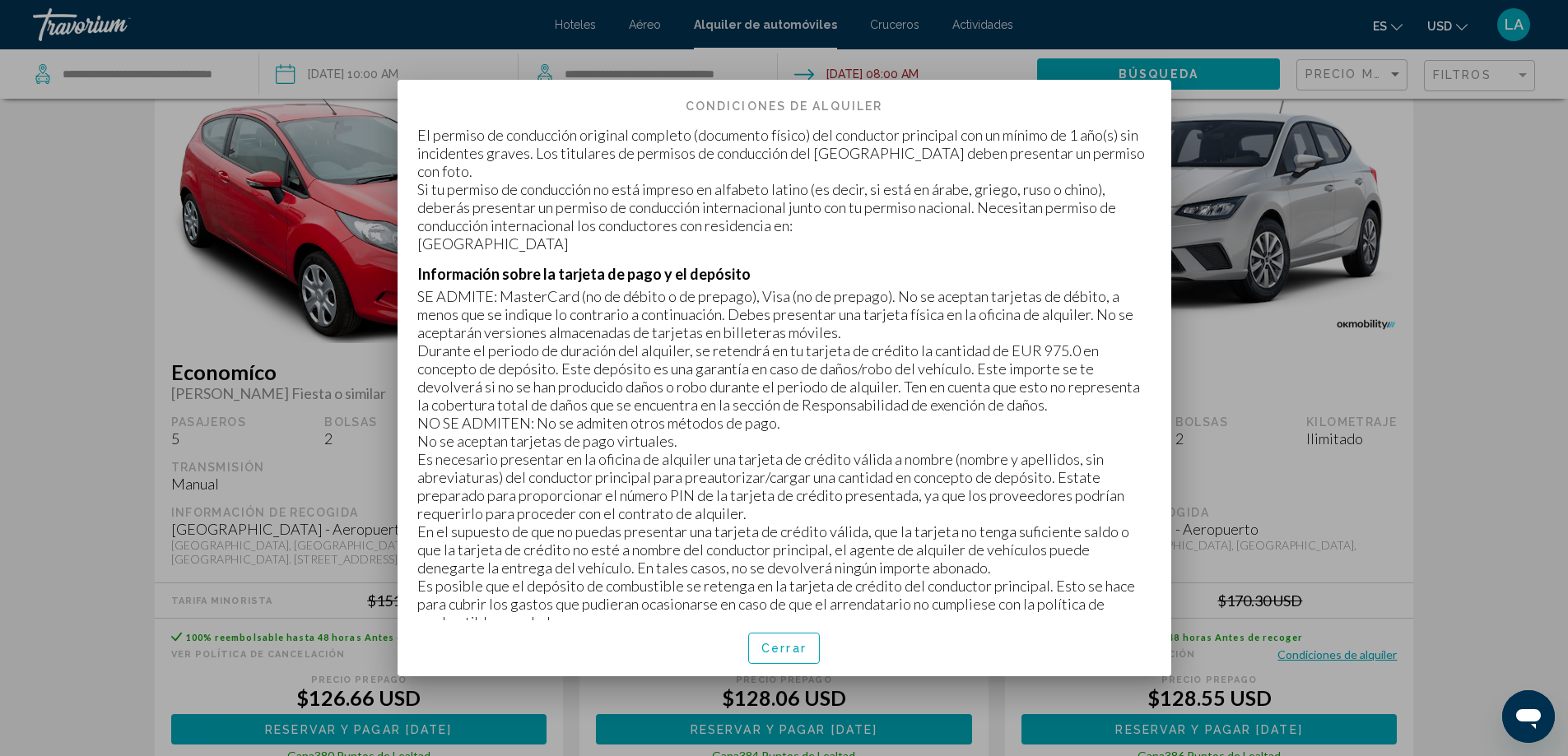
drag, startPoint x: 1018, startPoint y: 362, endPoint x: 1095, endPoint y: 372, distance: 77.6
click at [1095, 372] on p "Durante el periodo de duración del alquiler, se retendrá en tu tarjeta de crédi…" at bounding box center [784, 378] width 734 height 73
click at [1095, 370] on p "Durante el periodo de duración del alquiler, se retendrá en tu tarjeta de crédi…" at bounding box center [784, 378] width 734 height 73
click at [768, 652] on span "Cerrar" at bounding box center [784, 649] width 45 height 13
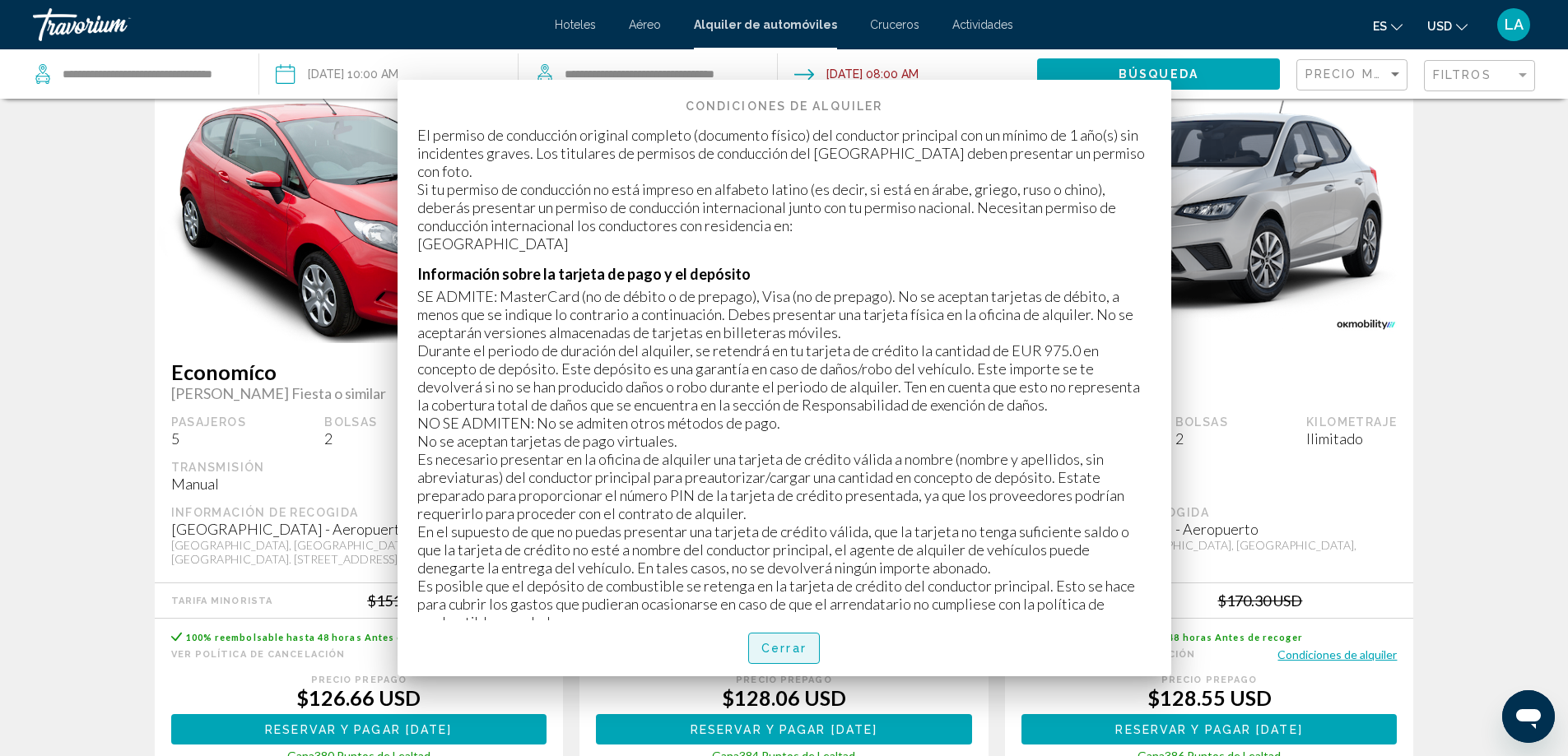
scroll to position [2221, 0]
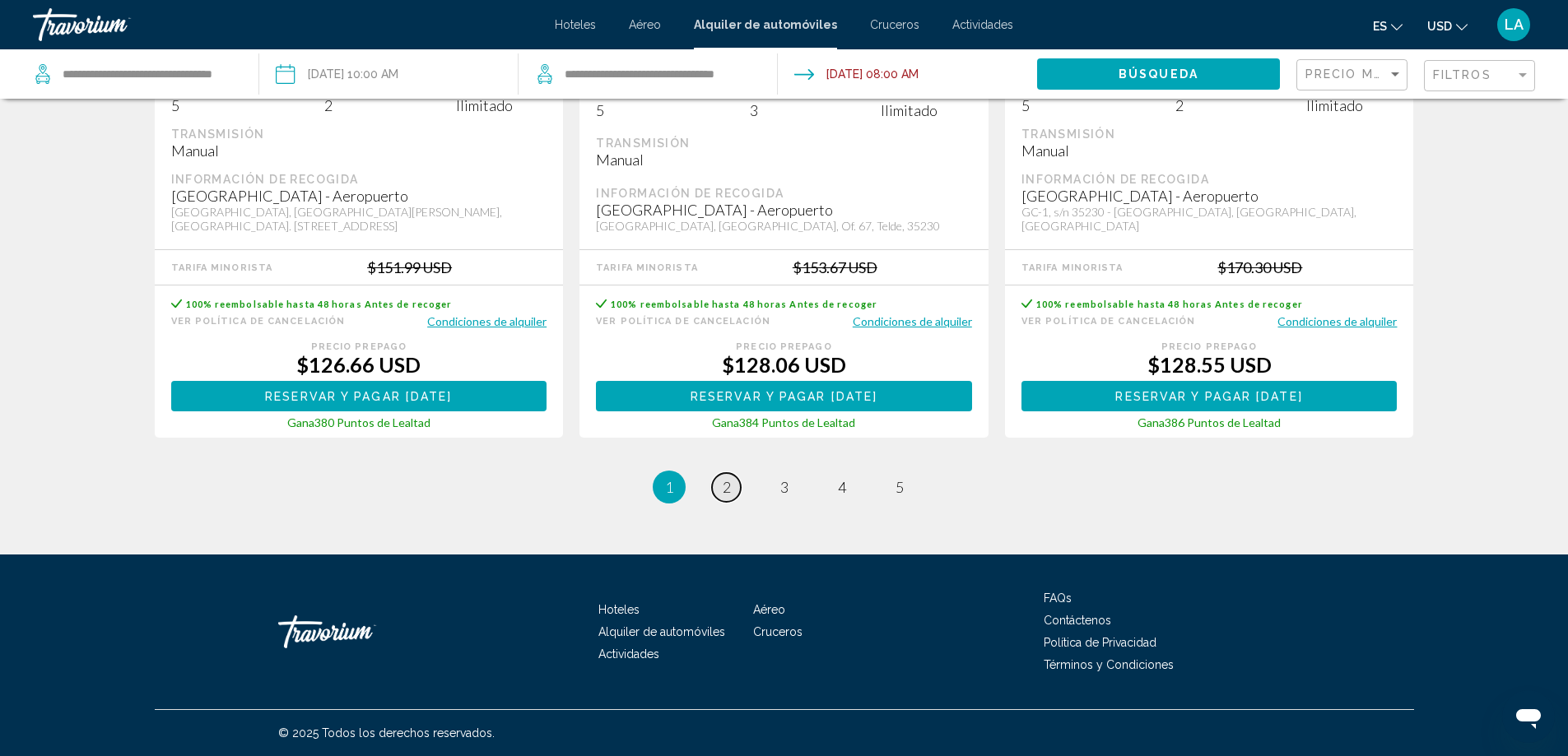
click at [729, 486] on span "2" at bounding box center [727, 487] width 8 height 18
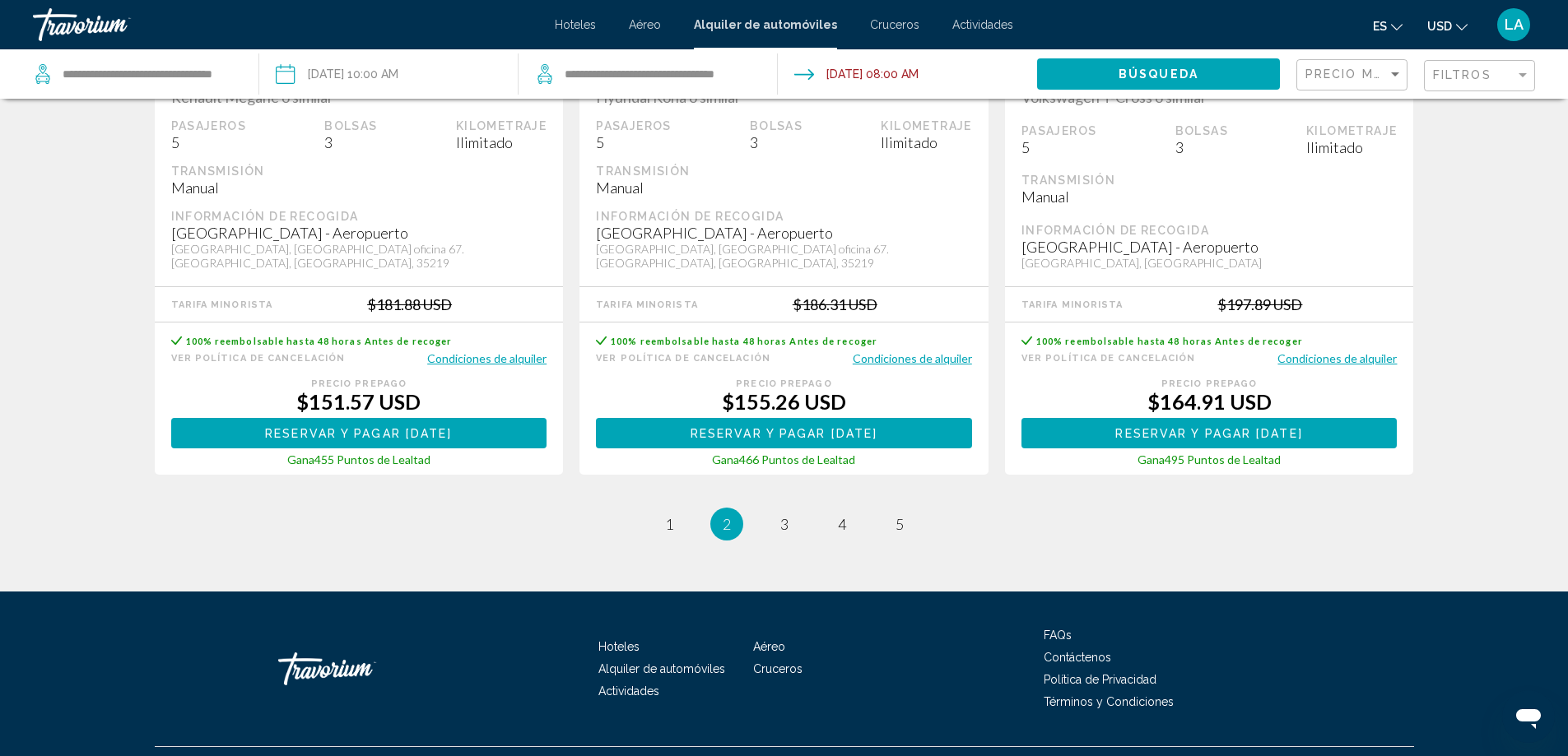
scroll to position [2582, 0]
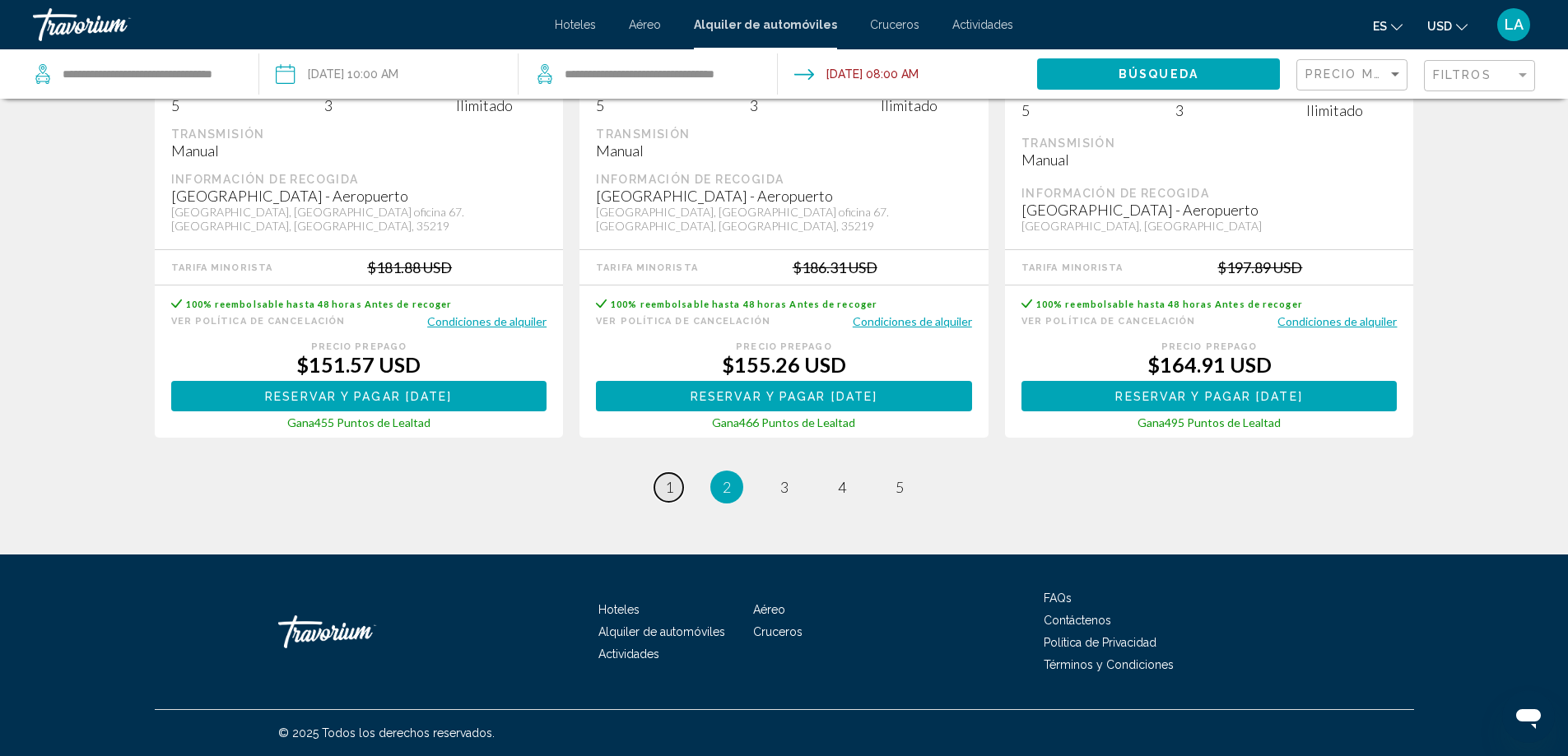
click at [673, 490] on span "1" at bounding box center [669, 487] width 8 height 18
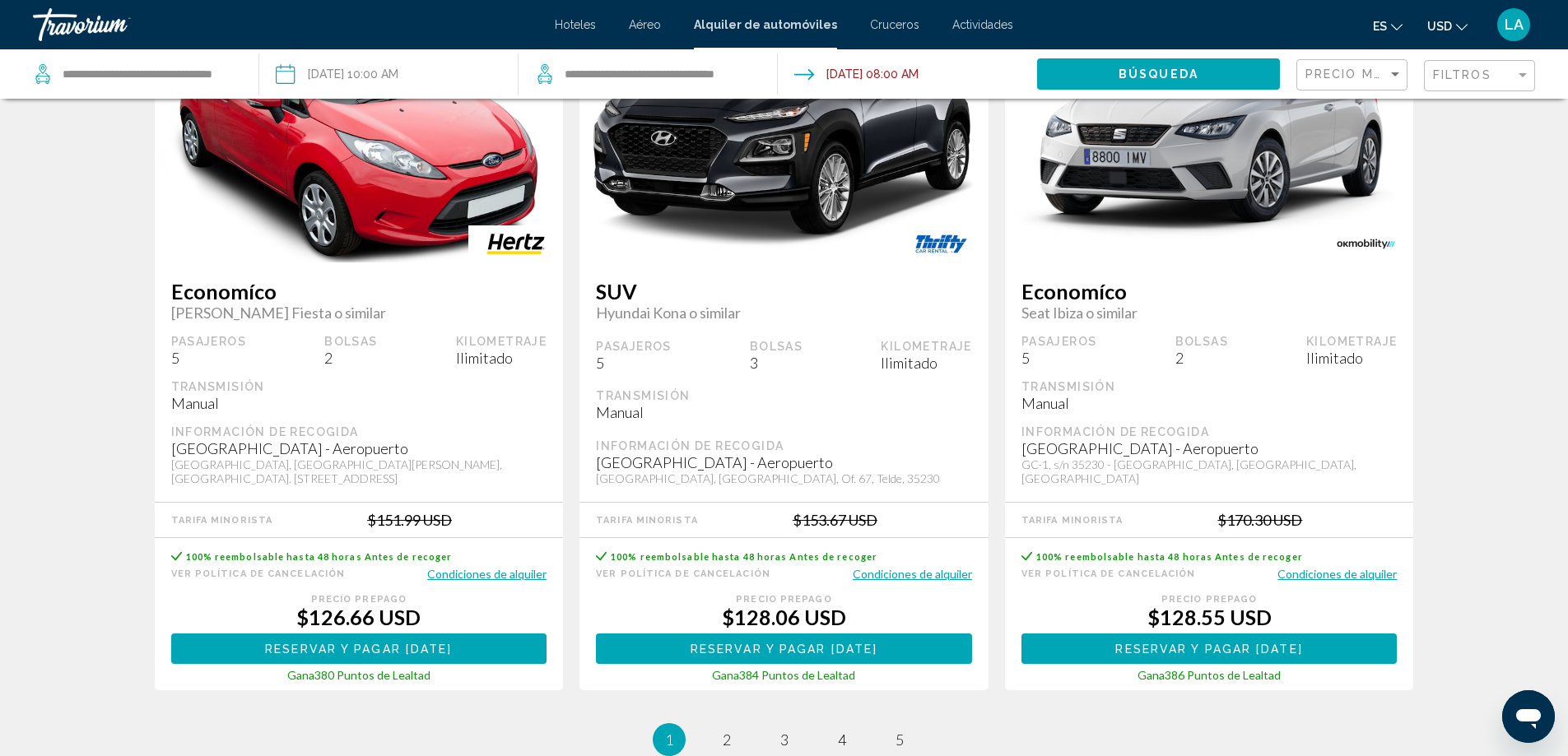
scroll to position [2303, 0]
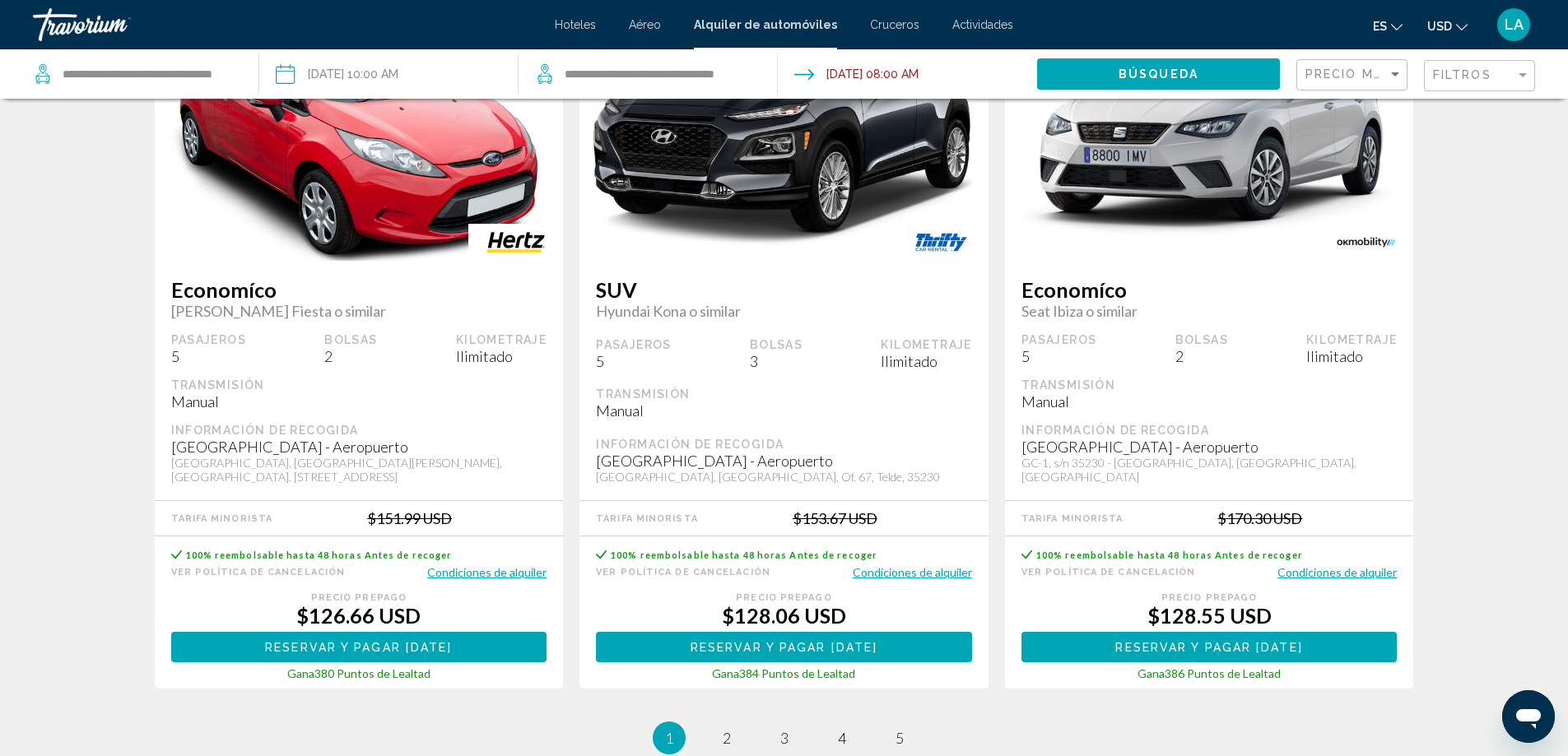
drag, startPoint x: 323, startPoint y: 354, endPoint x: 337, endPoint y: 356, distance: 14.1
click at [337, 356] on div "Pasajeros 5 Bolsas 2 Kilometraje Ilimitado" at bounding box center [359, 348] width 376 height 33
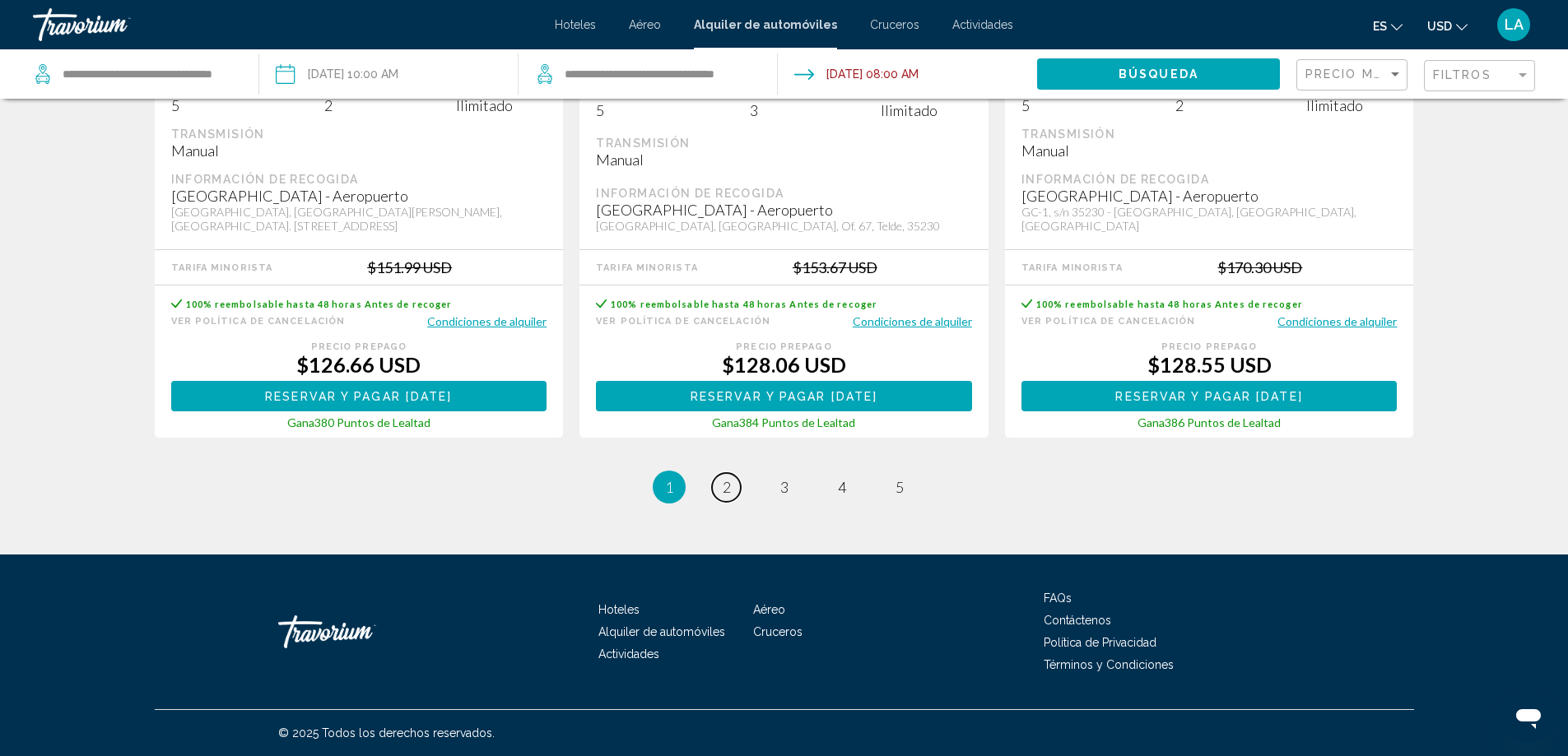
click at [722, 490] on link "page 2" at bounding box center [726, 487] width 28 height 28
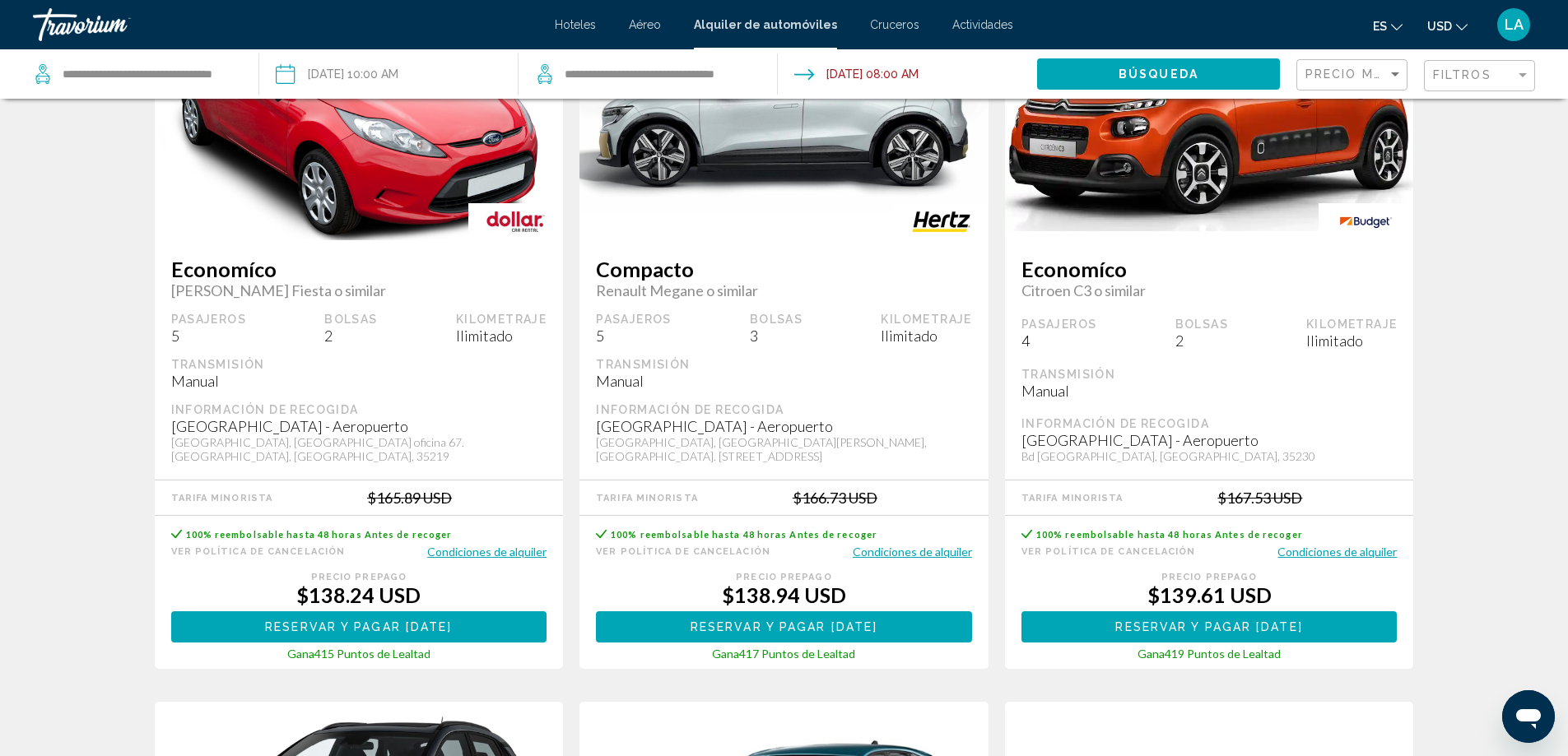
scroll to position [905, 0]
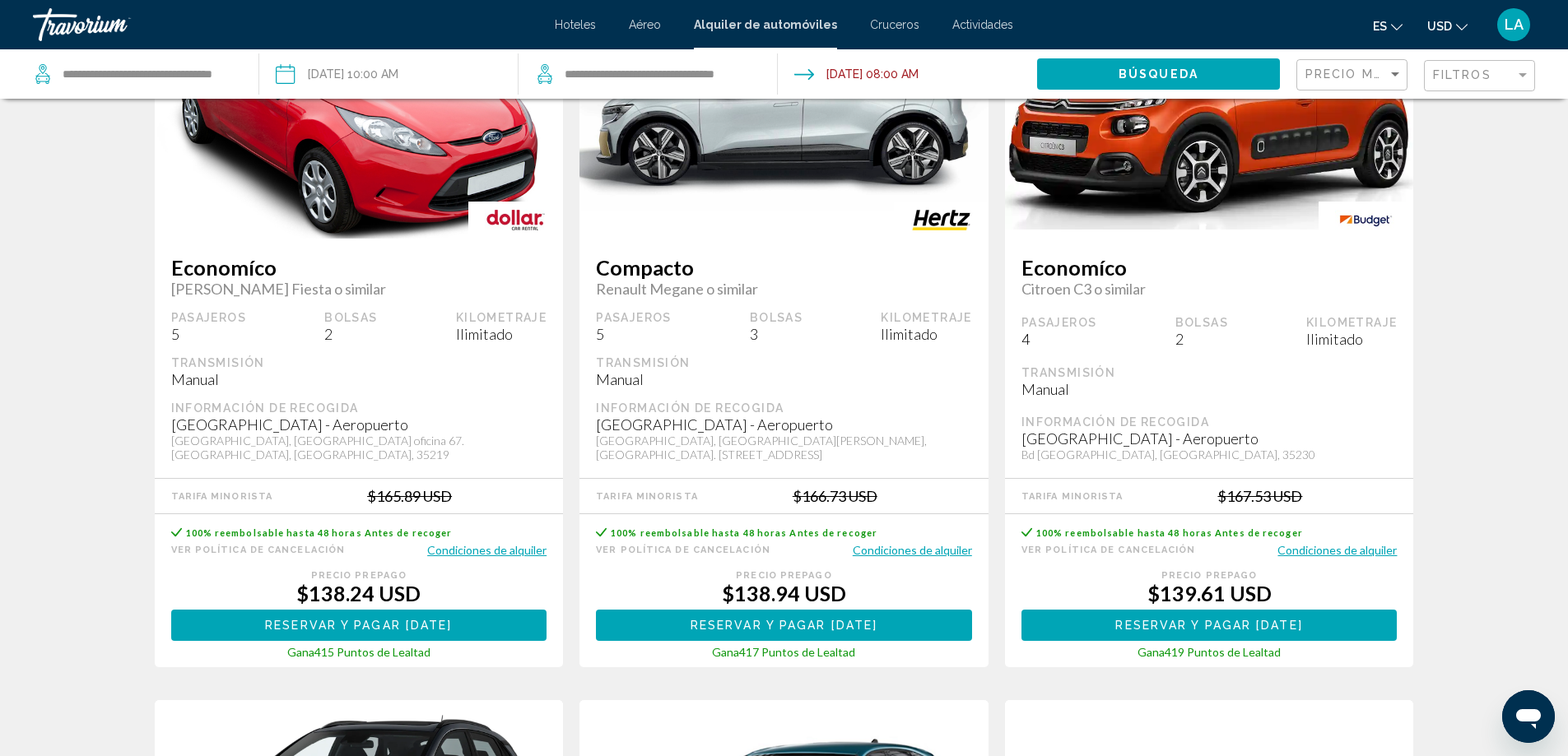
click at [916, 544] on button "Condiciones de alquiler" at bounding box center [912, 550] width 120 height 16
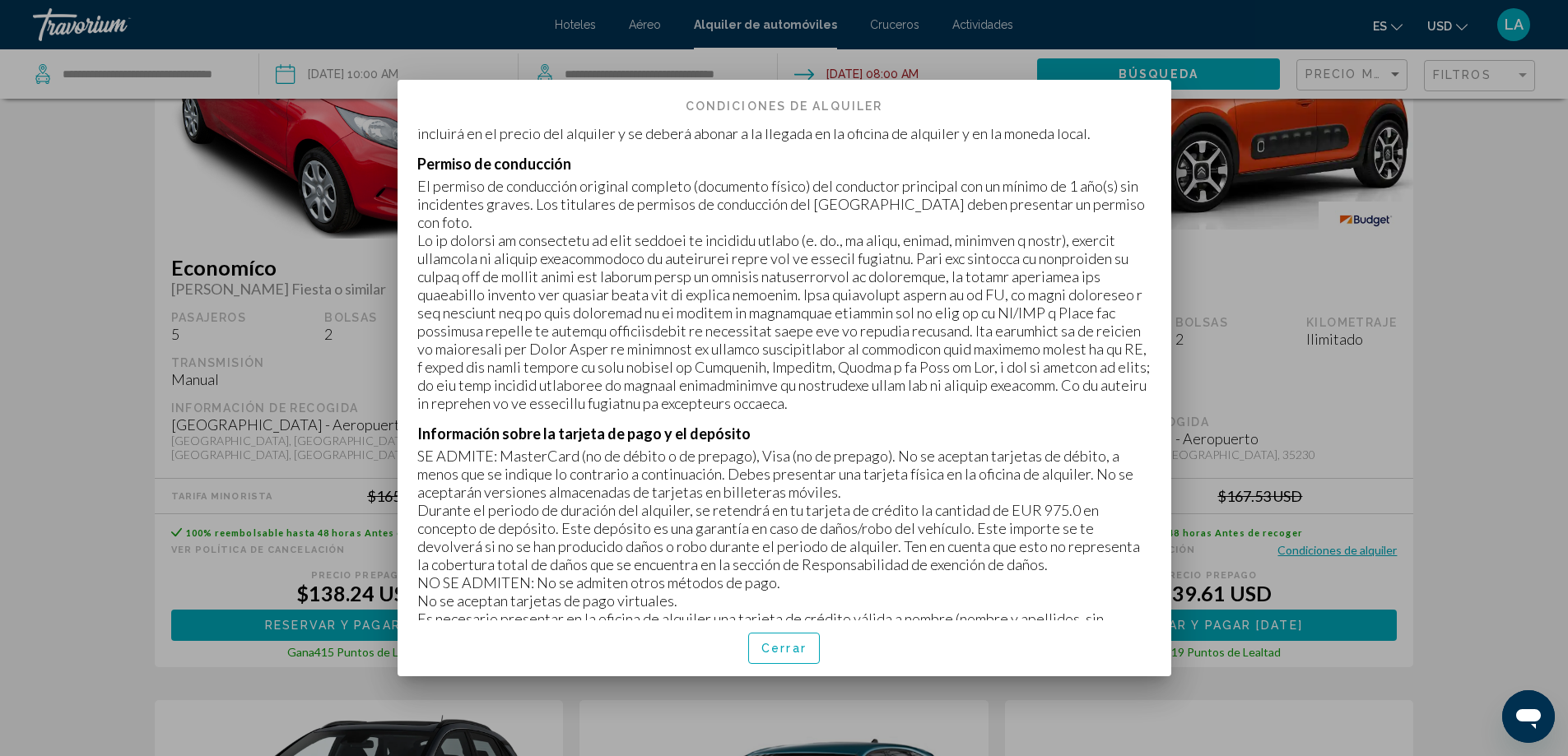
scroll to position [329, 0]
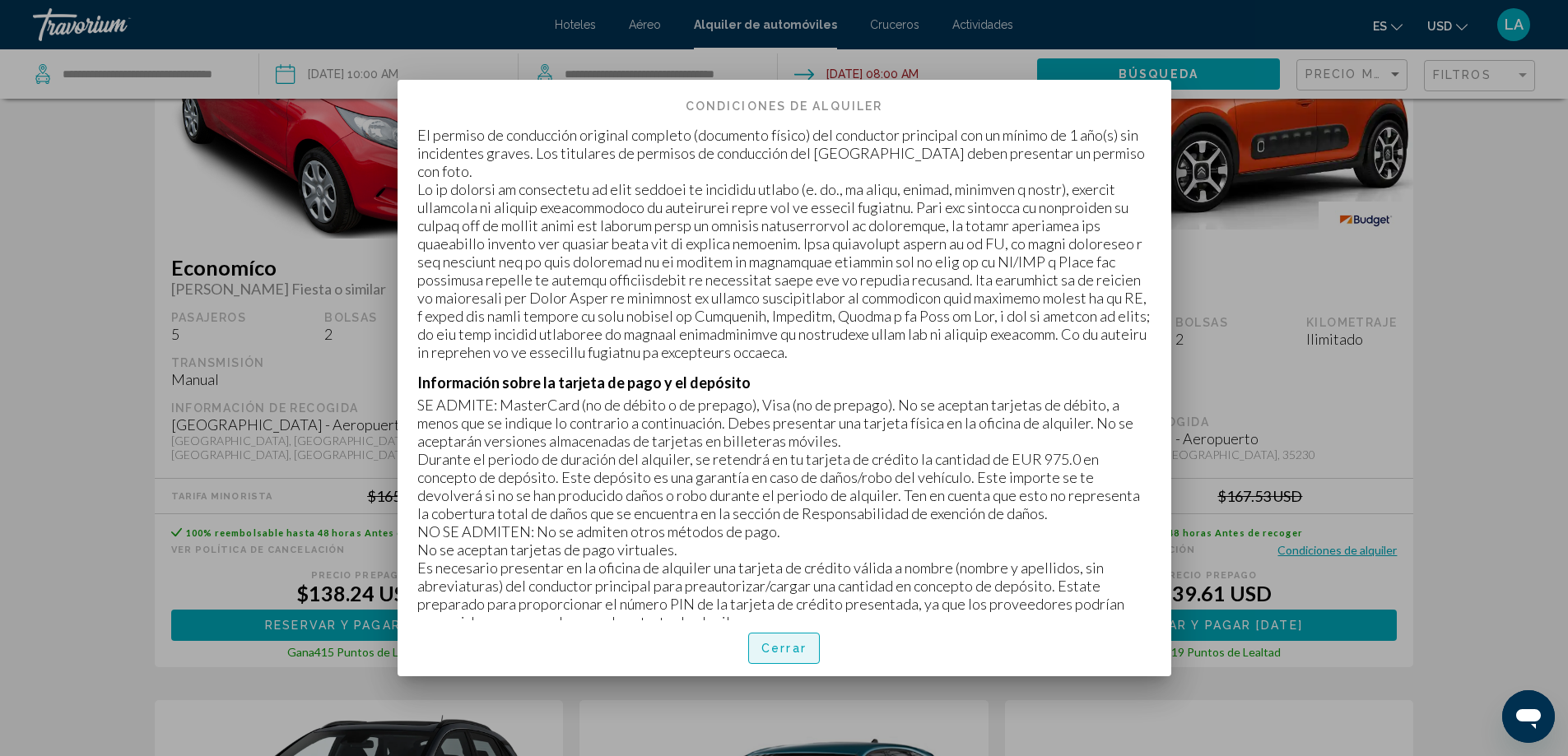
click at [784, 634] on button "Cerrar" at bounding box center [784, 647] width 72 height 30
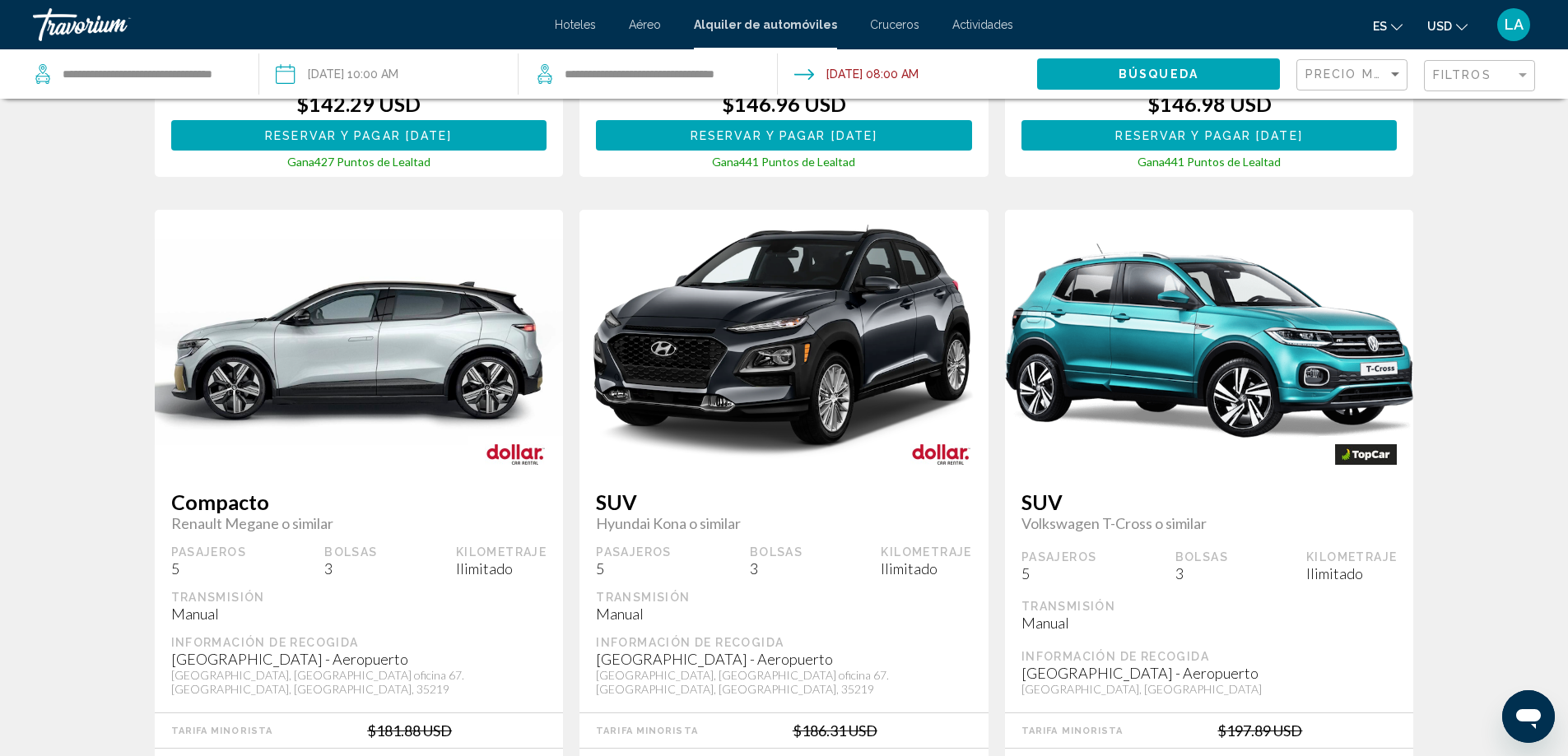
scroll to position [2221, 0]
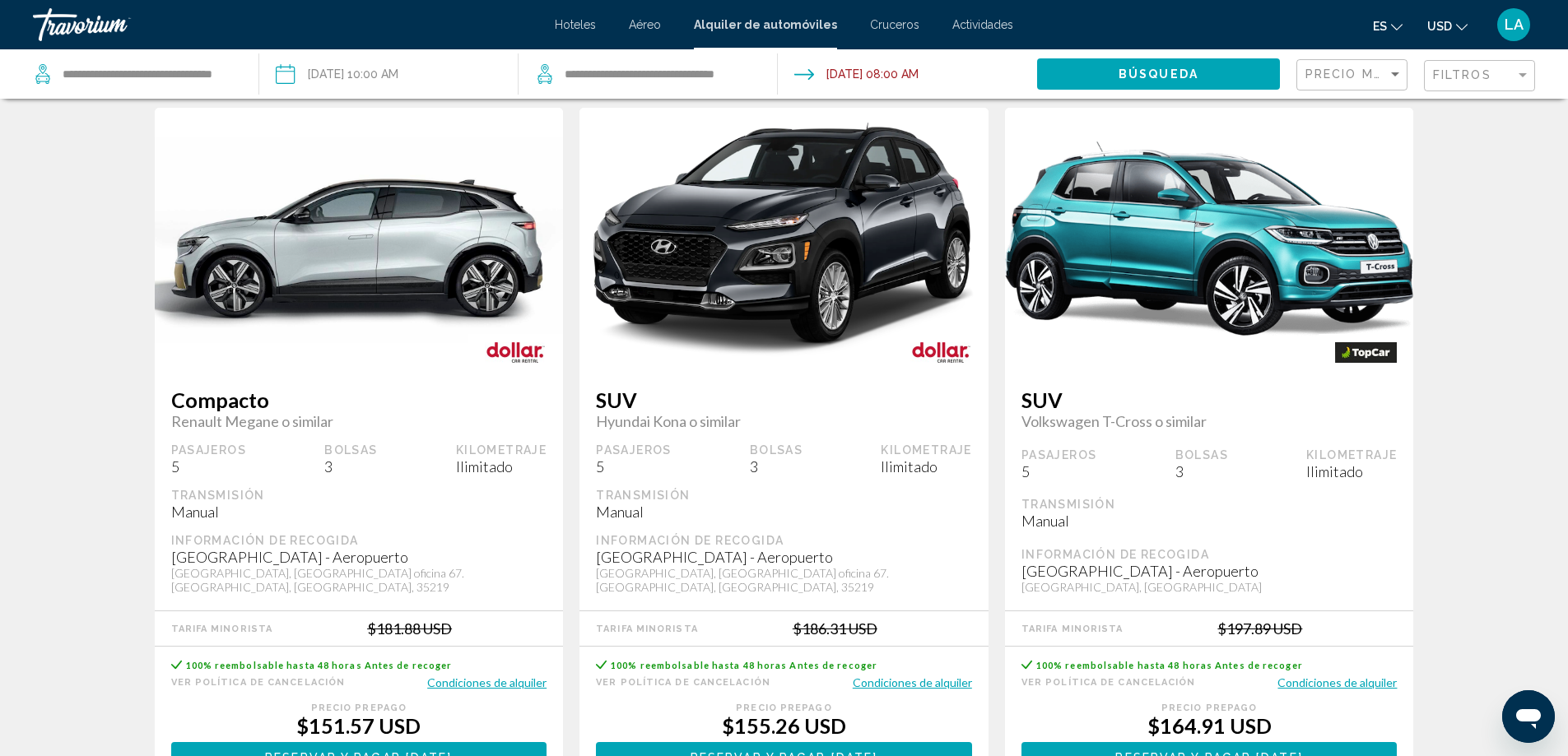
drag, startPoint x: 1022, startPoint y: 398, endPoint x: 1078, endPoint y: 398, distance: 56.0
click at [1078, 398] on span "SUV" at bounding box center [1209, 400] width 376 height 25
drag, startPoint x: 1022, startPoint y: 401, endPoint x: 1076, endPoint y: 401, distance: 54.0
click at [1076, 401] on span "SUV" at bounding box center [1209, 400] width 376 height 25
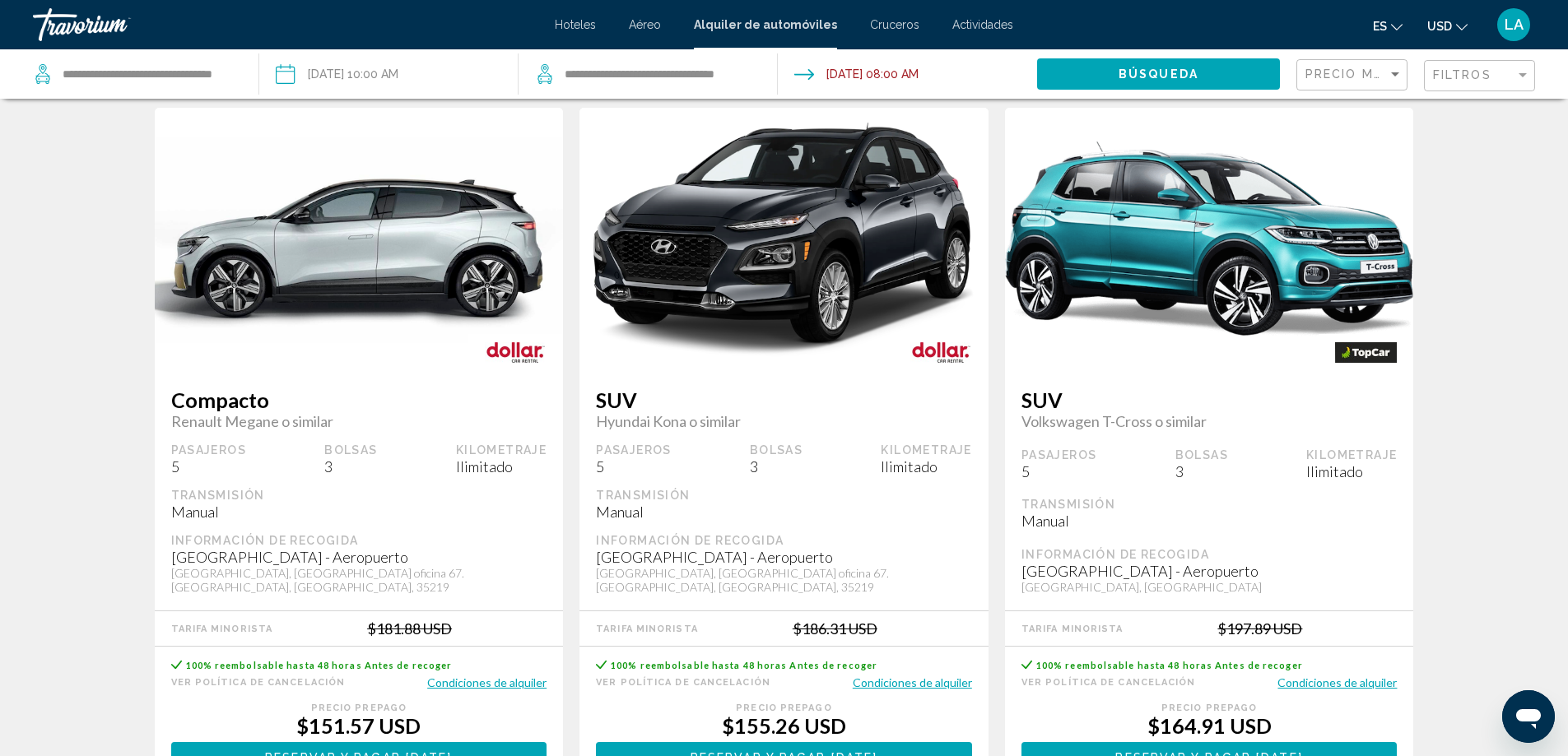
click at [1092, 398] on span "SUV" at bounding box center [1209, 400] width 376 height 25
click at [1366, 674] on button "Condiciones de alquiler" at bounding box center [1336, 682] width 120 height 16
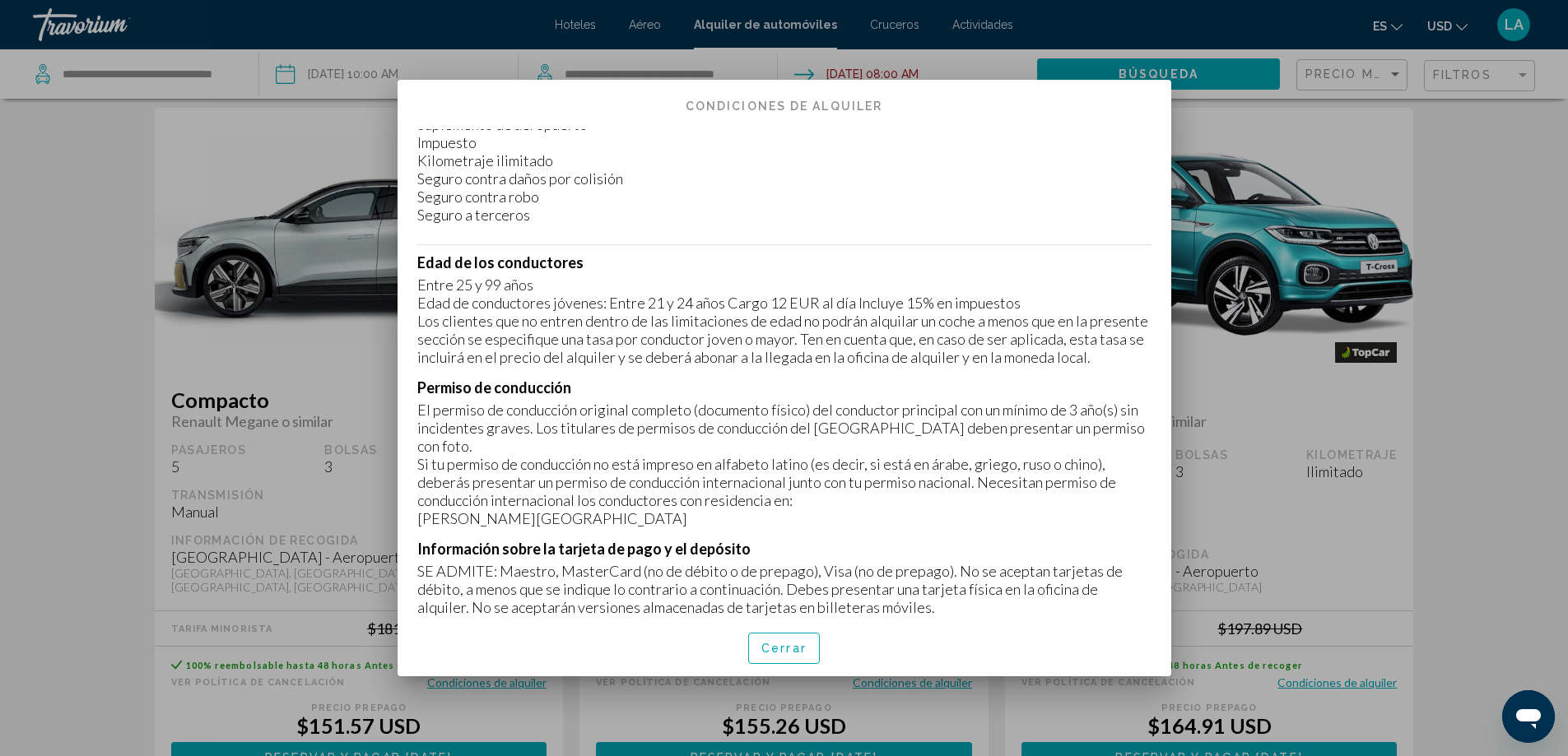
scroll to position [246, 0]
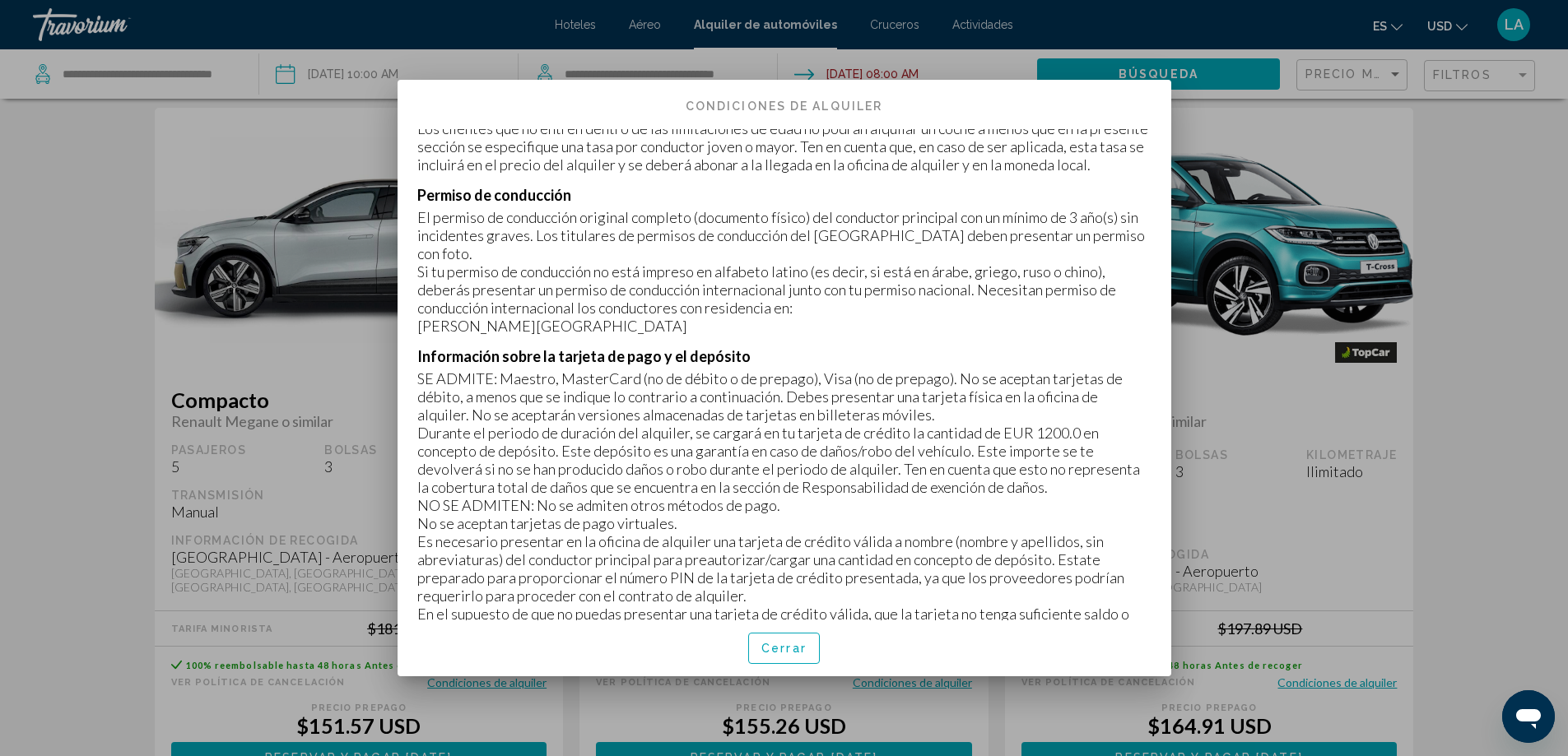
drag, startPoint x: 1005, startPoint y: 449, endPoint x: 1076, endPoint y: 449, distance: 71.0
click at [1076, 449] on p "Durante el periodo de duración del alquiler, se cargará en tu tarjeta de crédit…" at bounding box center [784, 459] width 734 height 73
click at [1030, 484] on p "Durante el periodo de duración del alquiler, se cargará en tu tarjeta de crédit…" at bounding box center [784, 459] width 734 height 73
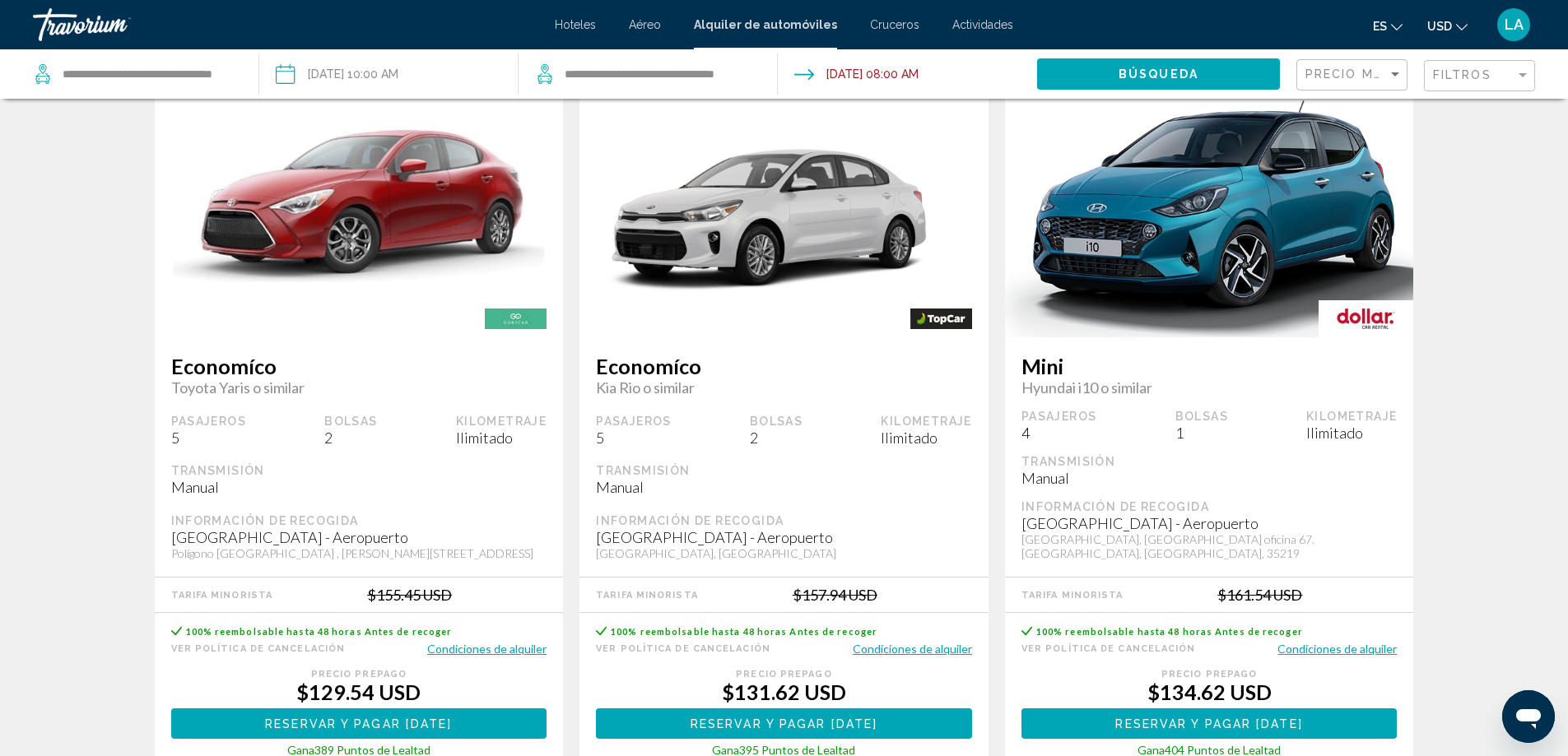
scroll to position [0, 0]
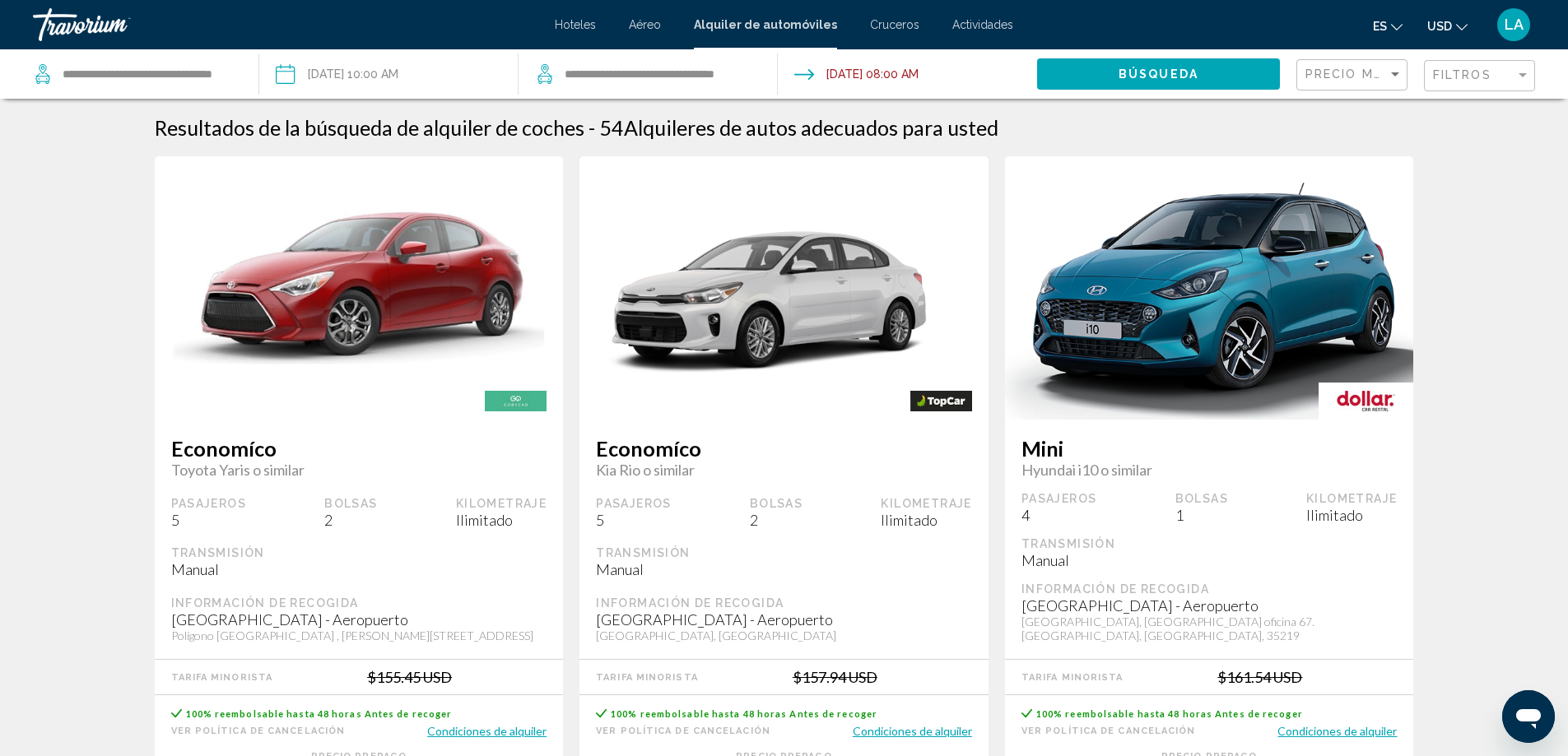
click at [1504, 88] on div "Filtros" at bounding box center [1481, 76] width 97 height 30
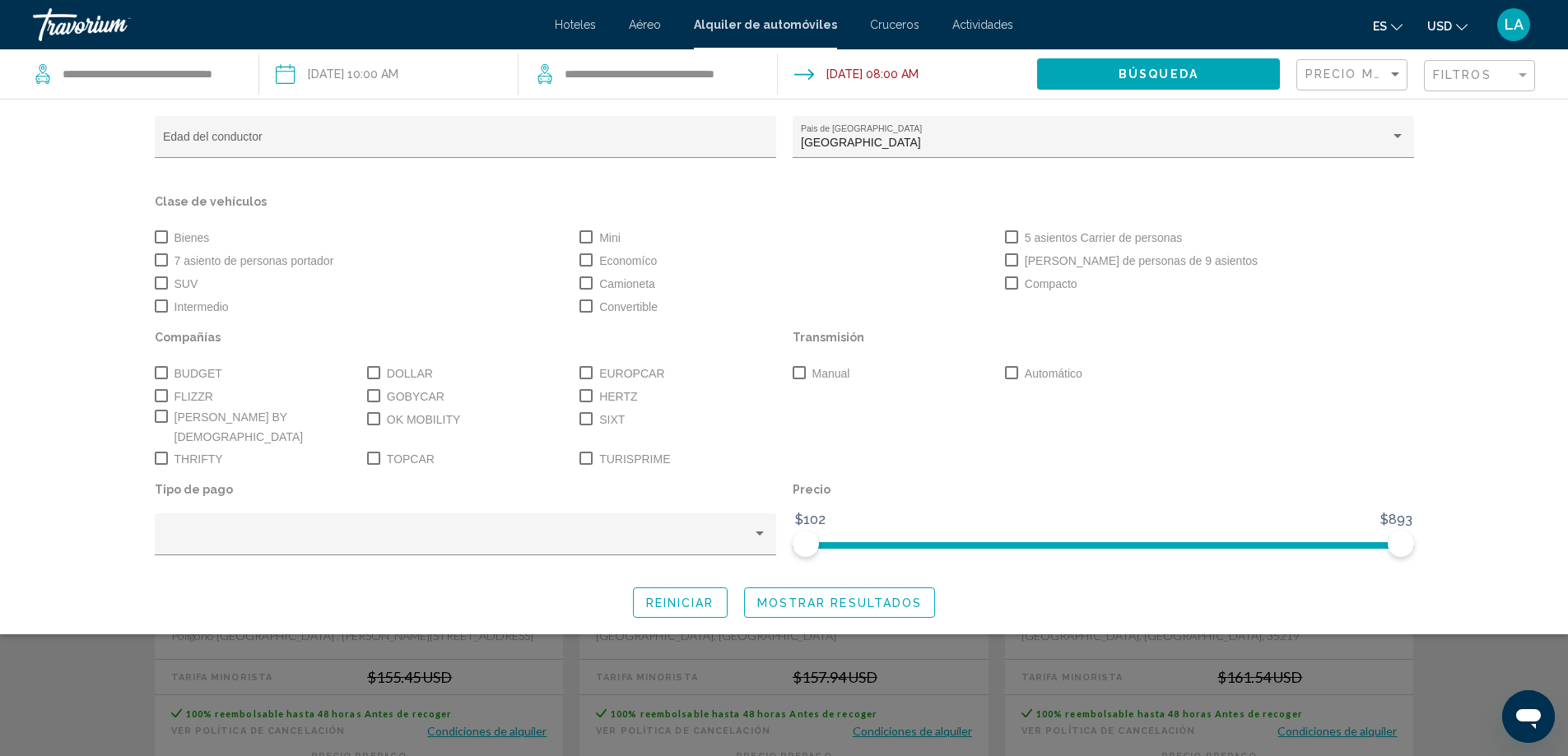
click at [1501, 633] on div "Search widget" at bounding box center [784, 497] width 1568 height 517
